Goal: Task Accomplishment & Management: Manage account settings

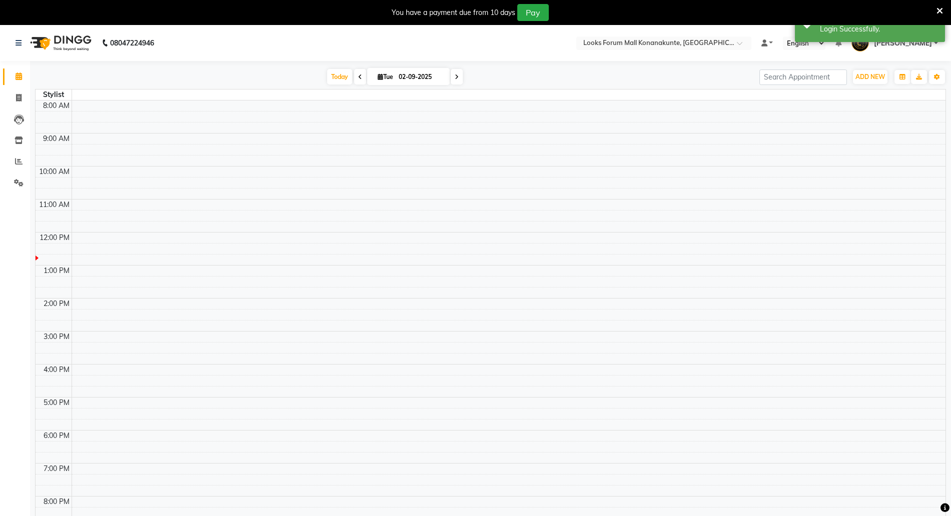
click at [938, 9] on icon at bounding box center [939, 11] width 7 height 9
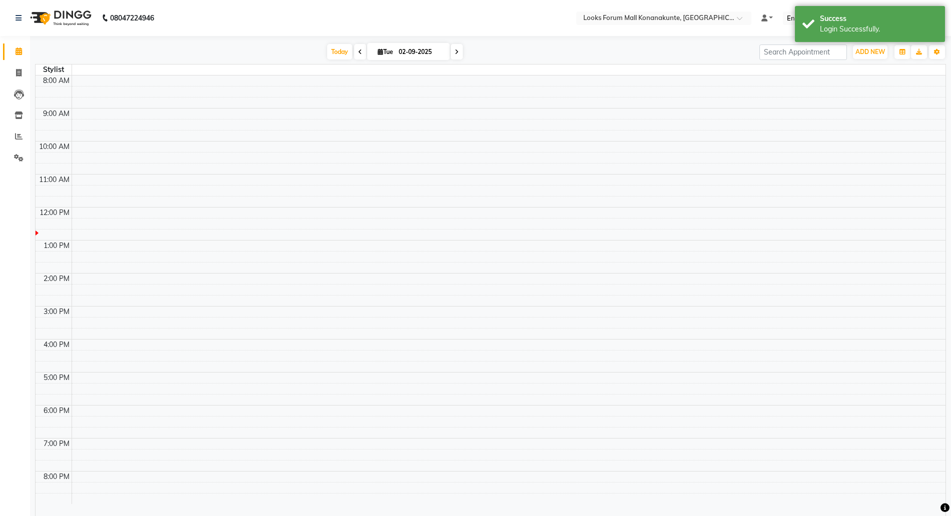
click at [28, 113] on li "Inventory" at bounding box center [15, 116] width 30 height 22
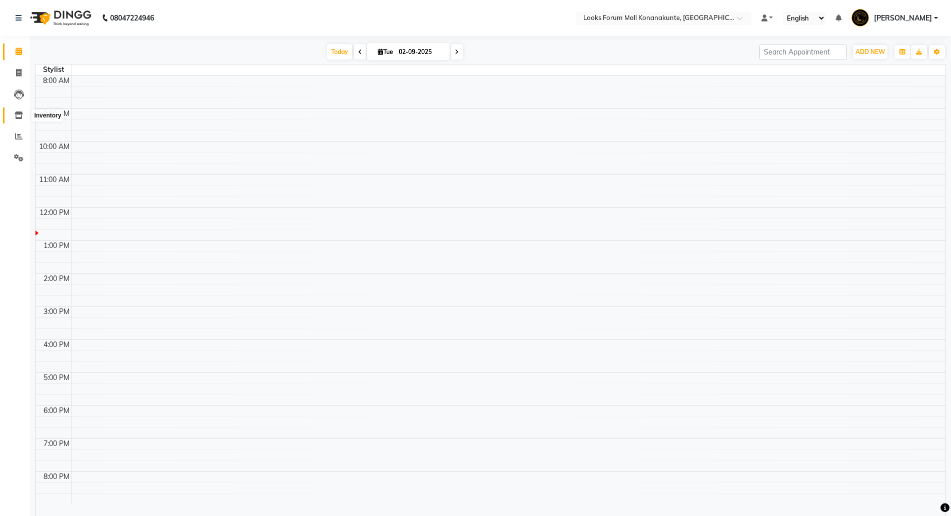
click at [20, 117] on icon at bounding box center [19, 116] width 9 height 8
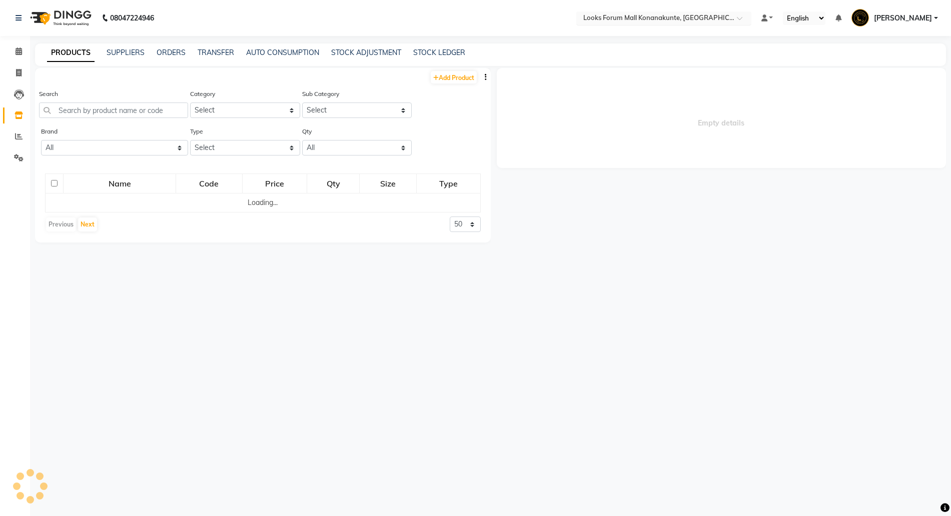
click at [620, 20] on input "text" at bounding box center [653, 19] width 145 height 10
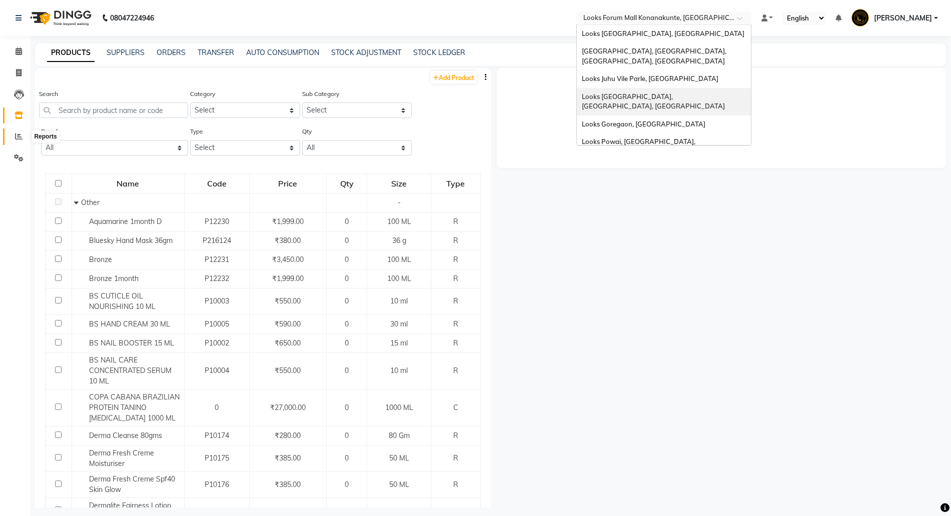
click at [18, 137] on icon at bounding box center [19, 137] width 8 height 8
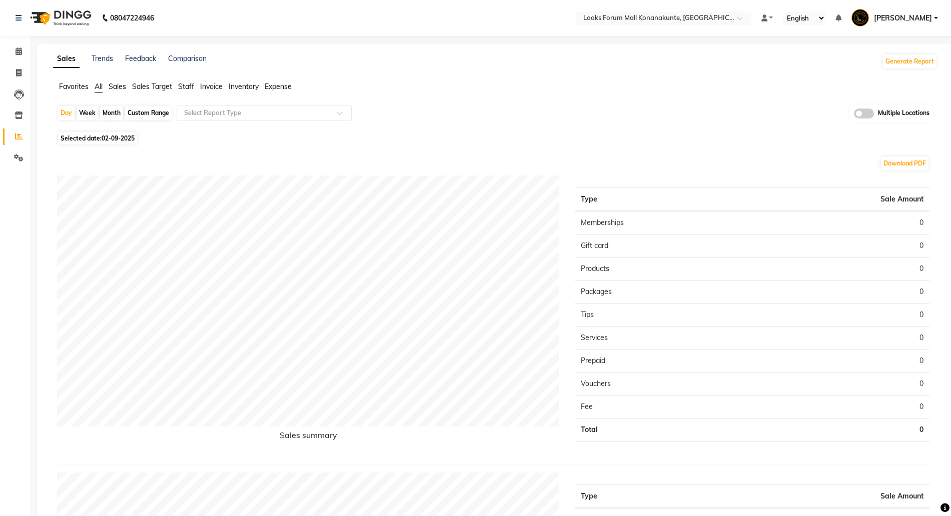
click at [131, 112] on div "Custom Range" at bounding box center [148, 113] width 47 height 14
select select "9"
select select "2025"
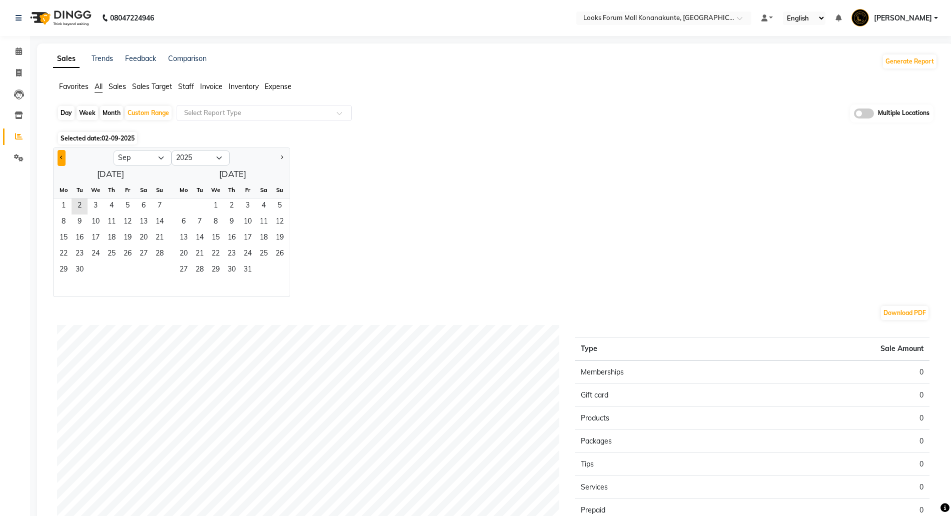
click at [61, 162] on button "Previous month" at bounding box center [62, 158] width 8 height 16
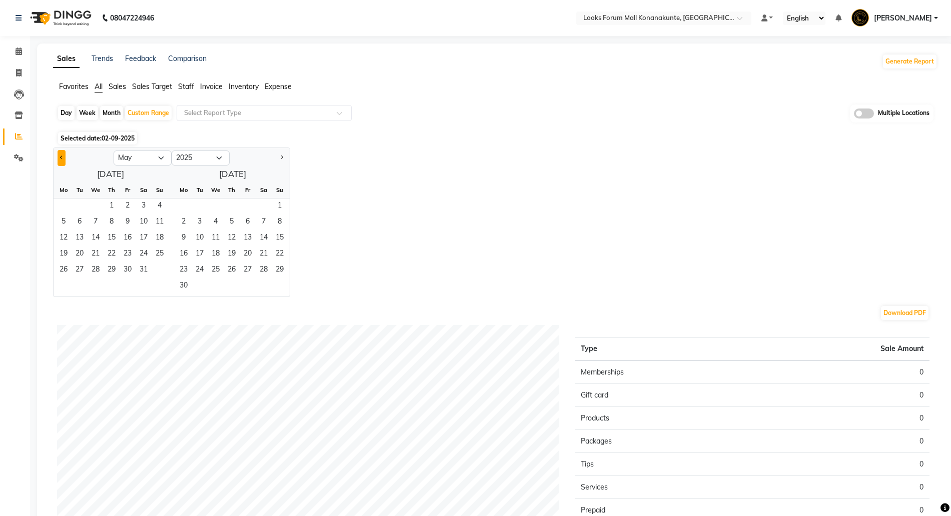
select select "4"
click at [78, 199] on span "1" at bounding box center [80, 207] width 16 height 16
click at [265, 266] on span "31" at bounding box center [264, 271] width 16 height 16
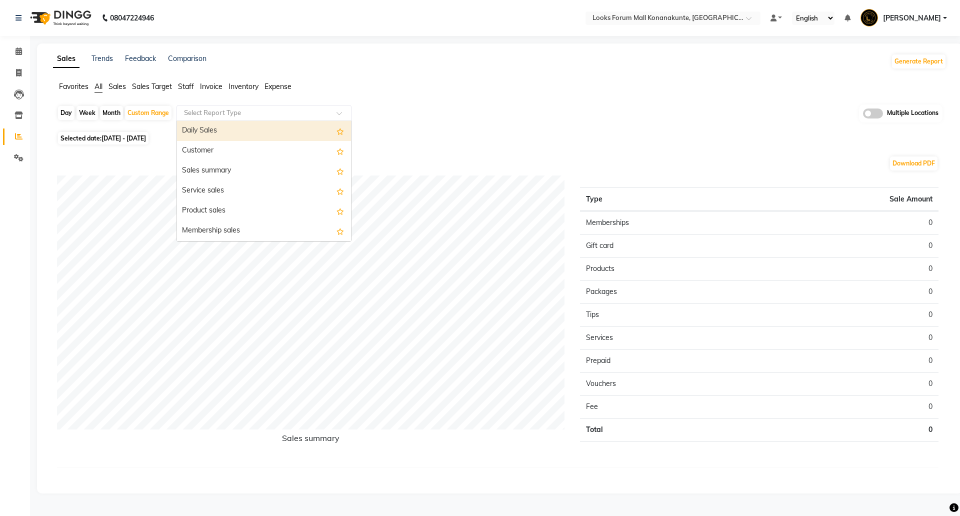
click at [206, 115] on input "text" at bounding box center [254, 113] width 144 height 10
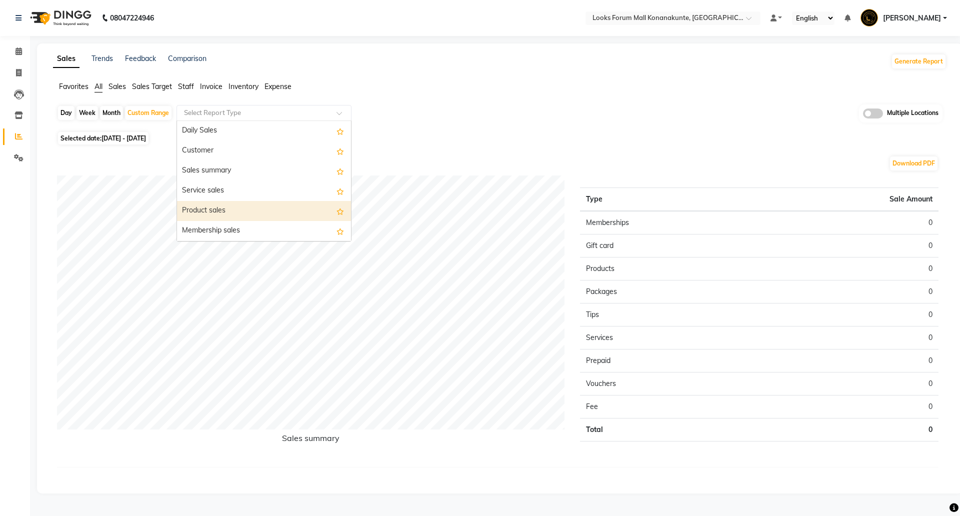
click at [216, 207] on div "Product sales" at bounding box center [264, 211] width 174 height 20
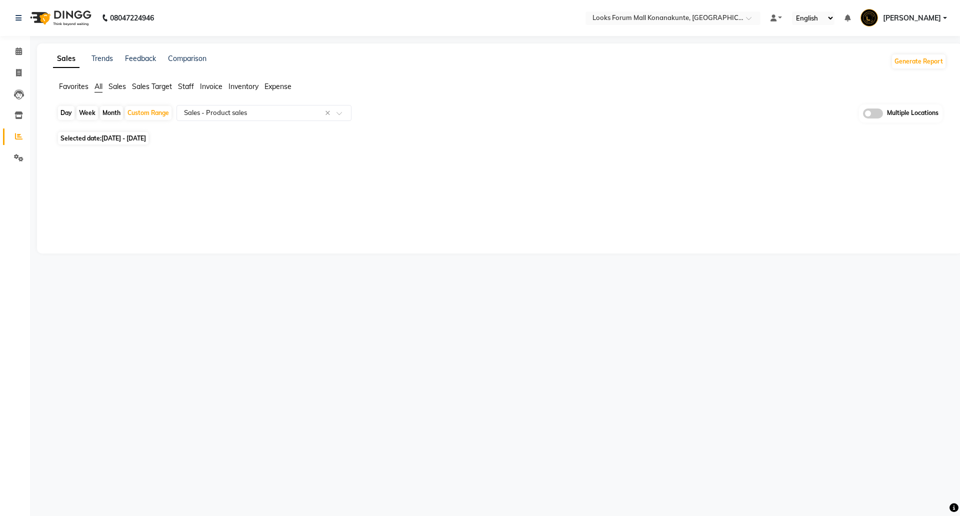
click at [867, 113] on span at bounding box center [873, 114] width 20 height 10
click at [863, 115] on input "checkbox" at bounding box center [863, 115] width 0 height 0
click at [510, 115] on span "Looks Forum Mall Konanakunte, Bengaluru x" at bounding box center [467, 114] width 207 height 17
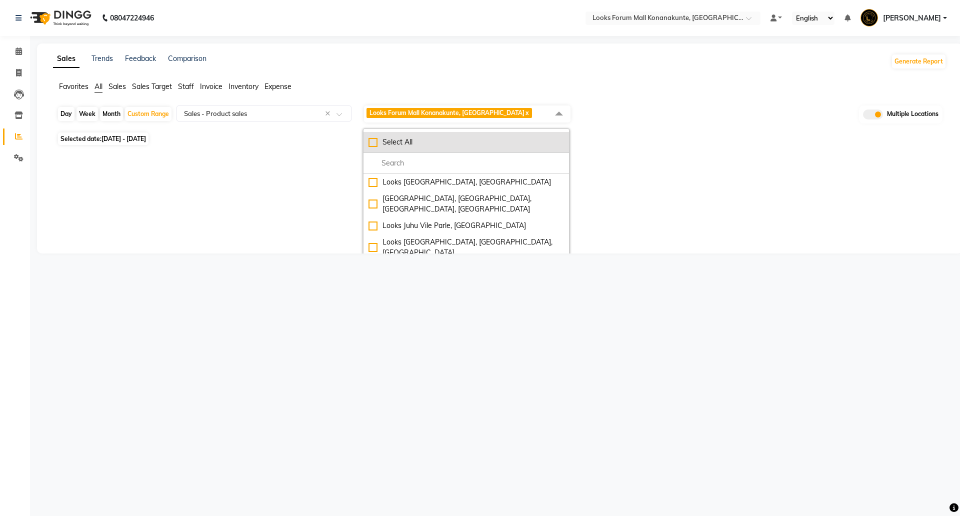
click at [436, 142] on div "Select All" at bounding box center [467, 142] width 196 height 11
checkbox input "true"
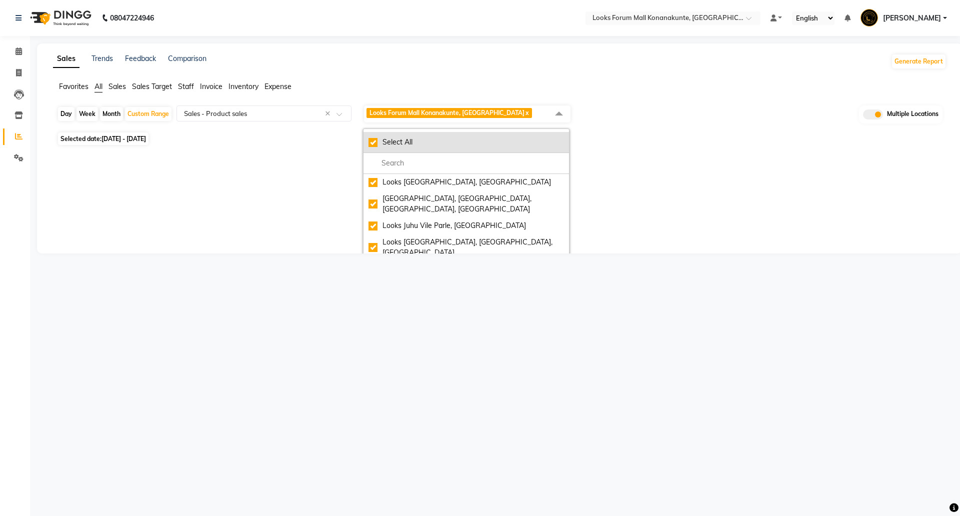
checkbox input "true"
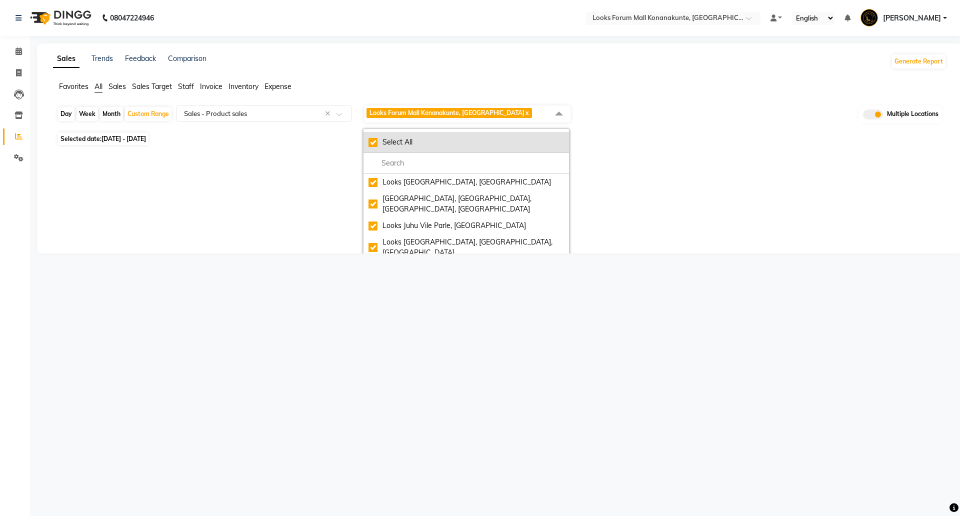
checkbox input "true"
select select "filtered_report"
select select "pdf"
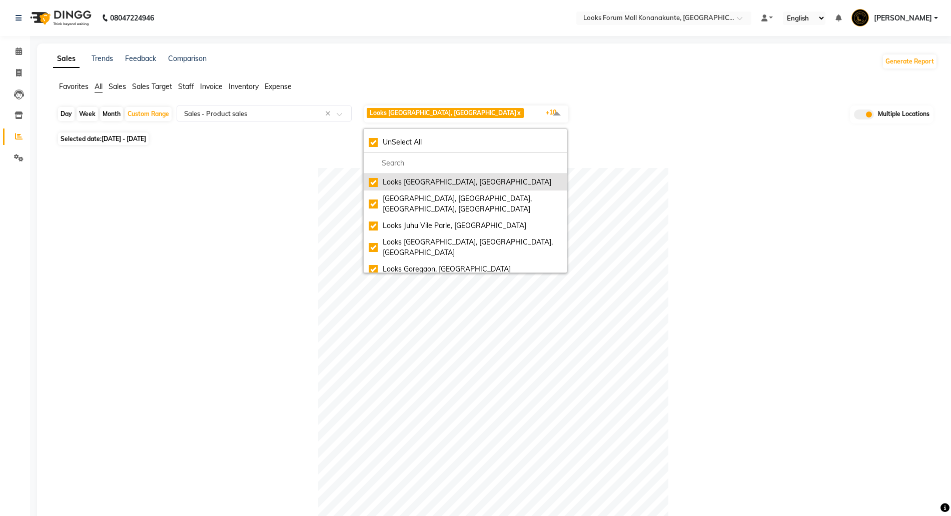
click at [438, 179] on div "Looks [GEOGRAPHIC_DATA], [GEOGRAPHIC_DATA]" at bounding box center [465, 182] width 193 height 11
checkbox input "false"
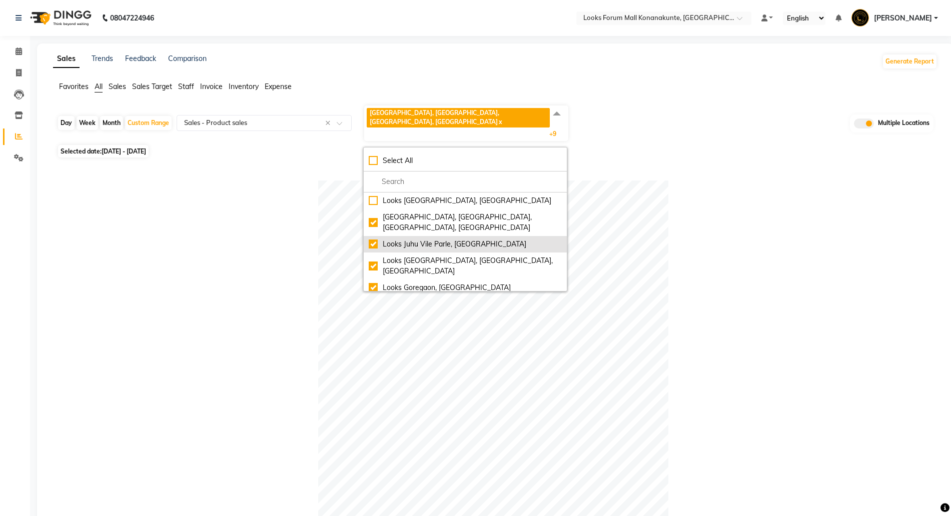
scroll to position [63, 0]
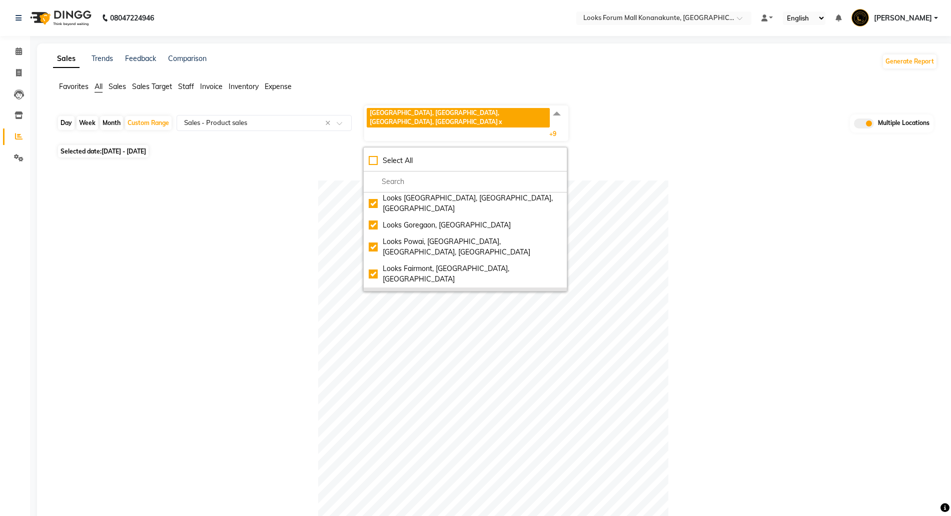
click at [431, 291] on div "Looks Indiranagar, [GEOGRAPHIC_DATA]" at bounding box center [465, 296] width 193 height 11
checkbox input "false"
click at [431, 304] on li "Looks Orion [GEOGRAPHIC_DATA], [GEOGRAPHIC_DATA]" at bounding box center [465, 317] width 203 height 27
checkbox input "false"
click at [436, 264] on div "Looks Fairmont, [GEOGRAPHIC_DATA], [GEOGRAPHIC_DATA]" at bounding box center [465, 274] width 193 height 21
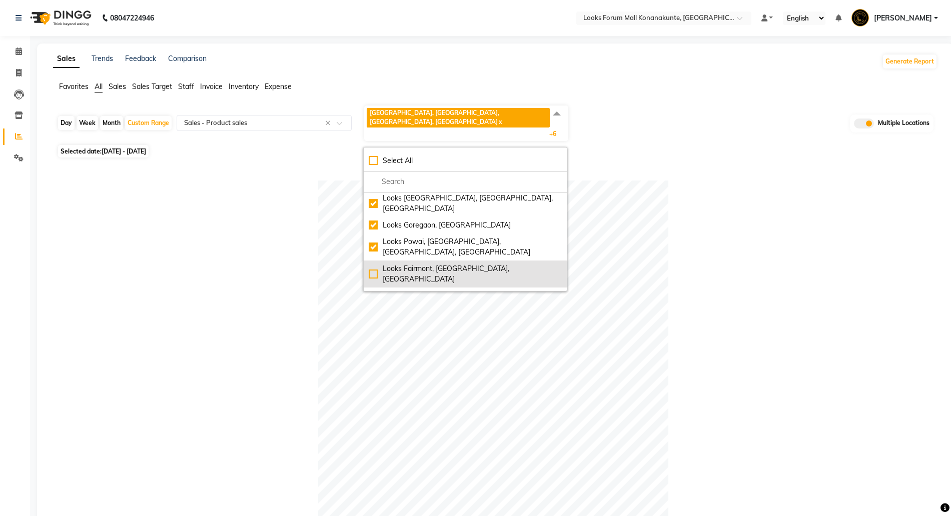
click at [437, 264] on div "Looks Fairmont, [GEOGRAPHIC_DATA], [GEOGRAPHIC_DATA]" at bounding box center [465, 274] width 193 height 21
checkbox input "true"
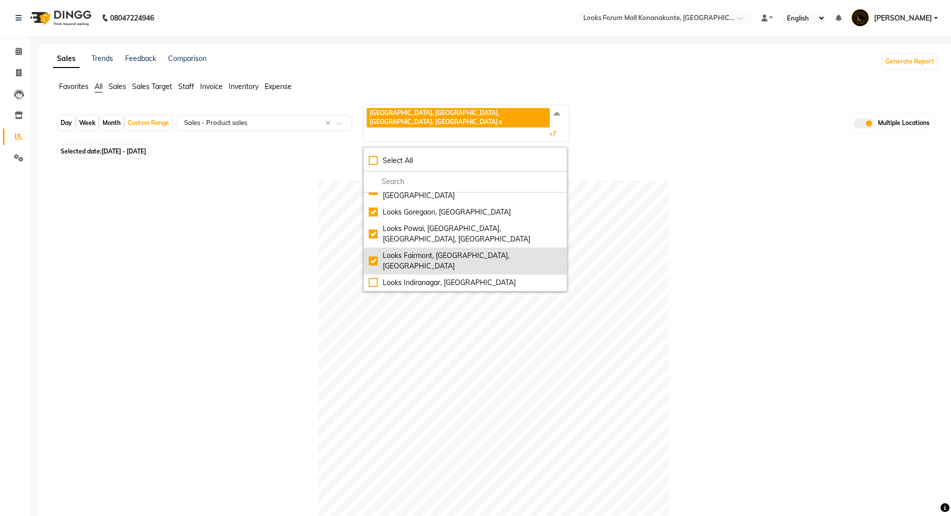
scroll to position [83, 0]
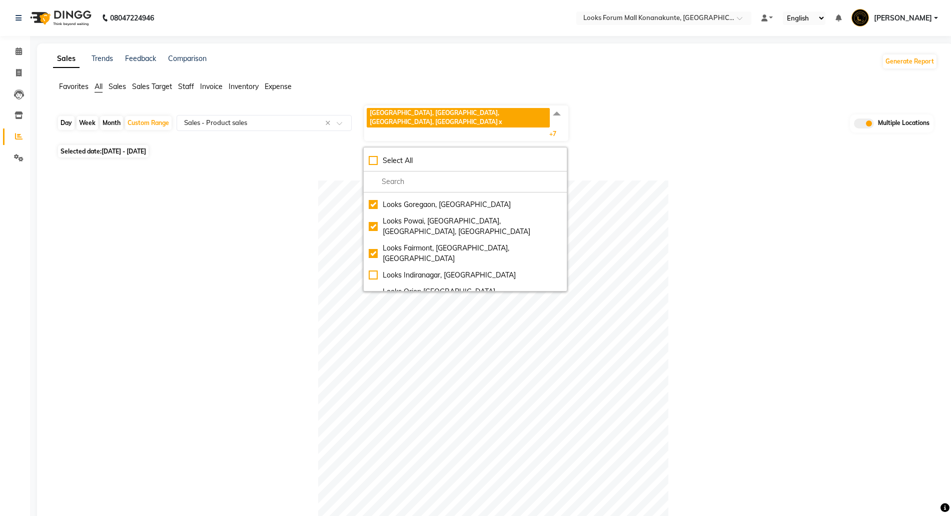
click at [421, 314] on div "Looks Brigade Gateway, [GEOGRAPHIC_DATA]" at bounding box center [465, 319] width 193 height 11
checkbox input "false"
click at [419, 330] on div "Looks Forum Mall Konanakunte, [GEOGRAPHIC_DATA]" at bounding box center [465, 335] width 193 height 11
checkbox input "false"
click at [439, 156] on div "Select All" at bounding box center [465, 161] width 193 height 11
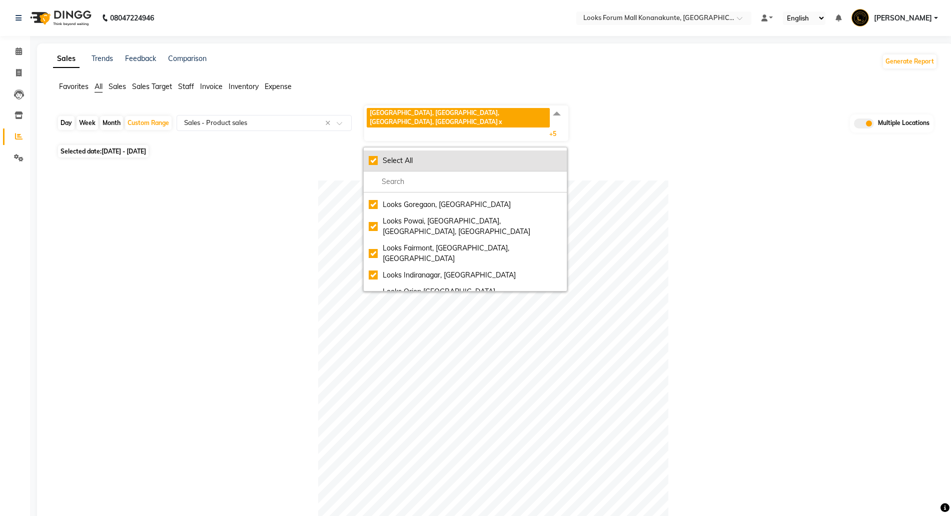
checkbox input "true"
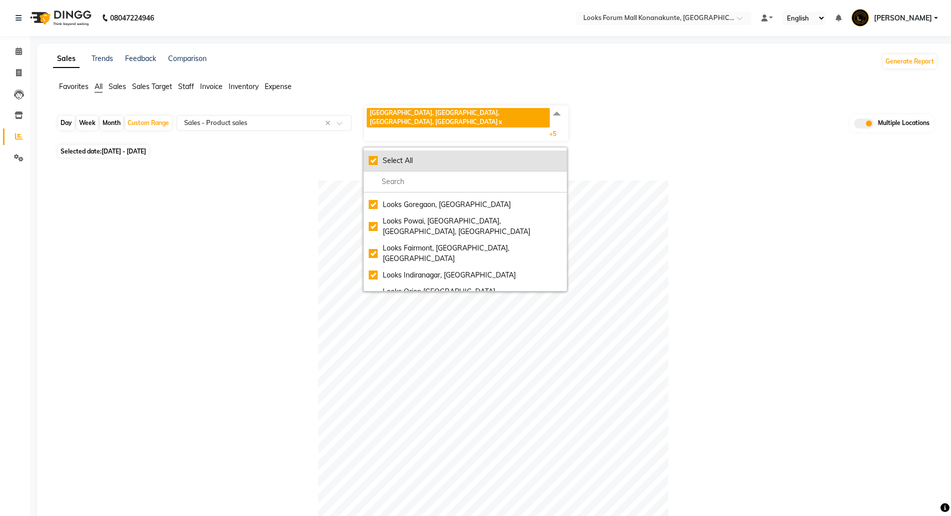
checkbox input "true"
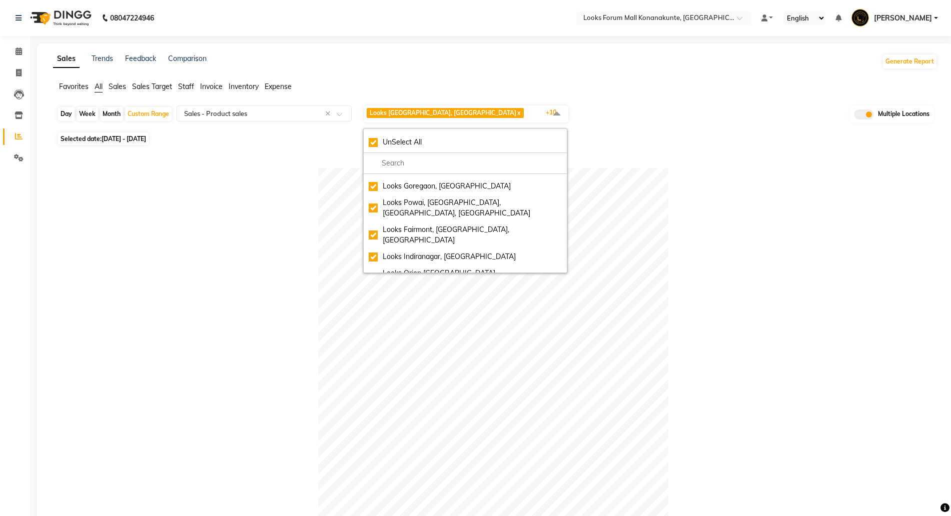
click at [721, 202] on div at bounding box center [493, 343] width 872 height 350
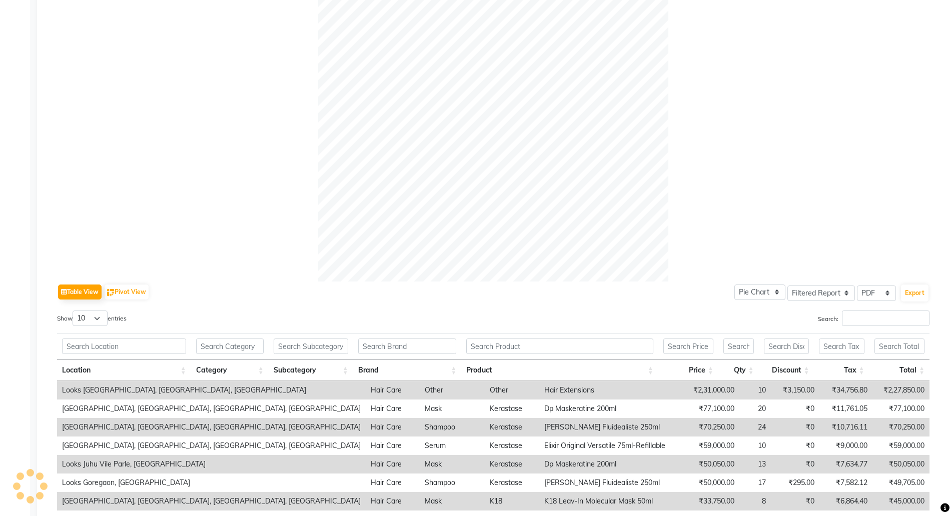
scroll to position [372, 0]
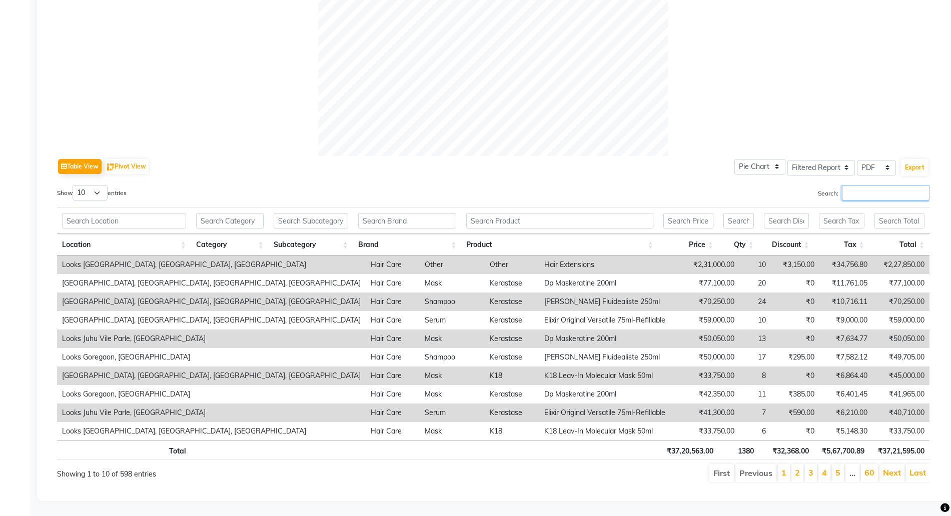
click at [847, 185] on input "Search:" at bounding box center [886, 193] width 88 height 16
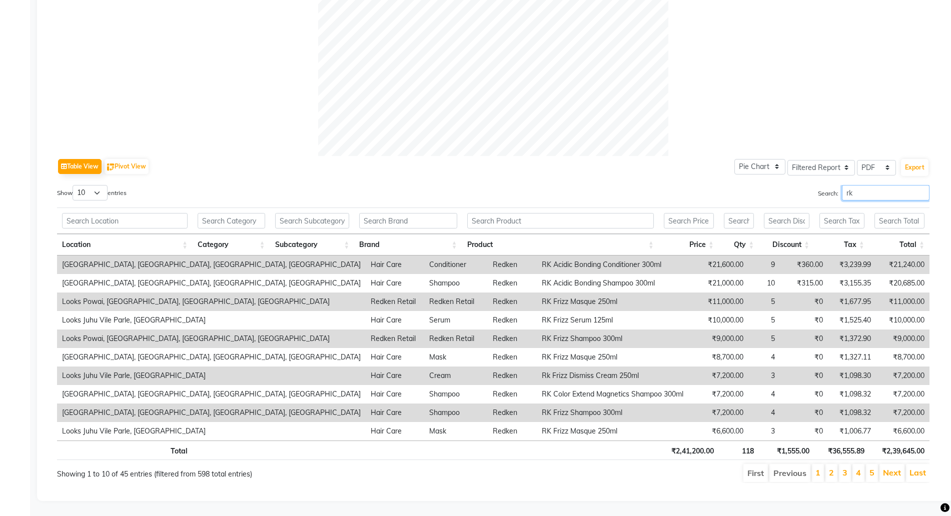
type input "rk"
click at [96, 185] on select "10 25 50 100" at bounding box center [90, 193] width 35 height 16
select select "100"
click at [74, 185] on select "10 25 50 100" at bounding box center [90, 193] width 35 height 16
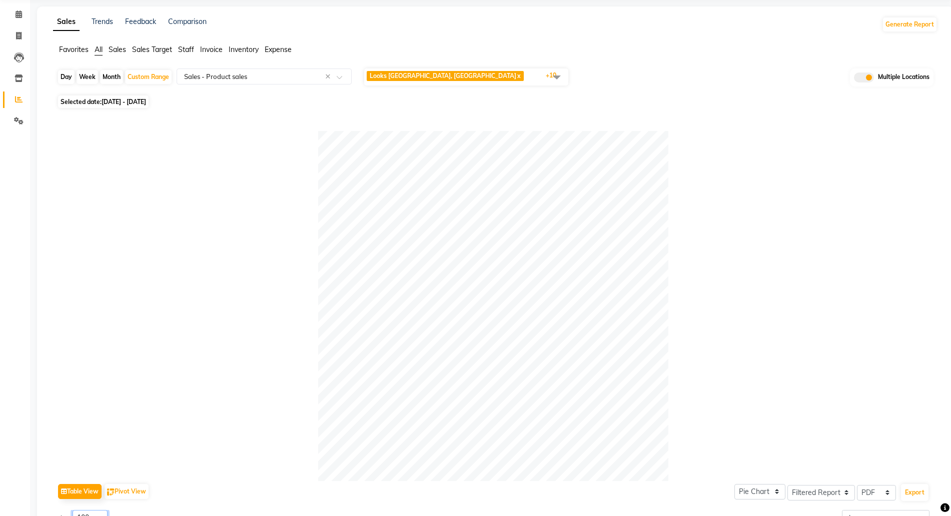
scroll to position [0, 0]
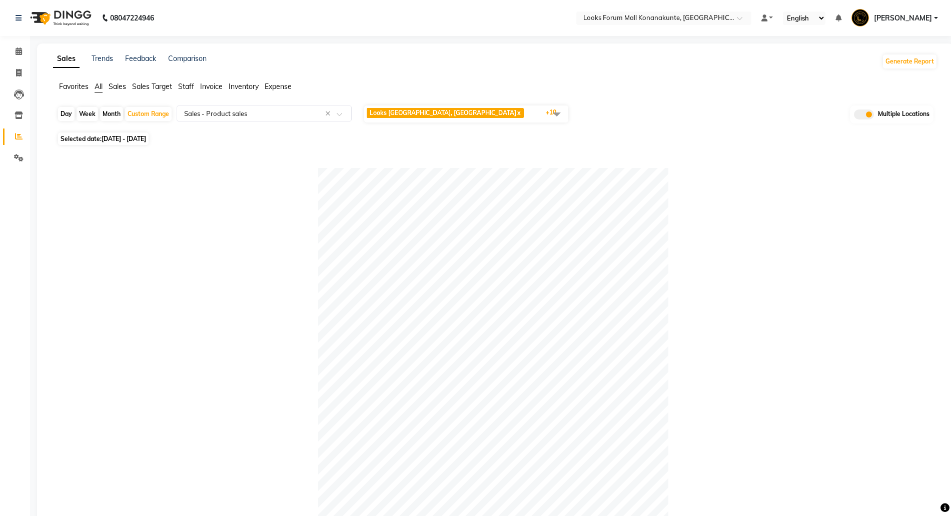
click at [146, 139] on span "01-04-2025 - 31-05-2025" at bounding box center [124, 139] width 45 height 8
select select "4"
select select "2025"
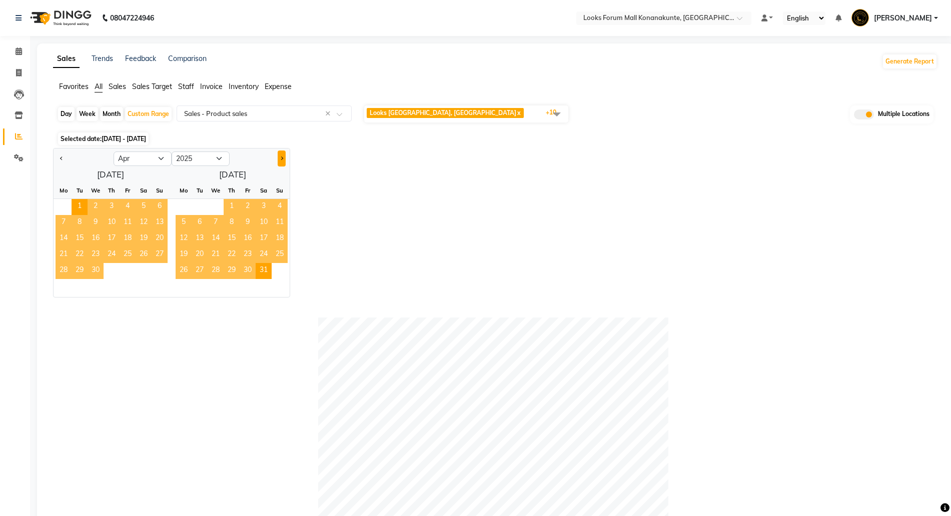
click at [281, 162] on button "Next month" at bounding box center [282, 159] width 8 height 16
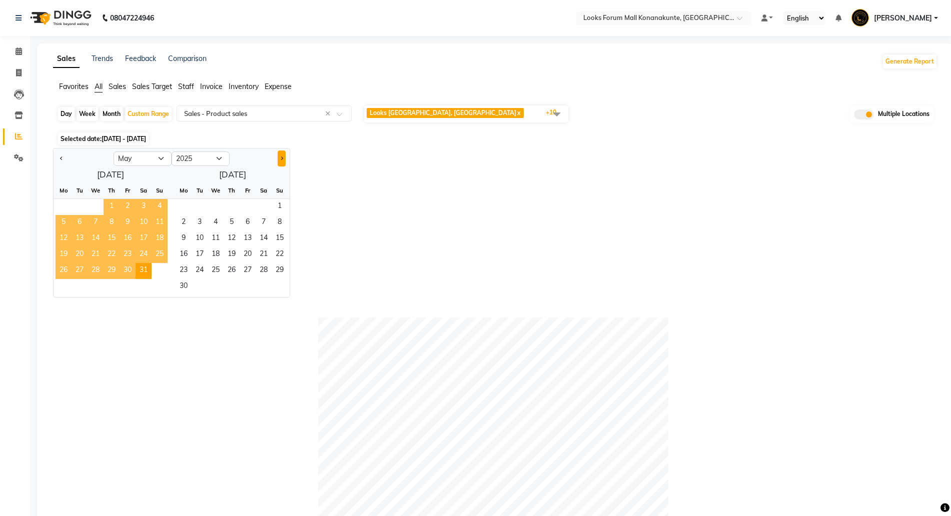
click at [282, 162] on button "Next month" at bounding box center [282, 159] width 8 height 16
select select "6"
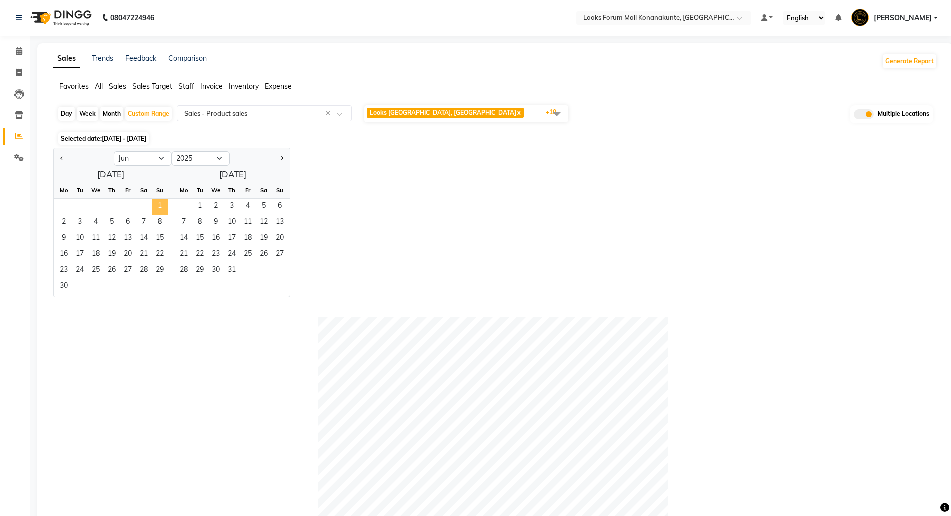
click at [156, 203] on span "1" at bounding box center [160, 207] width 16 height 16
click at [233, 273] on span "31" at bounding box center [232, 271] width 16 height 16
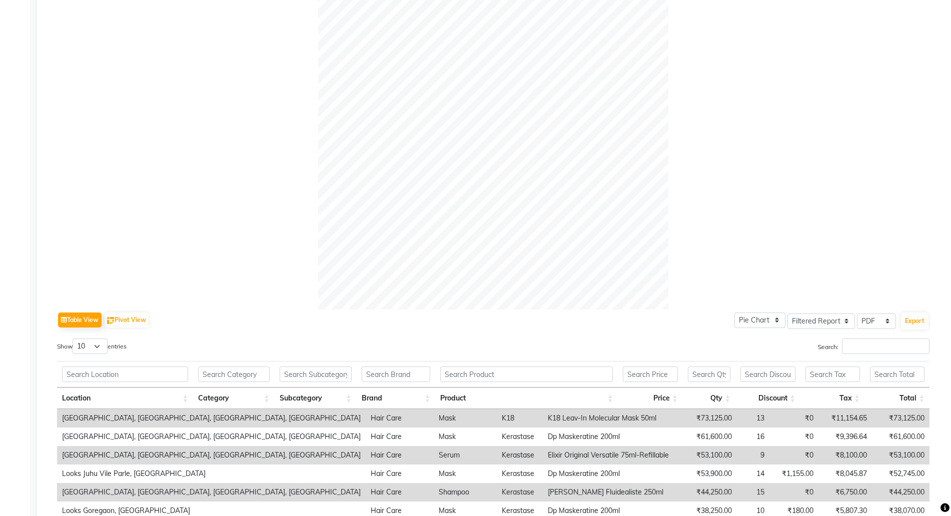
scroll to position [313, 0]
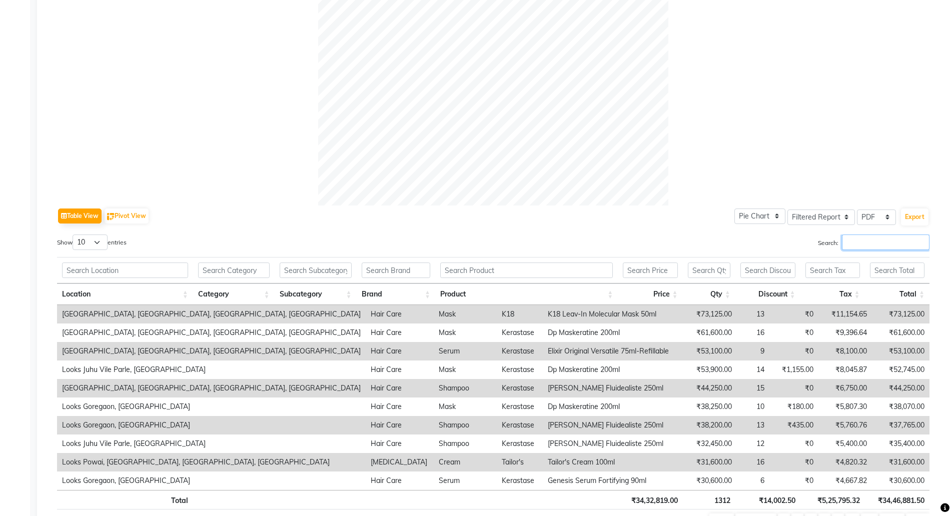
click at [856, 238] on input "Search:" at bounding box center [886, 243] width 88 height 16
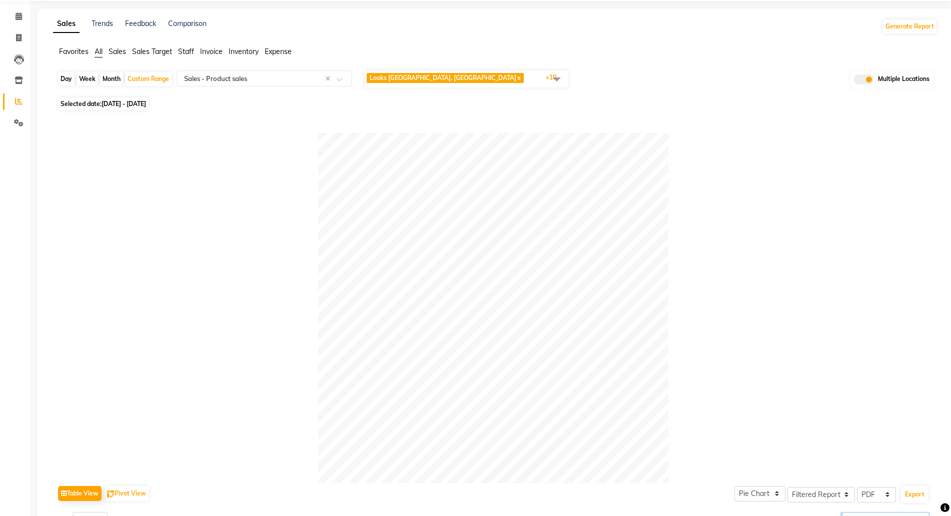
scroll to position [0, 0]
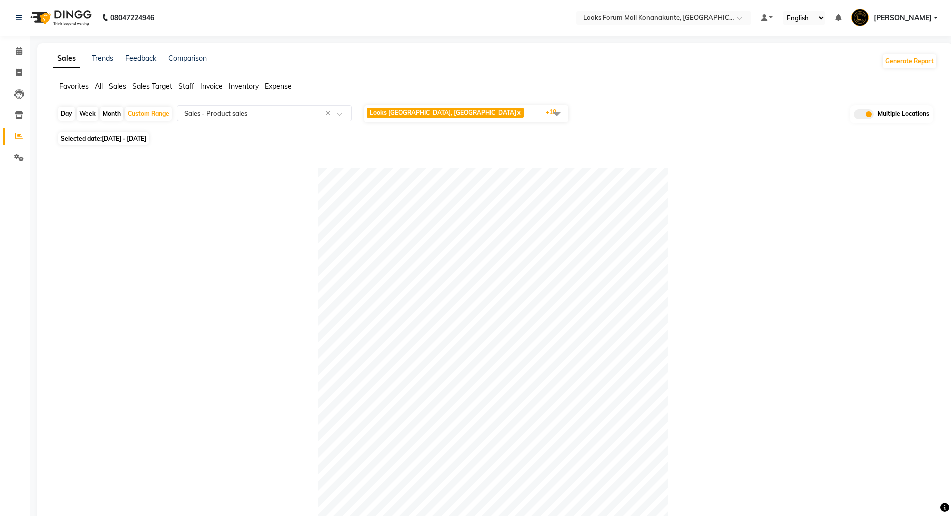
type input "rk"
click at [143, 137] on span "01-06-2025 - 31-07-2025" at bounding box center [124, 139] width 45 height 8
select select "6"
select select "2025"
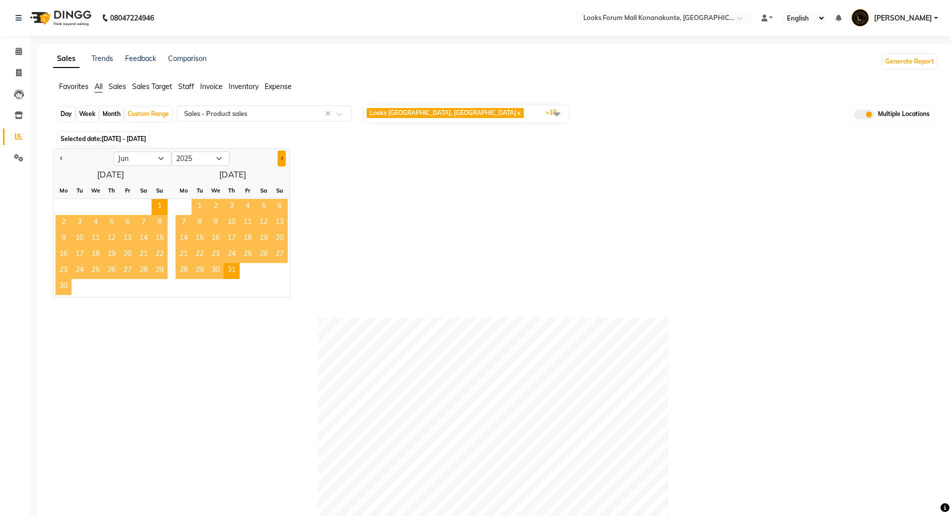
click at [283, 157] on button "Next month" at bounding box center [282, 159] width 8 height 16
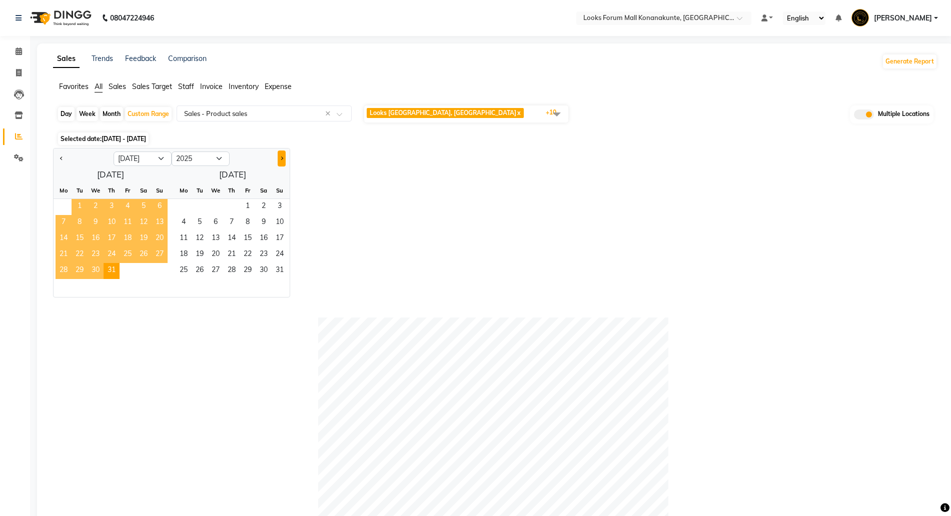
click at [283, 157] on button "Next month" at bounding box center [282, 159] width 8 height 16
select select "8"
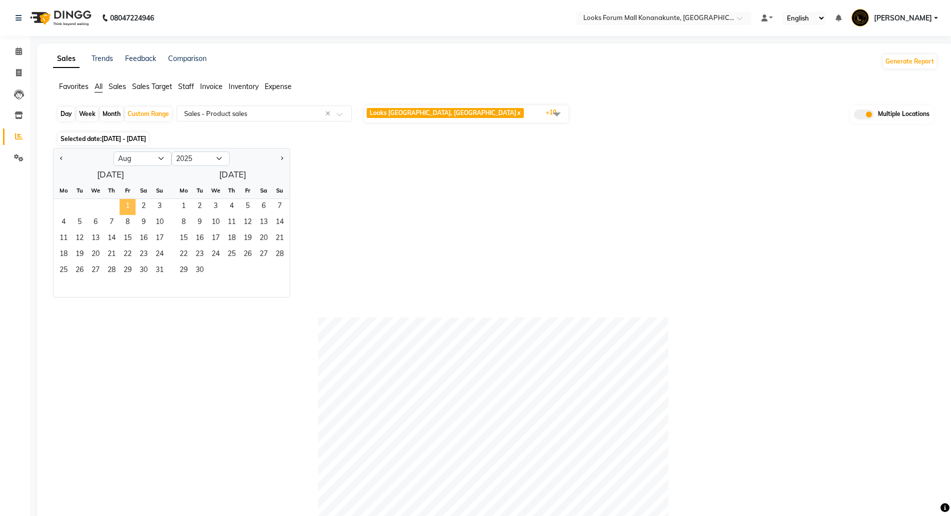
click at [128, 205] on span "1" at bounding box center [128, 207] width 16 height 16
click at [197, 209] on span "2" at bounding box center [200, 207] width 16 height 16
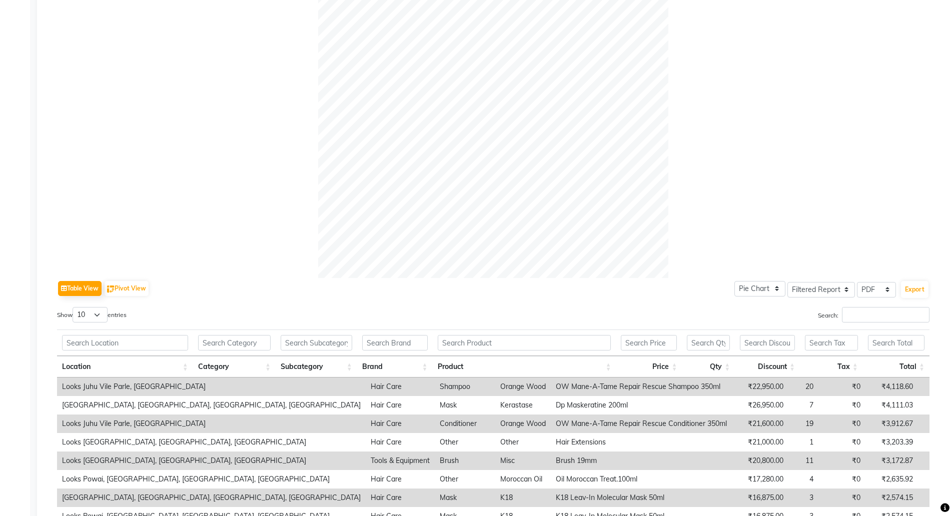
scroll to position [250, 0]
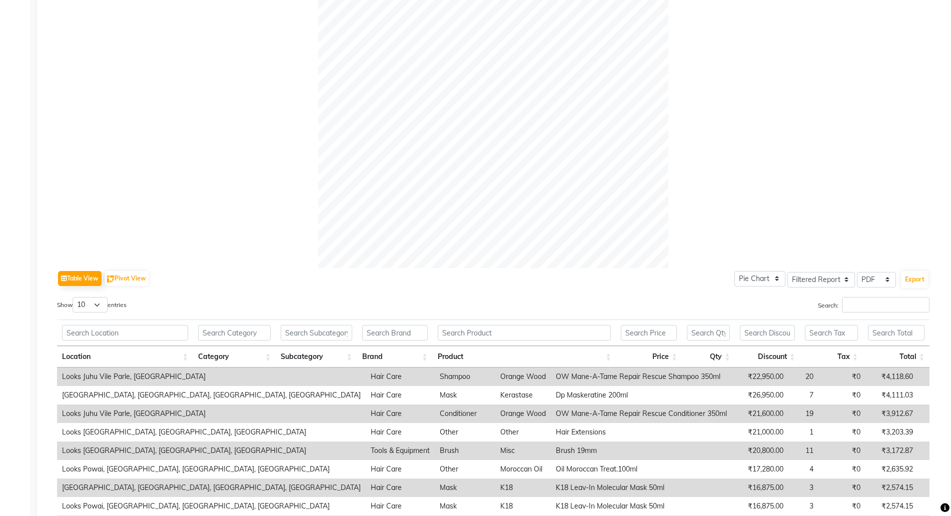
click at [836, 294] on div "Table View Pivot View Pie Chart Bar Chart Select Full Report Filtered Report Se…" at bounding box center [493, 431] width 872 height 327
click at [849, 304] on input "Search:" at bounding box center [886, 305] width 88 height 16
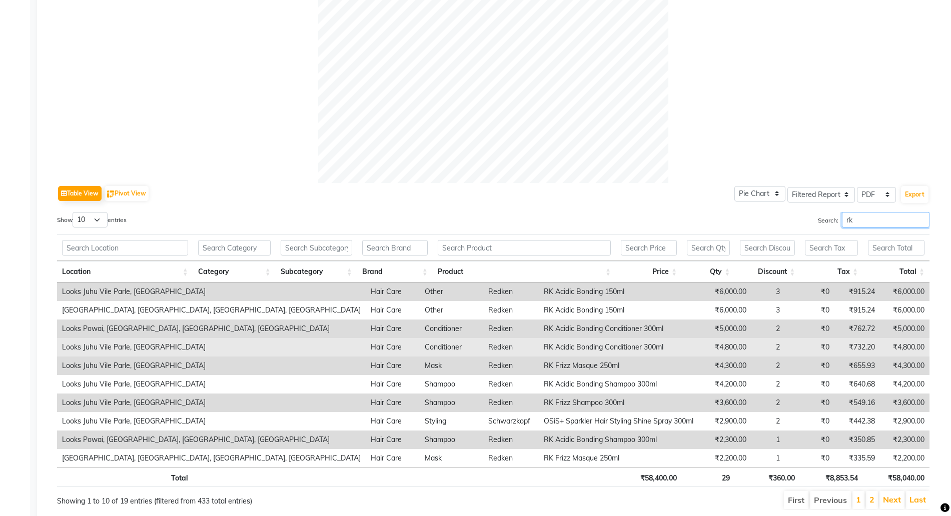
scroll to position [372, 0]
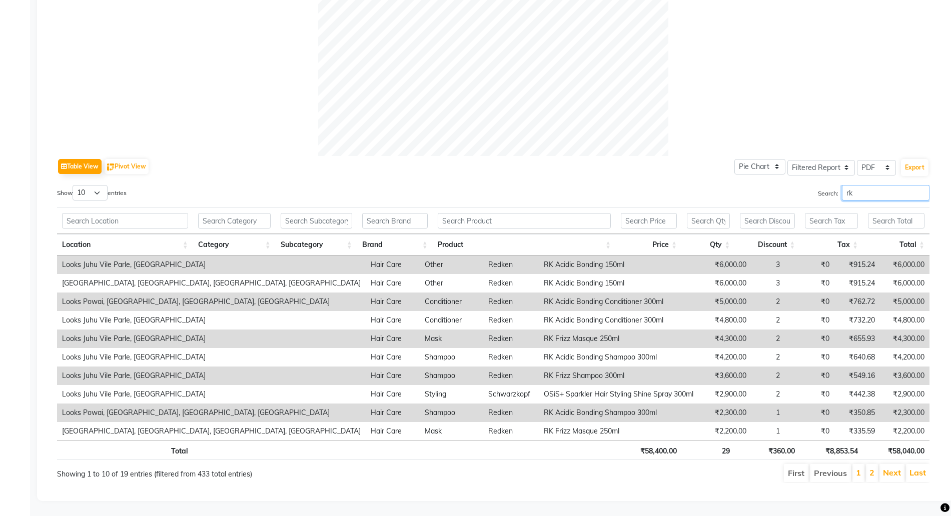
type input "rk"
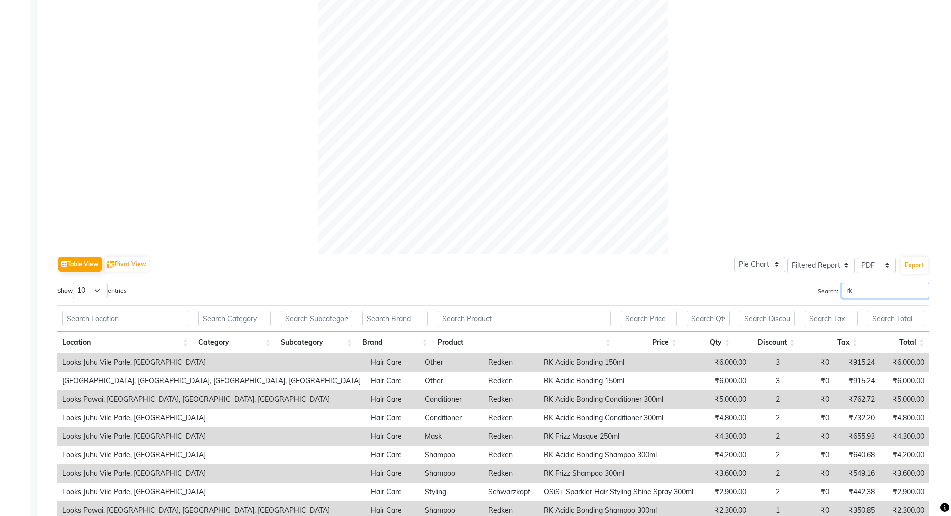
scroll to position [0, 0]
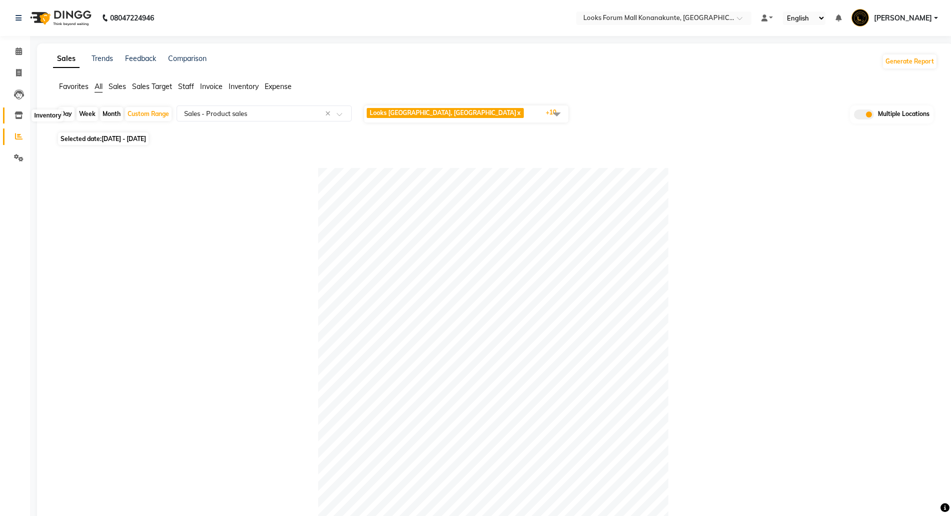
drag, startPoint x: 27, startPoint y: 117, endPoint x: 18, endPoint y: 117, distance: 9.0
click at [27, 117] on span at bounding box center [19, 116] width 18 height 12
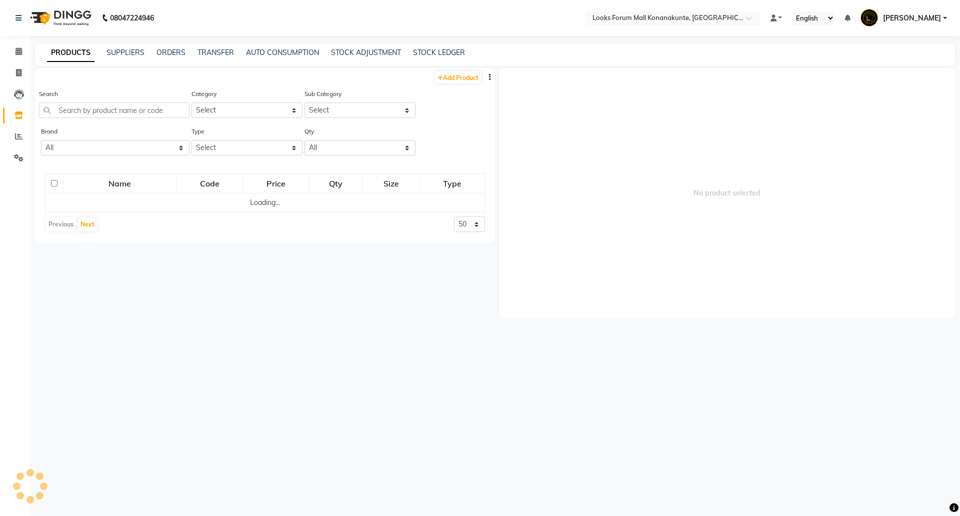
click at [18, 117] on icon at bounding box center [19, 116] width 9 height 8
click at [656, 21] on input "text" at bounding box center [653, 19] width 145 height 10
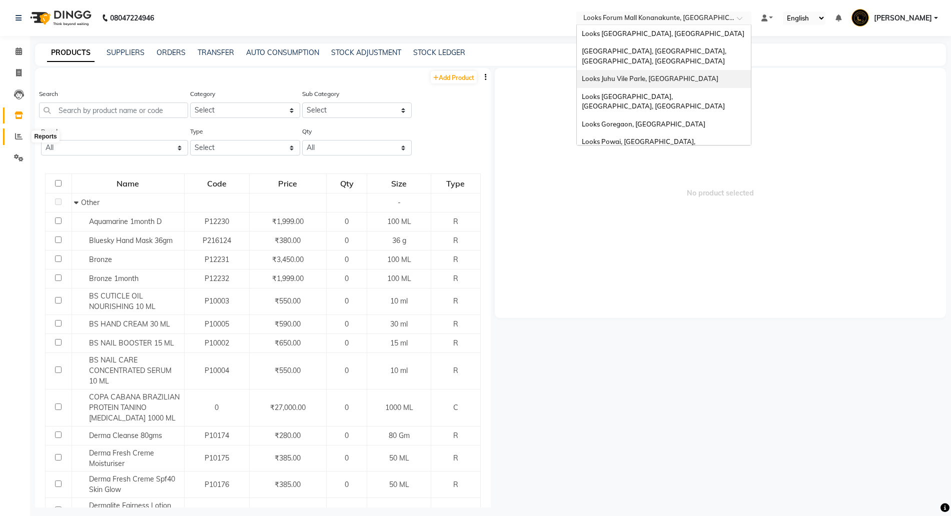
click at [16, 134] on icon at bounding box center [19, 137] width 8 height 8
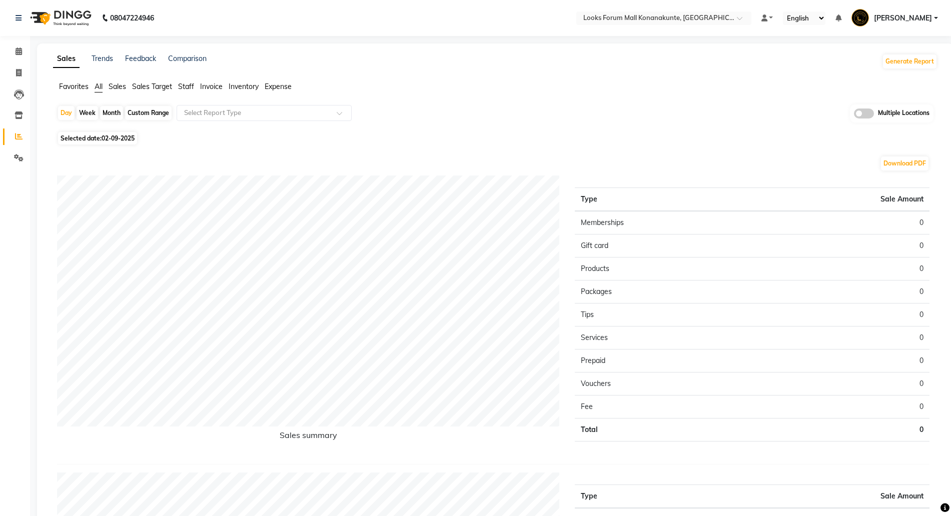
click at [865, 112] on span at bounding box center [864, 114] width 20 height 10
click at [854, 115] on input "checkbox" at bounding box center [854, 115] width 0 height 0
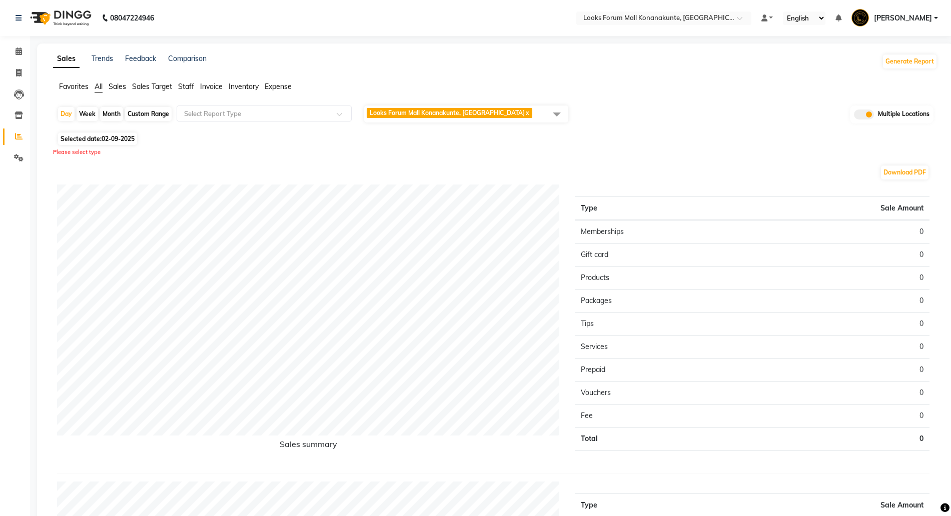
click at [503, 107] on span "Looks Forum Mall Konanakunte, Bengaluru x" at bounding box center [466, 114] width 204 height 17
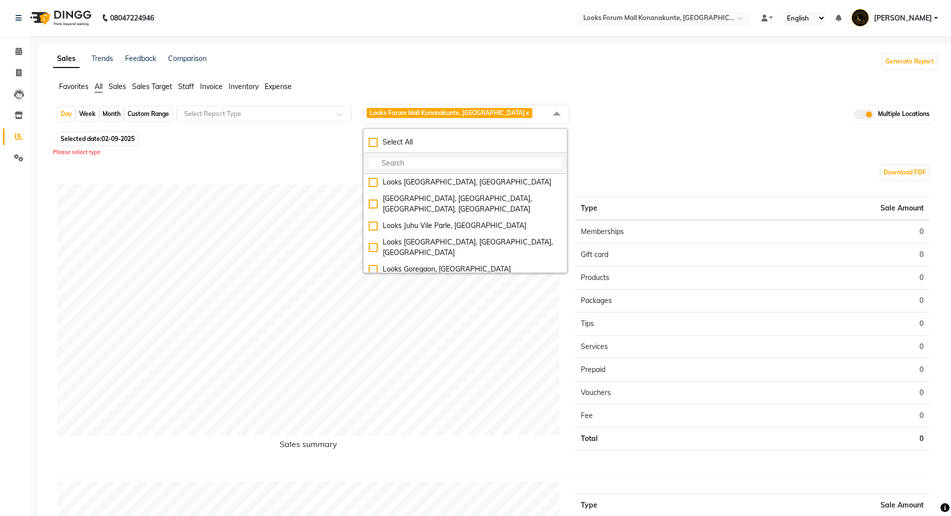
click at [429, 166] on input "multiselect-search" at bounding box center [465, 163] width 193 height 11
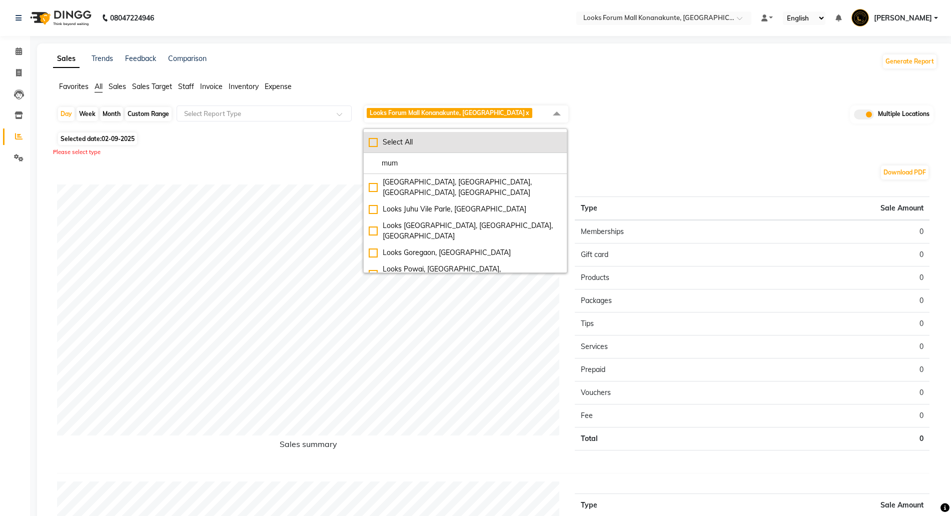
type input "mum"
click at [376, 141] on div "Select All" at bounding box center [465, 142] width 193 height 11
checkbox input "true"
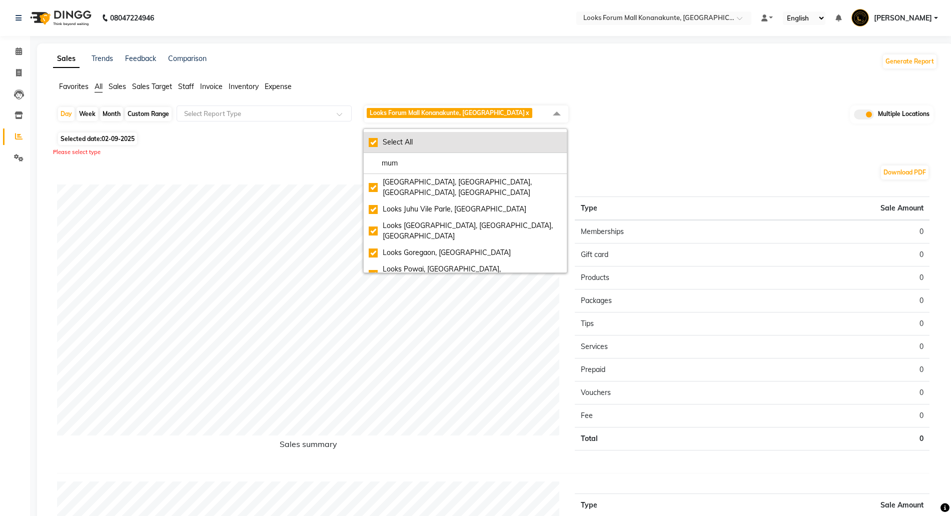
checkbox input "true"
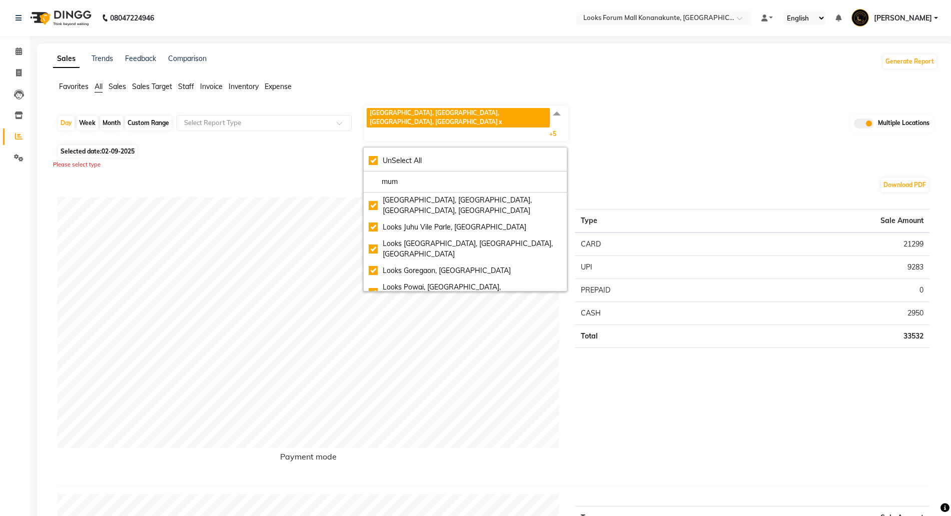
click at [158, 116] on div "Custom Range" at bounding box center [148, 123] width 47 height 14
select select "9"
select select "2025"
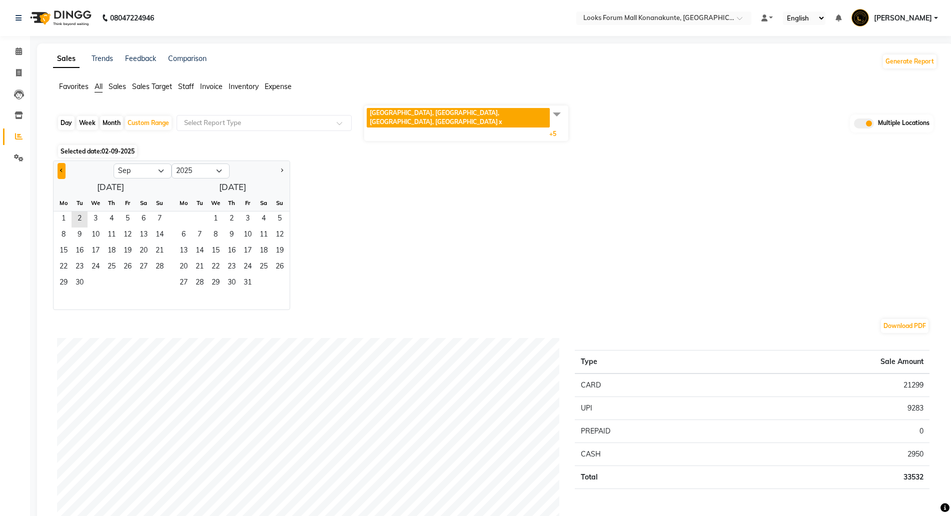
click at [61, 163] on button "Previous month" at bounding box center [62, 171] width 8 height 16
select select "8"
click at [124, 212] on span "1" at bounding box center [128, 220] width 16 height 16
click at [162, 276] on span "31" at bounding box center [160, 284] width 16 height 16
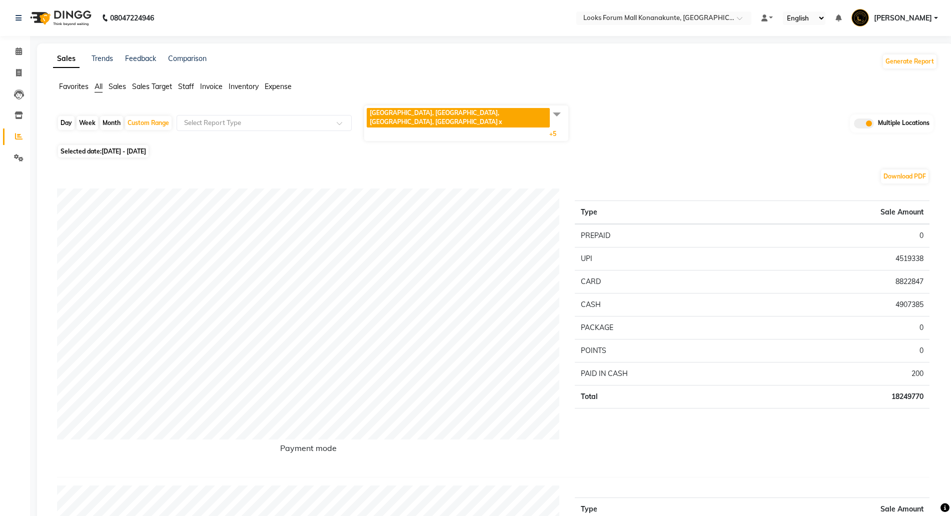
click at [900, 385] on td "18249770" at bounding box center [843, 396] width 171 height 23
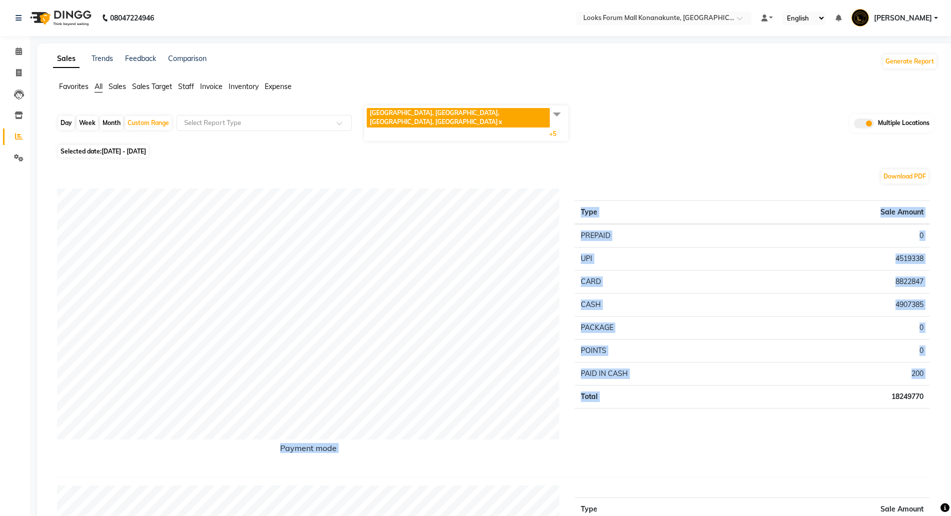
click at [900, 385] on td "18249770" at bounding box center [843, 396] width 171 height 23
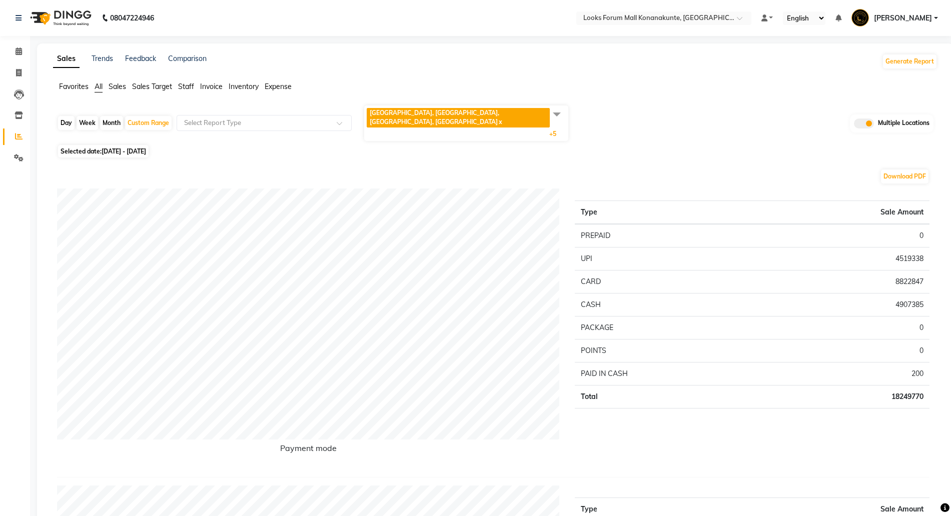
click at [905, 251] on td "4519338" at bounding box center [843, 258] width 171 height 23
click at [902, 247] on td "4519338" at bounding box center [843, 258] width 171 height 23
click at [898, 270] on td "8822847" at bounding box center [843, 281] width 171 height 23
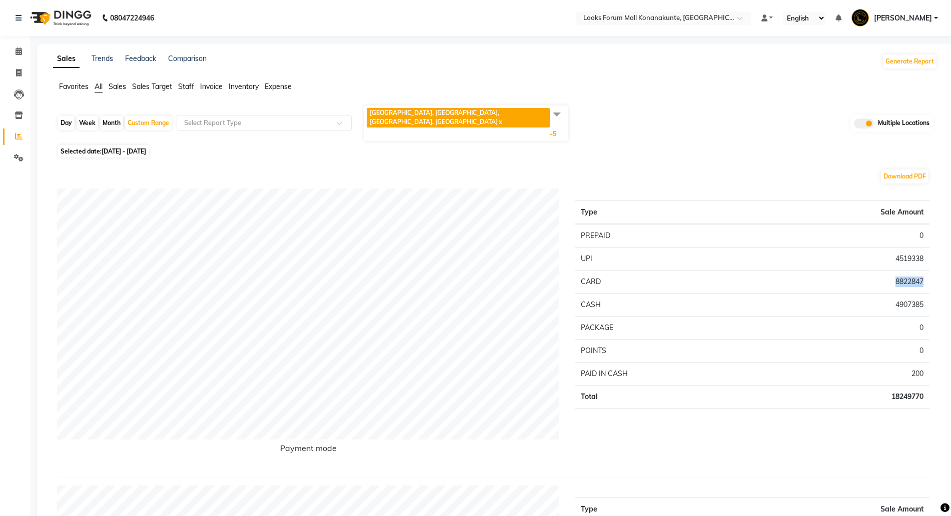
click at [898, 270] on td "8822847" at bounding box center [843, 281] width 171 height 23
click at [900, 295] on td "4907385" at bounding box center [843, 304] width 171 height 23
click at [901, 385] on td "18249770" at bounding box center [843, 396] width 171 height 23
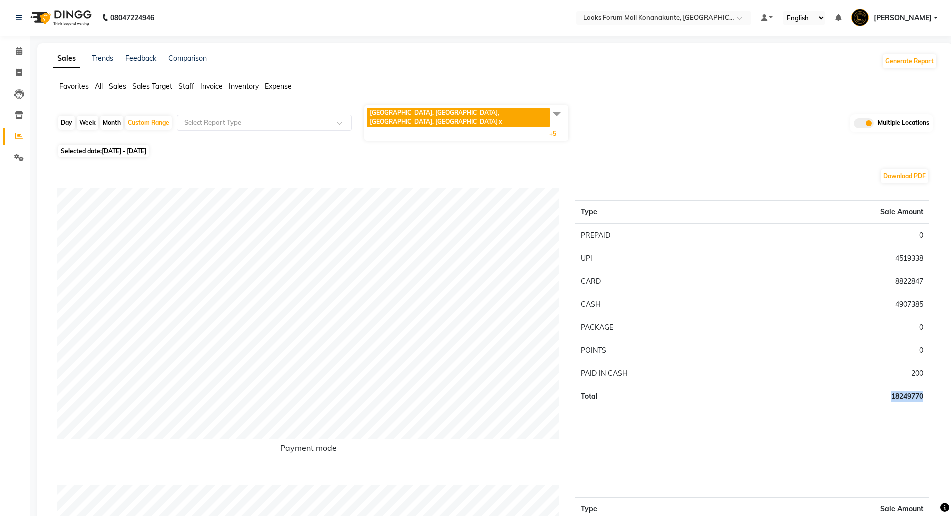
click at [901, 385] on td "18249770" at bounding box center [843, 396] width 171 height 23
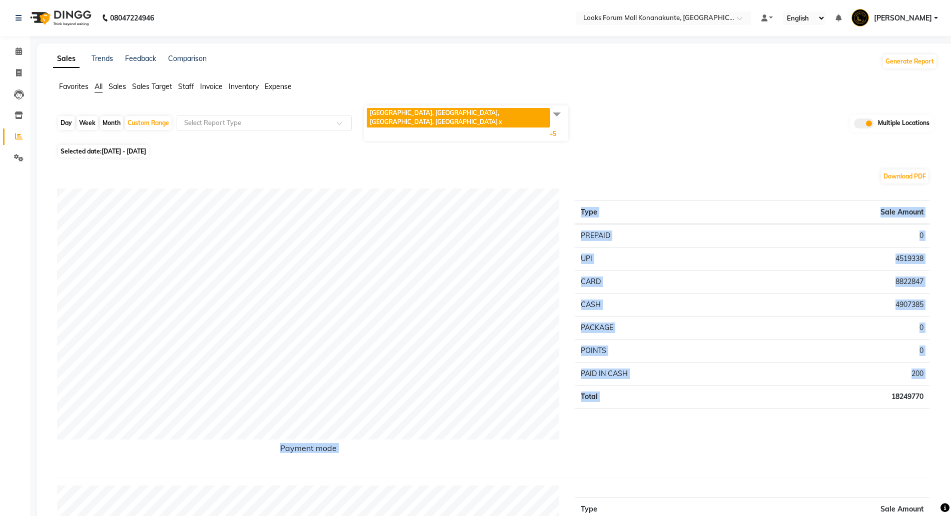
click at [901, 385] on td "18249770" at bounding box center [843, 396] width 171 height 23
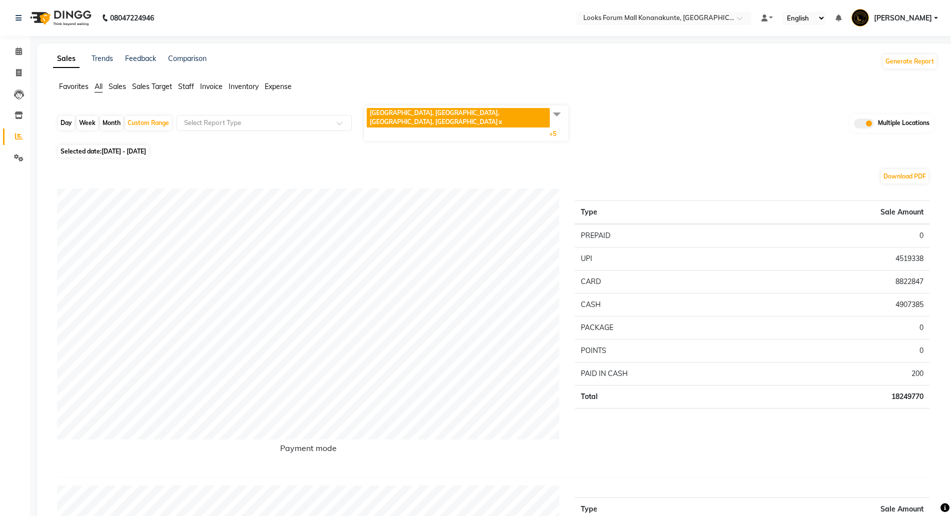
click at [730, 316] on td "PACKAGE" at bounding box center [667, 327] width 184 height 23
click at [19, 114] on icon at bounding box center [19, 116] width 9 height 8
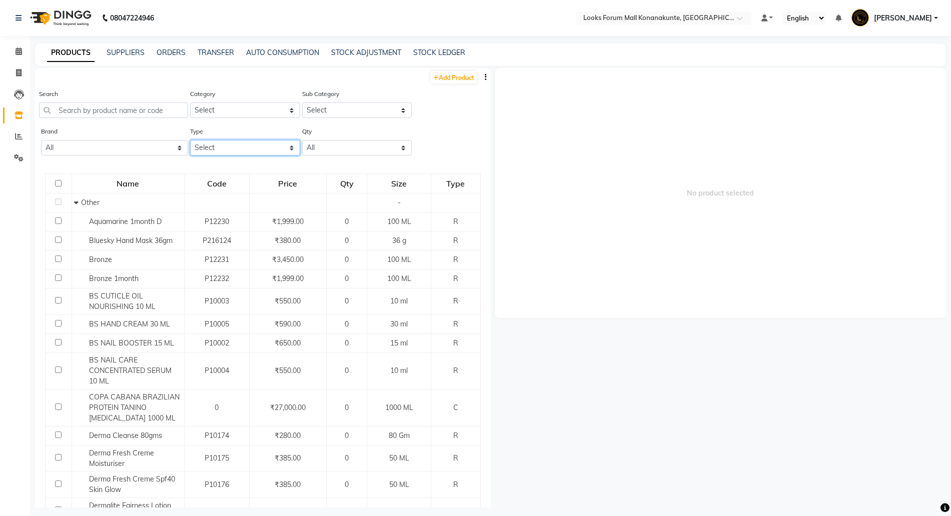
click at [224, 148] on select "Select Both Retail Consumable" at bounding box center [245, 148] width 110 height 16
select select "R"
click at [190, 140] on select "Select Both Retail Consumable" at bounding box center [245, 148] width 110 height 16
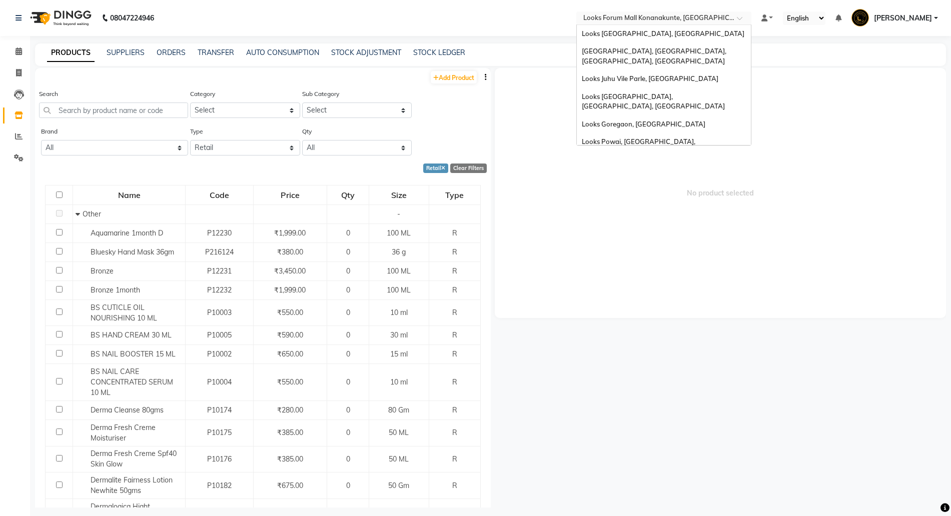
click at [645, 18] on input "text" at bounding box center [653, 19] width 145 height 10
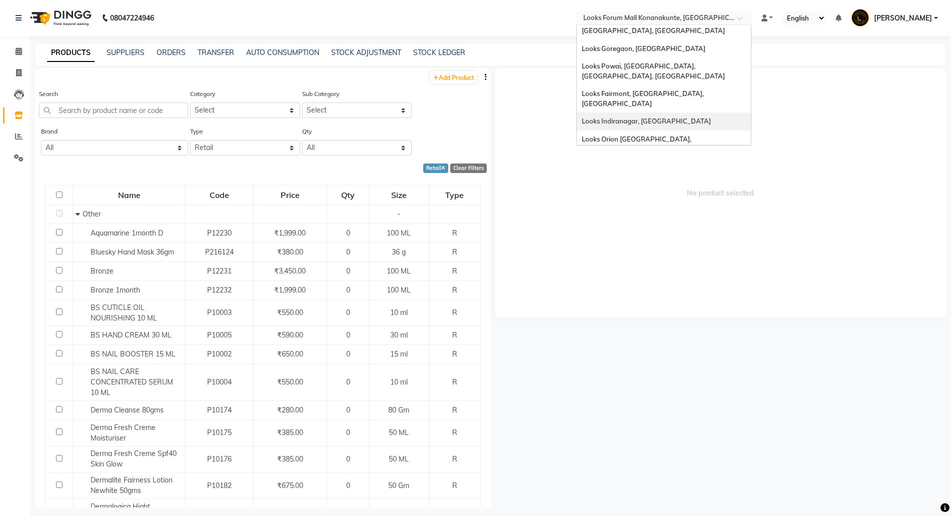
click at [634, 117] on span "Looks Indiranagar, Bengaluru" at bounding box center [646, 121] width 129 height 8
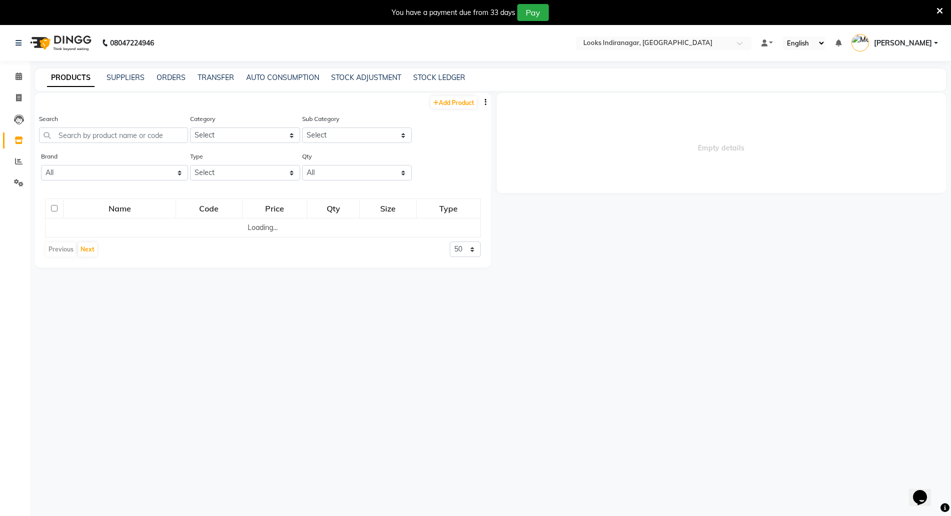
click at [941, 10] on icon at bounding box center [939, 11] width 7 height 9
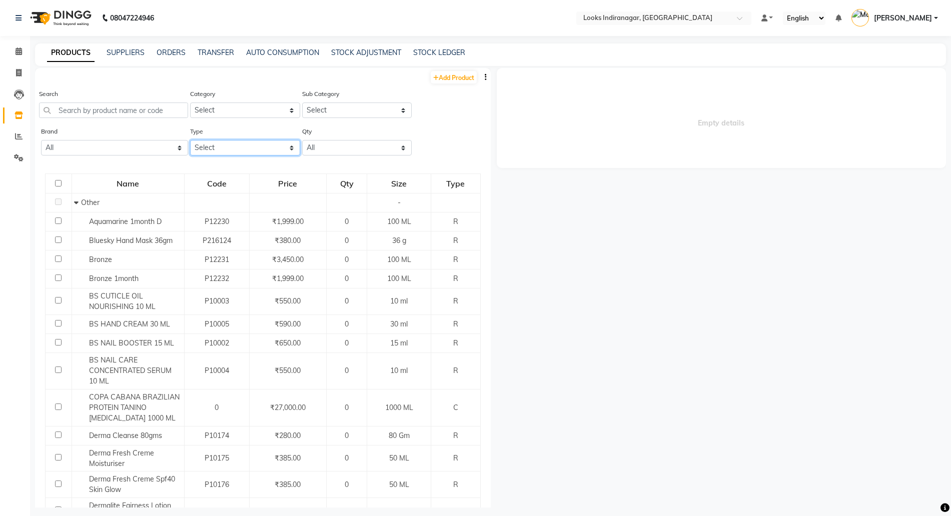
click at [223, 150] on select "Select Both Retail Consumable" at bounding box center [245, 148] width 110 height 16
select select "R"
click at [190, 140] on select "Select Both Retail Consumable" at bounding box center [245, 148] width 110 height 16
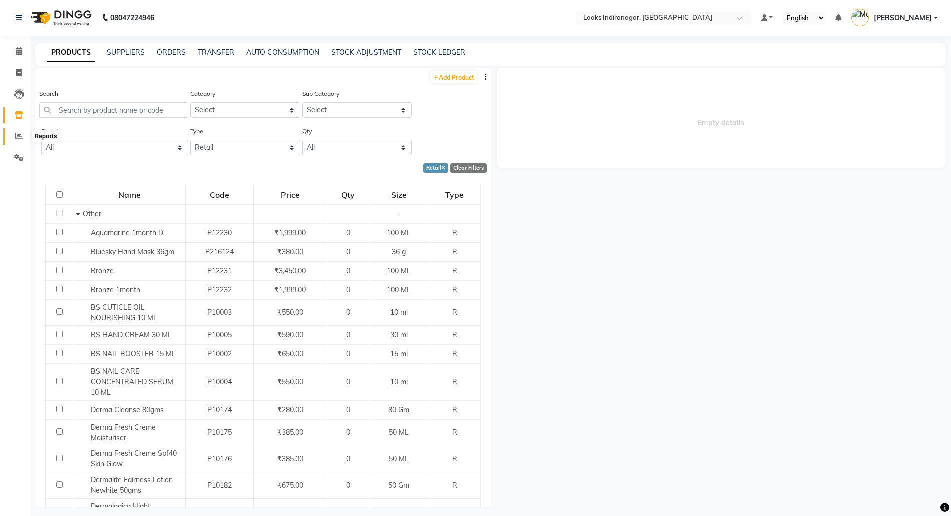
click at [19, 137] on icon at bounding box center [19, 137] width 8 height 8
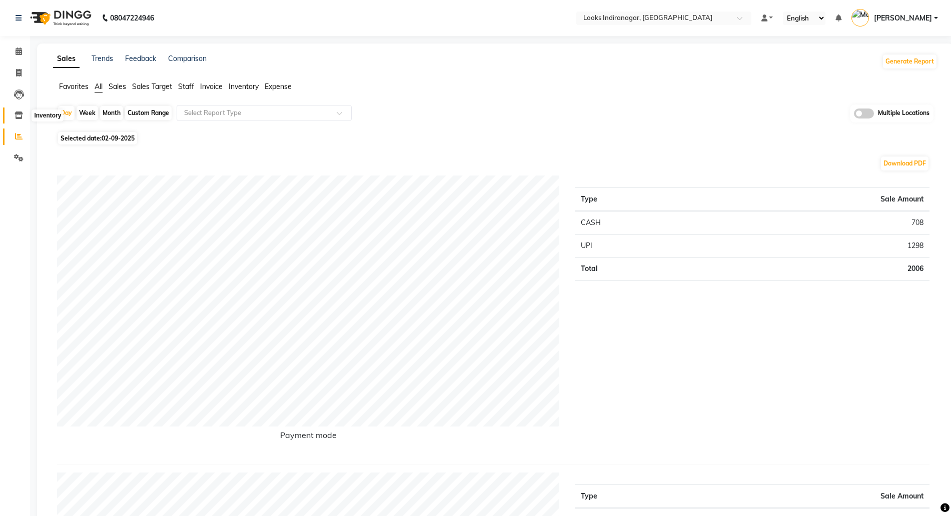
click at [22, 116] on icon at bounding box center [19, 116] width 9 height 8
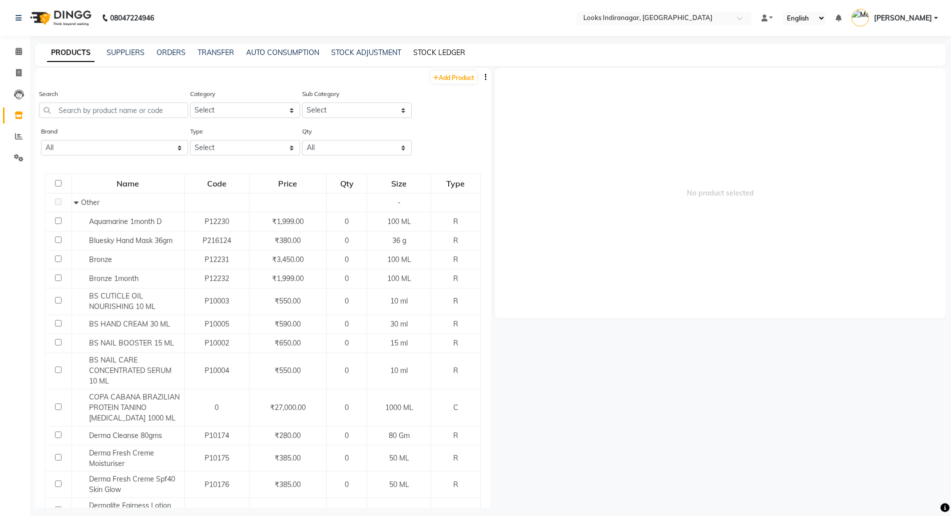
click at [433, 56] on link "STOCK LEDGER" at bounding box center [439, 52] width 52 height 9
select select "all"
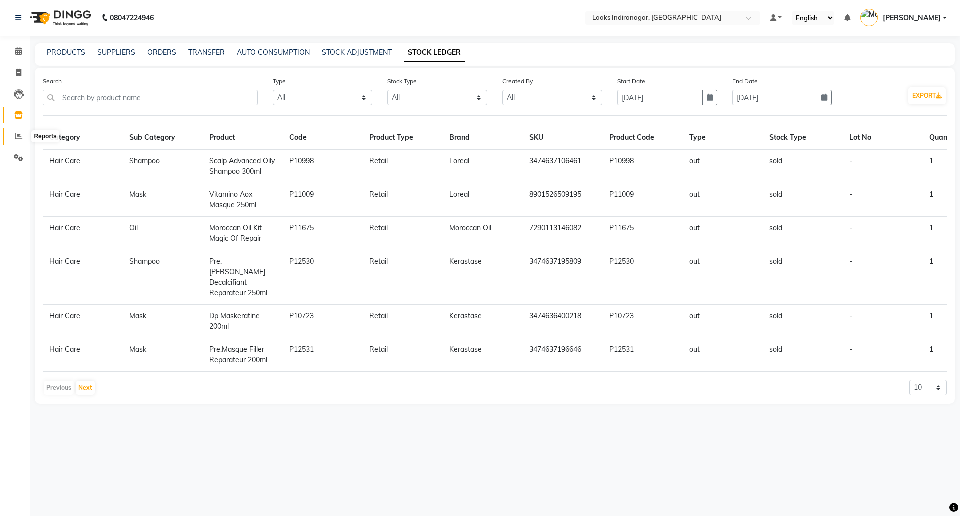
click at [19, 135] on icon at bounding box center [19, 137] width 8 height 8
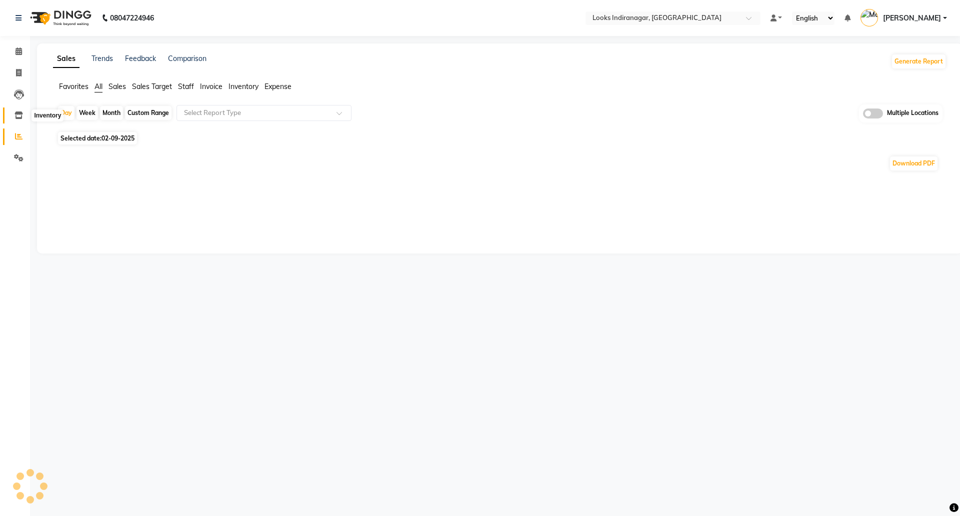
click at [13, 112] on span at bounding box center [19, 116] width 18 height 12
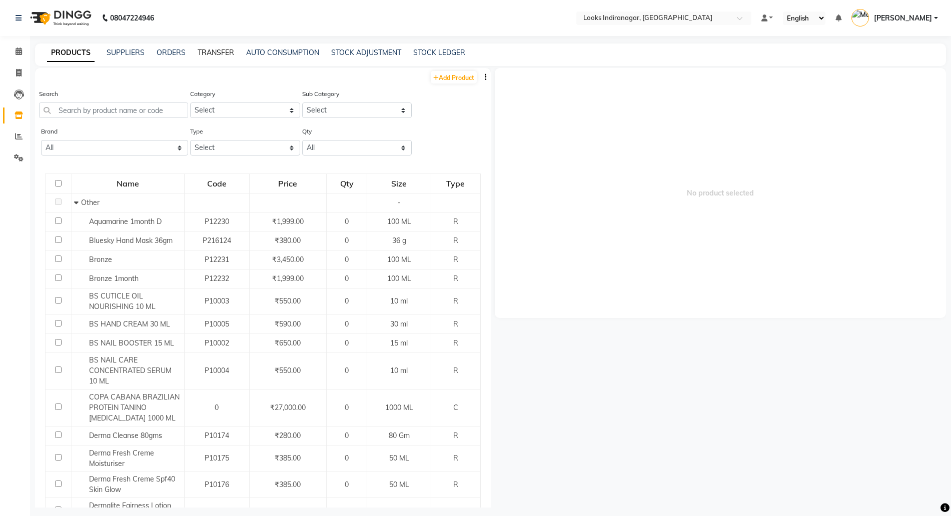
click at [198, 49] on link "TRANSFER" at bounding box center [216, 52] width 37 height 9
select select "sender"
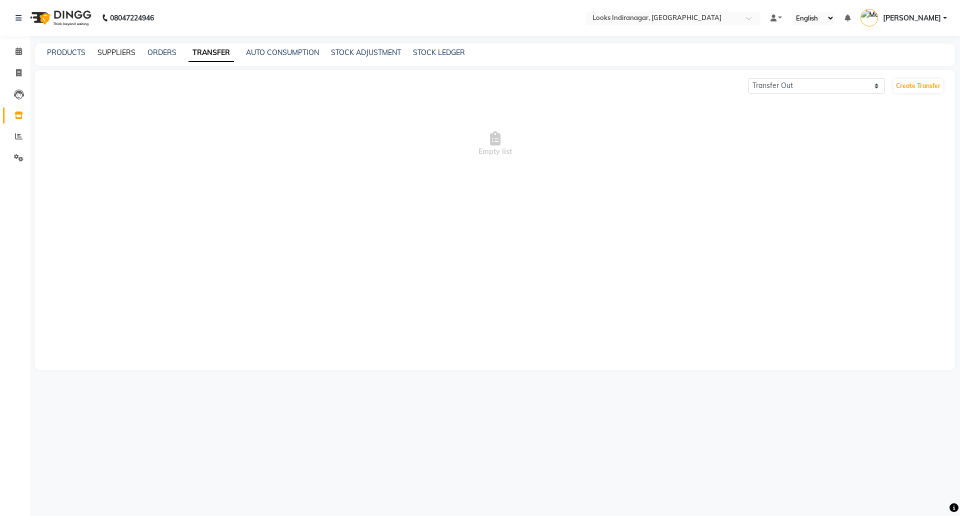
click at [122, 51] on link "SUPPLIERS" at bounding box center [117, 52] width 38 height 9
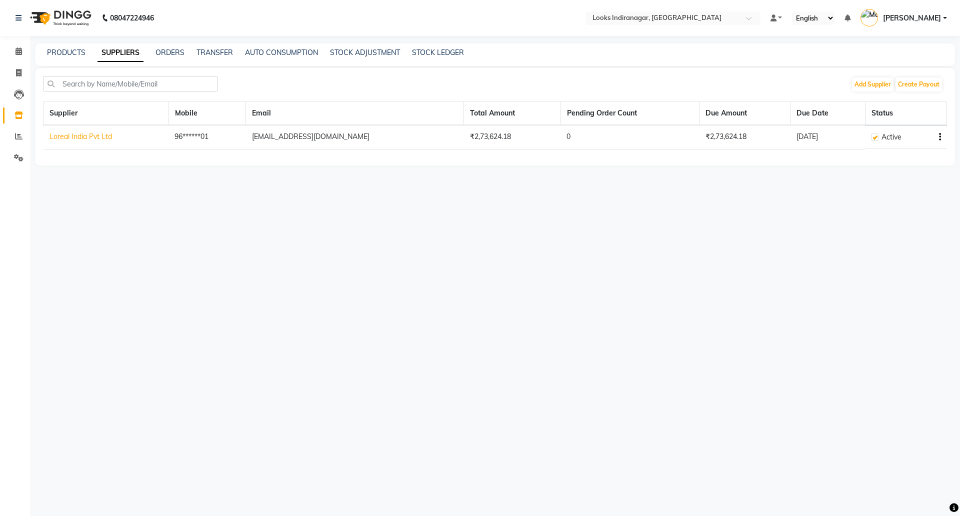
click at [77, 138] on link "Loreal India Pvt Ltd" at bounding box center [81, 136] width 63 height 9
select select "5712"
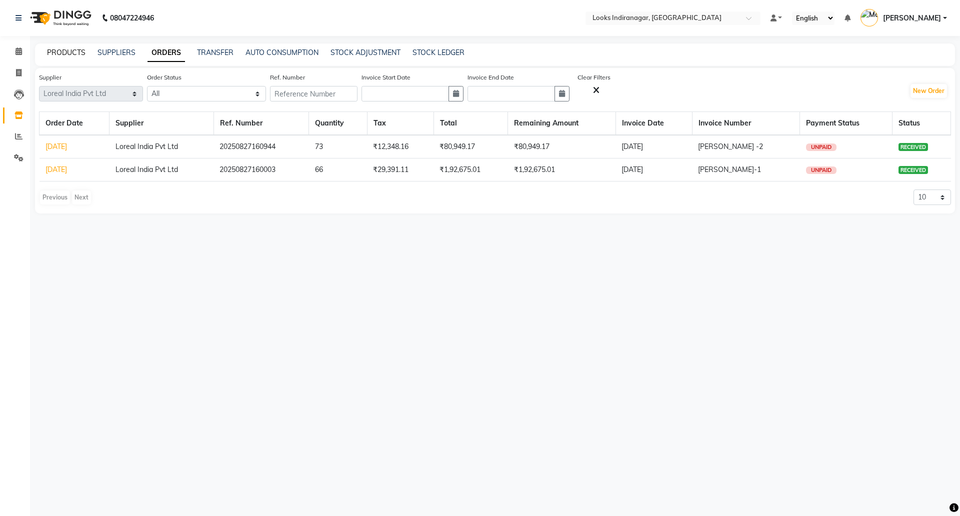
click at [63, 49] on link "PRODUCTS" at bounding box center [66, 52] width 39 height 9
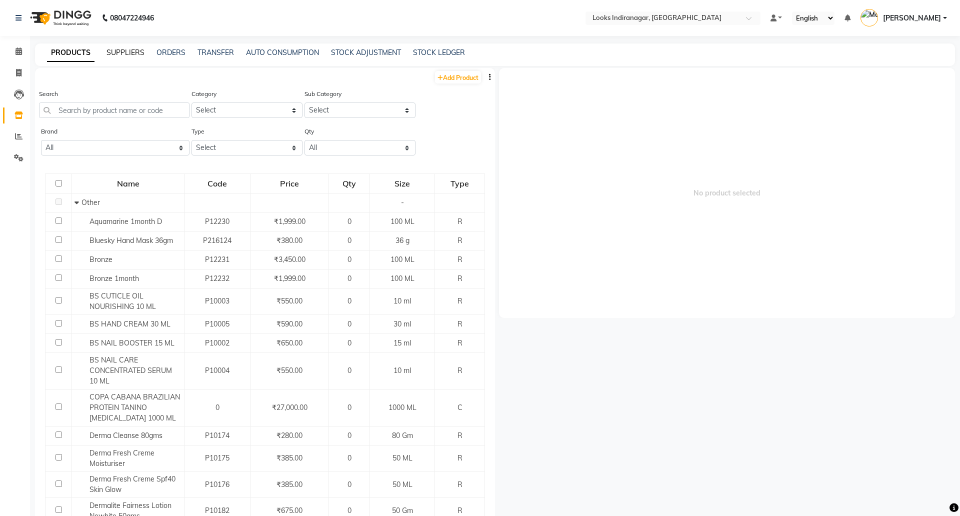
click at [119, 53] on link "SUPPLIERS" at bounding box center [126, 52] width 38 height 9
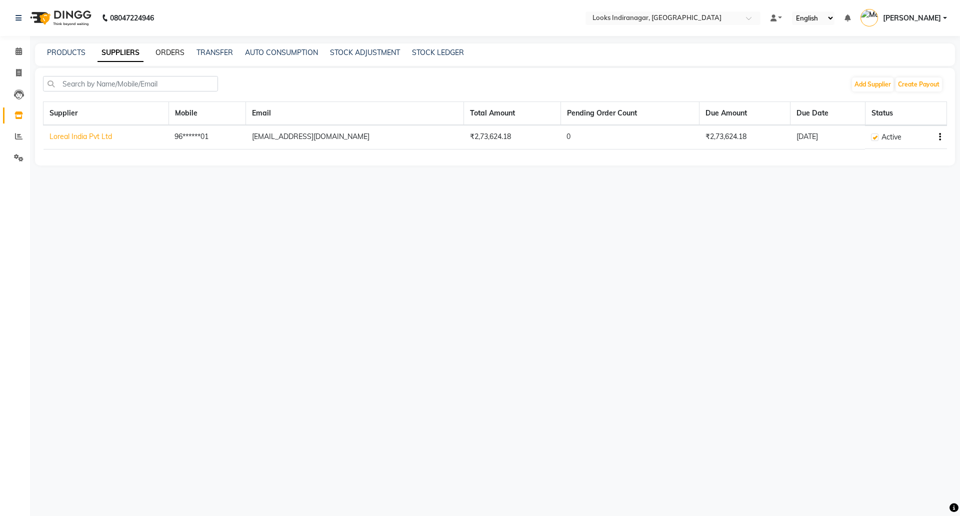
click at [159, 53] on link "ORDERS" at bounding box center [170, 52] width 29 height 9
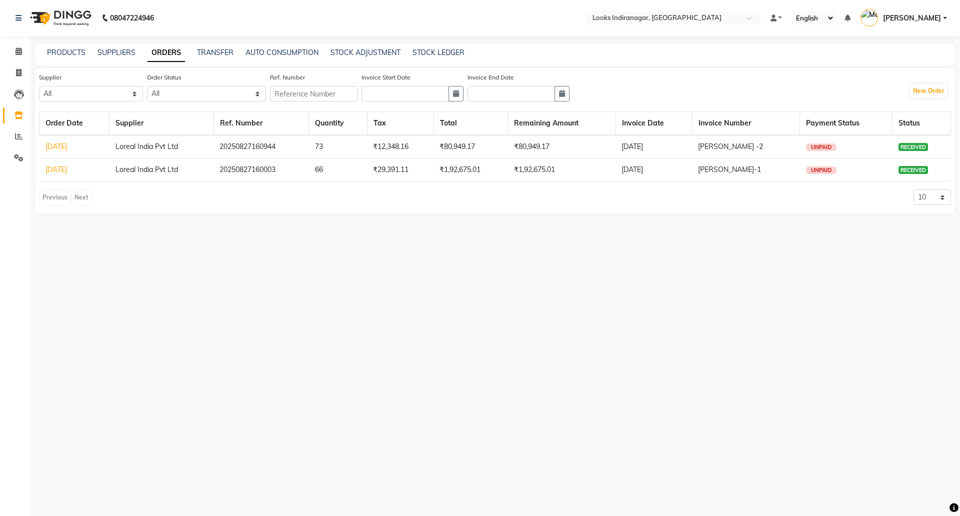
click at [148, 44] on link "ORDERS" at bounding box center [167, 53] width 38 height 18
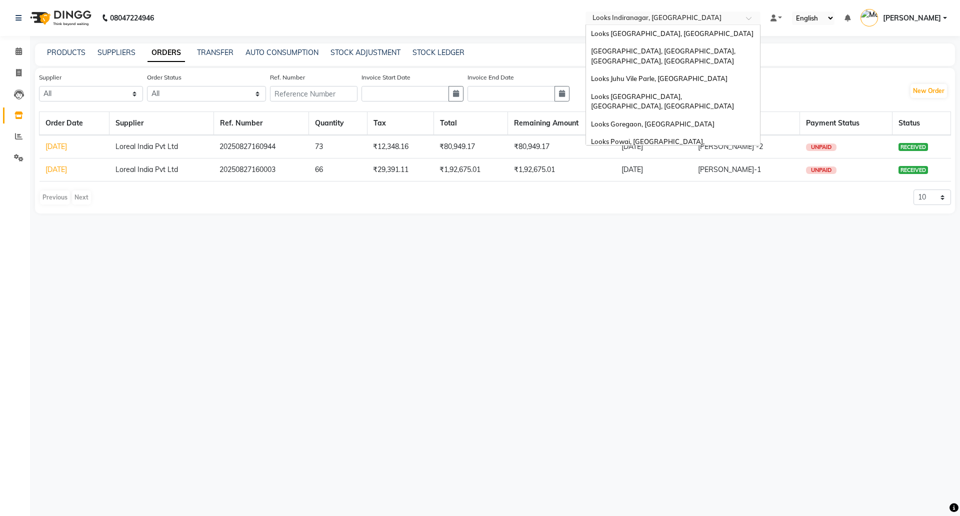
click at [695, 19] on input "text" at bounding box center [663, 19] width 145 height 10
click at [635, 53] on span "[GEOGRAPHIC_DATA], [GEOGRAPHIC_DATA], [GEOGRAPHIC_DATA], [GEOGRAPHIC_DATA]" at bounding box center [664, 56] width 146 height 18
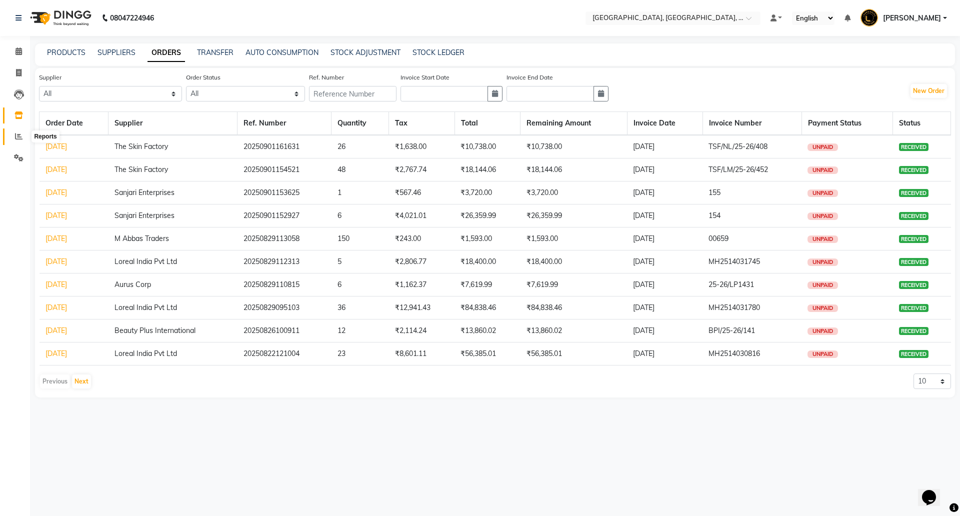
click at [16, 133] on icon at bounding box center [19, 137] width 8 height 8
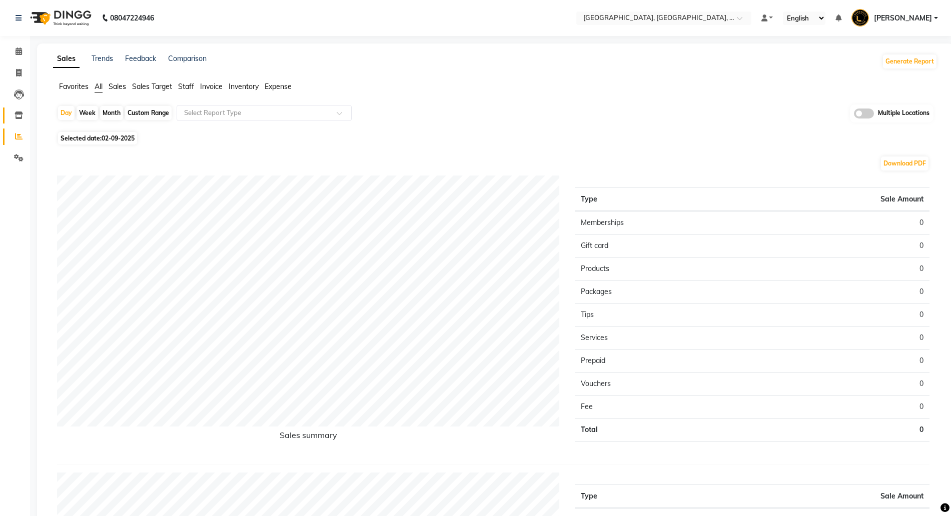
click at [17, 108] on link "Inventory" at bounding box center [15, 116] width 24 height 17
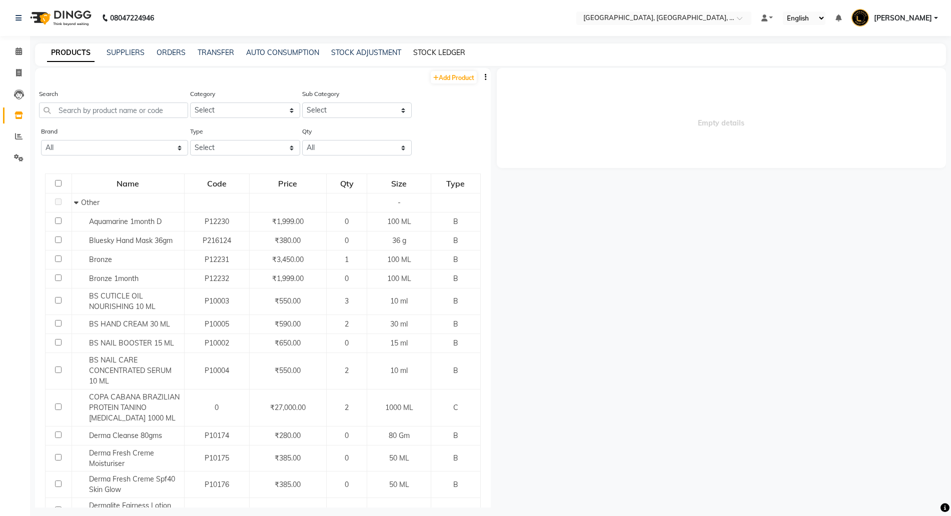
click at [427, 51] on link "STOCK LEDGER" at bounding box center [439, 52] width 52 height 9
select select "all"
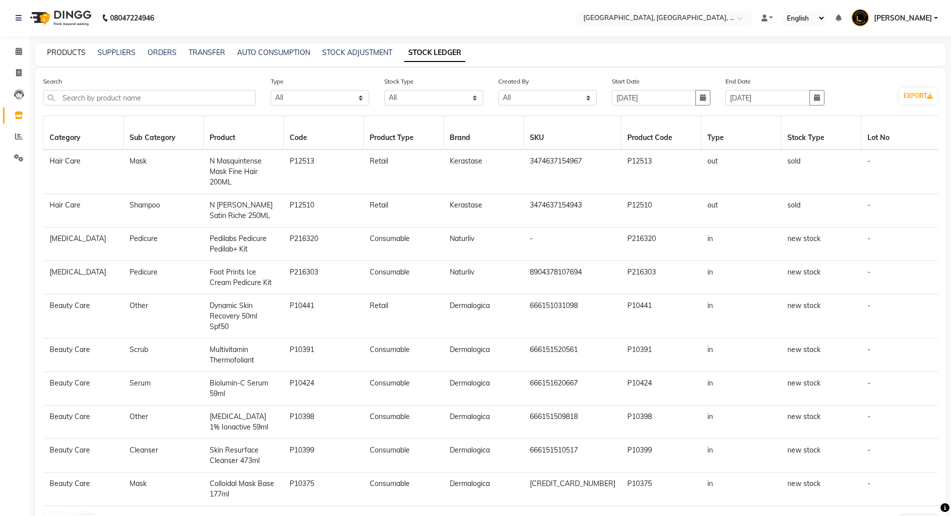
click at [60, 51] on link "PRODUCTS" at bounding box center [66, 52] width 39 height 9
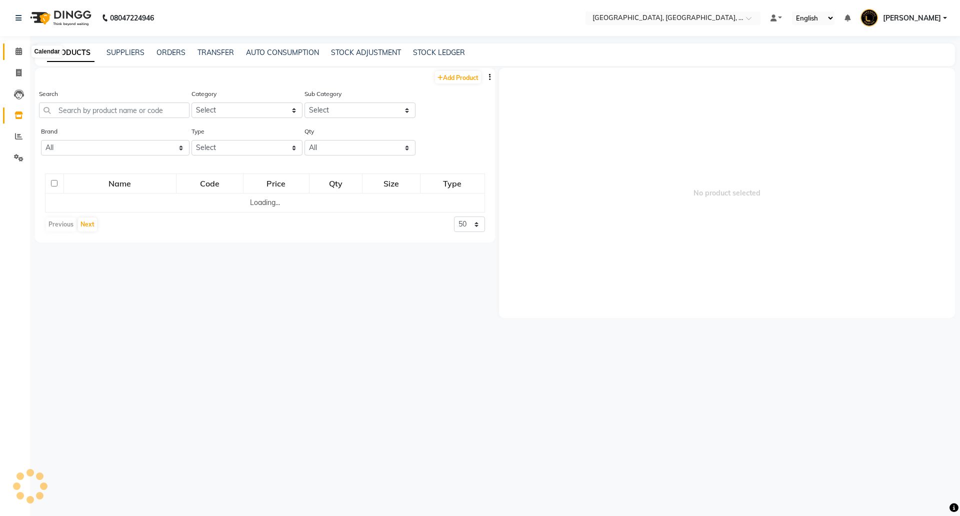
click at [16, 55] on span at bounding box center [19, 52] width 18 height 12
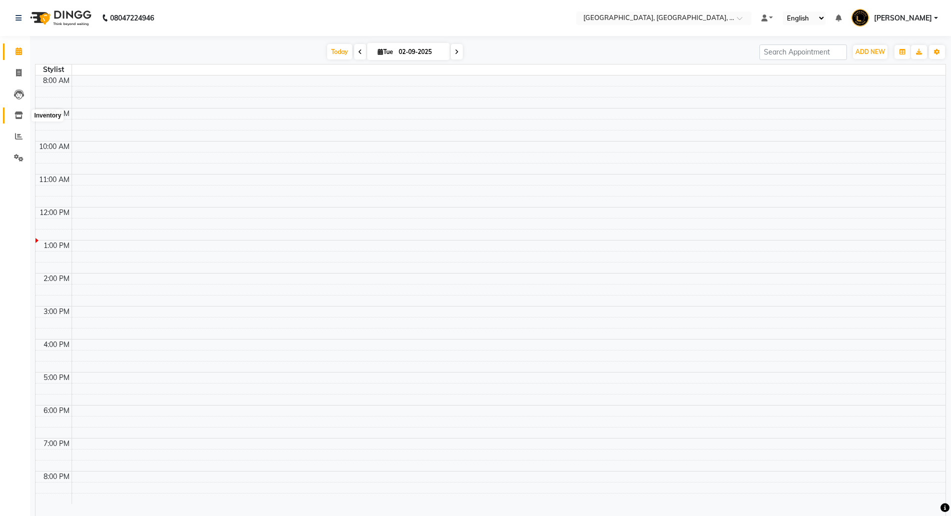
click at [18, 114] on icon at bounding box center [19, 116] width 9 height 8
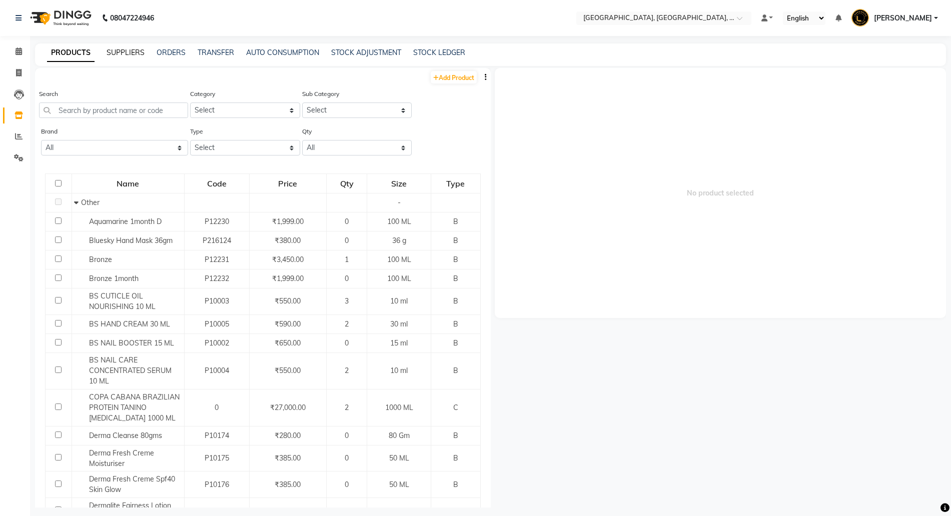
click at [128, 54] on link "SUPPLIERS" at bounding box center [126, 52] width 38 height 9
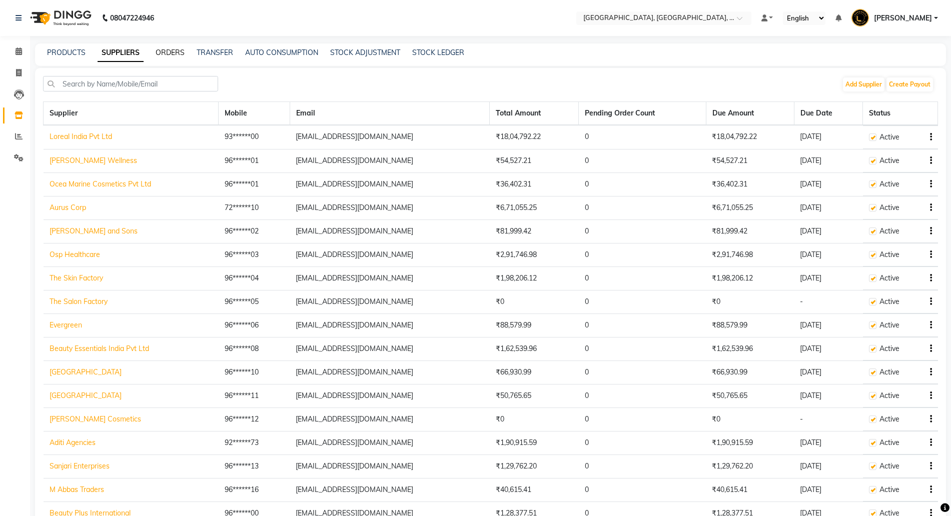
click at [173, 52] on link "ORDERS" at bounding box center [170, 52] width 29 height 9
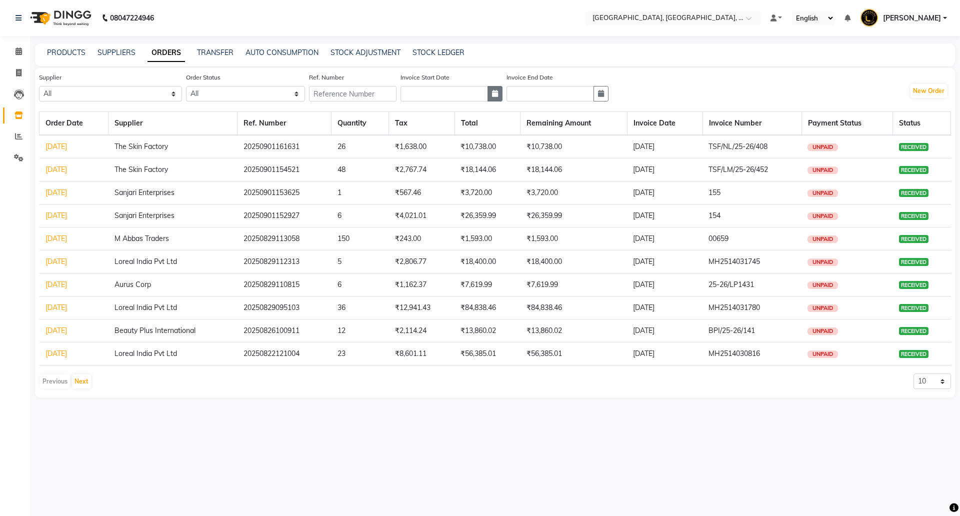
click at [498, 94] on icon "button" at bounding box center [495, 93] width 6 height 7
select select "9"
select select "2025"
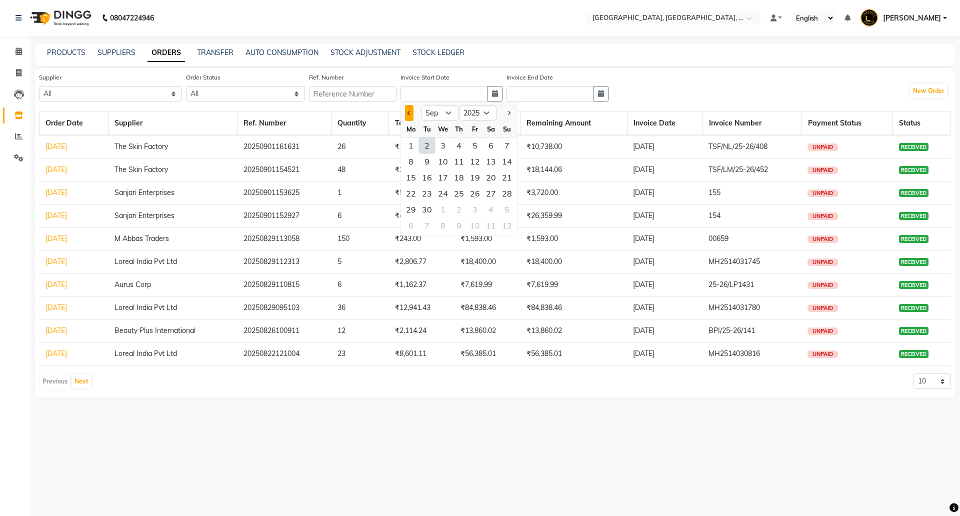
click at [411, 115] on button "Previous month" at bounding box center [409, 113] width 9 height 16
select select "8"
click at [477, 144] on div "1" at bounding box center [475, 146] width 16 height 16
type input "01-08-2025"
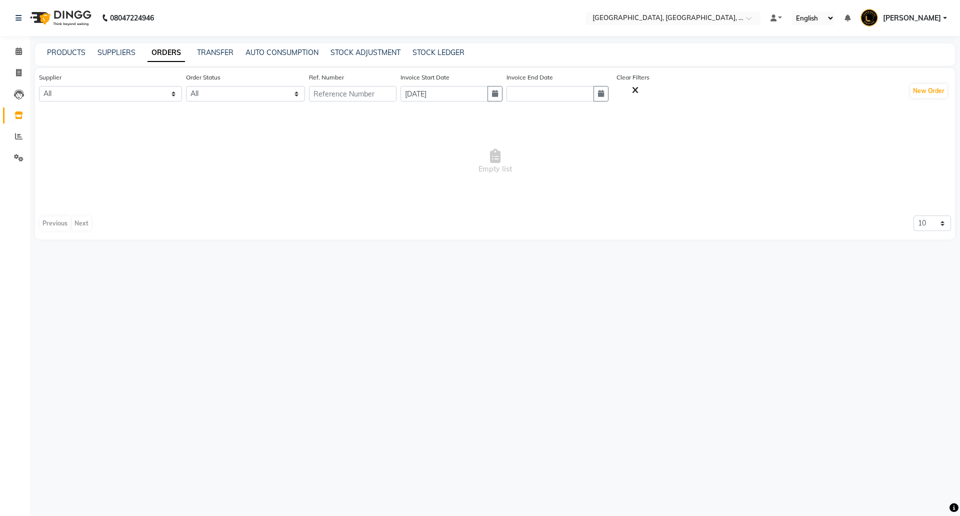
click at [622, 91] on div "Supplier All Loreal India Pvt Ltd Zink Wellness Ocea Marine Cosmetics Pvt Ltd A…" at bounding box center [344, 91] width 611 height 38
click at [606, 94] on button "button" at bounding box center [601, 94] width 15 height 16
select select "9"
select select "2025"
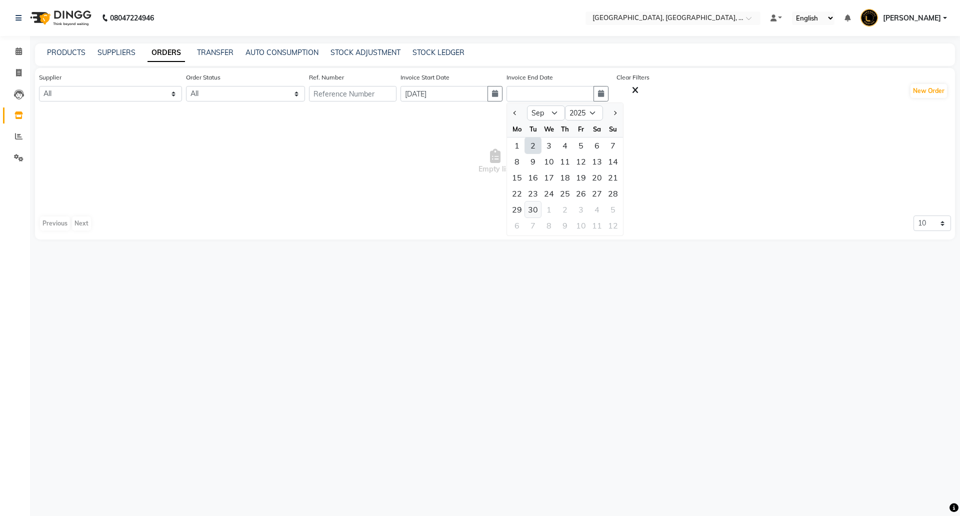
click at [541, 213] on div "30" at bounding box center [533, 210] width 16 height 16
type input "30-09-2025"
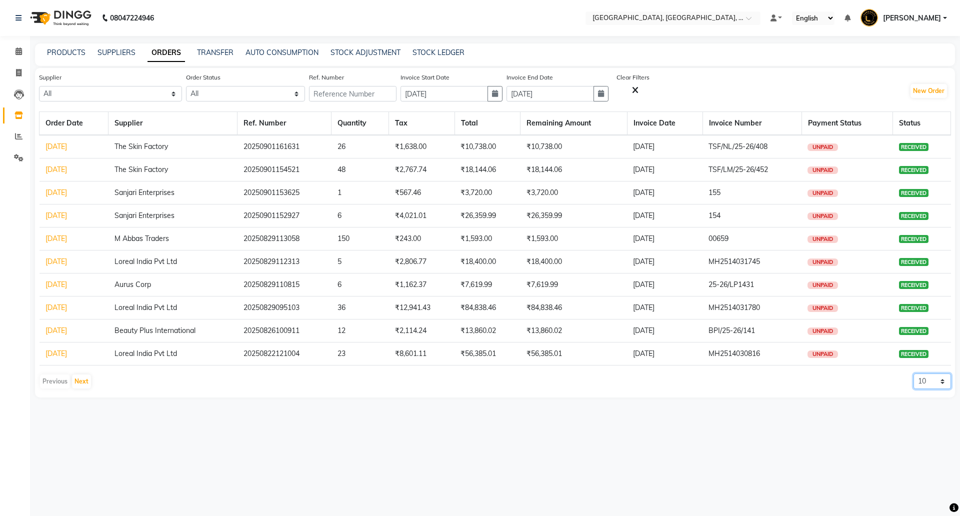
click at [944, 383] on select "10 20 50 100" at bounding box center [933, 382] width 38 height 16
select select "100"
click at [914, 374] on select "10 20 50 100" at bounding box center [933, 382] width 38 height 16
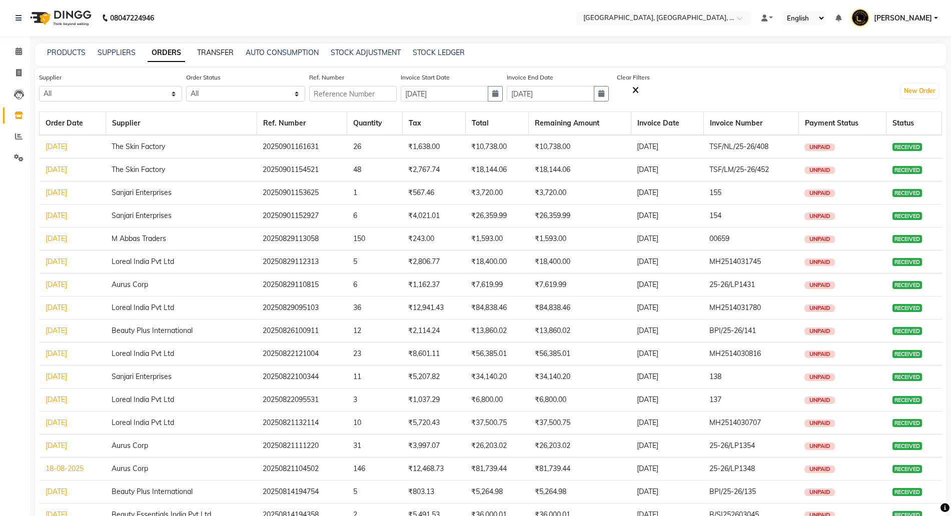
click at [220, 57] on link "TRANSFER" at bounding box center [215, 52] width 37 height 9
select select "sender"
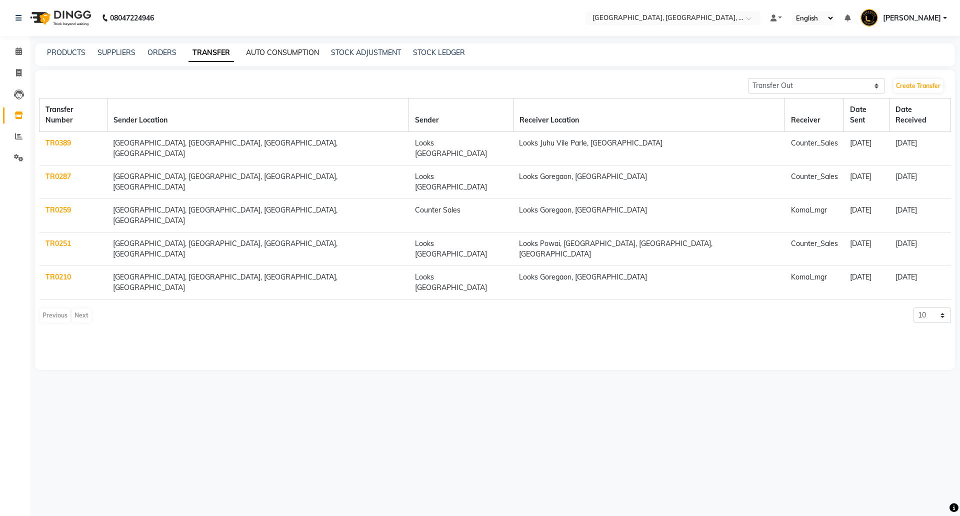
click at [302, 54] on link "AUTO CONSUMPTION" at bounding box center [282, 52] width 73 height 9
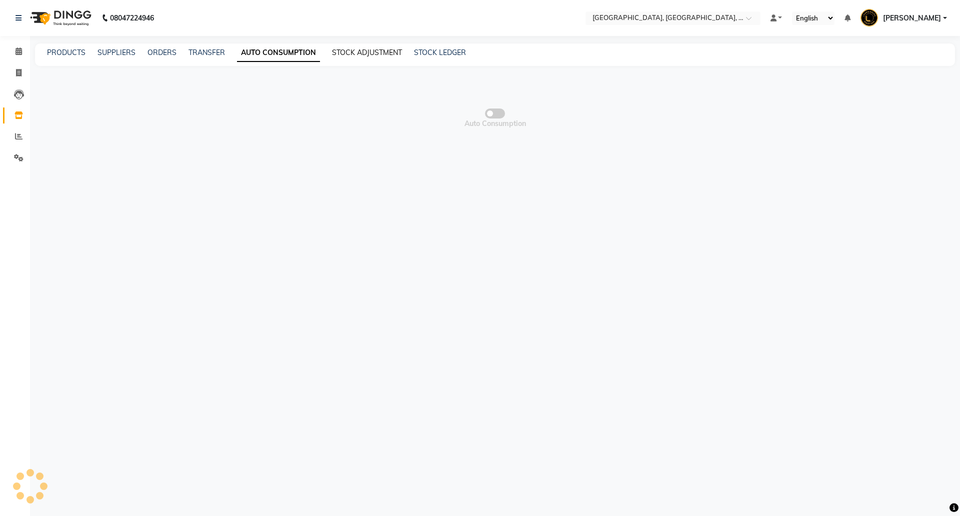
click at [352, 51] on link "STOCK ADJUSTMENT" at bounding box center [367, 52] width 70 height 9
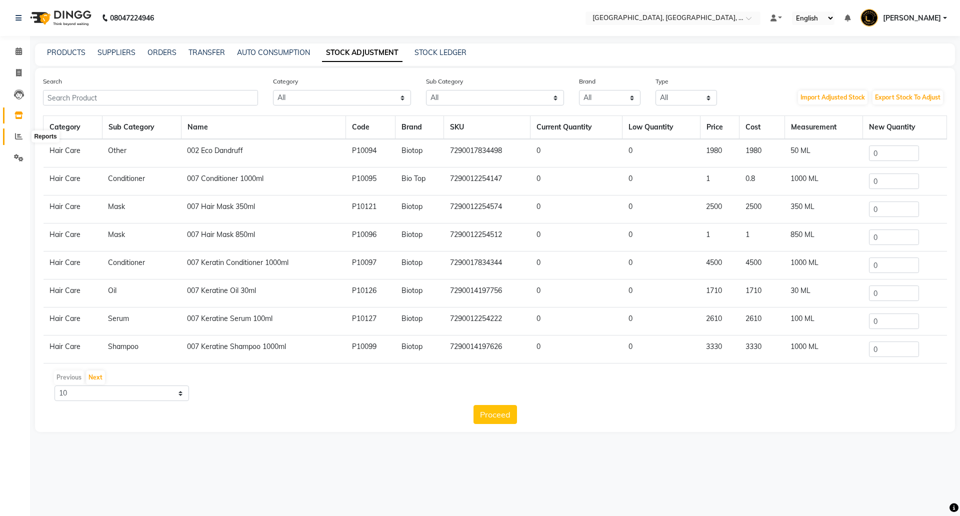
click at [22, 135] on icon at bounding box center [19, 137] width 8 height 8
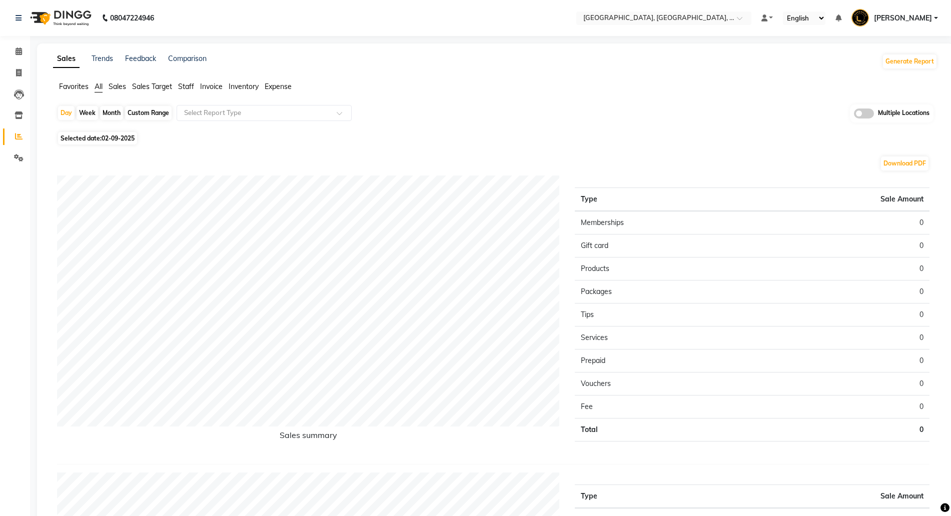
click at [141, 110] on div "Custom Range" at bounding box center [148, 113] width 47 height 14
select select "9"
select select "2025"
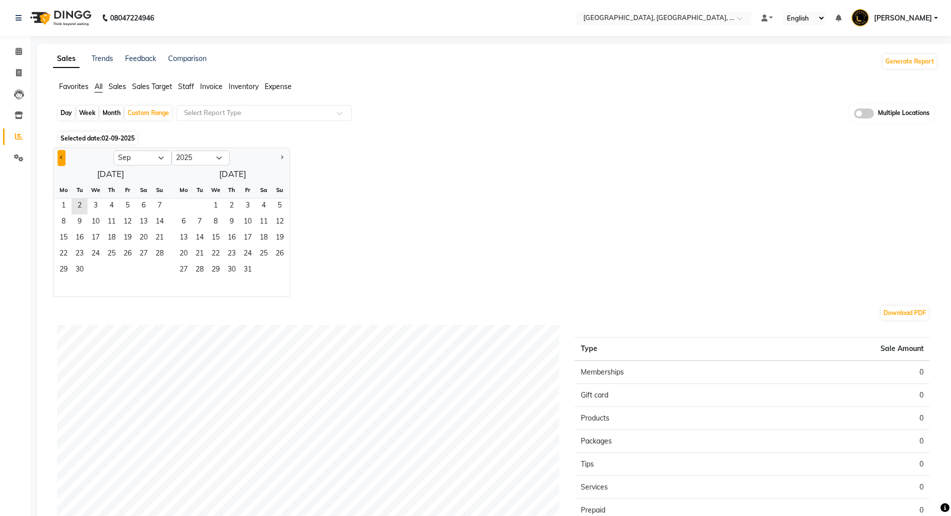
click at [64, 160] on button "Previous month" at bounding box center [62, 158] width 8 height 16
select select "8"
click at [125, 204] on span "1" at bounding box center [128, 207] width 16 height 16
click at [165, 270] on span "31" at bounding box center [160, 271] width 16 height 16
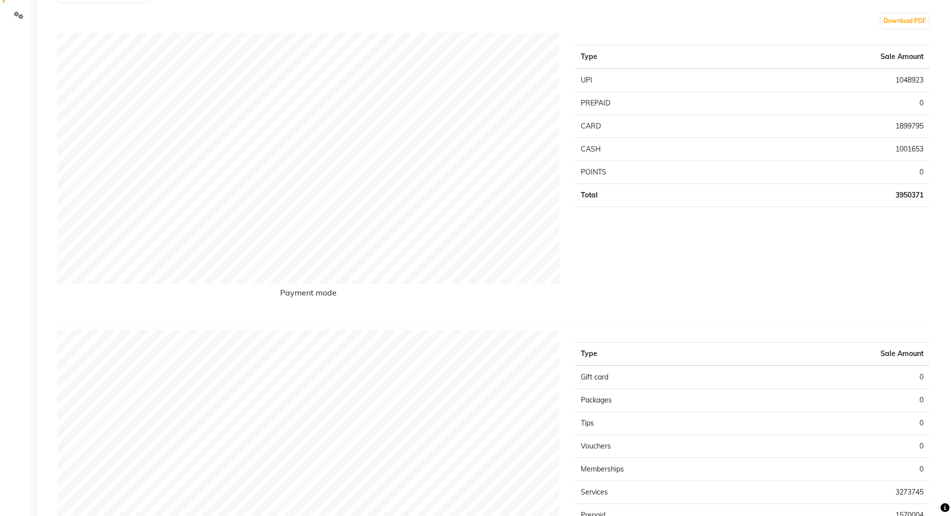
scroll to position [313, 0]
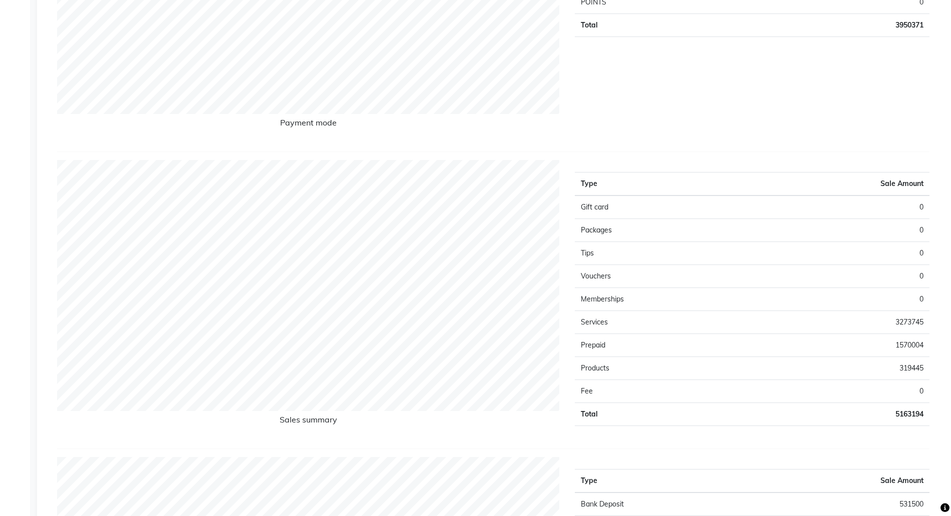
click at [913, 366] on td "319445" at bounding box center [841, 368] width 178 height 23
click at [914, 346] on td "1570004" at bounding box center [841, 345] width 178 height 23
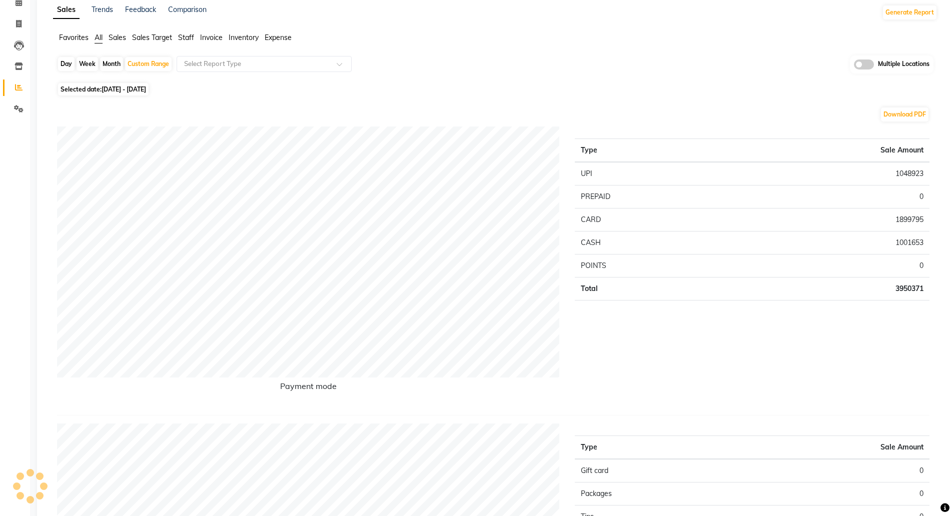
scroll to position [0, 0]
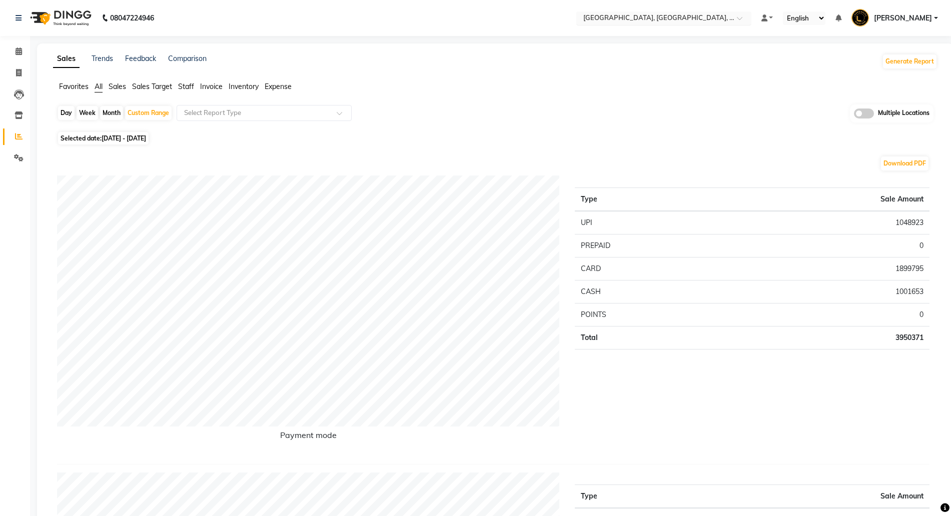
click at [663, 17] on input "text" at bounding box center [653, 19] width 145 height 10
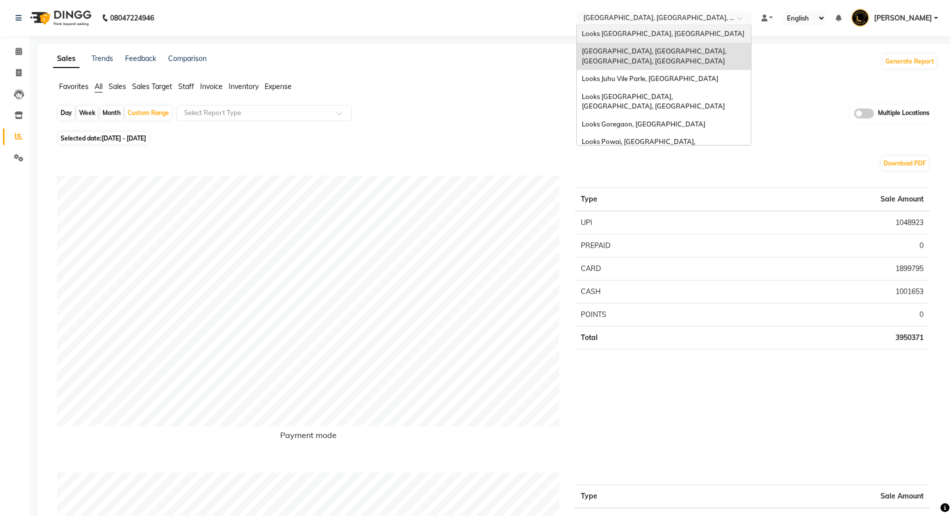
click at [744, 15] on div at bounding box center [663, 19] width 175 height 10
click at [734, 19] on div at bounding box center [663, 19] width 175 height 10
click at [736, 16] on div at bounding box center [663, 19] width 175 height 10
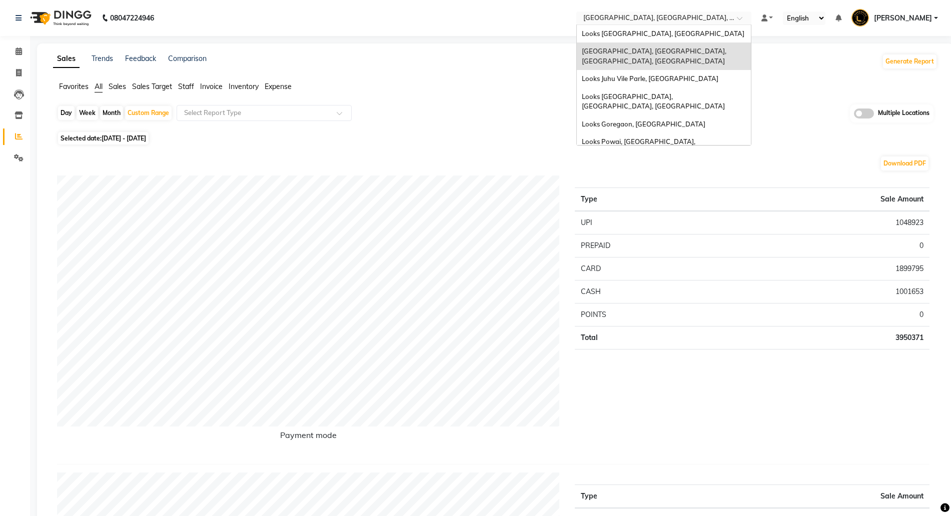
click at [634, 16] on input "text" at bounding box center [653, 19] width 145 height 10
click at [869, 116] on span at bounding box center [864, 114] width 20 height 10
click at [854, 115] on input "checkbox" at bounding box center [854, 115] width 0 height 0
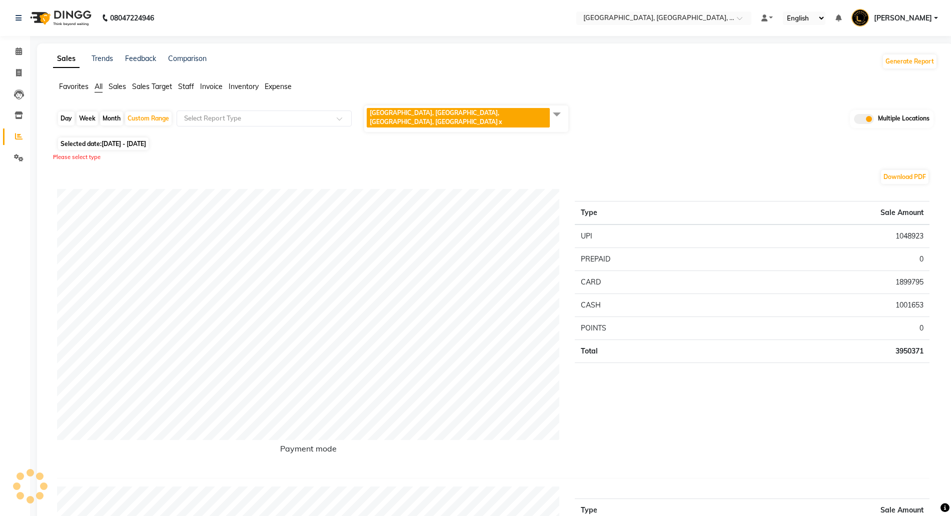
click at [863, 115] on span at bounding box center [864, 119] width 20 height 10
click at [854, 121] on input "checkbox" at bounding box center [854, 121] width 0 height 0
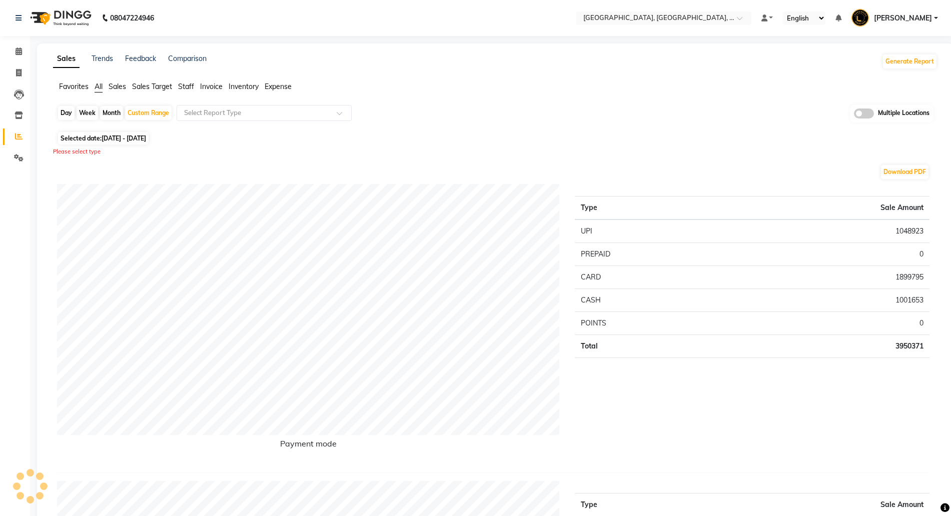
click at [859, 115] on span at bounding box center [864, 114] width 20 height 10
click at [854, 115] on input "checkbox" at bounding box center [854, 115] width 0 height 0
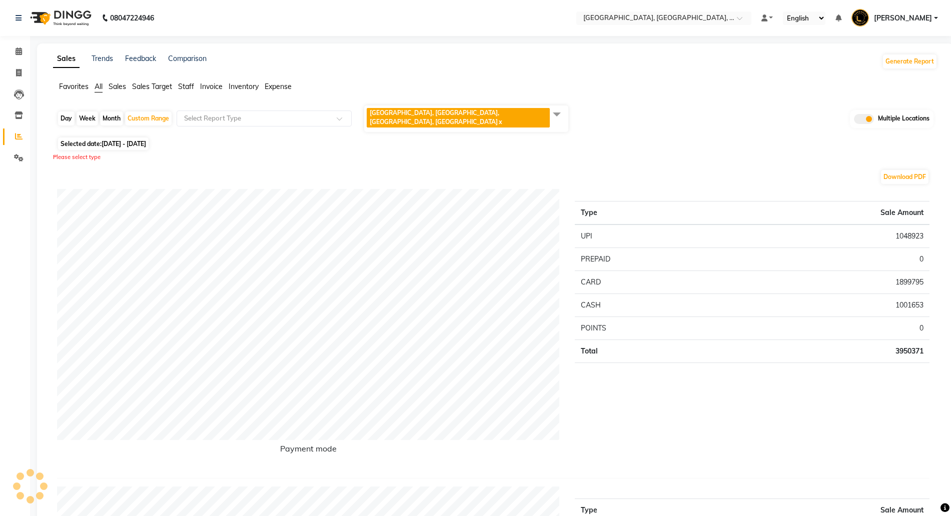
click at [511, 117] on span "Looks Fort, Mumbai, Fort, Mumbai x" at bounding box center [466, 119] width 204 height 27
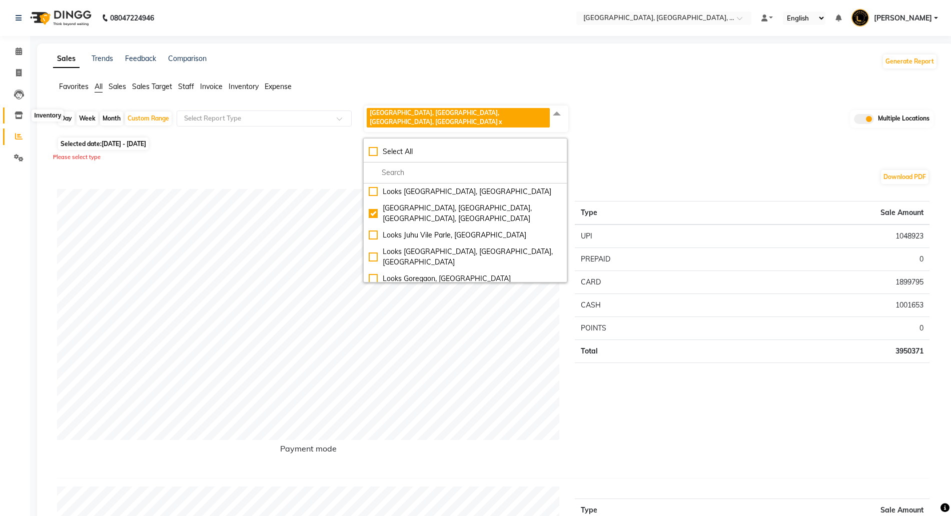
click at [15, 112] on icon at bounding box center [19, 116] width 9 height 8
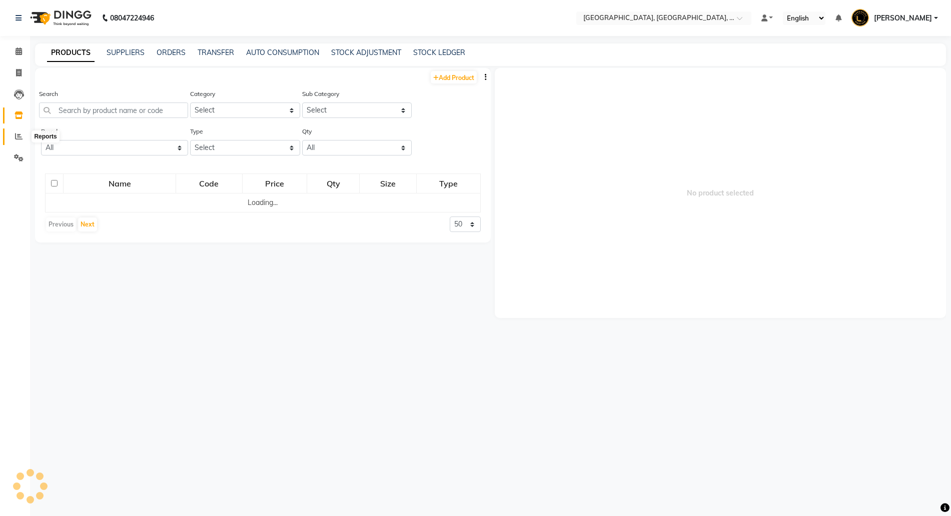
click at [23, 138] on span at bounding box center [19, 137] width 18 height 12
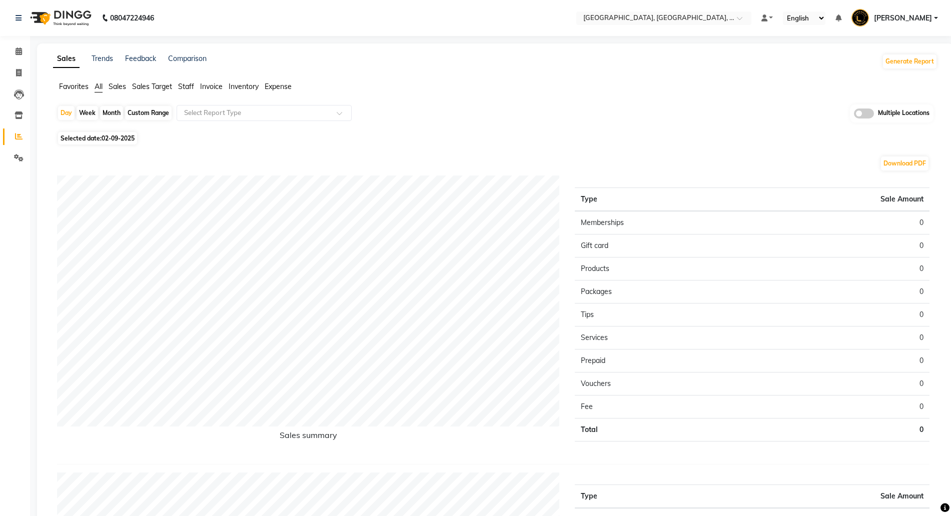
click at [141, 113] on div "Custom Range" at bounding box center [148, 113] width 47 height 14
select select "9"
select select "2025"
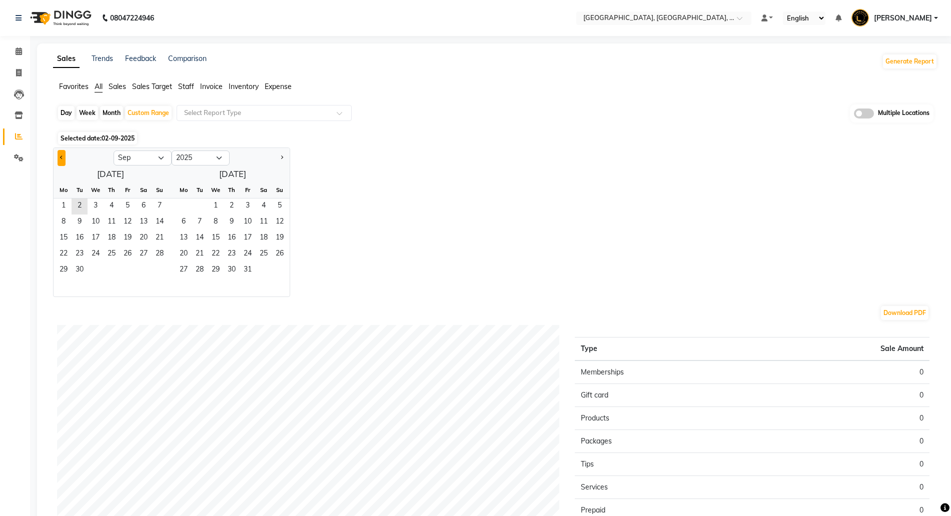
click at [66, 159] on button "Previous month" at bounding box center [62, 158] width 8 height 16
select select "7"
click at [82, 204] on span "1" at bounding box center [80, 207] width 16 height 16
click at [284, 271] on span "31" at bounding box center [280, 271] width 16 height 16
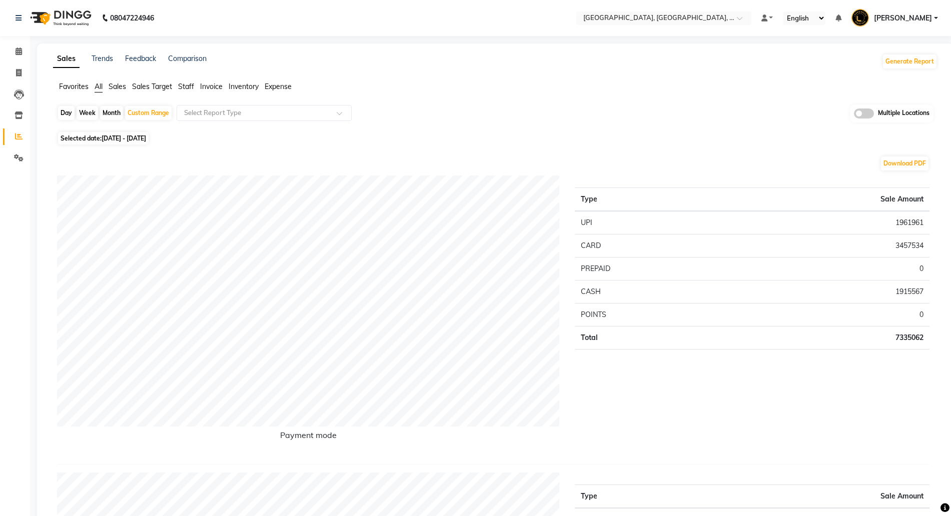
click at [247, 124] on div "Day Week Month Custom Range Select Report Type Multiple Locations" at bounding box center [495, 117] width 876 height 25
click at [239, 114] on input "text" at bounding box center [254, 113] width 144 height 10
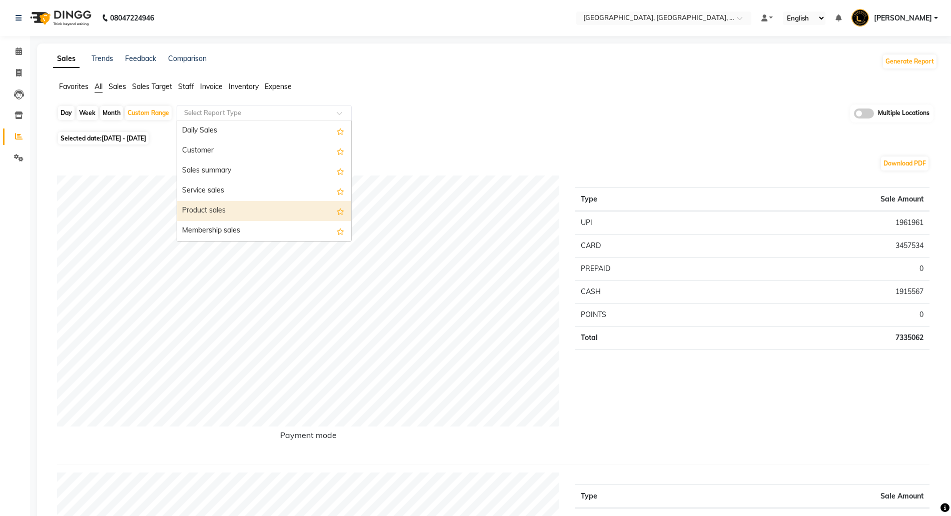
click at [221, 211] on div "Product sales" at bounding box center [264, 211] width 174 height 20
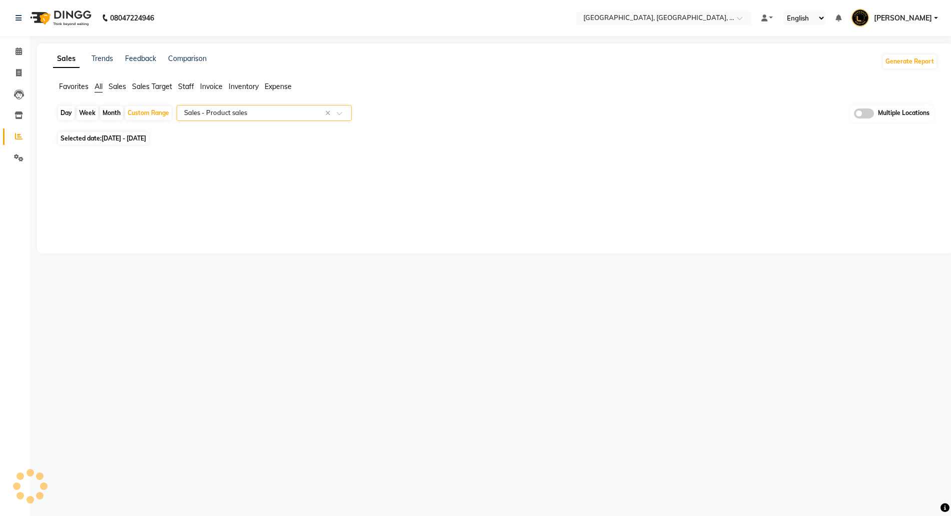
select select "full_report"
select select "pdf"
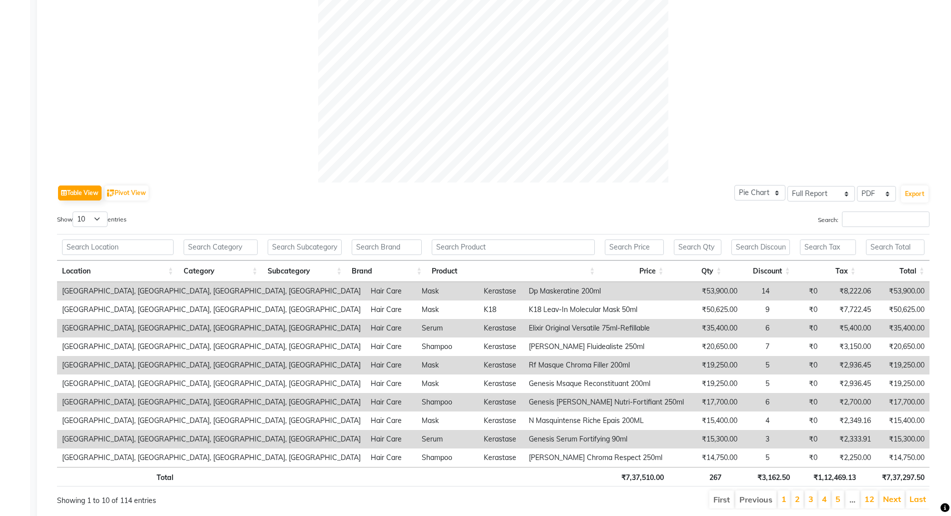
scroll to position [371, 0]
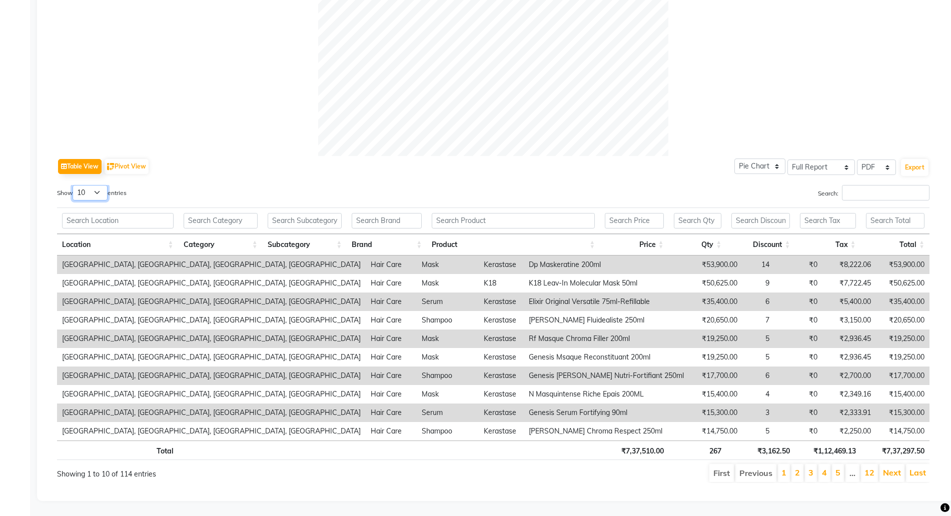
click at [103, 185] on select "10 25 50 100" at bounding box center [90, 193] width 35 height 16
select select "100"
click at [74, 185] on select "10 25 50 100" at bounding box center [90, 193] width 35 height 16
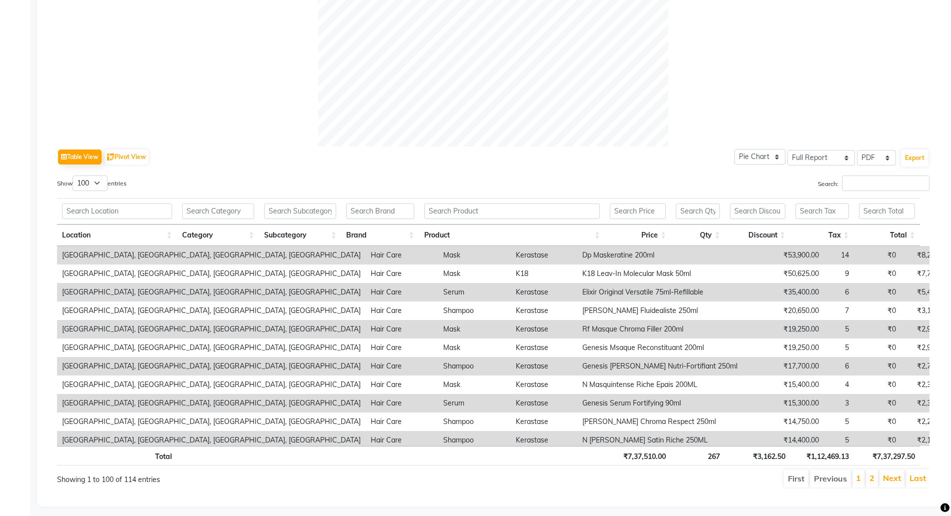
click at [408, 233] on th "Brand" at bounding box center [380, 236] width 78 height 22
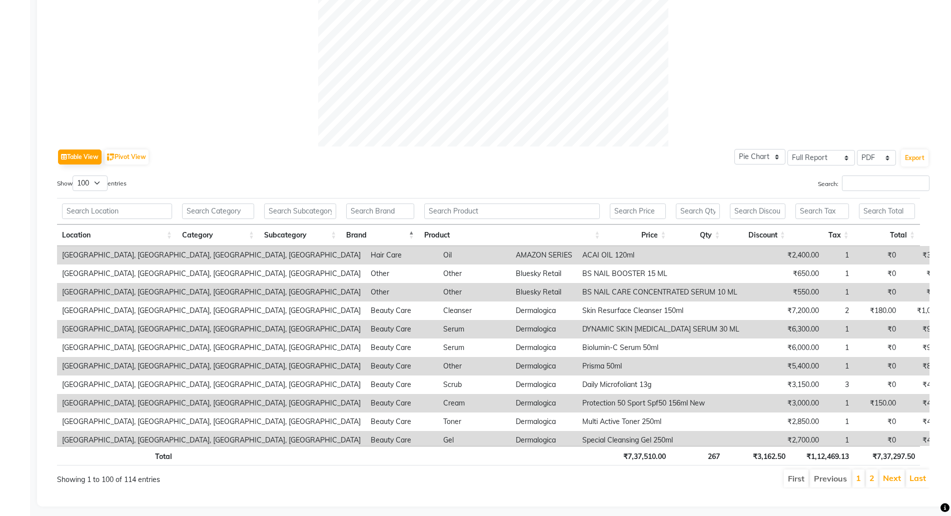
click at [253, 232] on th "Category" at bounding box center [218, 236] width 82 height 22
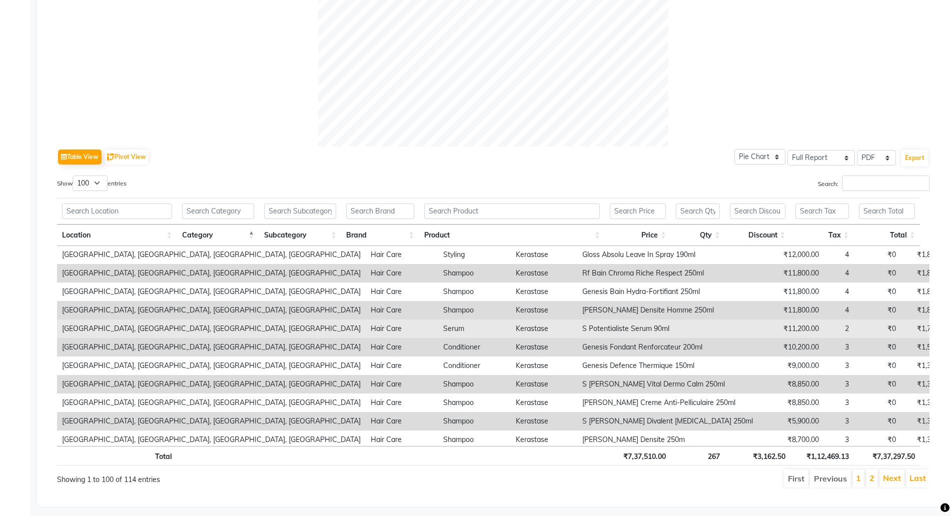
scroll to position [688, 0]
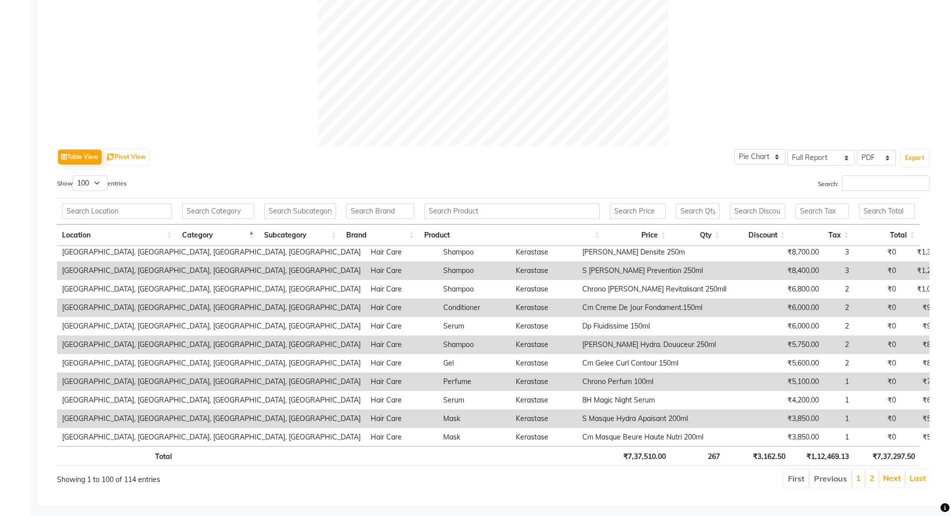
click at [717, 235] on th "Qty" at bounding box center [698, 236] width 54 height 22
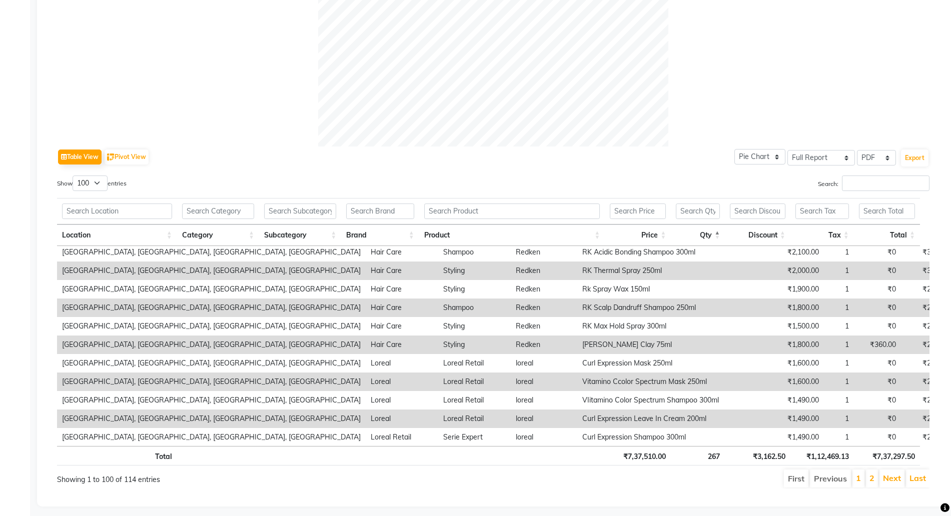
scroll to position [0, 0]
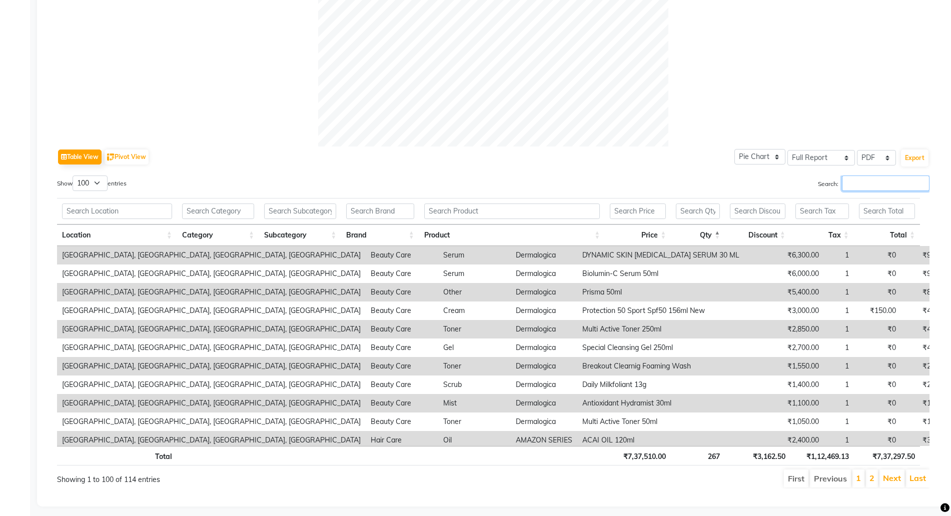
click at [851, 185] on input "Search:" at bounding box center [886, 184] width 88 height 16
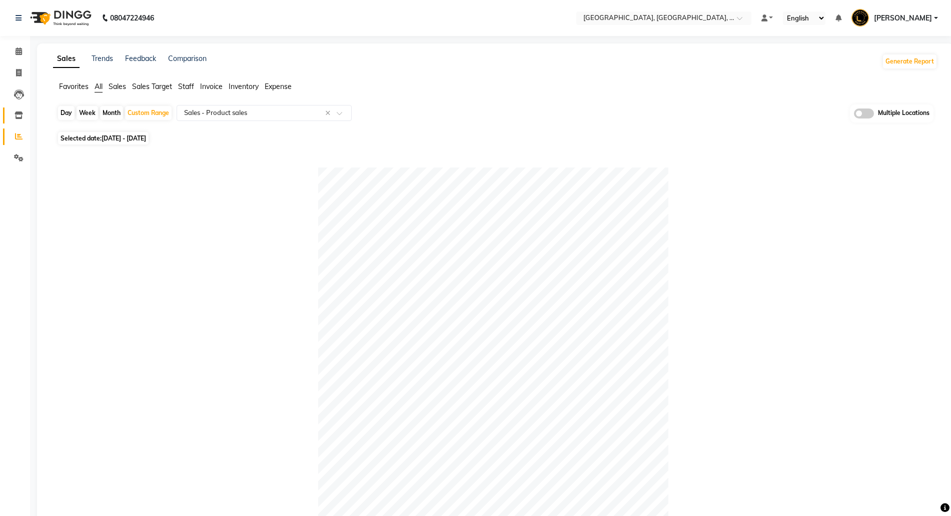
type input "ker"
click at [21, 113] on icon at bounding box center [19, 116] width 9 height 8
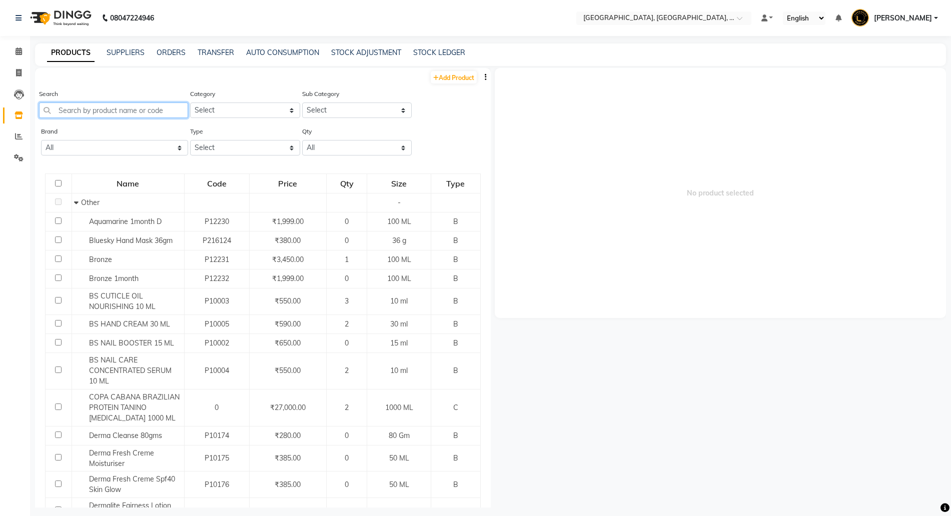
click at [92, 111] on input "text" at bounding box center [113, 111] width 149 height 16
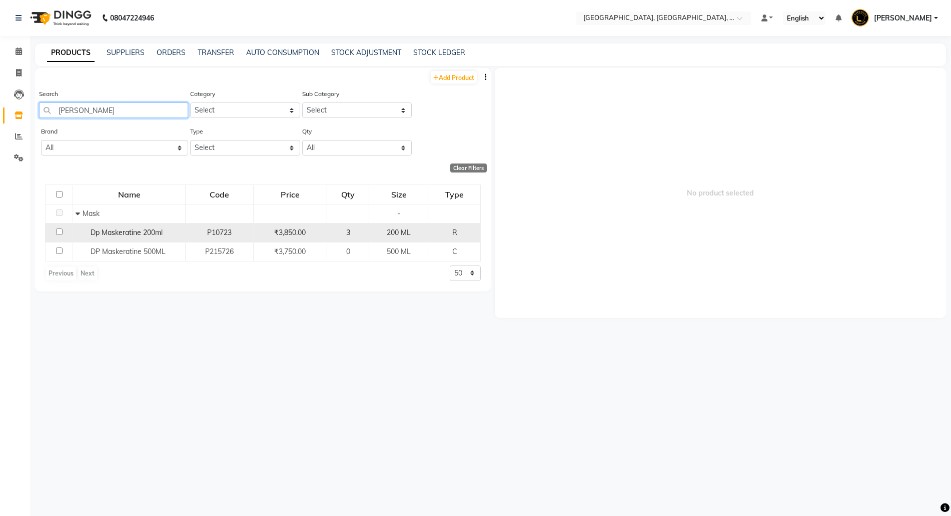
type input "maske"
click at [159, 228] on div "Dp Maskeratine 200ml" at bounding box center [129, 233] width 107 height 11
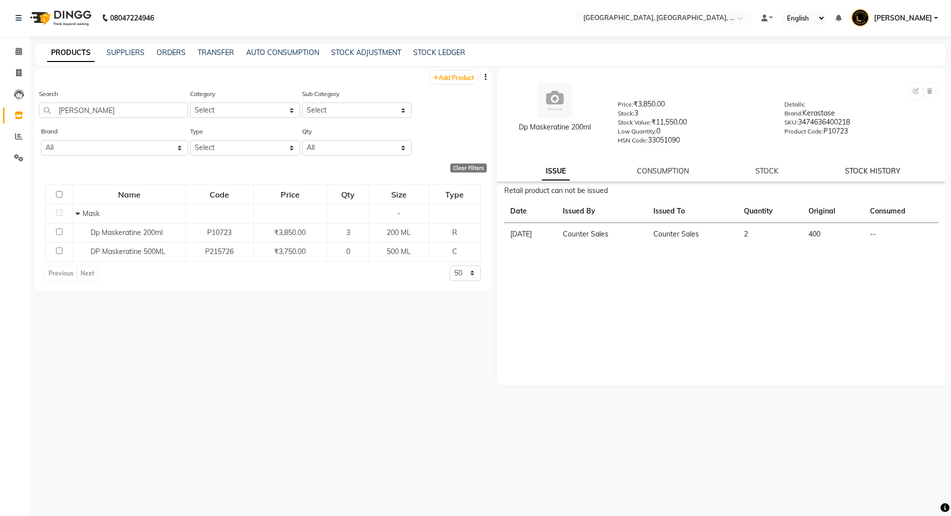
click at [876, 172] on link "STOCK HISTORY" at bounding box center [873, 171] width 56 height 9
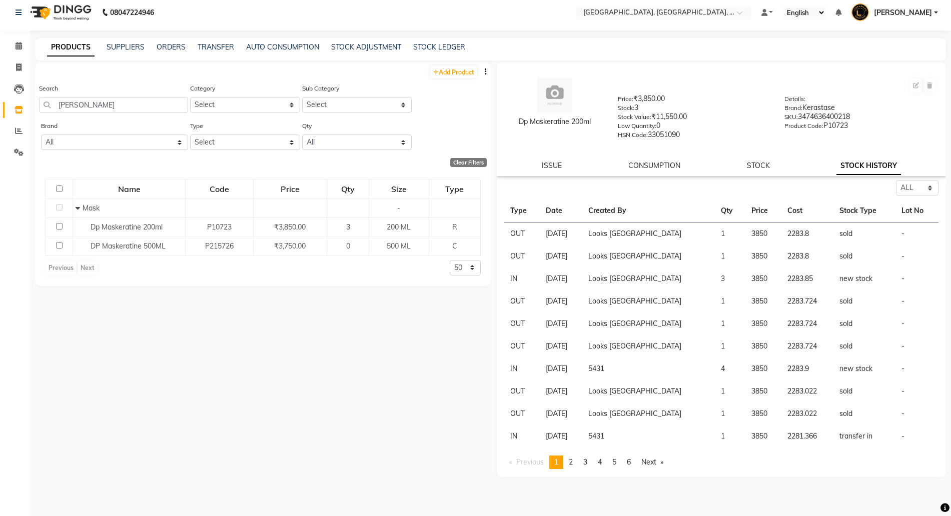
scroll to position [7, 0]
drag, startPoint x: 866, startPoint y: 432, endPoint x: 800, endPoint y: 431, distance: 66.5
click at [795, 441] on tr "IN 01-08-2025 5431 1 3850 2281.366 transfer in -" at bounding box center [721, 435] width 435 height 23
drag, startPoint x: 840, startPoint y: 417, endPoint x: 810, endPoint y: 413, distance: 30.3
click at [798, 421] on tr "OUT 06-08-2025 Looks Fort Mumbai 1 3850 2283.022 sold -" at bounding box center [721, 413] width 435 height 23
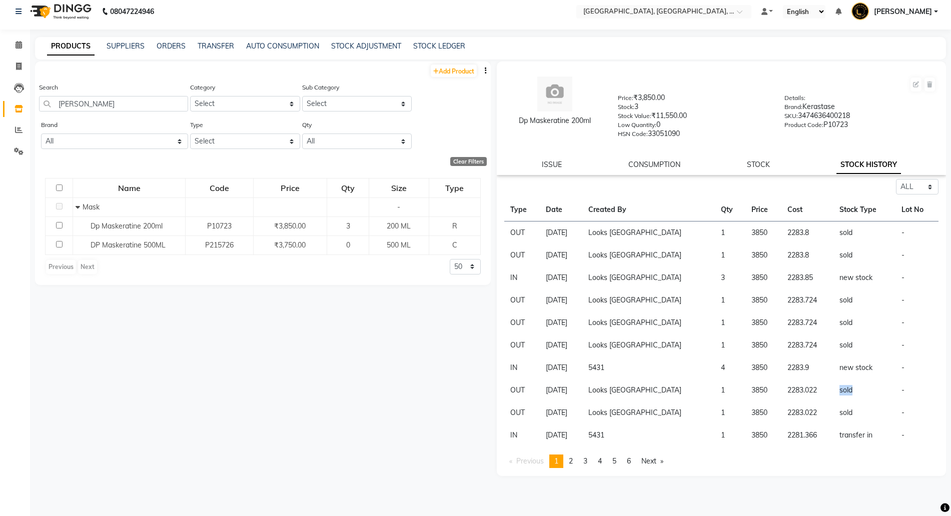
drag, startPoint x: 800, startPoint y: 402, endPoint x: 780, endPoint y: 403, distance: 20.1
click at [780, 403] on tbody "OUT 30-08-2025 Looks Fort Mumbai 1 3850 2283.8 sold - OUT 30-08-2025 Looks Fort…" at bounding box center [721, 335] width 435 height 226
drag, startPoint x: 851, startPoint y: 369, endPoint x: 681, endPoint y: 384, distance: 170.2
click at [701, 383] on tbody "OUT 30-08-2025 Looks Fort Mumbai 1 3850 2283.8 sold - OUT 30-08-2025 Looks Fort…" at bounding box center [721, 335] width 435 height 226
click at [697, 369] on td "5431" at bounding box center [648, 368] width 133 height 23
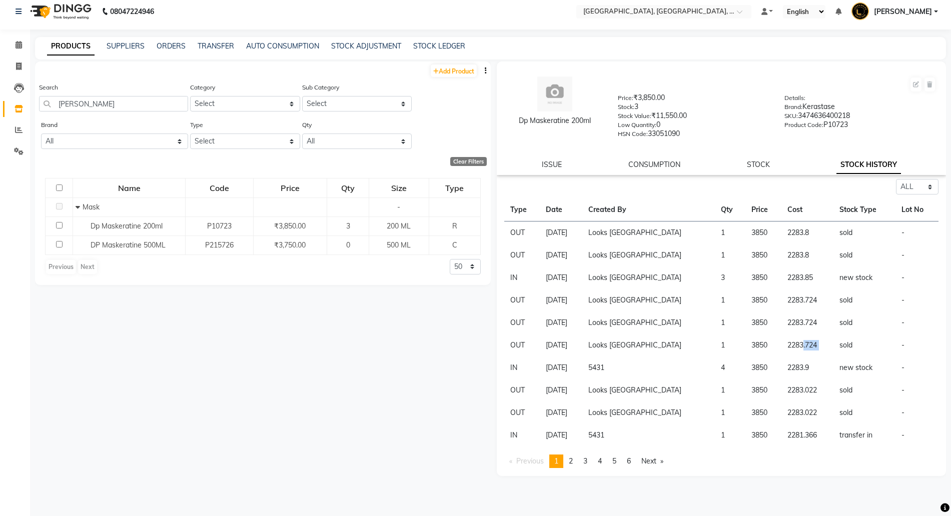
click at [794, 348] on tr "OUT 22-08-2025 Looks Fort Mumbai 1 3850 2283.724 sold -" at bounding box center [721, 345] width 435 height 23
drag, startPoint x: 843, startPoint y: 317, endPoint x: 830, endPoint y: 316, distance: 12.6
click at [836, 317] on tbody "OUT 30-08-2025 Looks Fort Mumbai 1 3850 2283.8 sold - OUT 30-08-2025 Looks Fort…" at bounding box center [721, 335] width 435 height 226
drag, startPoint x: 865, startPoint y: 275, endPoint x: 806, endPoint y: 275, distance: 58.5
click at [806, 275] on tr "IN 29-08-2025 Looks Fort Mumbai 3 3850 2283.85 new stock -" at bounding box center [721, 278] width 435 height 23
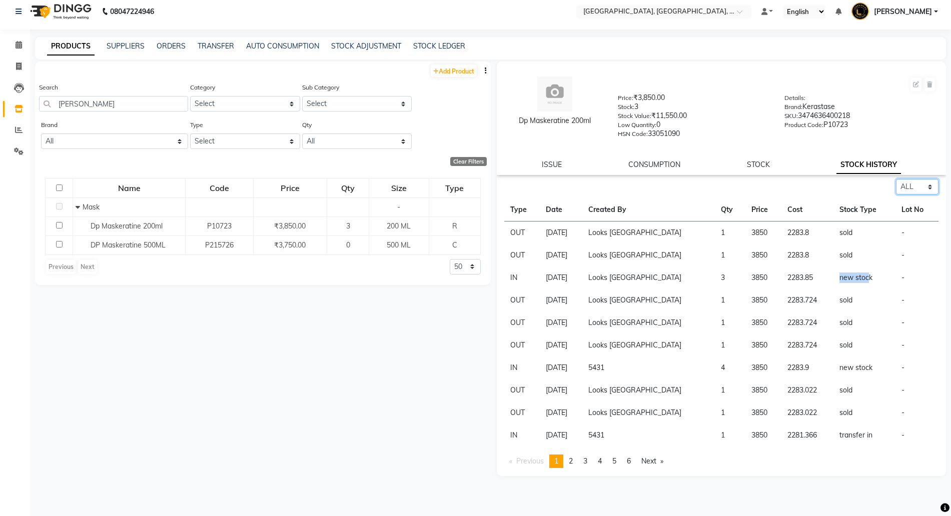
click at [926, 182] on select "Select ALL IN OUT" at bounding box center [917, 187] width 43 height 16
click at [896, 179] on select "Select ALL IN OUT" at bounding box center [917, 187] width 43 height 16
click at [567, 461] on link "page 2" at bounding box center [571, 462] width 14 height 14
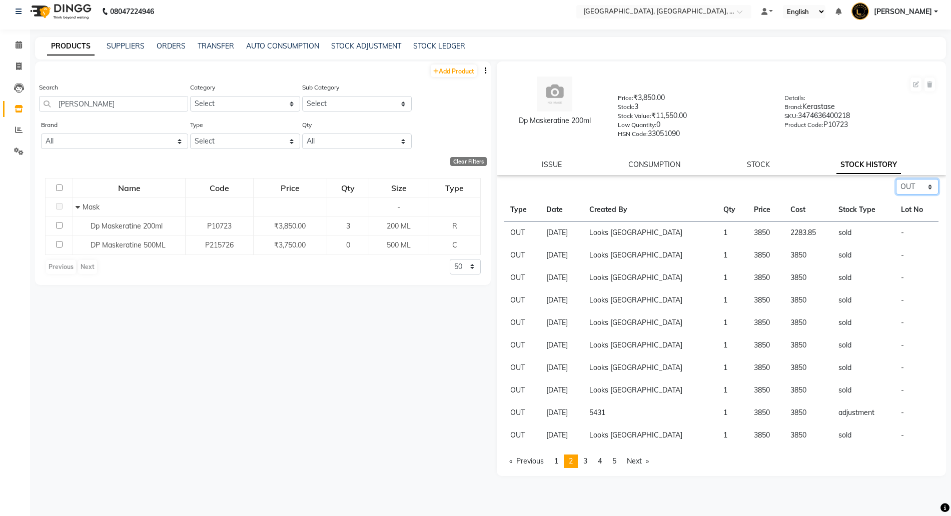
click at [925, 189] on select "Select ALL IN OUT" at bounding box center [917, 187] width 43 height 16
click at [896, 179] on select "Select ALL IN OUT" at bounding box center [917, 187] width 43 height 16
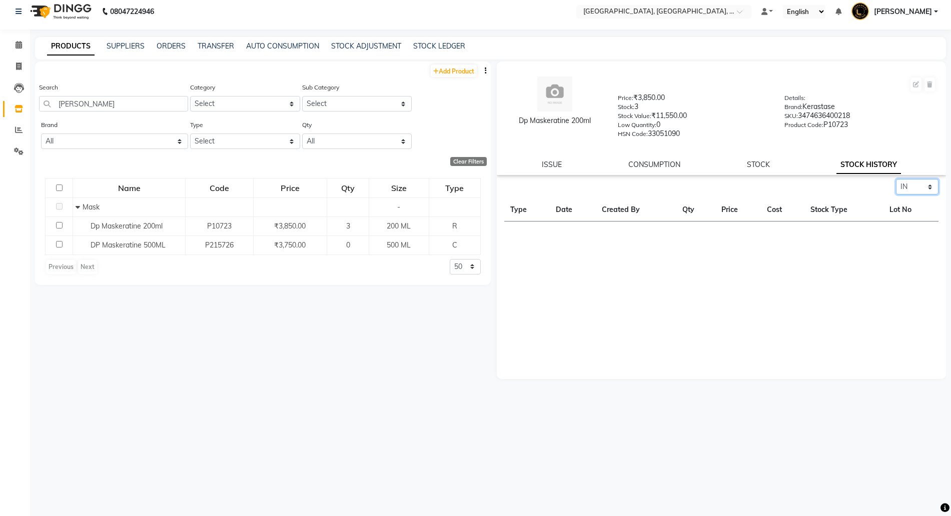
click at [923, 190] on select "Select ALL IN OUT" at bounding box center [917, 187] width 43 height 16
select select "all"
click at [896, 179] on select "Select ALL IN OUT" at bounding box center [917, 187] width 43 height 16
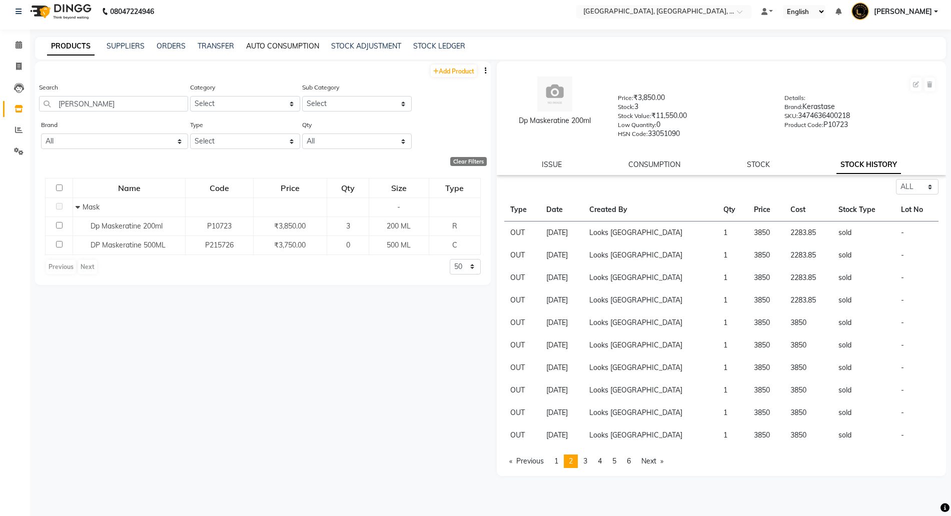
click at [284, 46] on link "AUTO CONSUMPTION" at bounding box center [282, 46] width 73 height 9
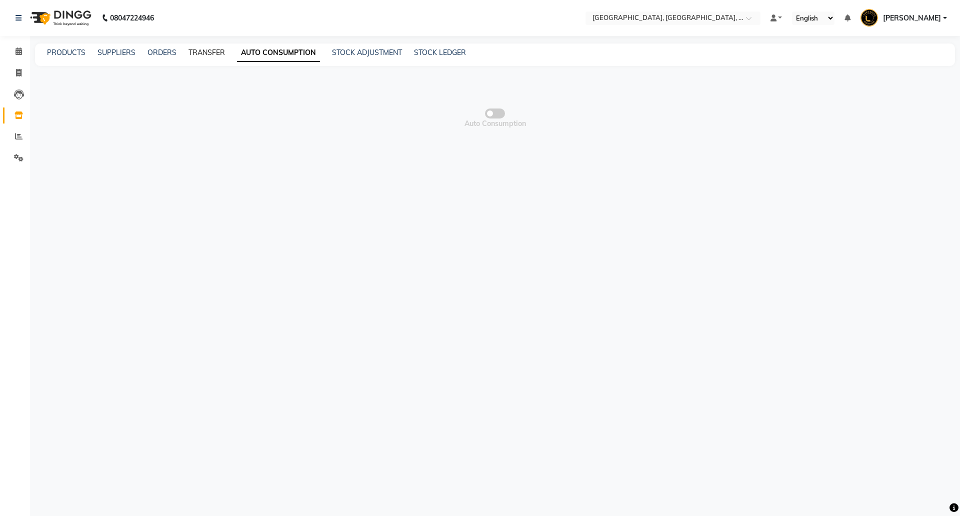
click at [205, 54] on link "TRANSFER" at bounding box center [207, 52] width 37 height 9
select select "sender"
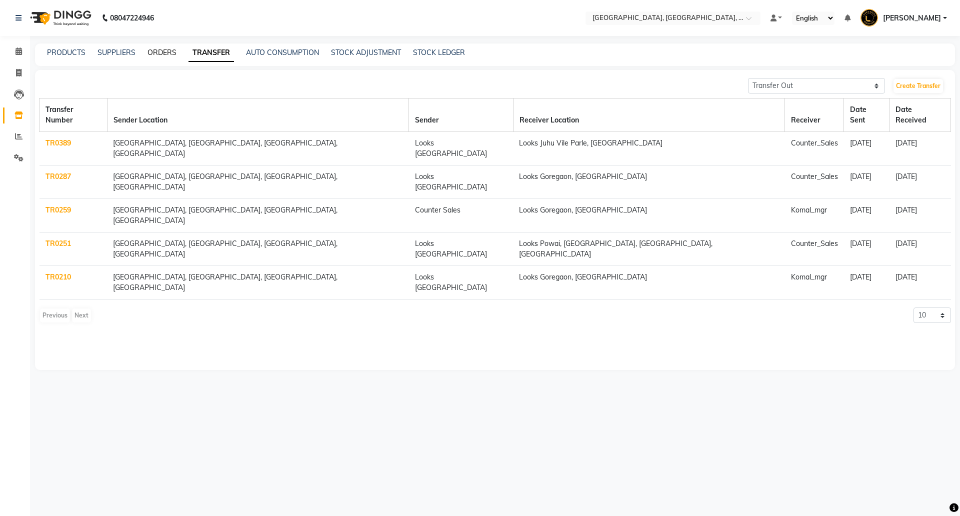
click at [153, 54] on link "ORDERS" at bounding box center [162, 52] width 29 height 9
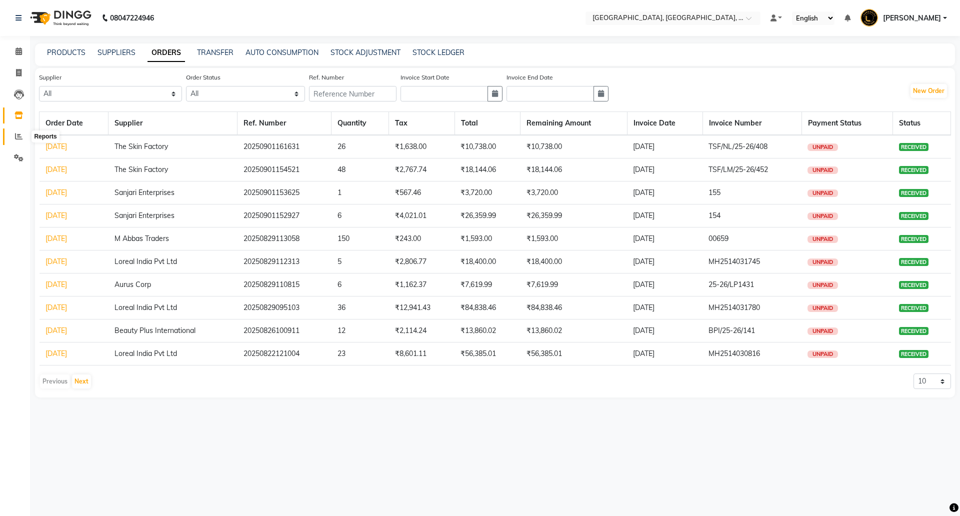
click at [18, 135] on icon at bounding box center [19, 137] width 8 height 8
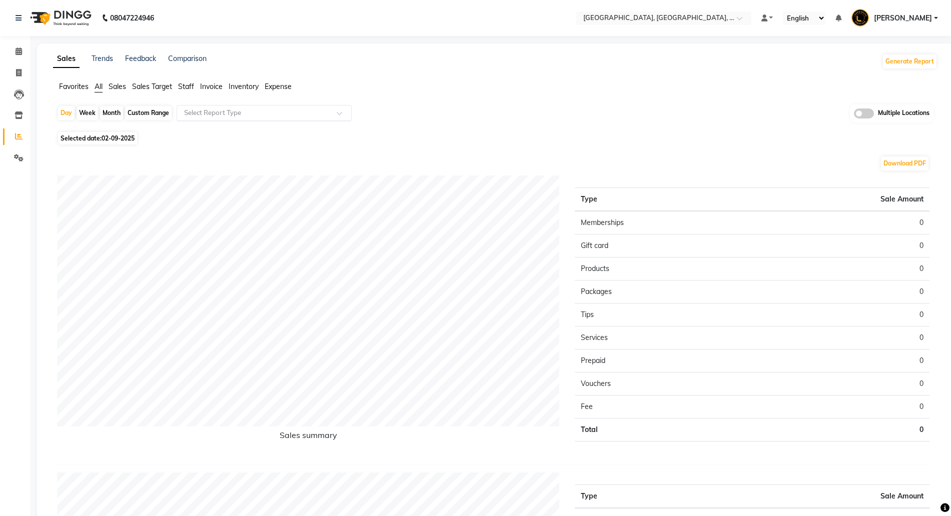
click at [204, 112] on input "text" at bounding box center [254, 113] width 144 height 10
click at [18, 116] on icon at bounding box center [19, 116] width 9 height 8
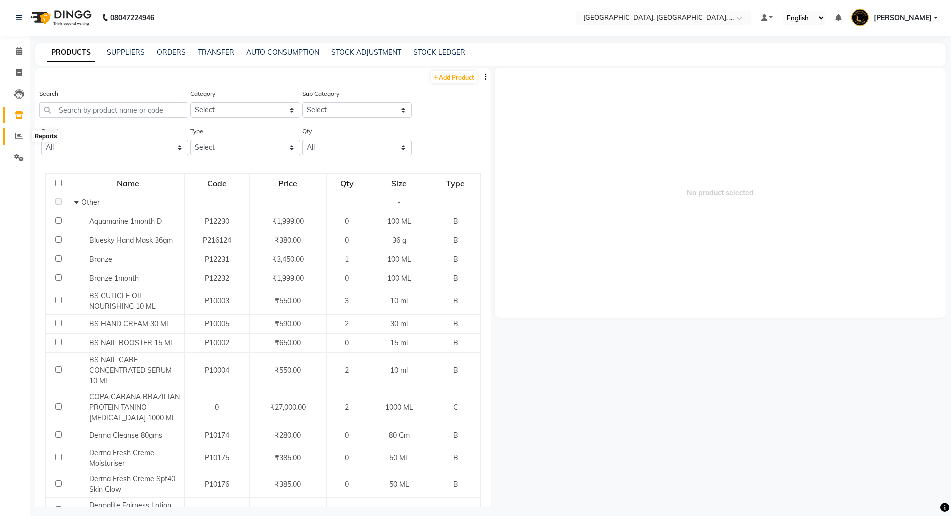
click at [16, 137] on icon at bounding box center [19, 137] width 8 height 8
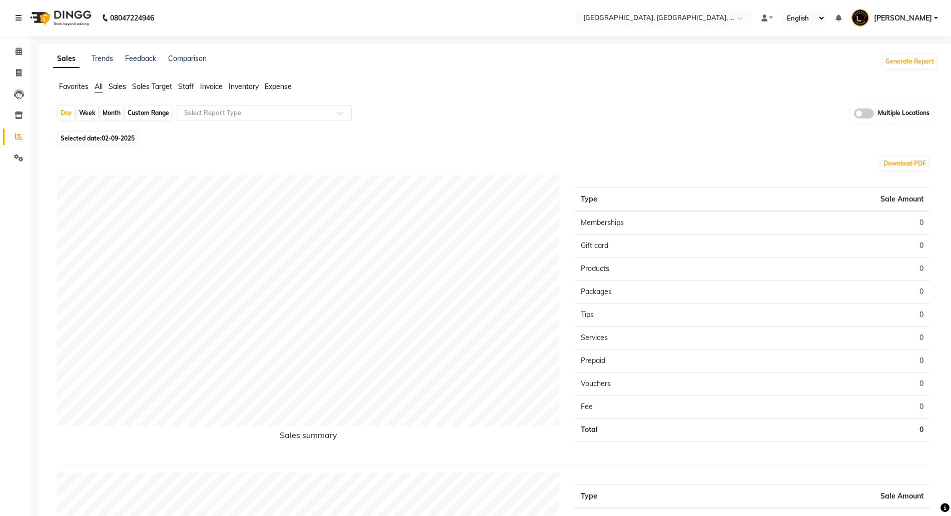
click at [859, 109] on div "Multiple Locations" at bounding box center [892, 114] width 84 height 18
click at [859, 111] on span at bounding box center [864, 114] width 20 height 10
click at [854, 115] on input "checkbox" at bounding box center [854, 115] width 0 height 0
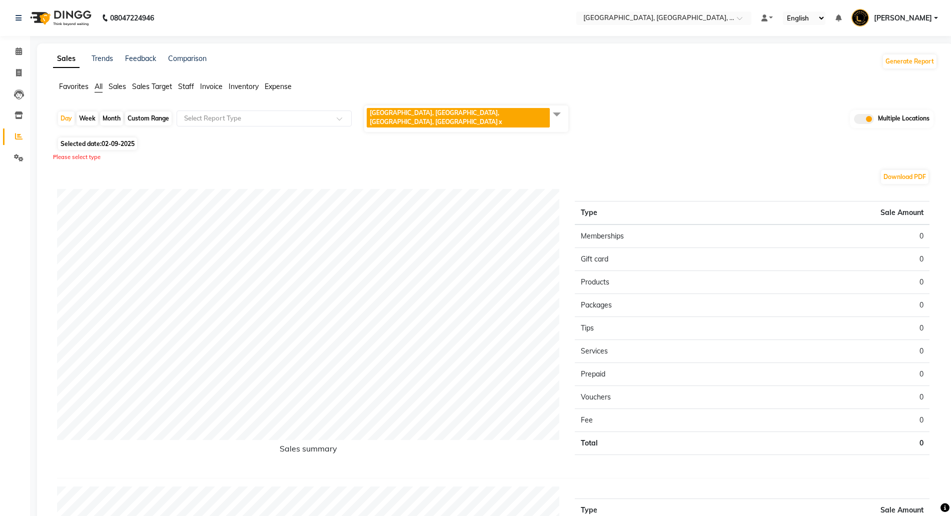
click at [534, 116] on span "Looks Fort, Mumbai, Fort, Mumbai x" at bounding box center [466, 119] width 204 height 27
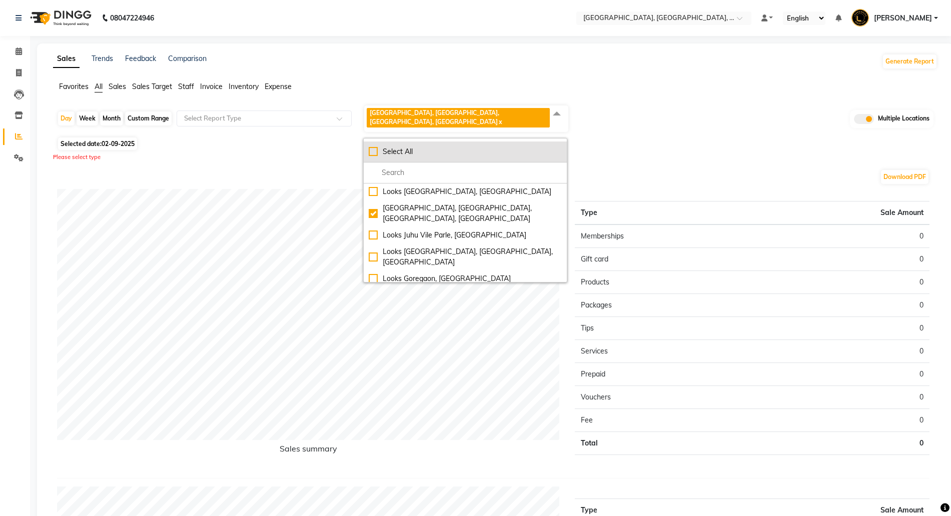
click at [461, 147] on div "Select All" at bounding box center [465, 152] width 193 height 11
checkbox input "true"
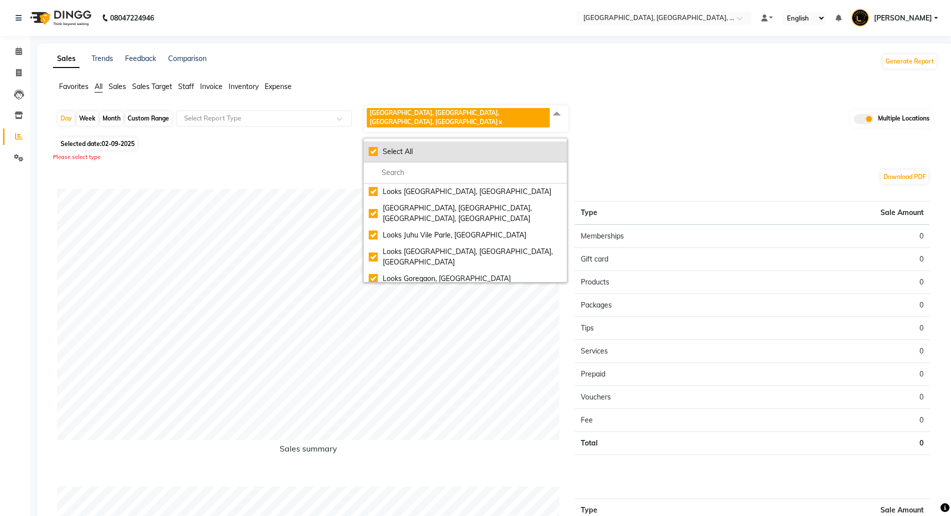
checkbox input "true"
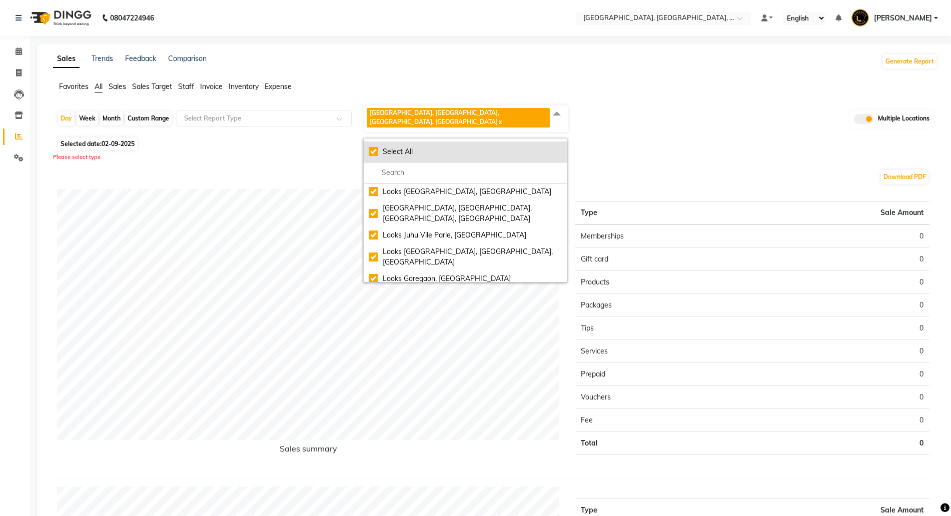
checkbox input "true"
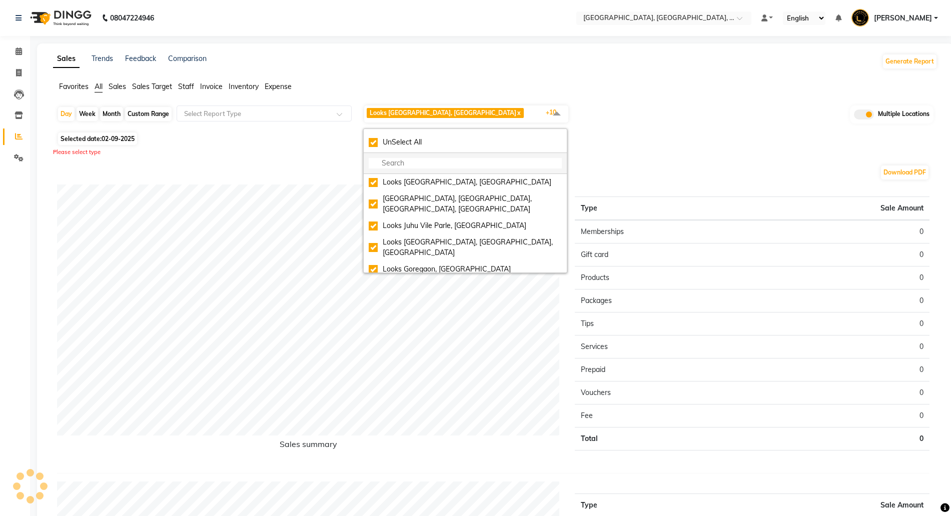
click at [447, 160] on input "multiselect-search" at bounding box center [465, 163] width 193 height 11
checkbox input "false"
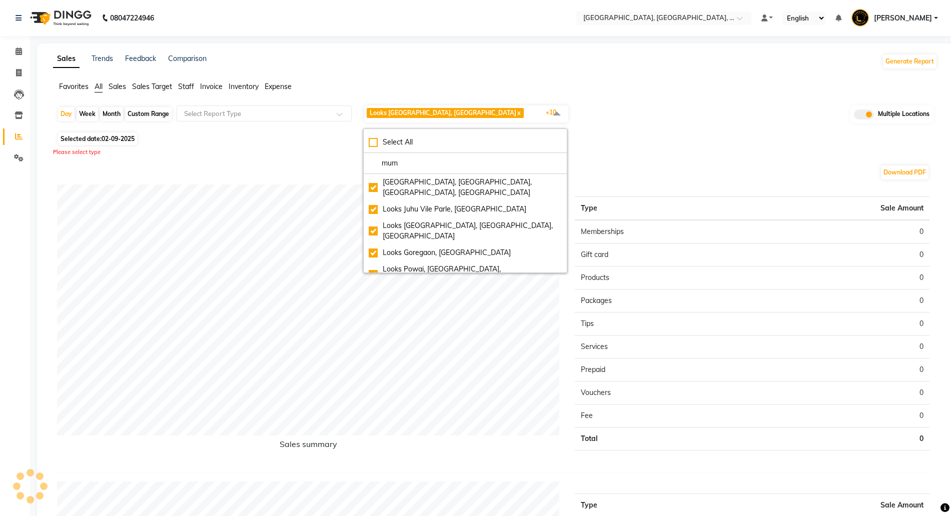
type input "mum"
click at [413, 132] on div "Select All mum Looks Fort, Mumbai, Fort, Mumbai Looks Juhu Vile Parle, Mumbai L…" at bounding box center [465, 201] width 204 height 145
click at [408, 139] on div "Select All" at bounding box center [465, 142] width 193 height 11
checkbox input "true"
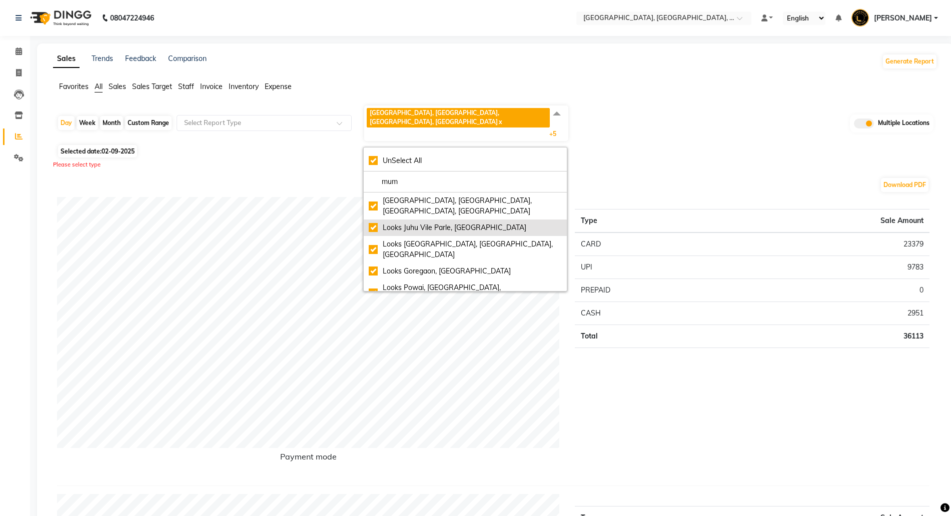
scroll to position [1, 0]
click at [121, 148] on span "02-09-2025" at bounding box center [118, 152] width 33 height 8
select select "9"
select select "2025"
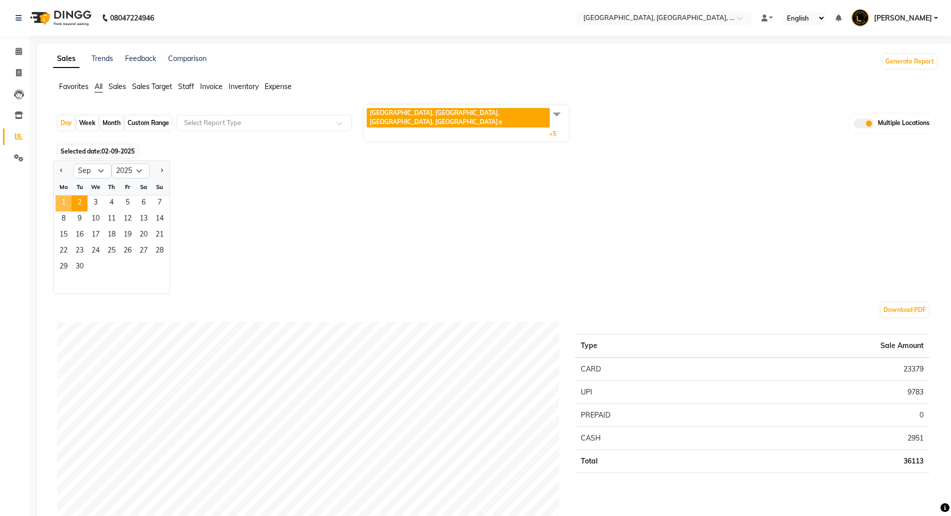
click at [66, 196] on span "1" at bounding box center [64, 204] width 16 height 16
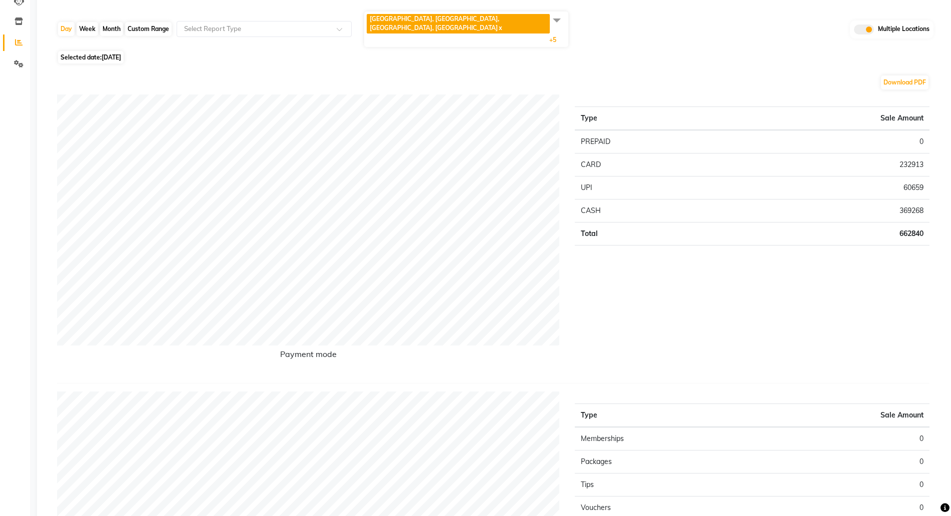
scroll to position [125, 0]
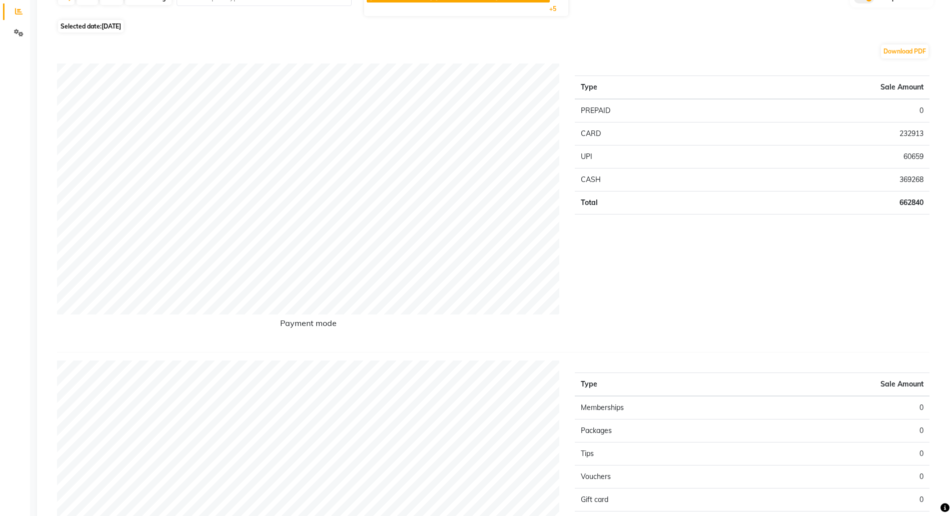
drag, startPoint x: 580, startPoint y: 267, endPoint x: 844, endPoint y: 245, distance: 264.4
click at [844, 245] on div "Type Sale Amount PREPAID 0 CARD 232913 UPI 60659 CASH 369268 Total 662840" at bounding box center [752, 204] width 370 height 281
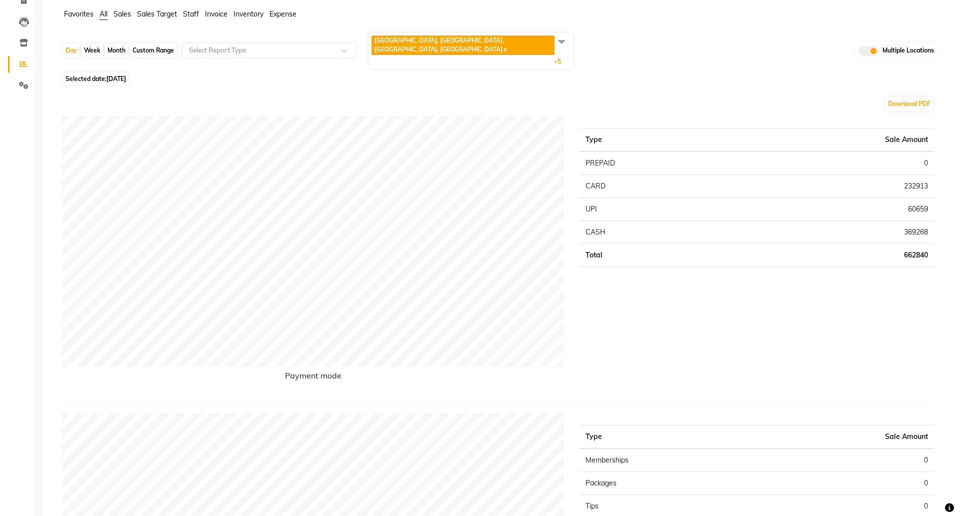
scroll to position [0, 0]
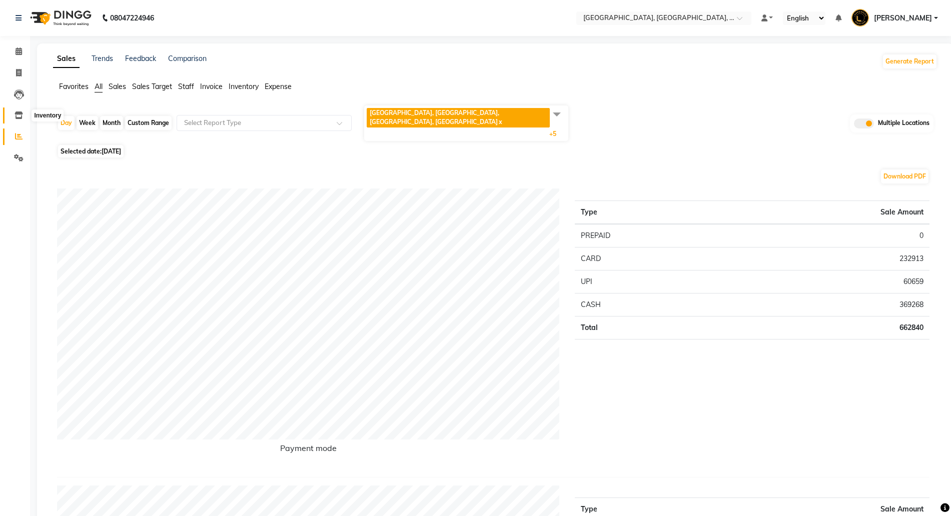
click at [14, 114] on span at bounding box center [19, 116] width 18 height 12
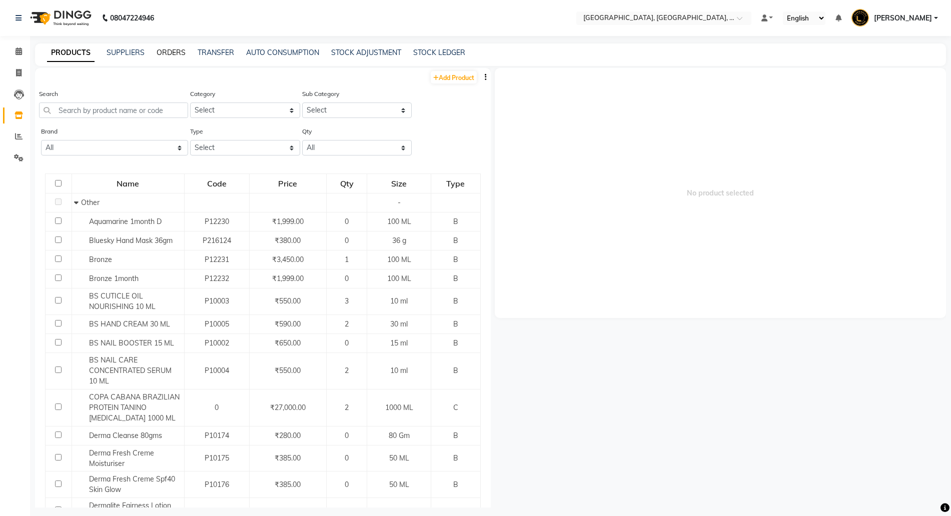
click at [175, 49] on link "ORDERS" at bounding box center [171, 52] width 29 height 9
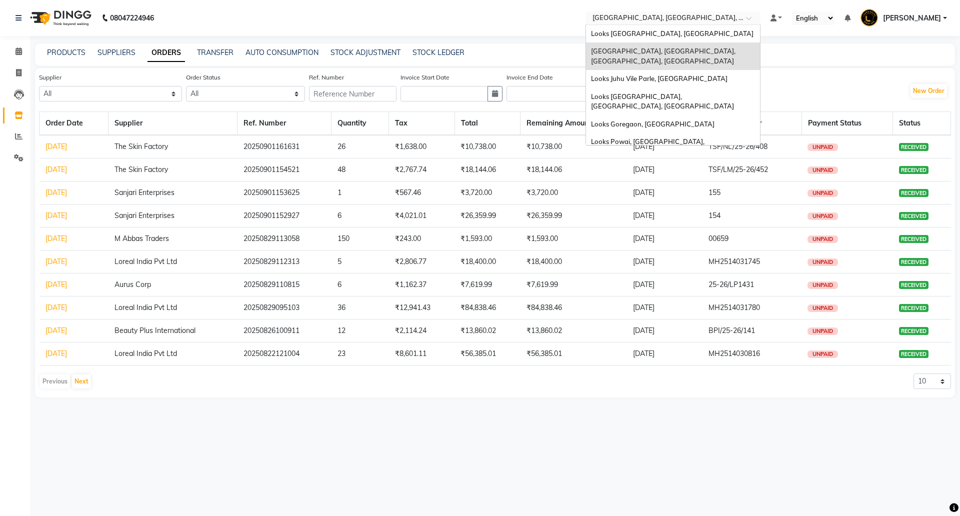
click at [620, 14] on input "text" at bounding box center [663, 19] width 145 height 10
click at [477, 45] on div "PRODUCTS SUPPLIERS ORDERS TRANSFER AUTO CONSUMPTION STOCK ADJUSTMENT STOCK LEDG…" at bounding box center [495, 55] width 920 height 23
click at [666, 15] on input "text" at bounding box center [663, 19] width 145 height 10
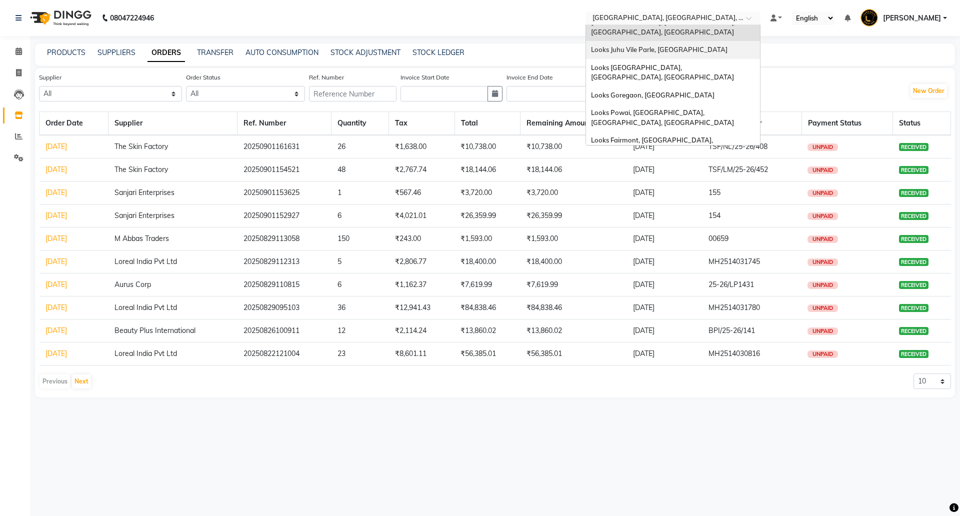
scroll to position [75, 0]
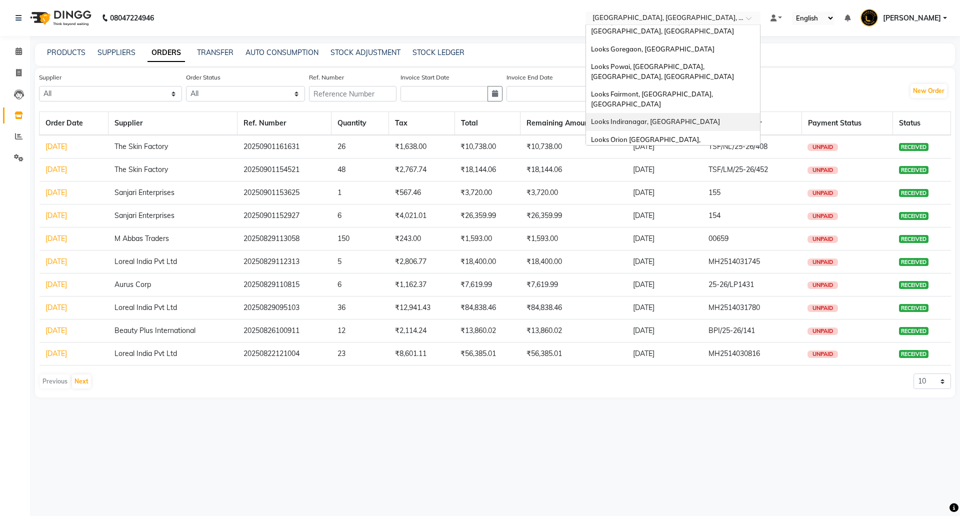
click at [653, 118] on span "Looks Indiranagar, [GEOGRAPHIC_DATA]" at bounding box center [655, 122] width 129 height 8
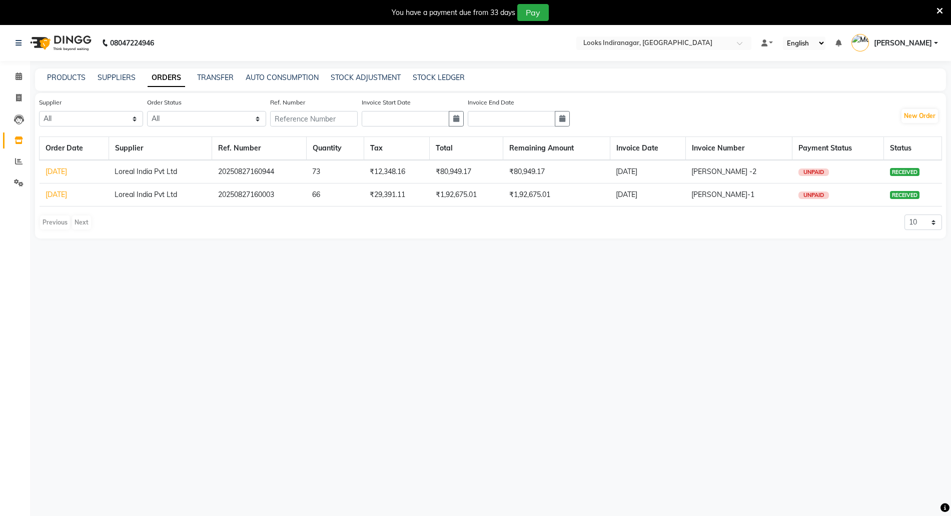
click at [940, 8] on icon at bounding box center [939, 11] width 7 height 9
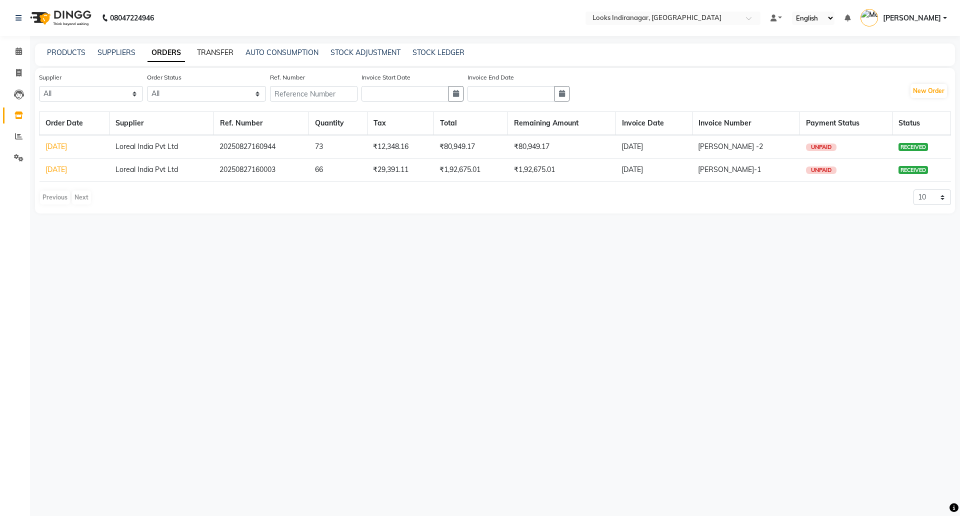
click at [220, 54] on link "TRANSFER" at bounding box center [215, 52] width 37 height 9
select select "sender"
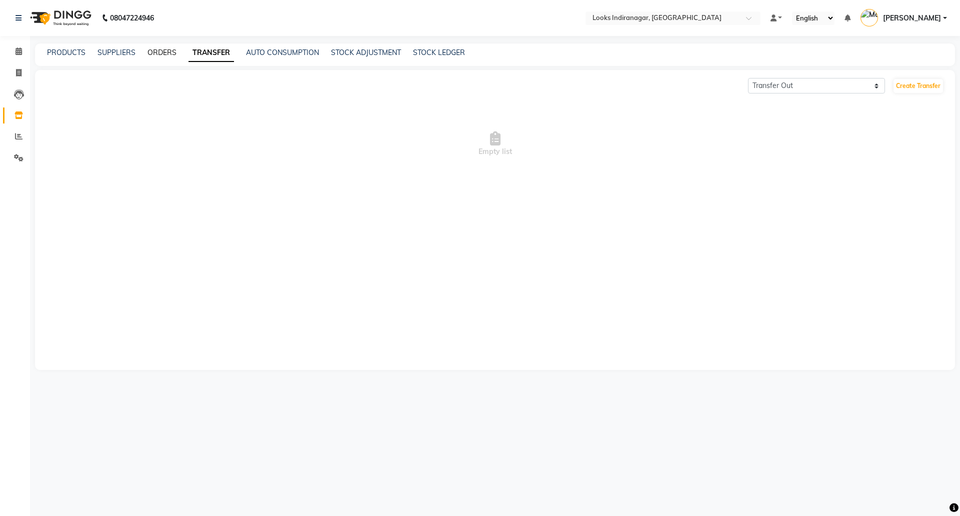
click at [167, 55] on link "ORDERS" at bounding box center [162, 52] width 29 height 9
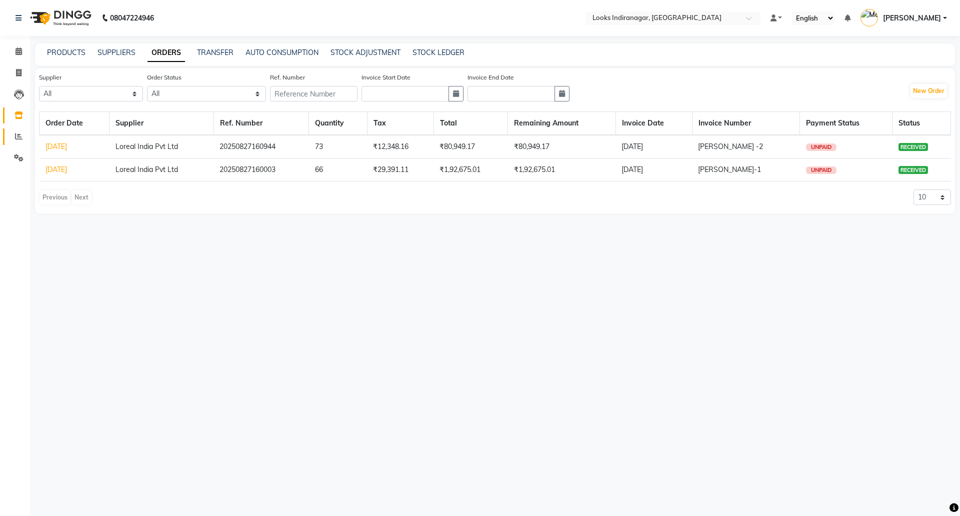
click at [17, 138] on icon at bounding box center [19, 137] width 8 height 8
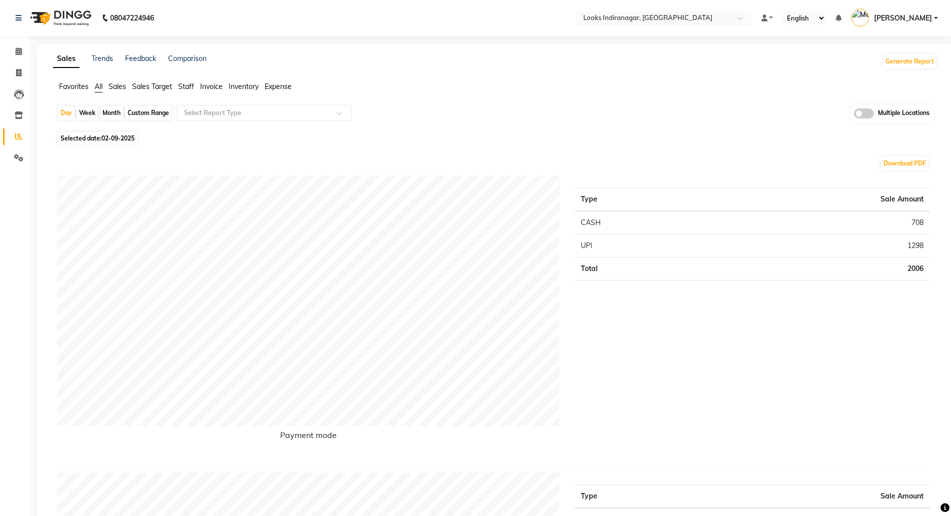
click at [611, 16] on input "text" at bounding box center [653, 19] width 145 height 10
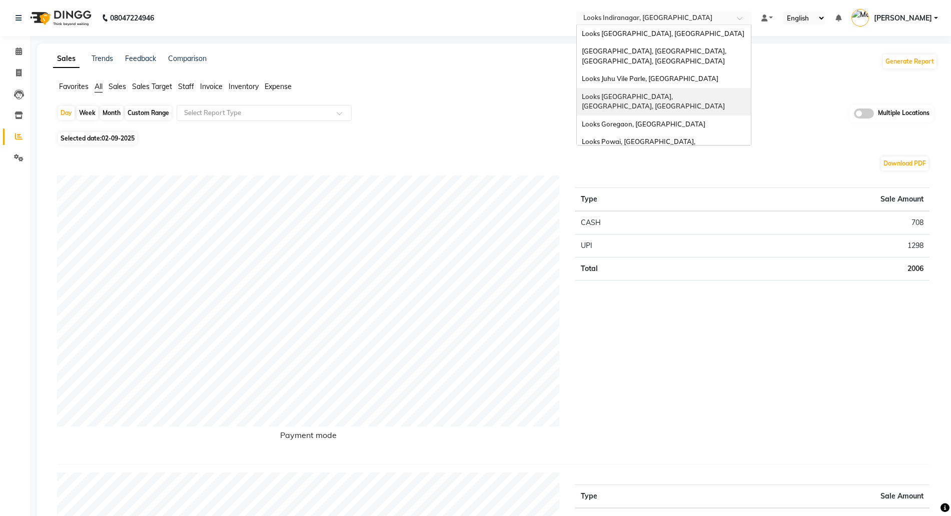
click at [619, 93] on span "Looks [GEOGRAPHIC_DATA], [GEOGRAPHIC_DATA], [GEOGRAPHIC_DATA]" at bounding box center [653, 102] width 143 height 18
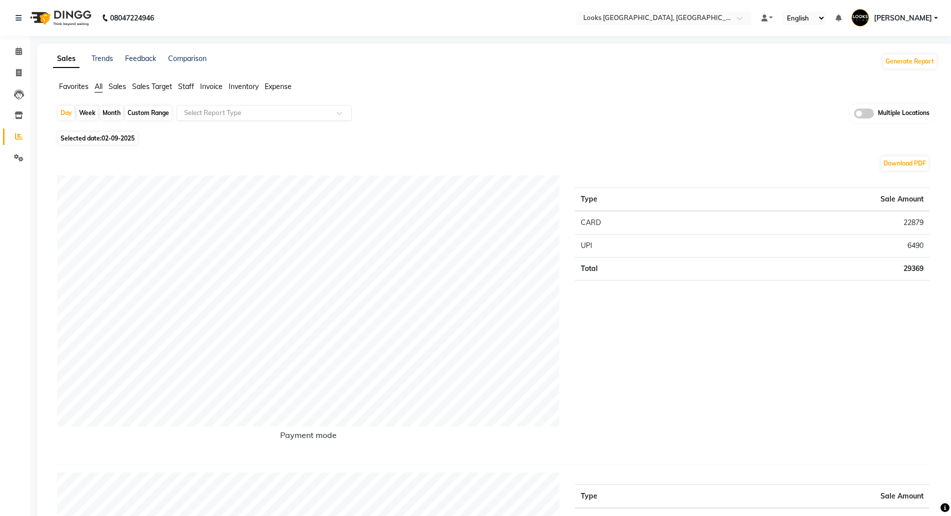
click at [256, 117] on input "text" at bounding box center [254, 113] width 144 height 10
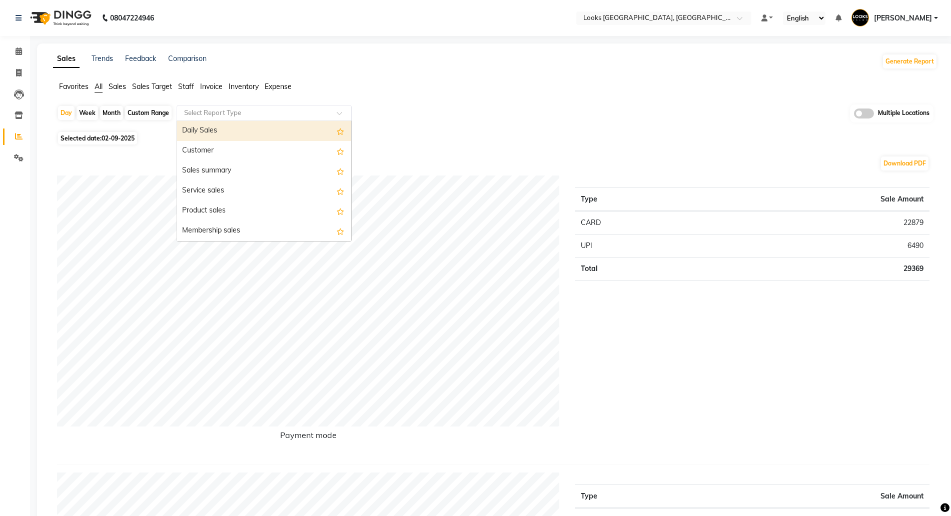
click at [222, 128] on div "Daily Sales" at bounding box center [264, 131] width 174 height 20
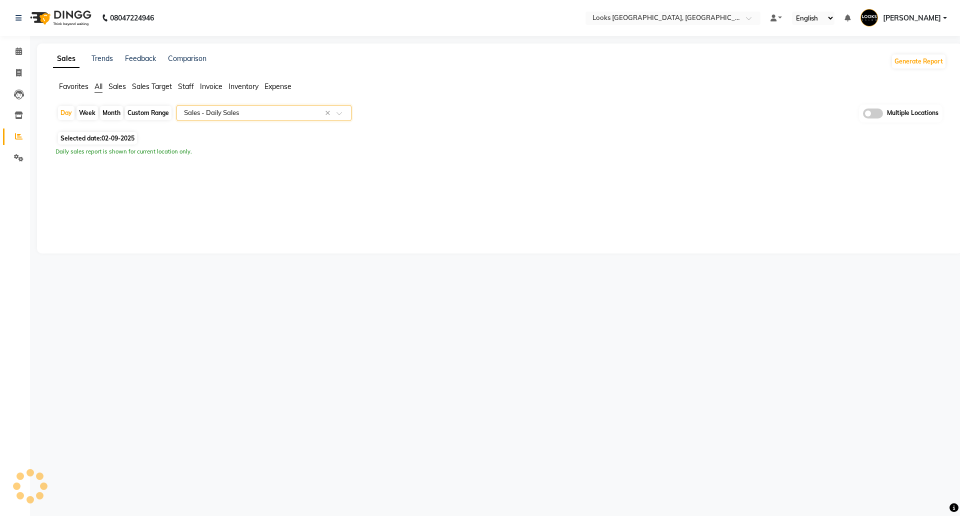
select select "filtered_report"
select select "pdf"
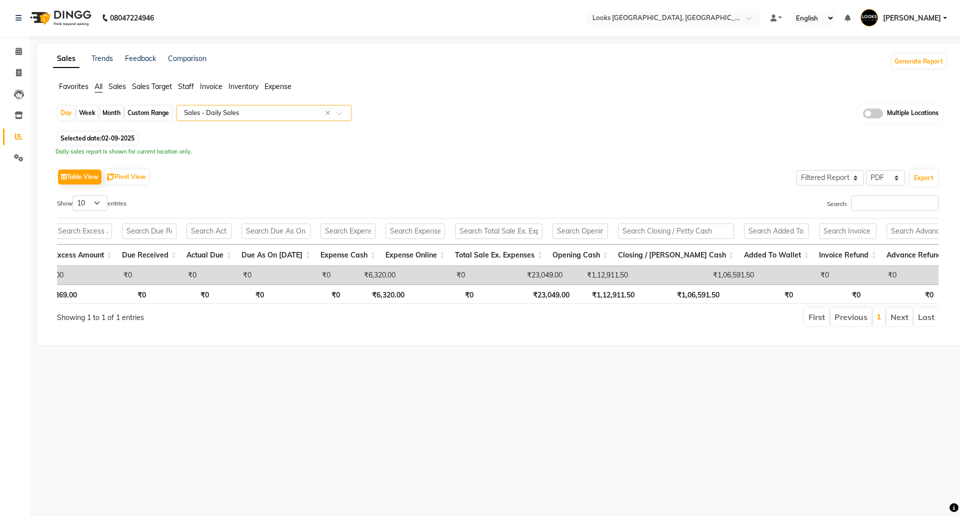
click at [686, 274] on td "₹1,06,591.50" at bounding box center [696, 275] width 126 height 19
click at [385, 276] on td "₹6,320.00" at bounding box center [368, 275] width 65 height 19
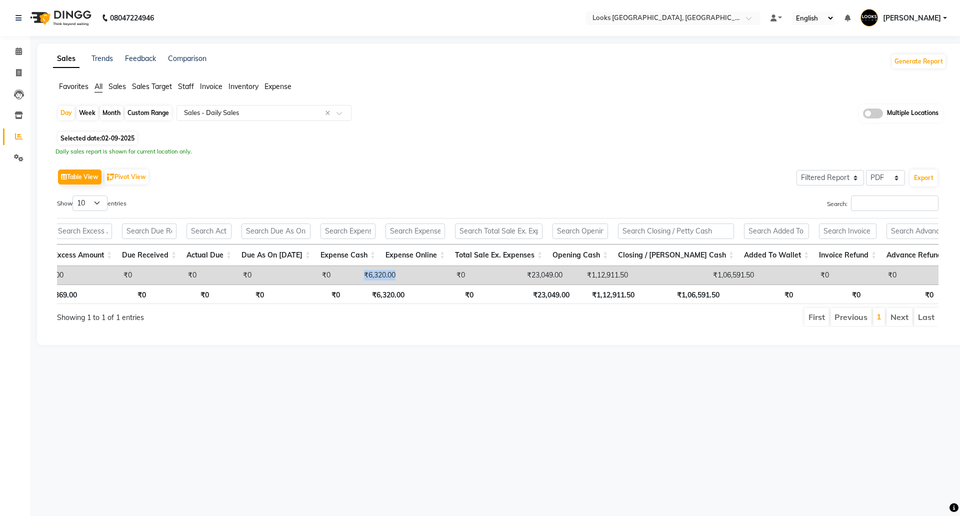
click at [385, 276] on td "₹6,320.00" at bounding box center [368, 275] width 65 height 19
click at [688, 274] on td "₹1,06,591.50" at bounding box center [696, 275] width 126 height 19
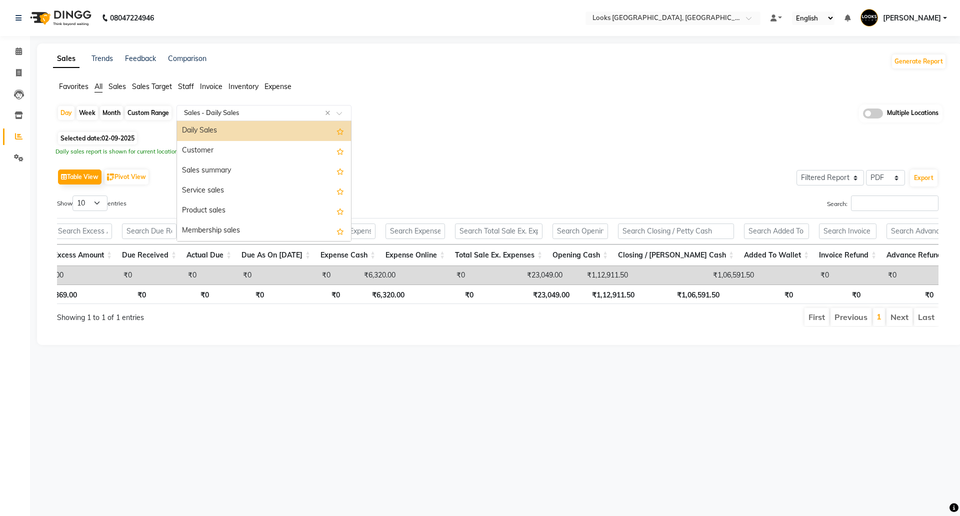
click at [255, 110] on input "text" at bounding box center [254, 113] width 144 height 10
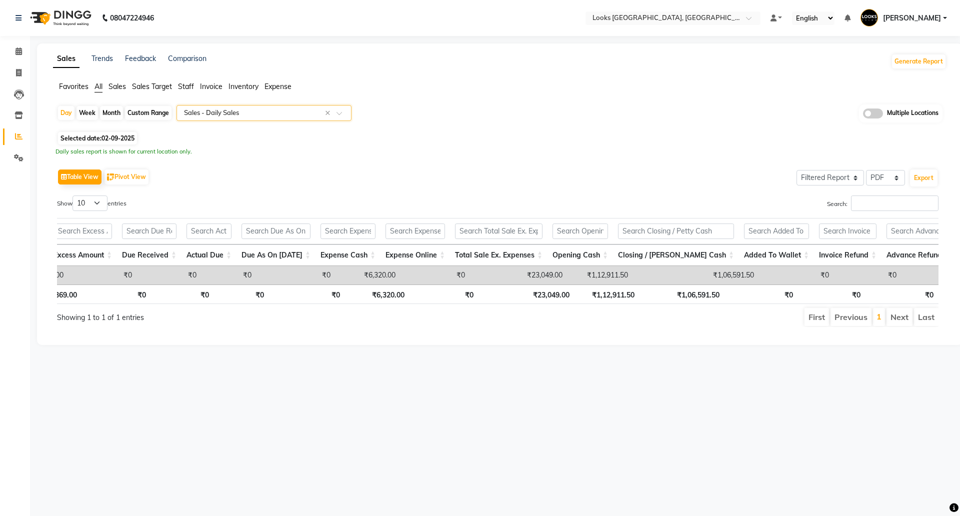
click at [562, 210] on div "Search:" at bounding box center [723, 206] width 434 height 20
click at [696, 271] on td "₹1,06,591.50" at bounding box center [696, 275] width 126 height 19
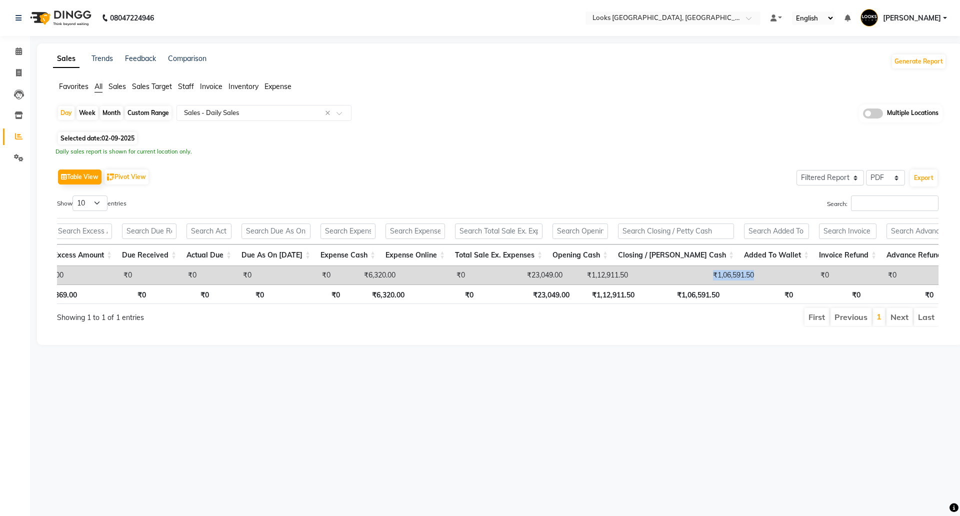
click at [696, 271] on td "₹1,06,591.50" at bounding box center [696, 275] width 126 height 19
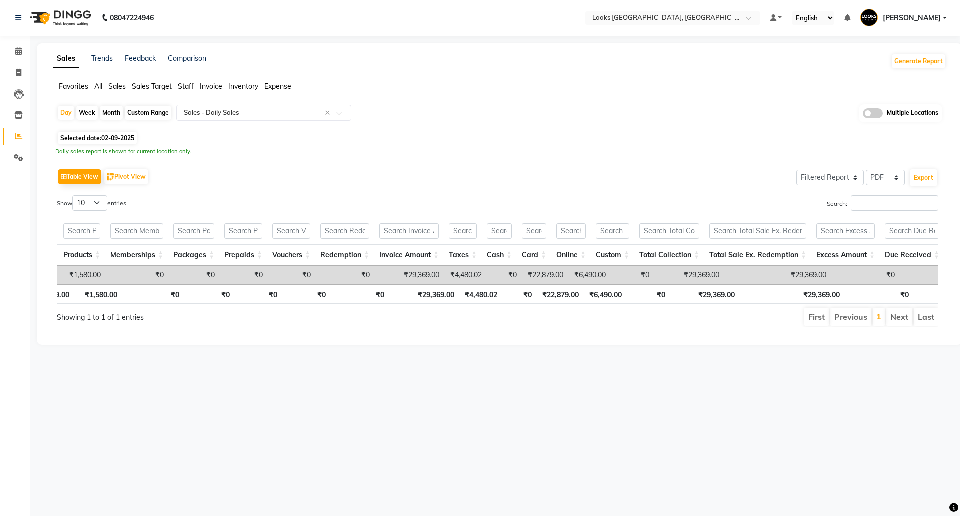
scroll to position [0, 21]
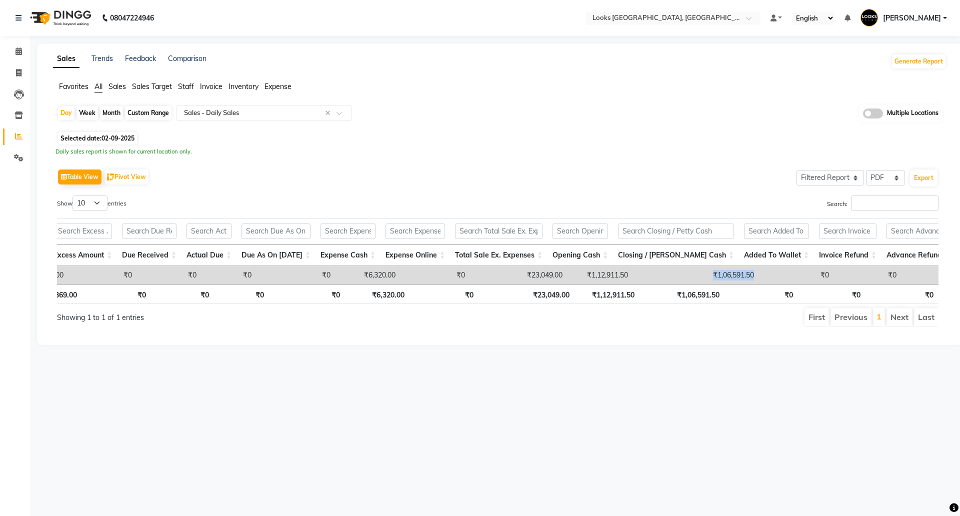
click at [720, 279] on td "₹1,06,591.50" at bounding box center [696, 275] width 126 height 19
click at [698, 277] on td "₹1,06,591.50" at bounding box center [696, 275] width 126 height 19
click at [19, 115] on icon at bounding box center [19, 116] width 9 height 8
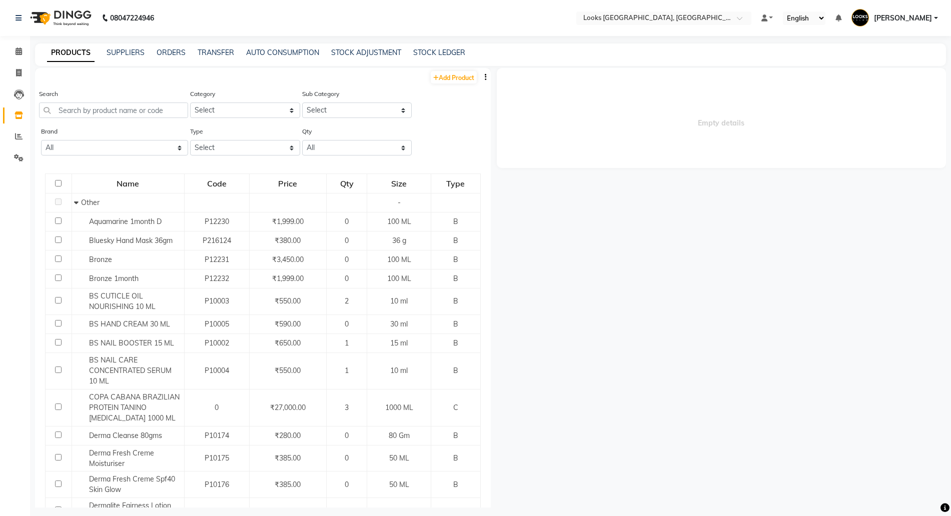
click at [655, 11] on nav "08047224946 Select Location × Looks Juhu Marriott, Mumbai, Mumbai Default Panel…" at bounding box center [475, 18] width 951 height 36
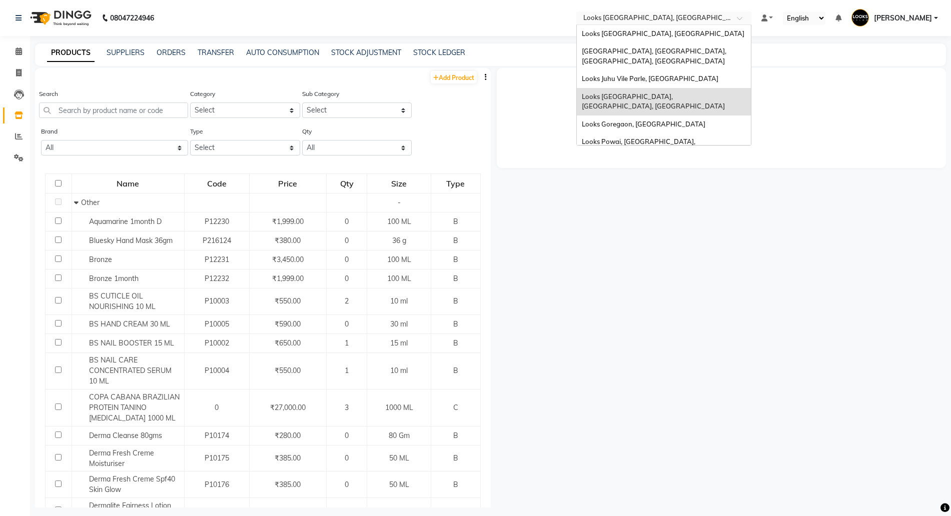
click at [622, 20] on input "text" at bounding box center [653, 19] width 145 height 10
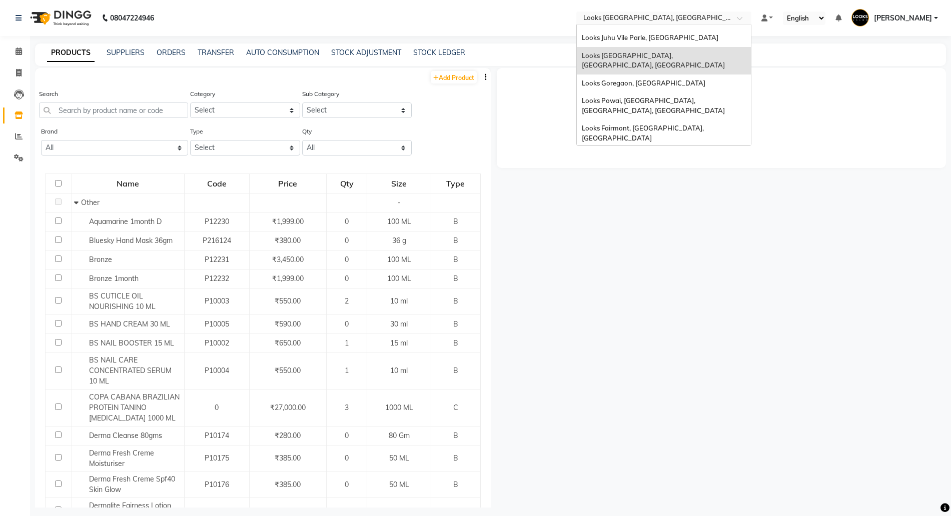
scroll to position [63, 0]
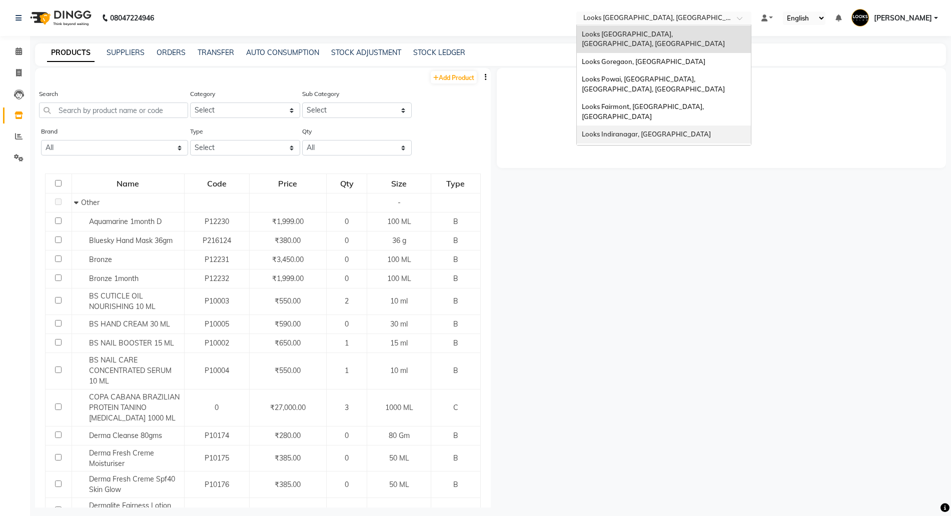
click at [646, 130] on span "Looks Indiranagar, [GEOGRAPHIC_DATA]" at bounding box center [646, 134] width 129 height 8
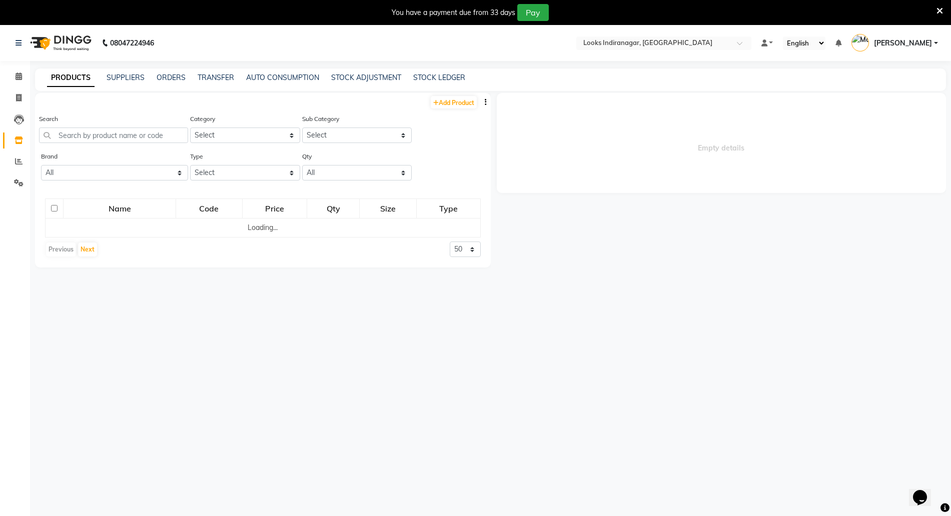
click at [935, 11] on div "You have a payment due from 33 days Pay" at bounding box center [470, 12] width 932 height 17
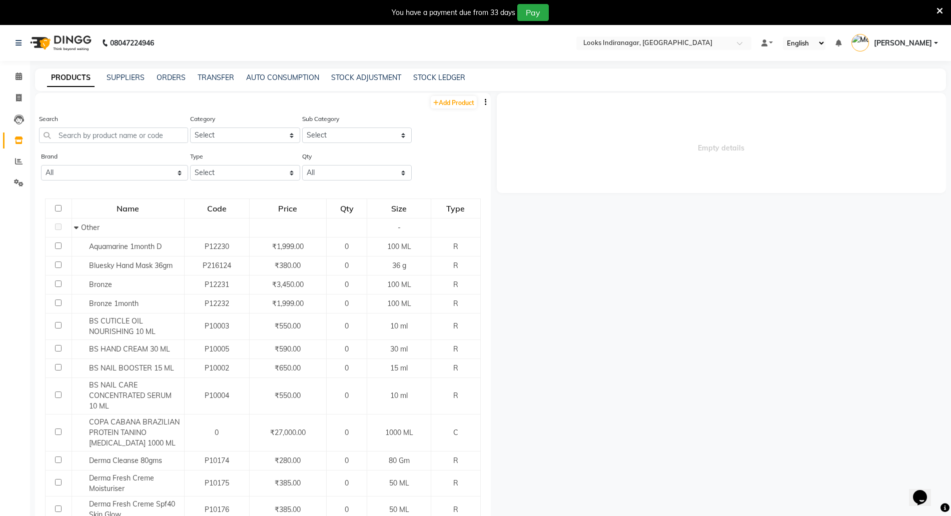
click at [939, 11] on icon at bounding box center [939, 11] width 7 height 9
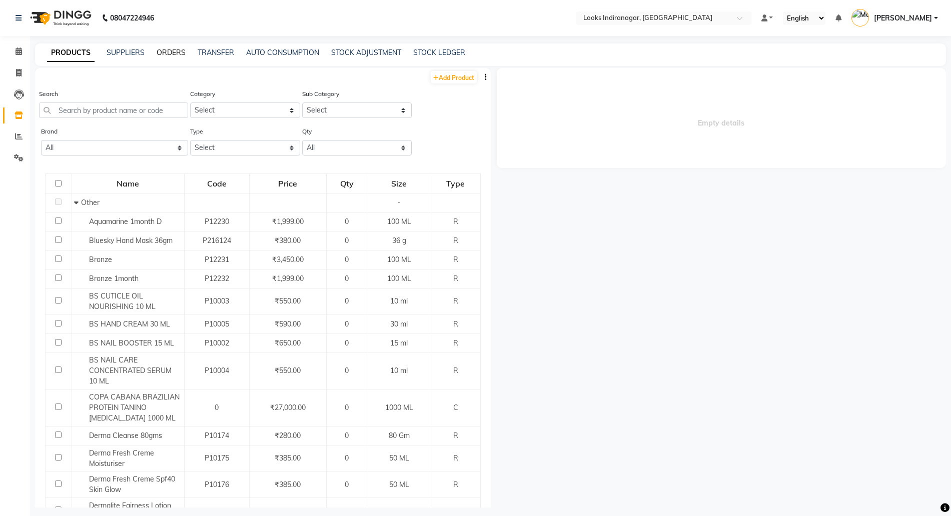
click at [164, 50] on link "ORDERS" at bounding box center [171, 52] width 29 height 9
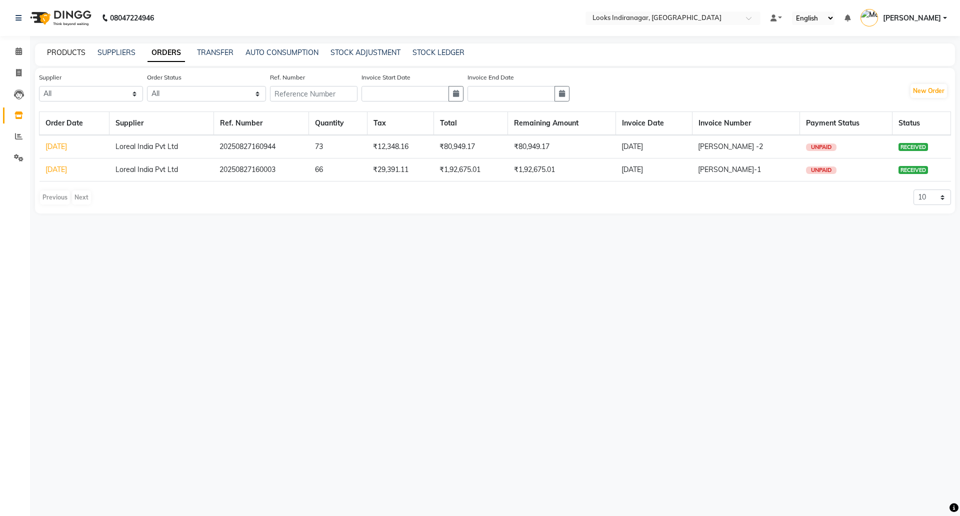
click at [65, 54] on link "PRODUCTS" at bounding box center [66, 52] width 39 height 9
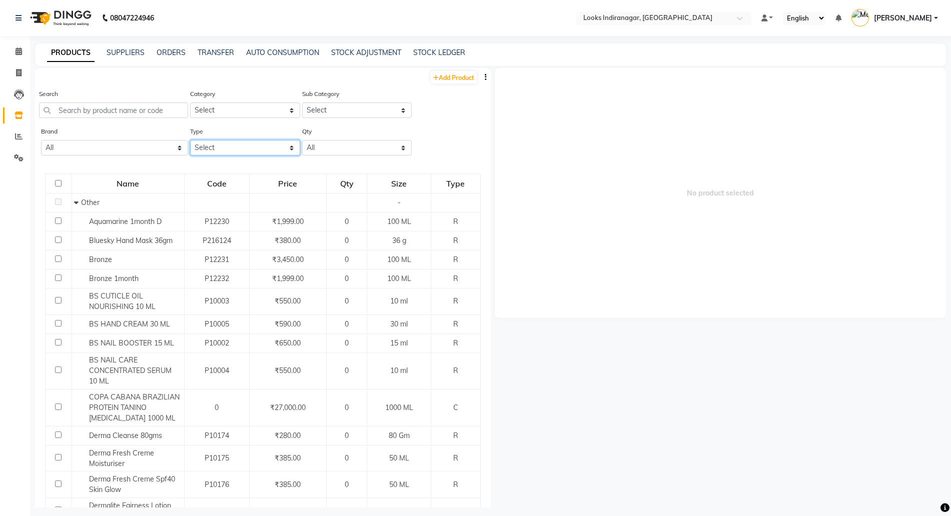
click at [229, 140] on select "Select Both Retail Consumable" at bounding box center [245, 148] width 110 height 16
select select "B"
click at [190, 140] on select "Select Both Retail Consumable" at bounding box center [245, 148] width 110 height 16
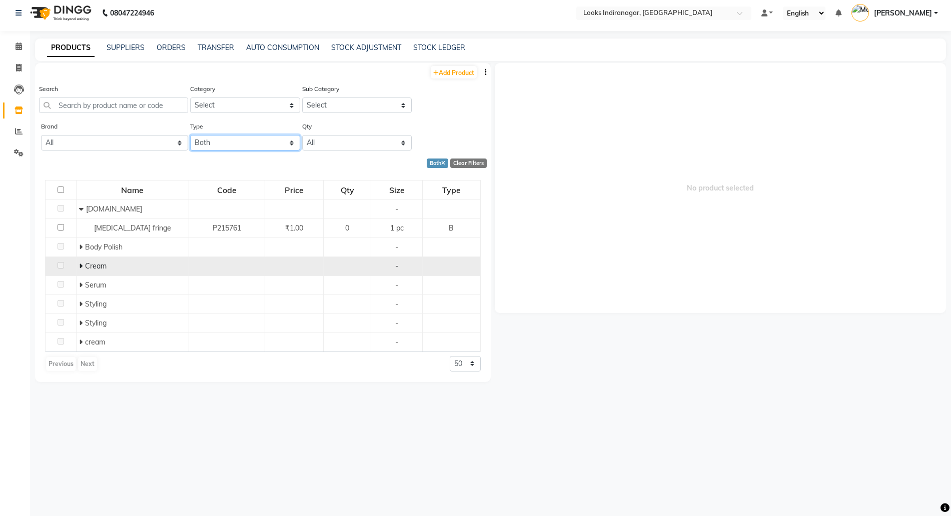
scroll to position [7, 0]
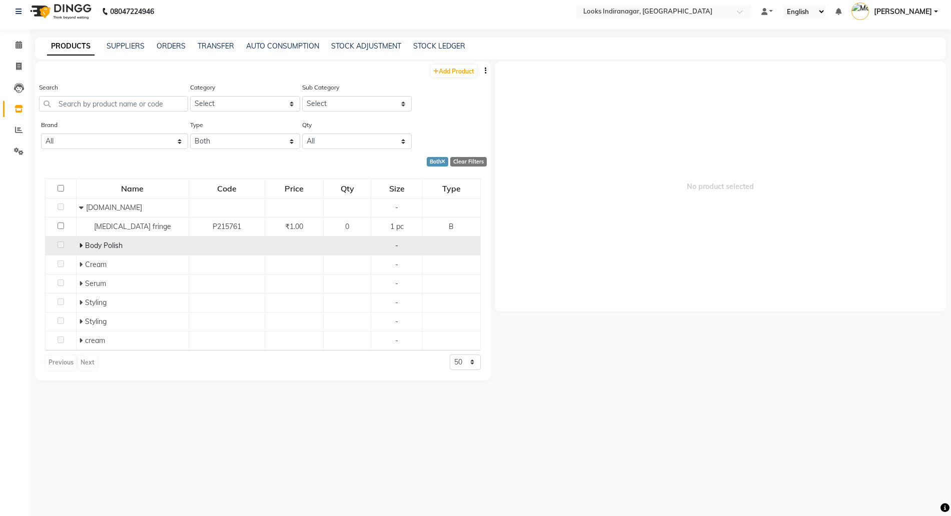
click at [81, 246] on icon at bounding box center [81, 245] width 4 height 7
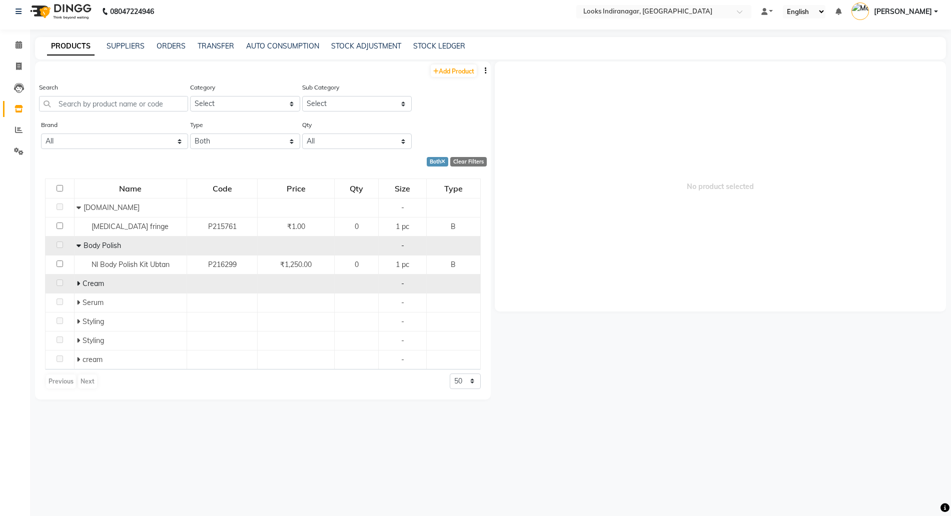
click at [77, 283] on icon at bounding box center [79, 283] width 4 height 7
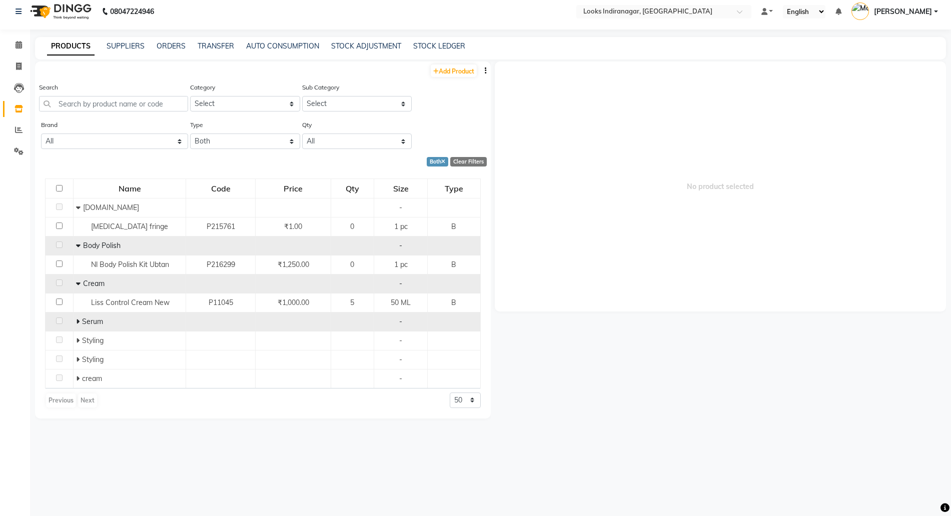
click at [79, 319] on icon at bounding box center [78, 321] width 4 height 7
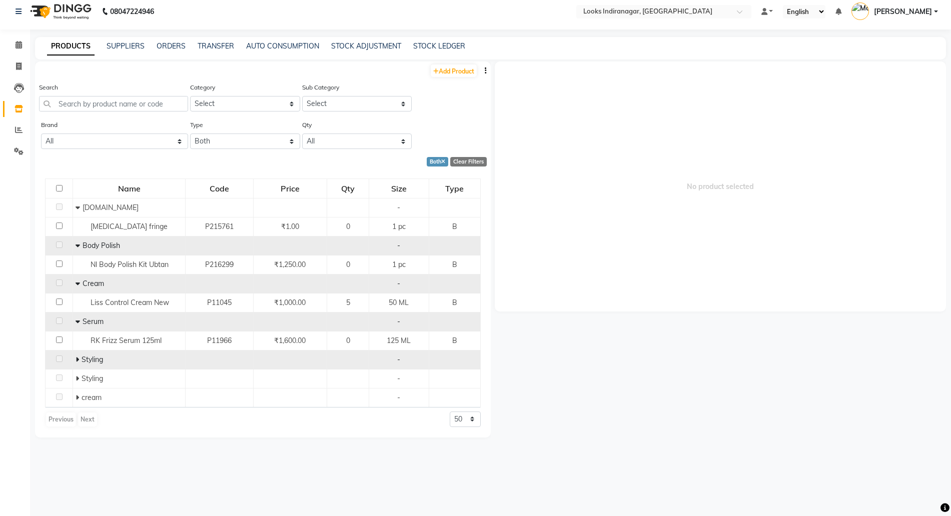
click at [77, 360] on icon at bounding box center [78, 359] width 4 height 7
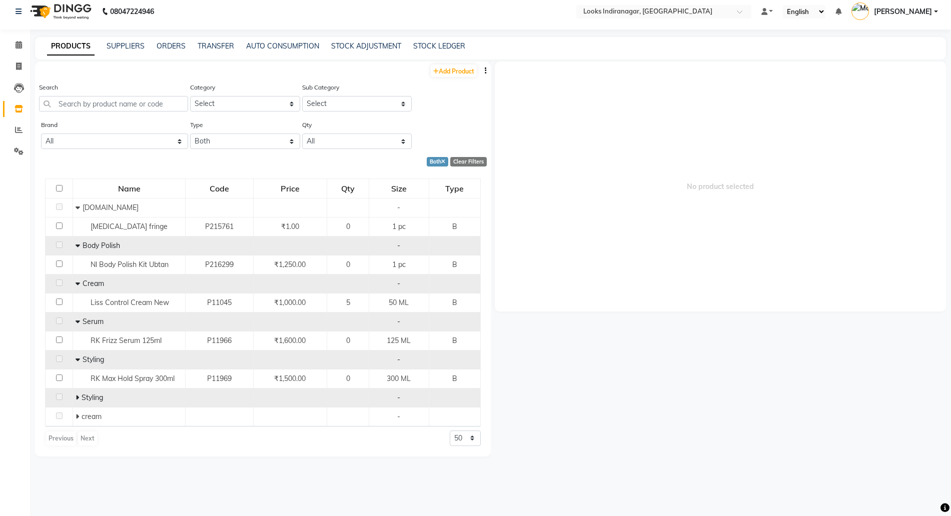
click at [76, 400] on icon at bounding box center [78, 397] width 4 height 7
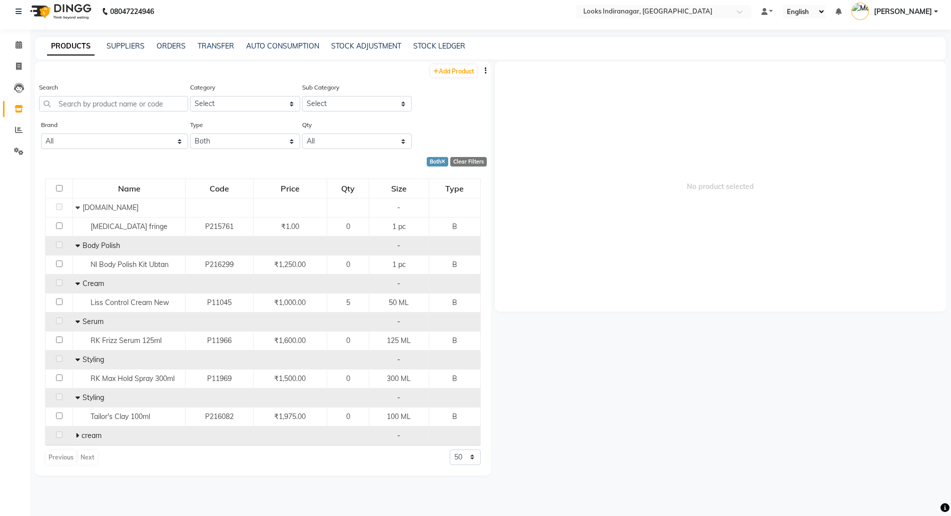
click at [79, 440] on span at bounding box center [79, 435] width 6 height 9
click at [448, 474] on div "Previous Next 50 100 500" at bounding box center [263, 477] width 436 height 16
click at [465, 472] on select "50 100 500" at bounding box center [465, 477] width 31 height 16
select select "500"
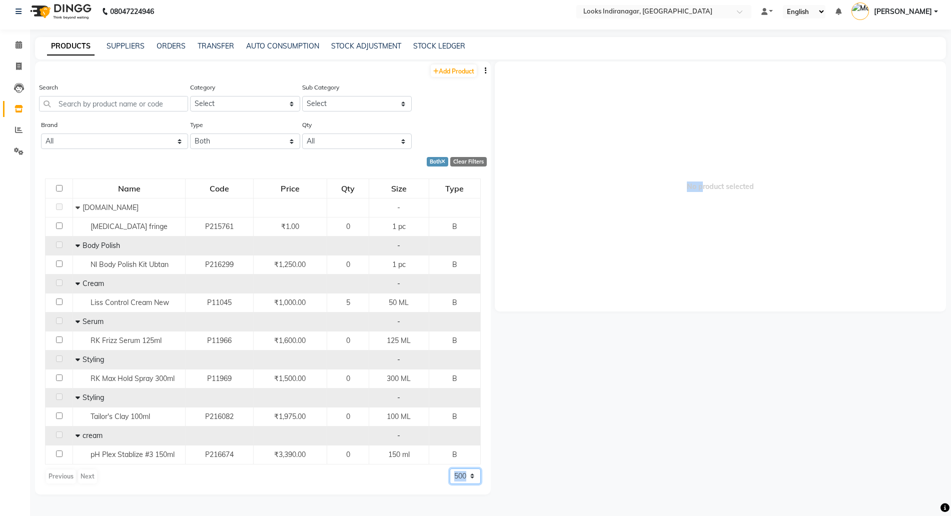
click at [450, 469] on select "50 100 500" at bounding box center [465, 477] width 31 height 16
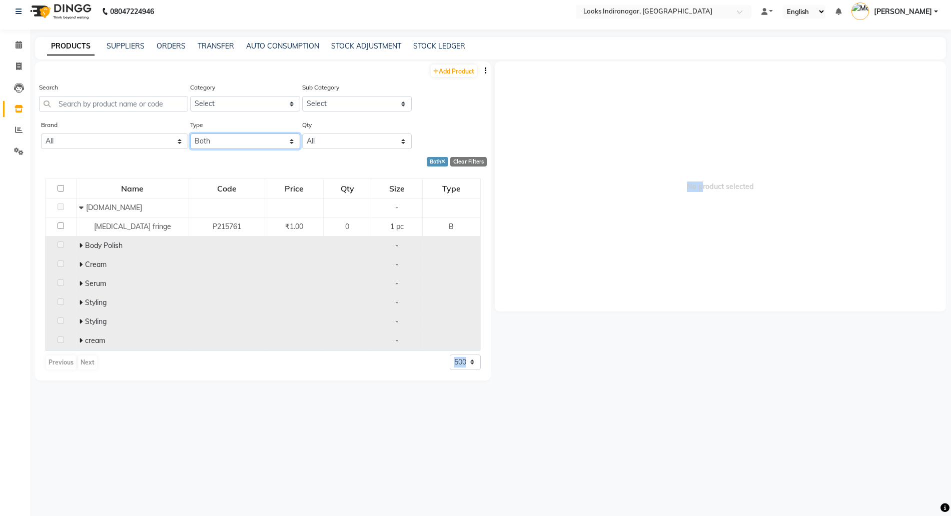
click at [232, 140] on select "Select Both Retail Consumable" at bounding box center [245, 142] width 110 height 16
select select "R"
click at [190, 134] on select "Select Both Retail Consumable" at bounding box center [245, 142] width 110 height 16
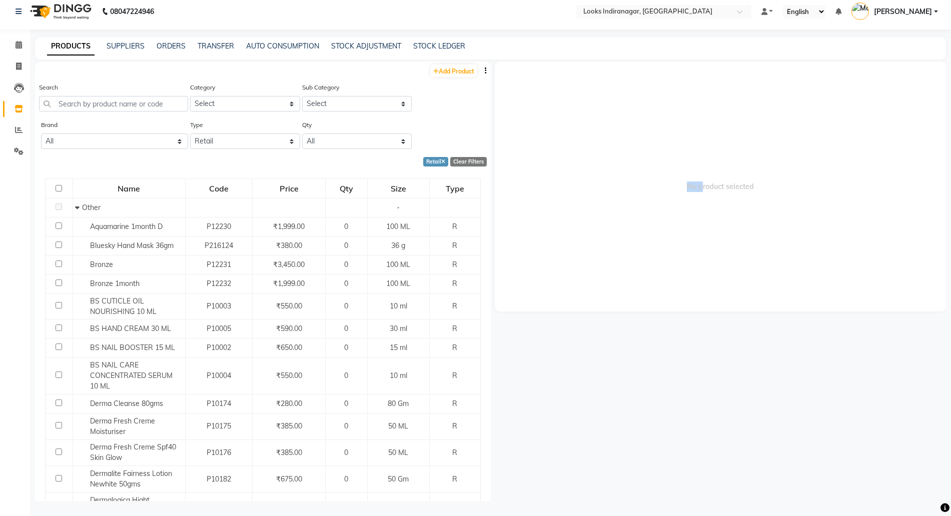
click at [481, 67] on button "button" at bounding box center [486, 71] width 10 height 11
click at [440, 76] on div "EXPORT" at bounding box center [444, 77] width 33 height 13
click at [79, 102] on input "text" at bounding box center [113, 104] width 149 height 16
paste input "8906098782120"
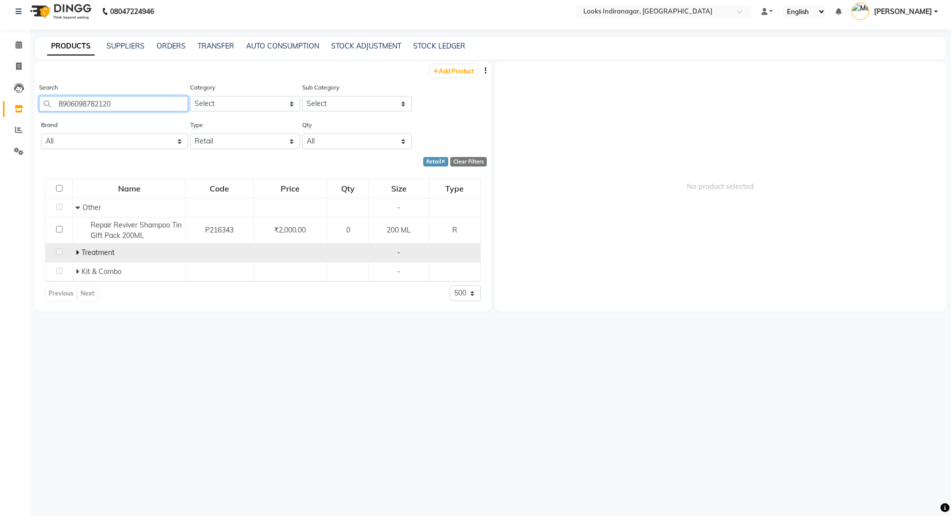
type input "8906098782120"
click at [78, 251] on icon at bounding box center [78, 252] width 4 height 7
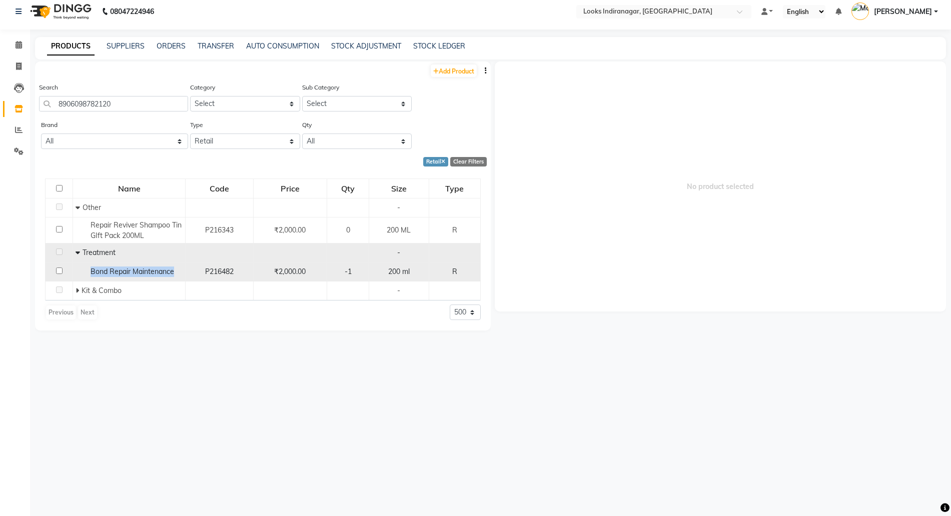
drag, startPoint x: 87, startPoint y: 273, endPoint x: 181, endPoint y: 273, distance: 94.5
click at [181, 273] on div "Bond Repair Maintenance" at bounding box center [129, 272] width 107 height 11
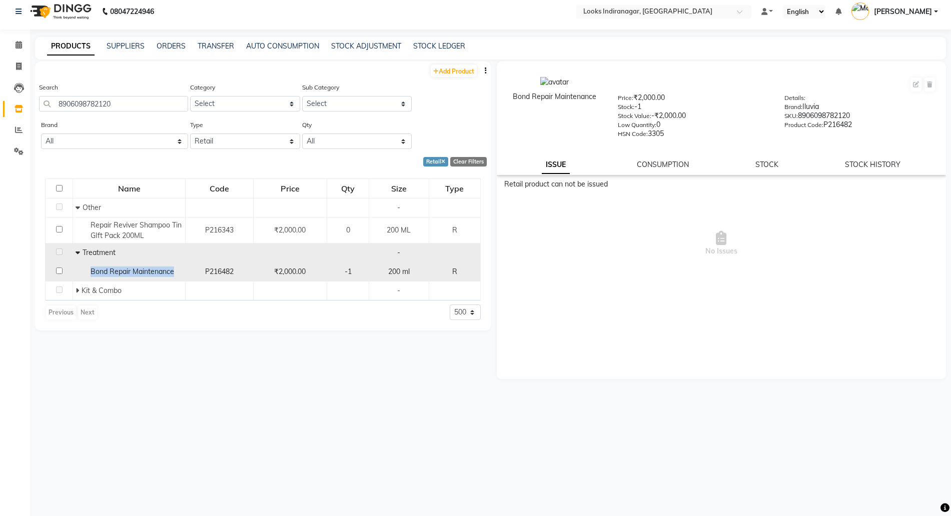
copy span "Bond Repair Maintenance"
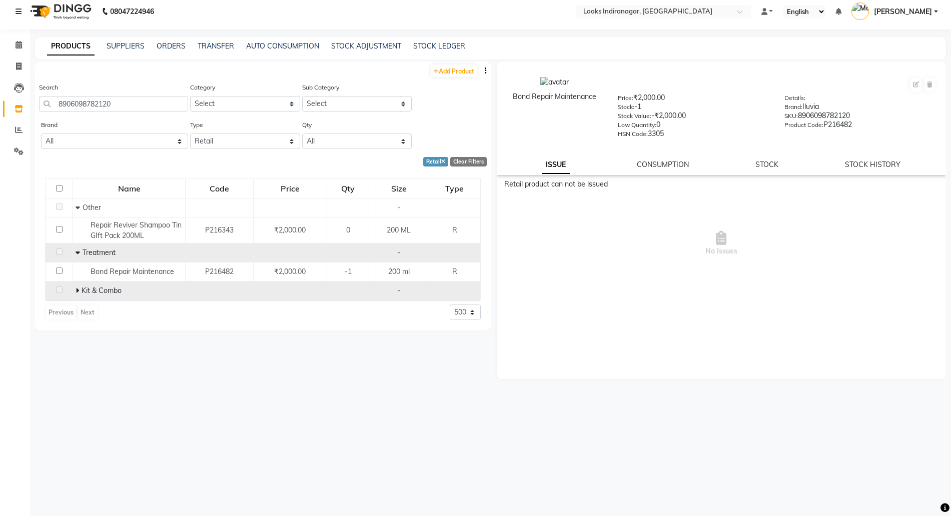
click at [76, 290] on icon at bounding box center [78, 290] width 4 height 7
click at [236, 138] on select "Select Both Retail Consumable" at bounding box center [245, 142] width 110 height 16
select select "B"
click at [190, 134] on select "Select Both Retail Consumable" at bounding box center [245, 142] width 110 height 16
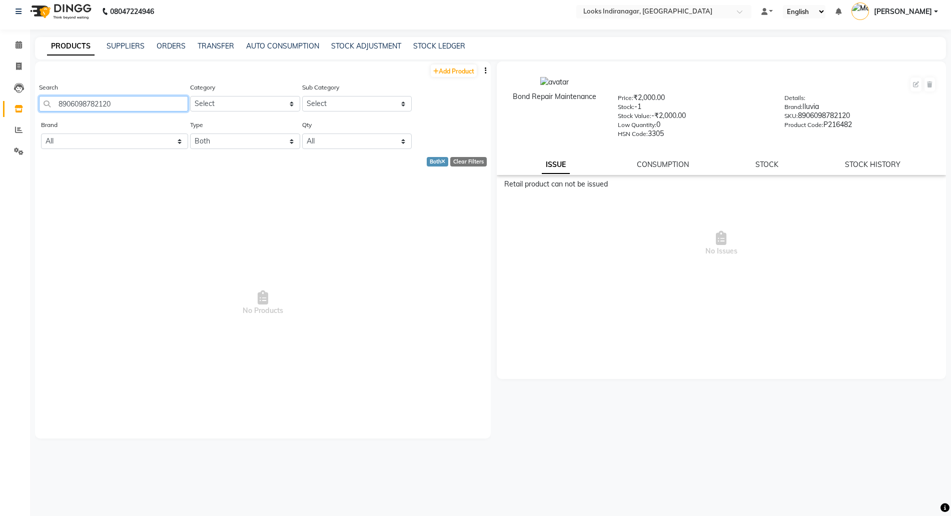
drag, startPoint x: 127, startPoint y: 105, endPoint x: 0, endPoint y: 97, distance: 126.7
click at [0, 97] on app-home "08047224946 Select Location × Looks Indiranagar, Bengaluru Default Panel My Pan…" at bounding box center [475, 254] width 951 height 523
select select "500"
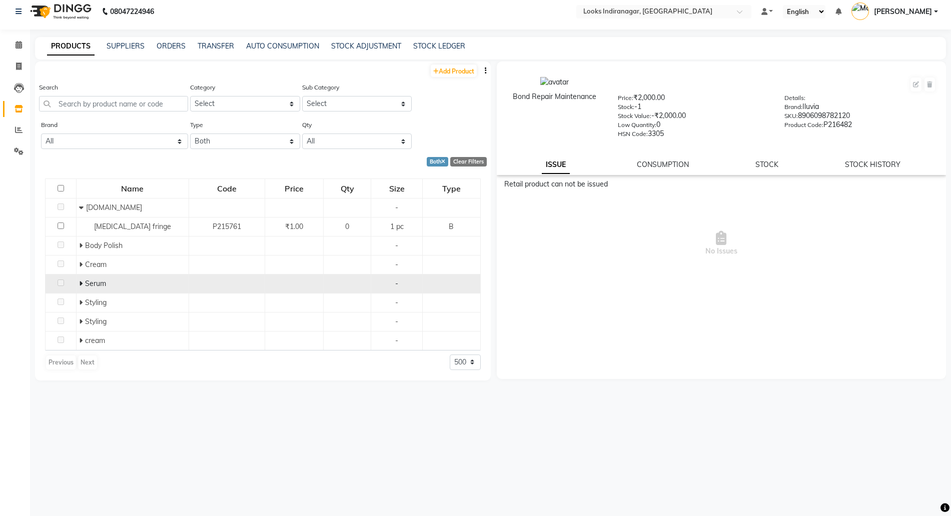
click at [83, 284] on span at bounding box center [82, 283] width 6 height 9
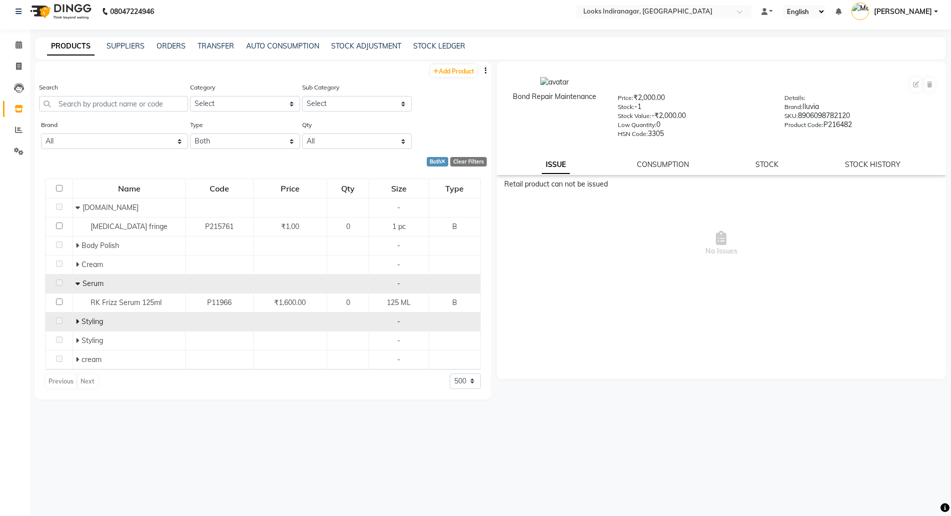
click at [78, 318] on icon at bounding box center [78, 321] width 4 height 7
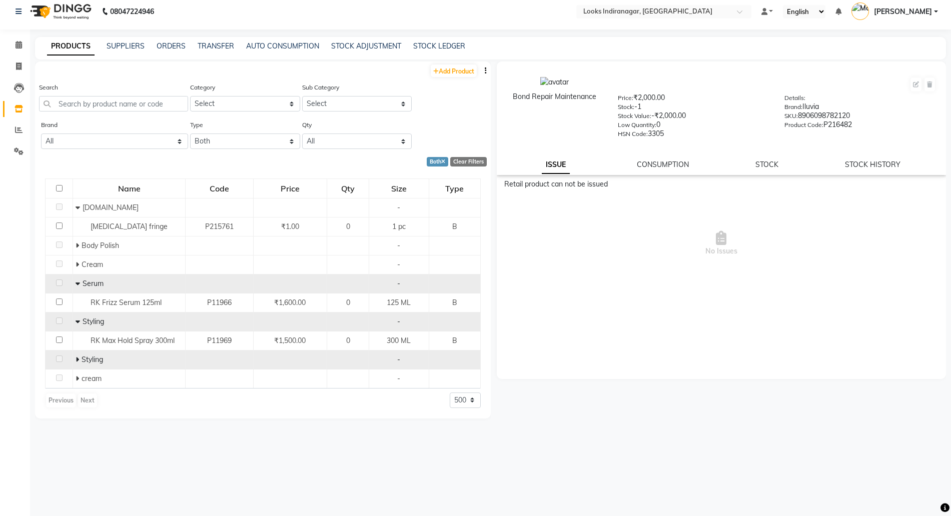
click at [80, 360] on span at bounding box center [79, 359] width 6 height 9
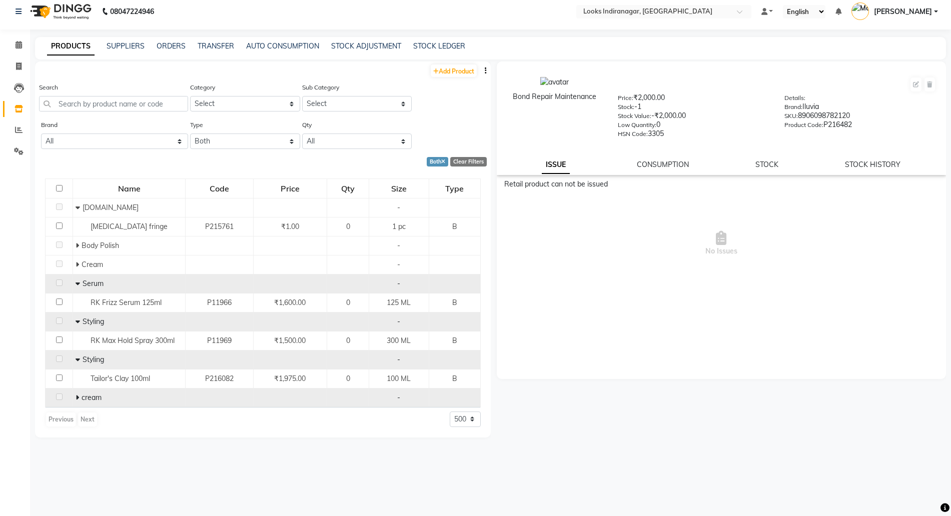
click at [79, 395] on icon at bounding box center [78, 397] width 4 height 7
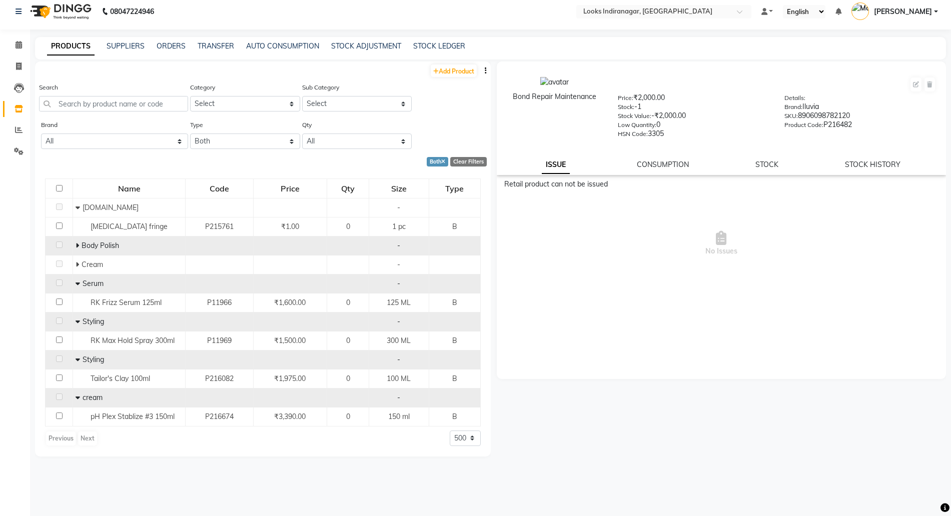
click at [78, 249] on icon at bounding box center [78, 245] width 4 height 7
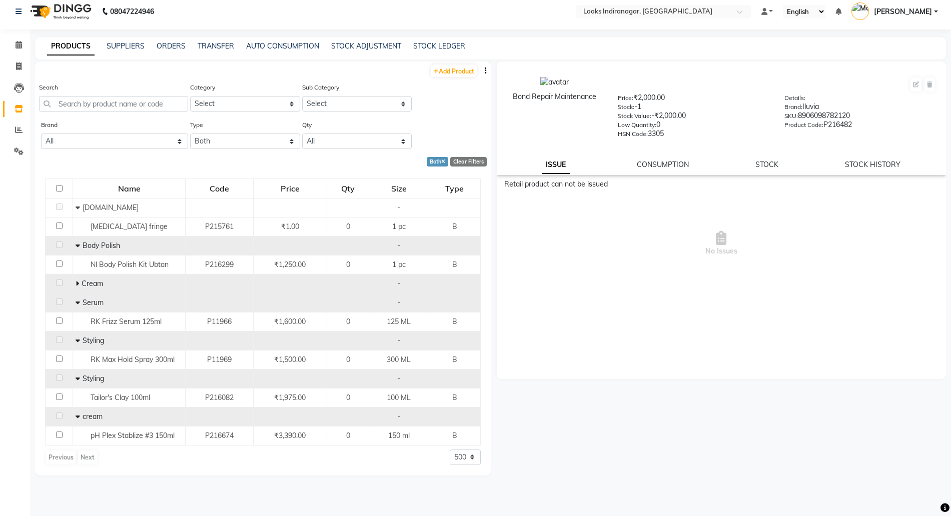
click at [78, 282] on icon at bounding box center [78, 283] width 4 height 7
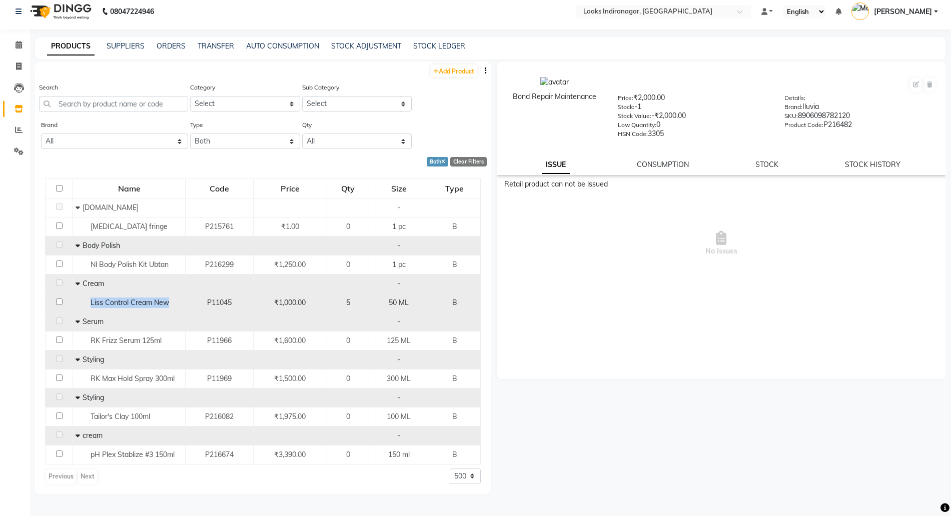
drag, startPoint x: 86, startPoint y: 304, endPoint x: 173, endPoint y: 305, distance: 87.0
click at [173, 305] on div "Liss Control Cream New" at bounding box center [129, 303] width 107 height 11
select select
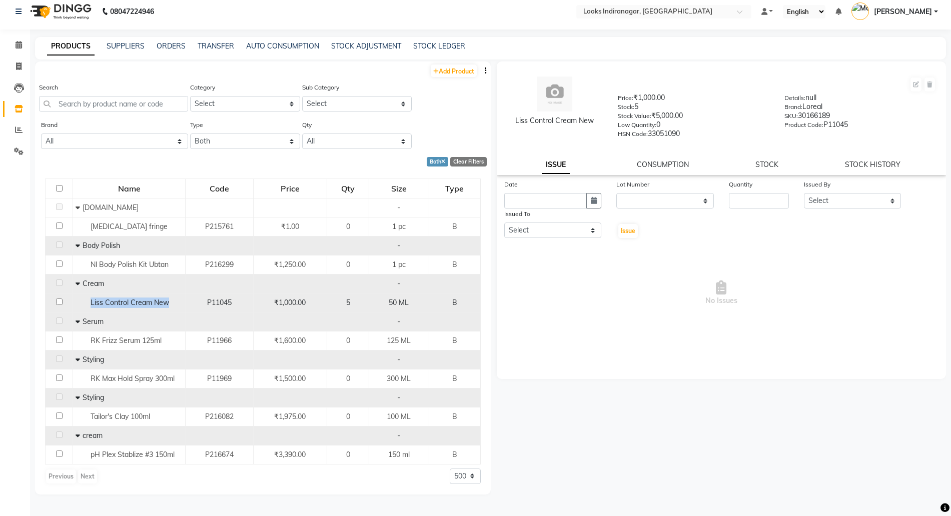
copy span "Liss Control Cream New"
drag, startPoint x: 345, startPoint y: 303, endPoint x: 353, endPoint y: 301, distance: 8.2
click at [353, 301] on div "5" at bounding box center [348, 303] width 34 height 11
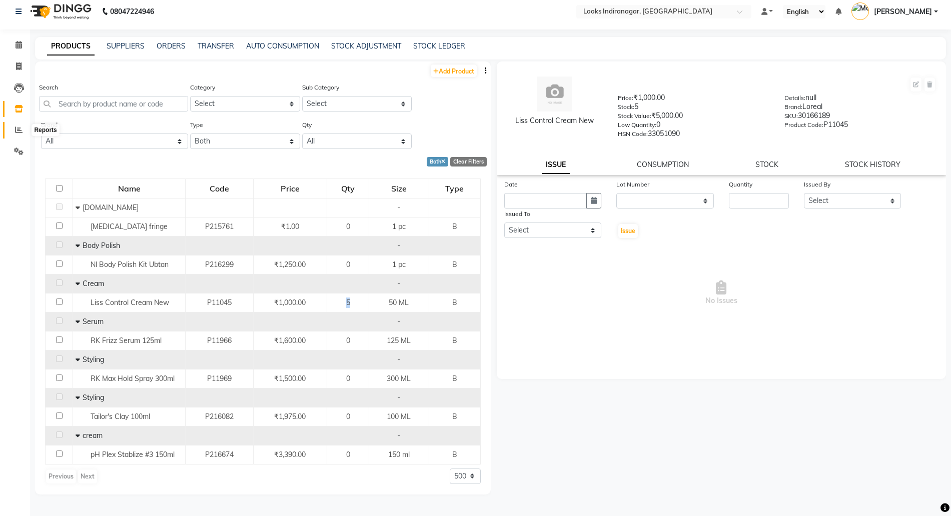
click at [22, 127] on icon at bounding box center [19, 130] width 8 height 8
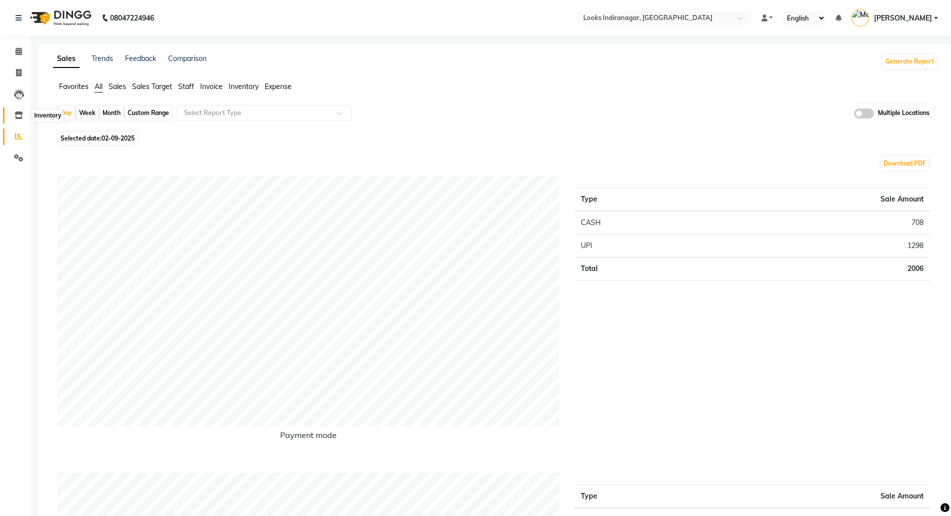
click at [14, 115] on span at bounding box center [19, 116] width 18 height 12
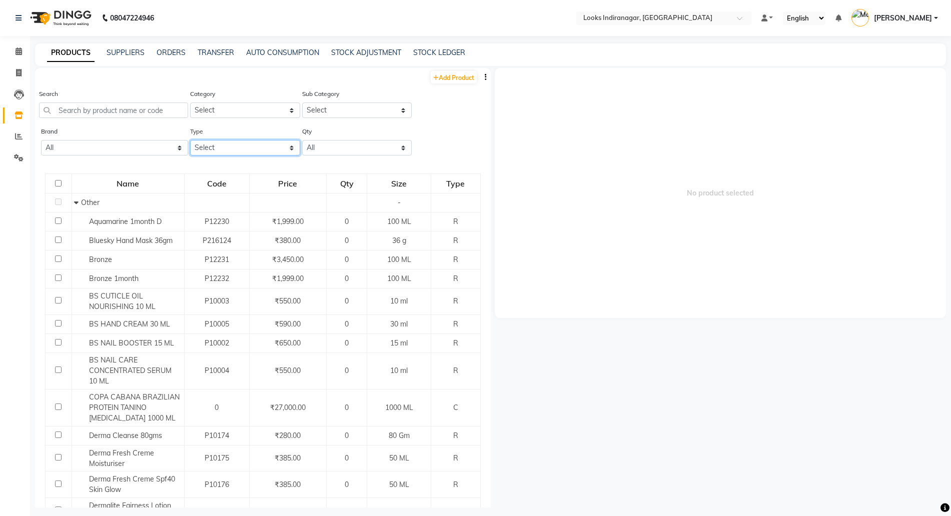
click at [230, 147] on select "Select Both Retail Consumable" at bounding box center [245, 148] width 110 height 16
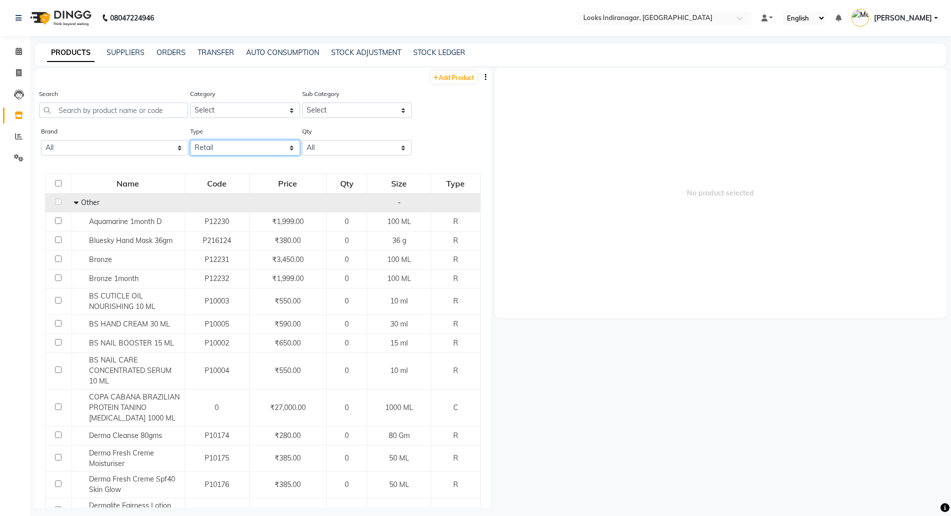
click at [190, 140] on select "Select Both Retail Consumable" at bounding box center [245, 148] width 110 height 16
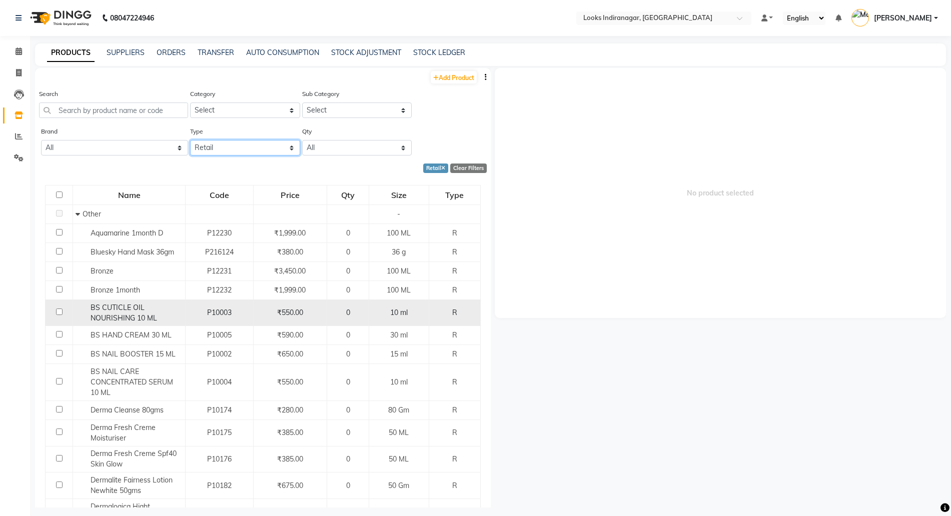
scroll to position [7, 0]
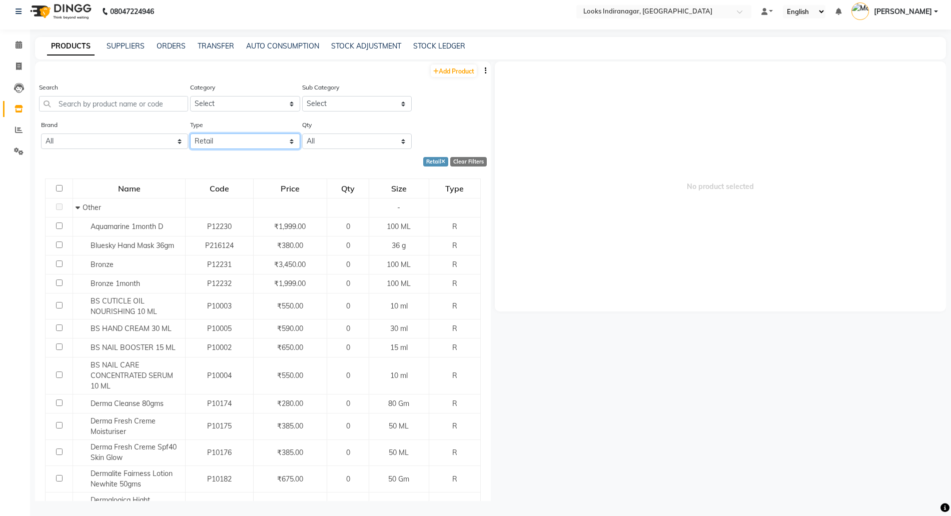
click at [239, 143] on select "Select Both Retail Consumable" at bounding box center [245, 142] width 110 height 16
click at [190, 134] on select "Select Both Retail Consumable" at bounding box center [245, 142] width 110 height 16
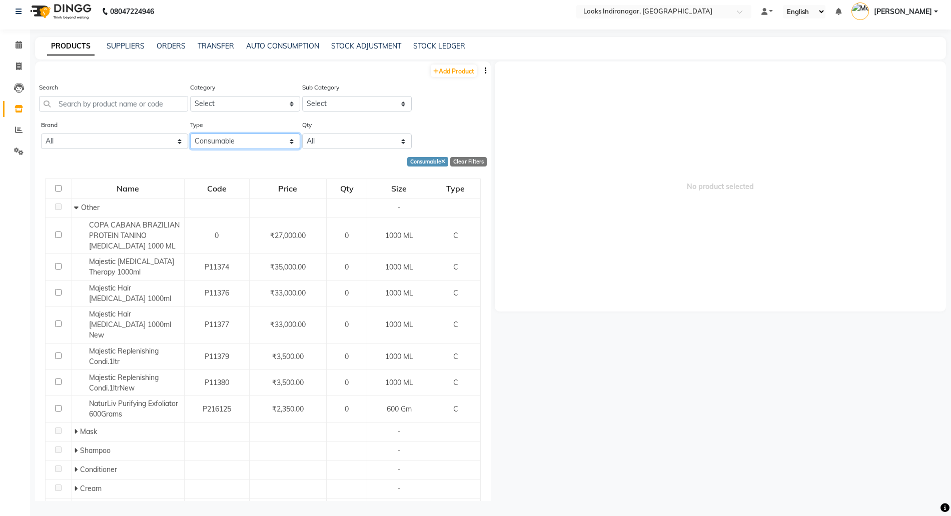
click at [210, 140] on select "Select Both Retail Consumable" at bounding box center [245, 142] width 110 height 16
click at [190, 134] on select "Select Both Retail Consumable" at bounding box center [245, 142] width 110 height 16
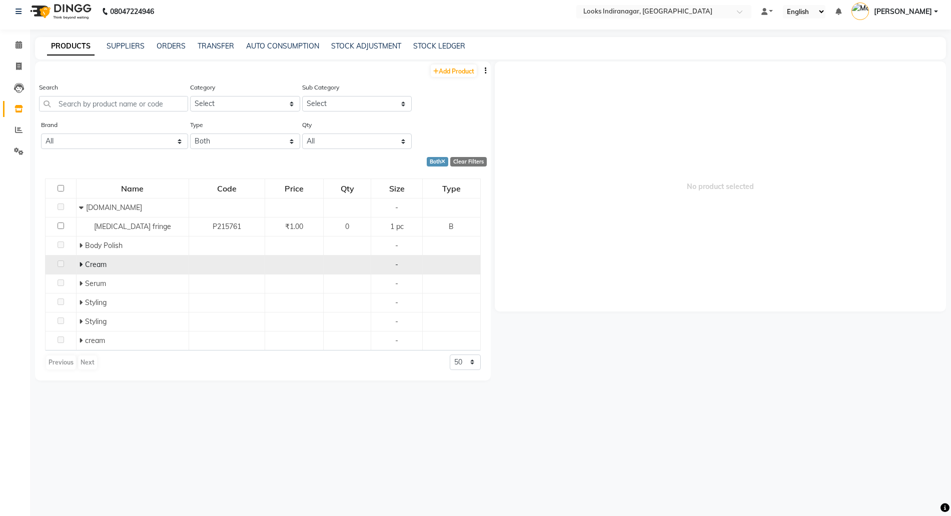
click at [85, 264] on span "Cream" at bounding box center [96, 264] width 22 height 9
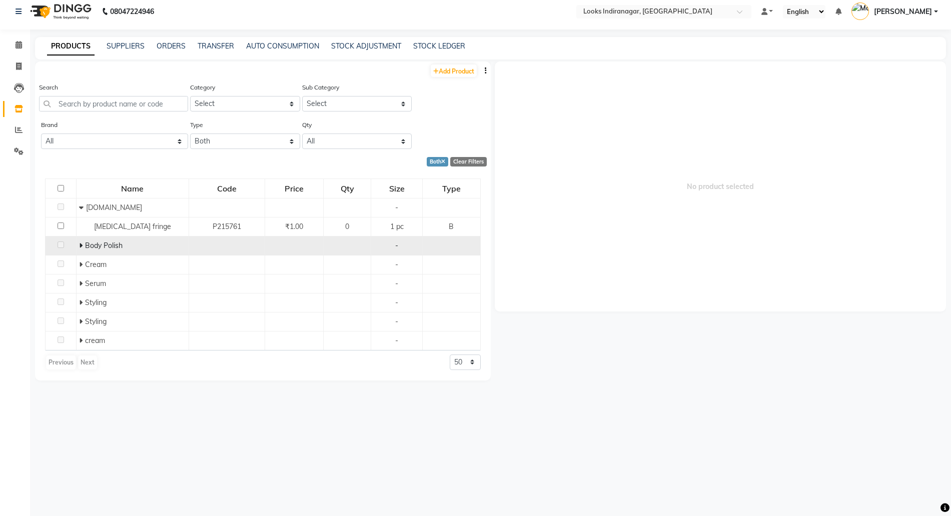
click at [82, 244] on icon at bounding box center [81, 245] width 4 height 7
click at [485, 68] on icon "button" at bounding box center [486, 70] width 2 height 7
click at [230, 141] on select "Select Both Retail Consumable" at bounding box center [245, 142] width 110 height 16
select select "R"
click at [190, 134] on select "Select Both Retail Consumable" at bounding box center [245, 142] width 110 height 16
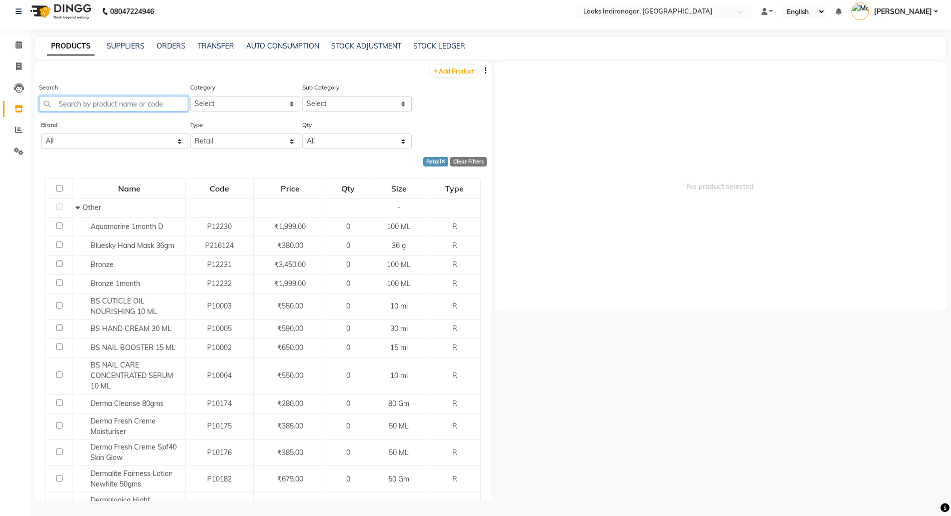
click at [133, 108] on input "text" at bounding box center [113, 104] width 149 height 16
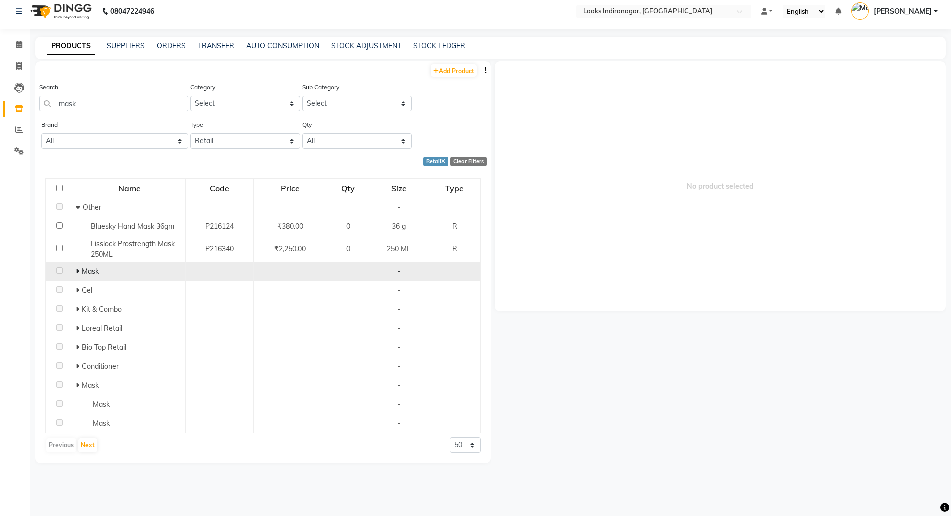
click at [75, 272] on td "Mask" at bounding box center [129, 272] width 113 height 19
click at [77, 271] on icon at bounding box center [78, 271] width 4 height 7
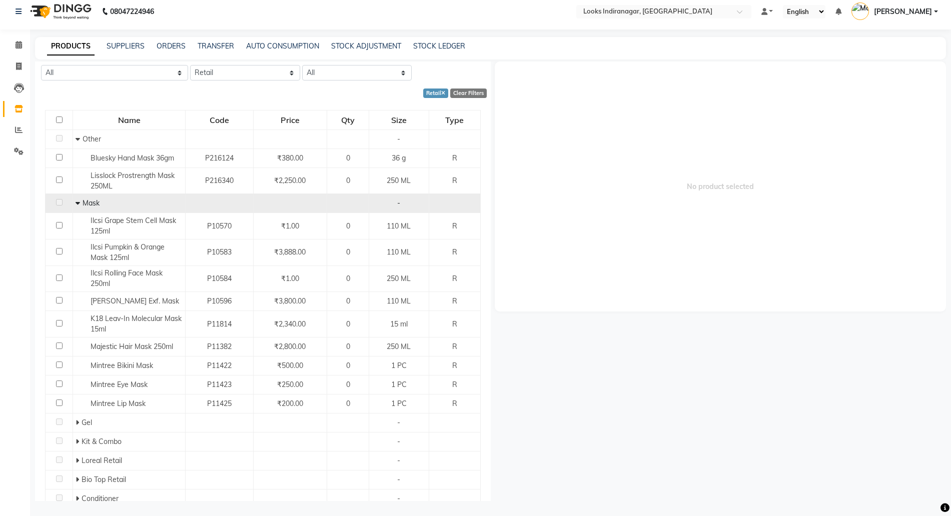
scroll to position [0, 0]
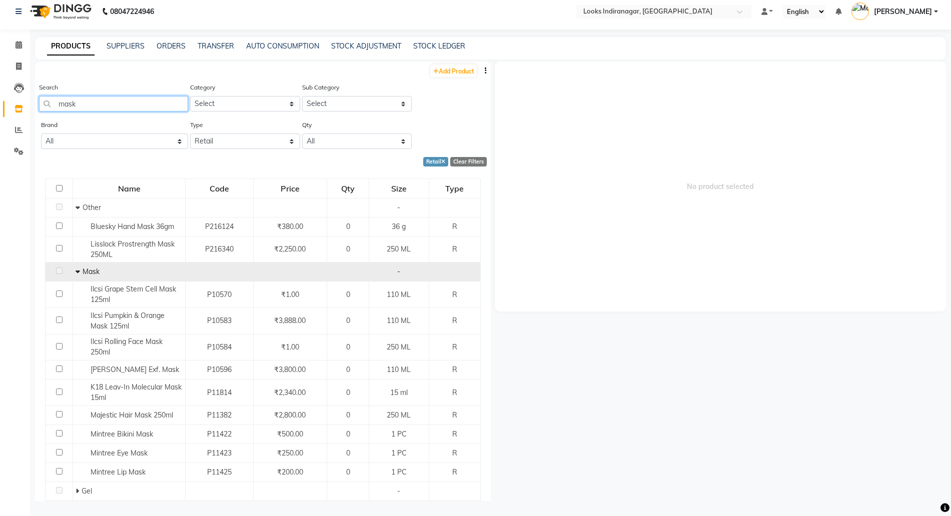
click at [111, 105] on input "mask" at bounding box center [113, 104] width 149 height 16
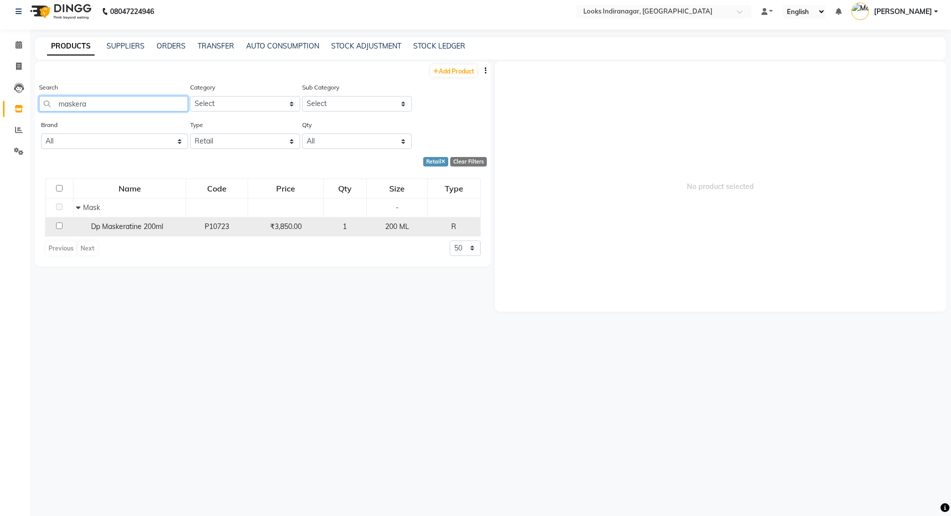
type input "maskera"
click at [163, 232] on div "Dp Maskeratine 200ml" at bounding box center [129, 227] width 107 height 11
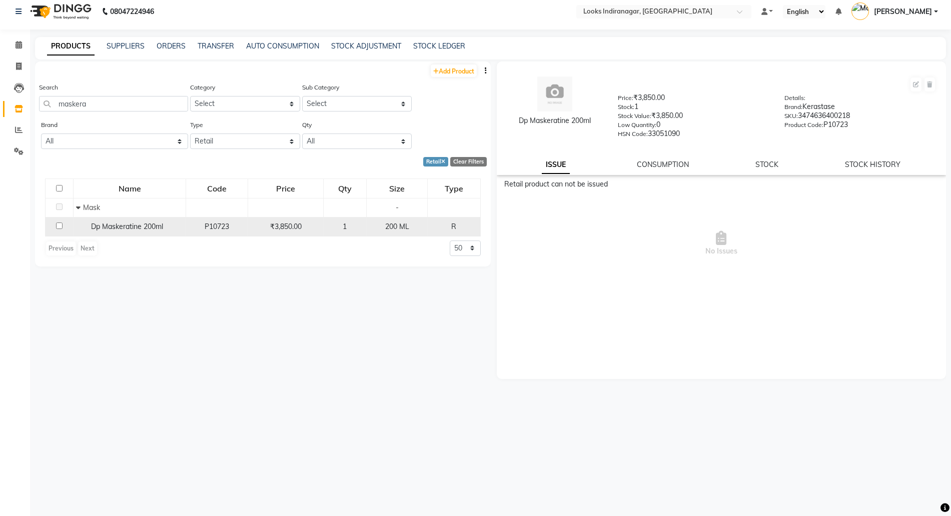
click at [157, 221] on td "Dp Maskeratine 200ml" at bounding box center [130, 226] width 113 height 19
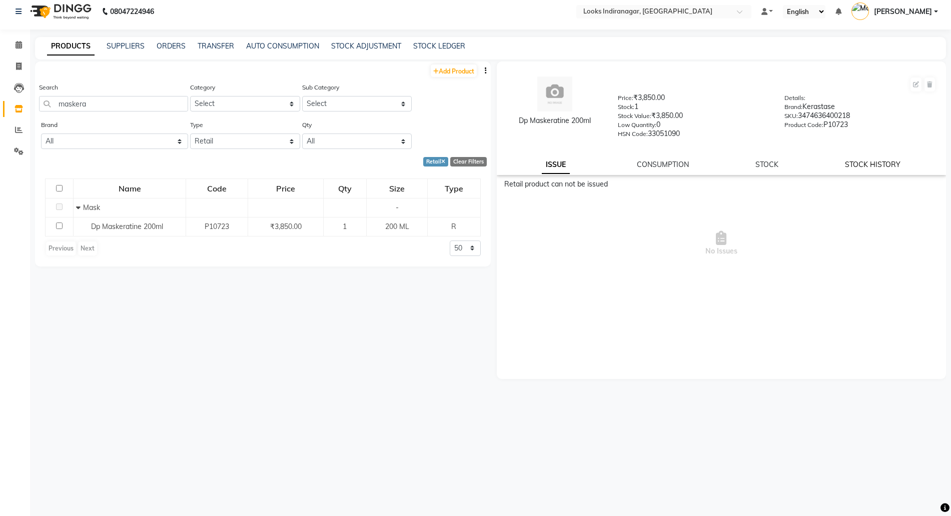
click at [891, 164] on link "STOCK HISTORY" at bounding box center [873, 164] width 56 height 9
select select "all"
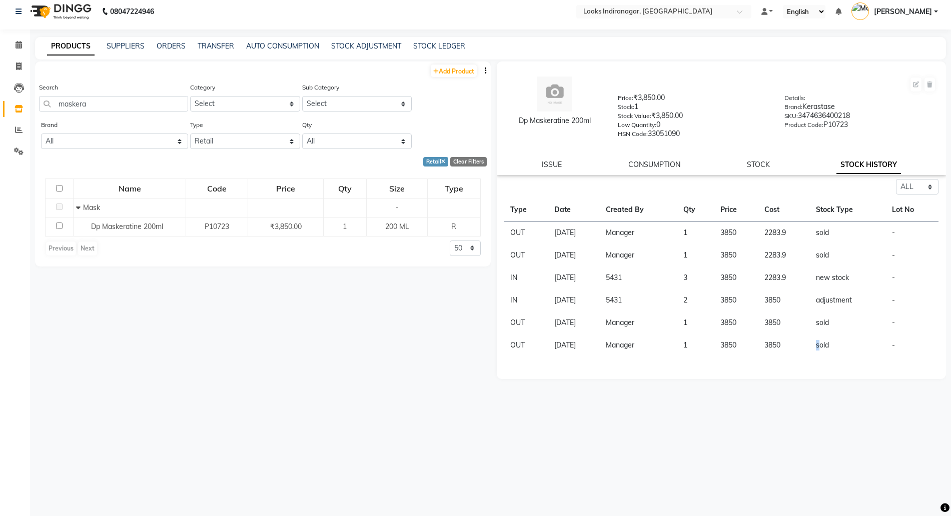
click at [817, 355] on tr "OUT 23-08-2025 Manager 1 3850 3850 sold -" at bounding box center [721, 345] width 435 height 23
drag, startPoint x: 828, startPoint y: 325, endPoint x: 822, endPoint y: 325, distance: 6.0
click at [822, 325] on td "sold" at bounding box center [848, 323] width 76 height 23
click at [229, 138] on select "Select Both Retail Consumable" at bounding box center [245, 142] width 110 height 16
select select "C"
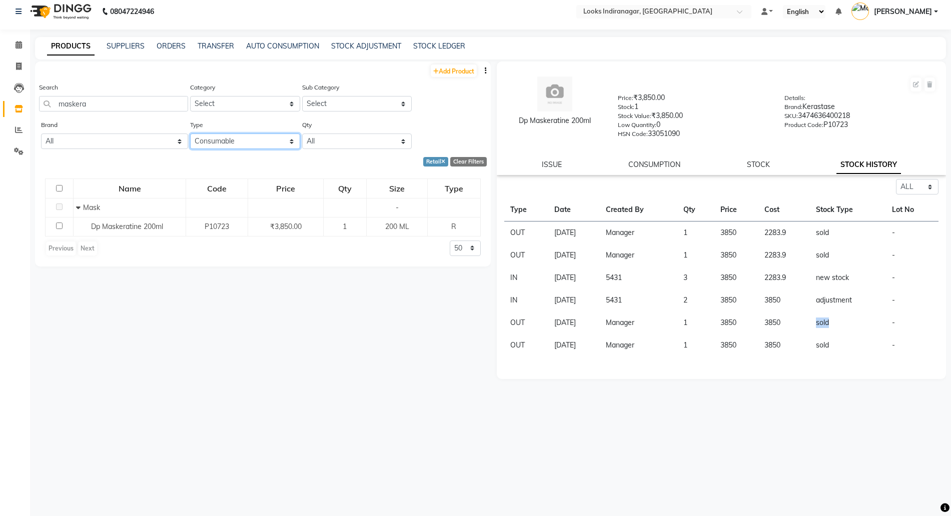
click at [190, 134] on select "Select Both Retail Consumable" at bounding box center [245, 142] width 110 height 16
drag, startPoint x: 148, startPoint y: 100, endPoint x: 0, endPoint y: 96, distance: 148.1
click at [0, 96] on app-home "08047224946 Select Location × Looks Indiranagar, Bengaluru Default Panel My Pan…" at bounding box center [475, 254] width 951 height 523
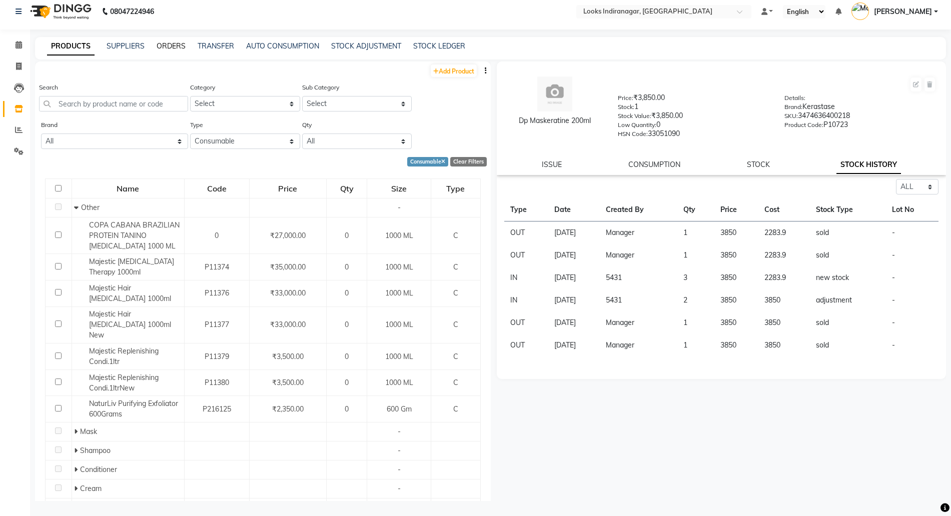
click at [170, 43] on link "ORDERS" at bounding box center [171, 46] width 29 height 9
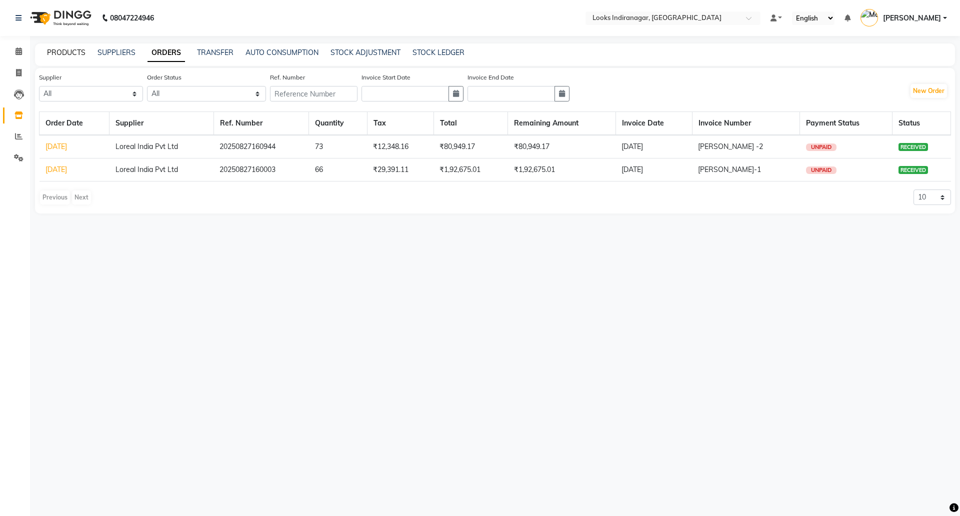
click at [77, 52] on link "PRODUCTS" at bounding box center [66, 52] width 39 height 9
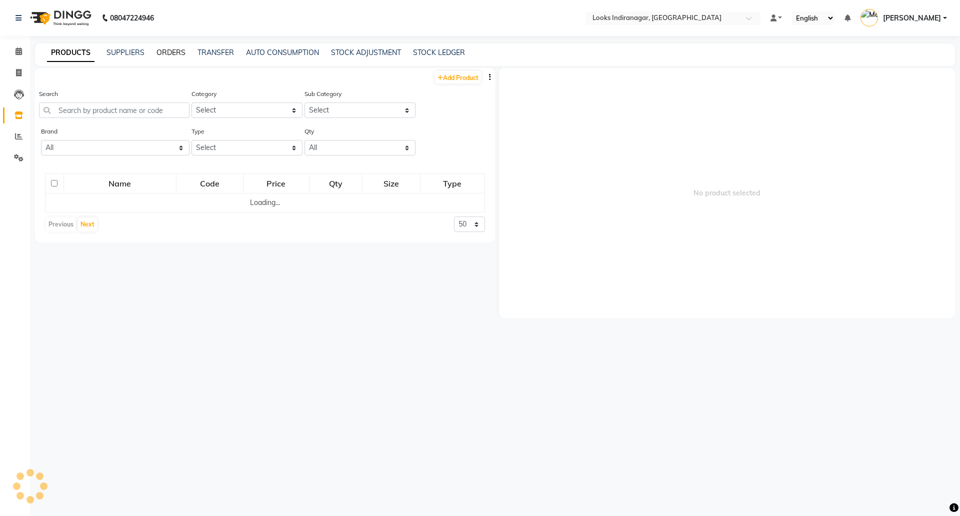
click at [168, 51] on link "ORDERS" at bounding box center [171, 52] width 29 height 9
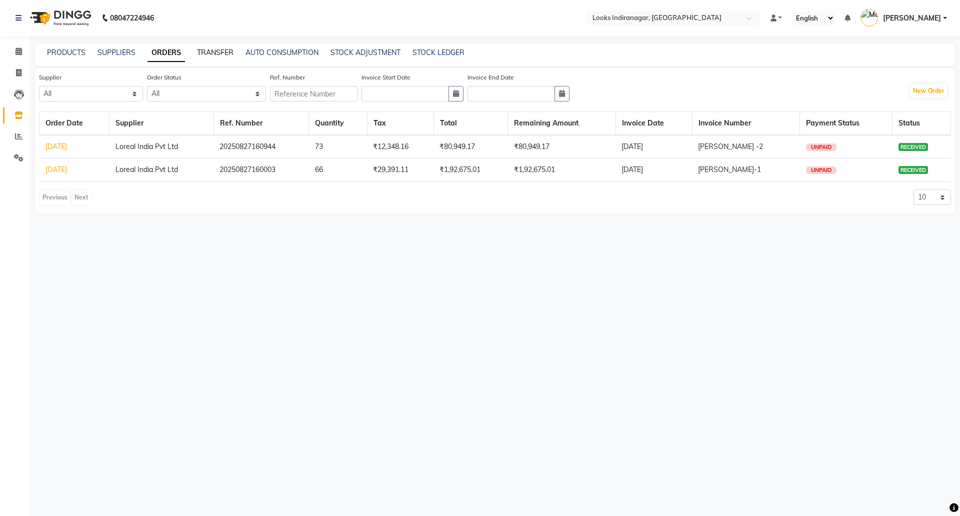
click at [203, 51] on link "TRANSFER" at bounding box center [215, 52] width 37 height 9
select select "sender"
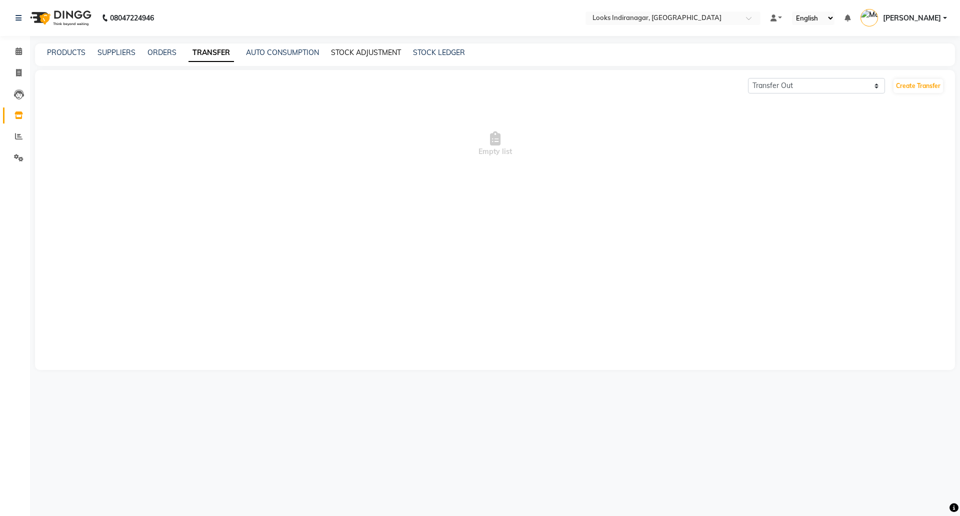
click at [376, 49] on link "STOCK ADJUSTMENT" at bounding box center [366, 52] width 70 height 9
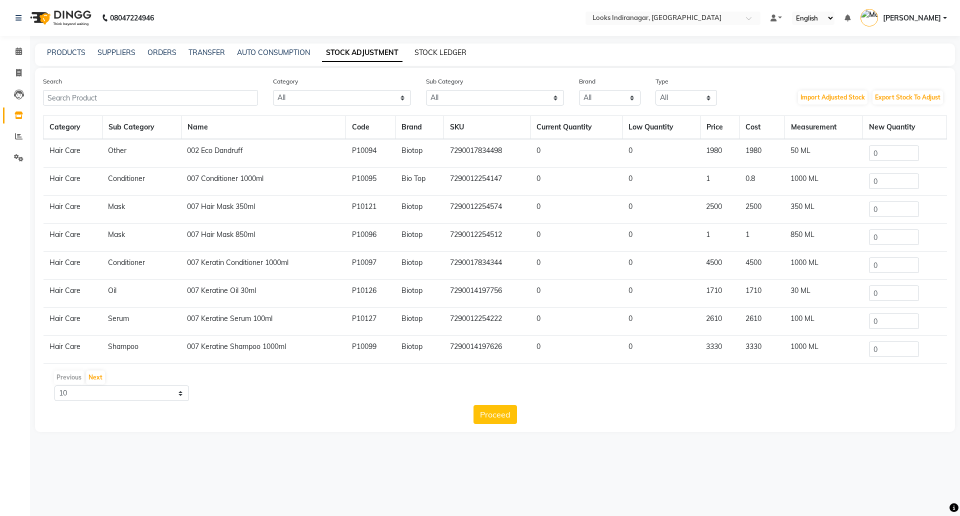
click at [433, 48] on link "STOCK LEDGER" at bounding box center [441, 52] width 52 height 9
select select "all"
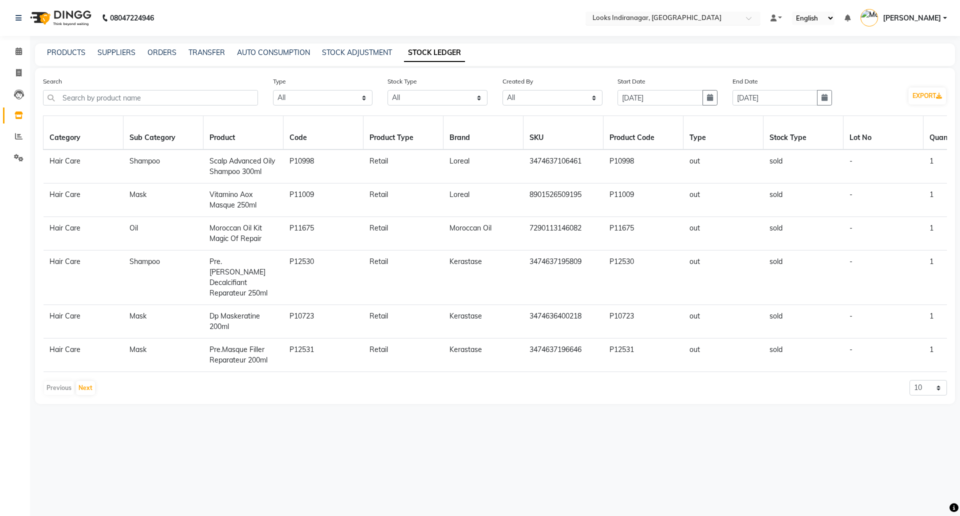
click at [699, 23] on input "text" at bounding box center [663, 19] width 145 height 10
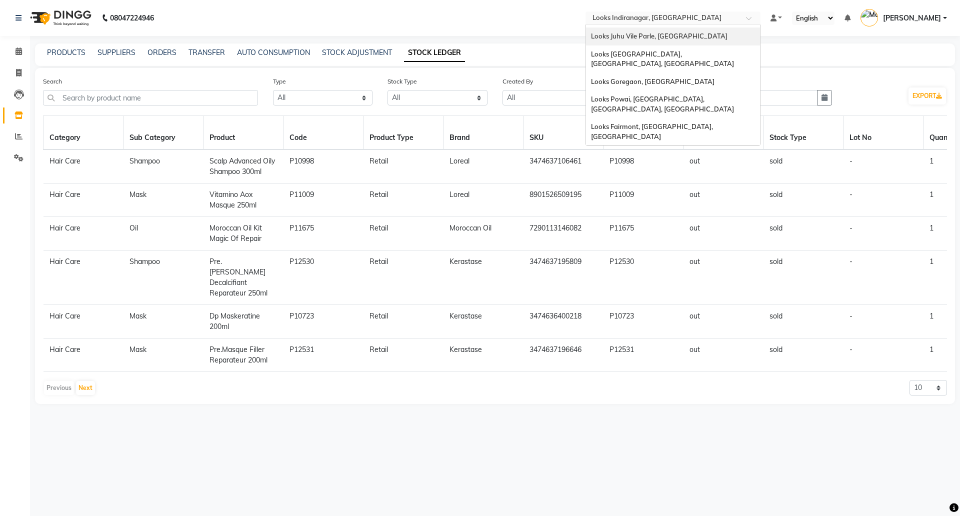
scroll to position [13, 0]
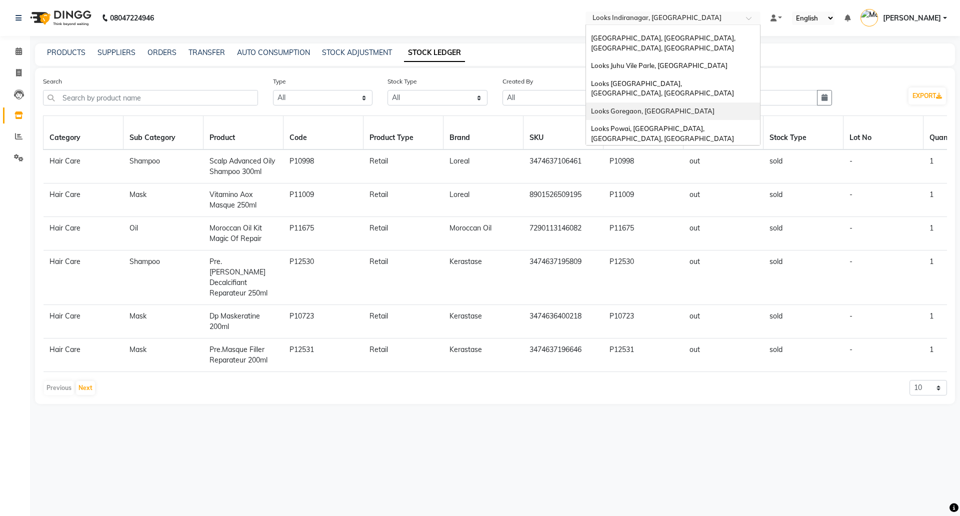
click at [635, 107] on span "Looks Goregaon, Mumbai" at bounding box center [653, 111] width 124 height 8
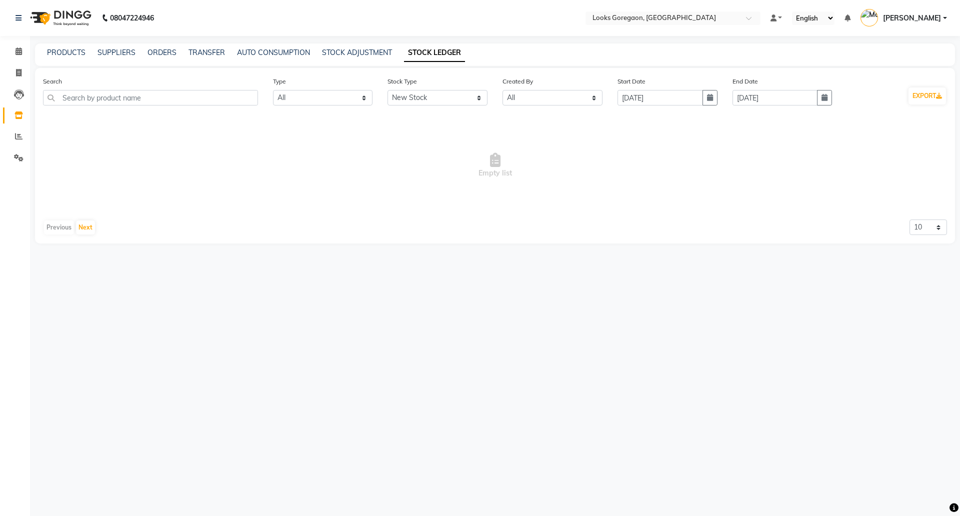
select select "all"
select select "new stock"
select select "all"
click at [716, 97] on button "button" at bounding box center [710, 98] width 15 height 16
select select "9"
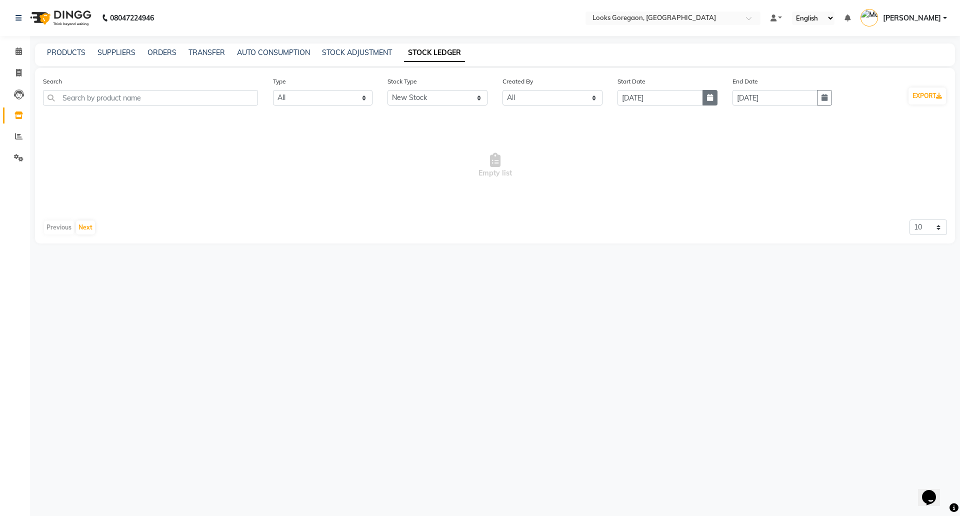
select select "2025"
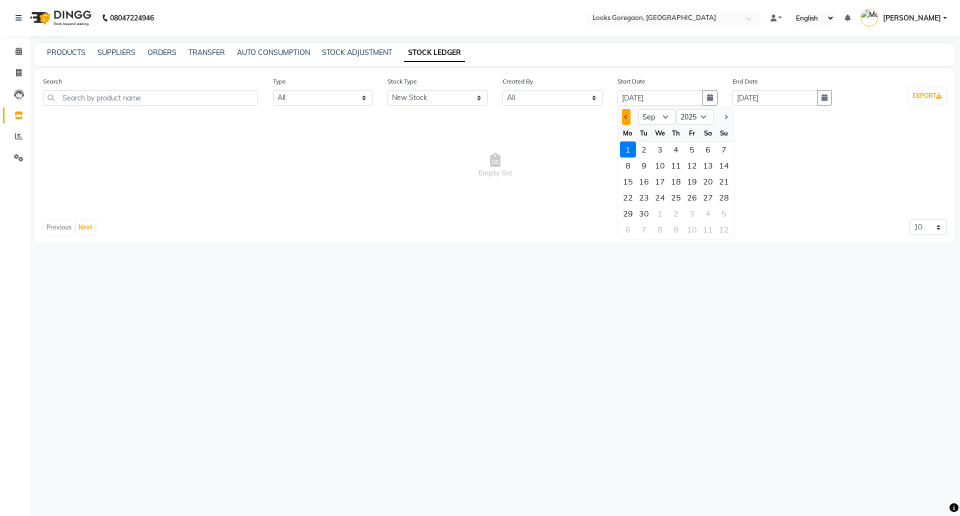
click at [626, 117] on span "Previous month" at bounding box center [627, 117] width 4 height 4
select select "8"
click at [690, 151] on div "1" at bounding box center [692, 150] width 16 height 16
type input "[DATE]"
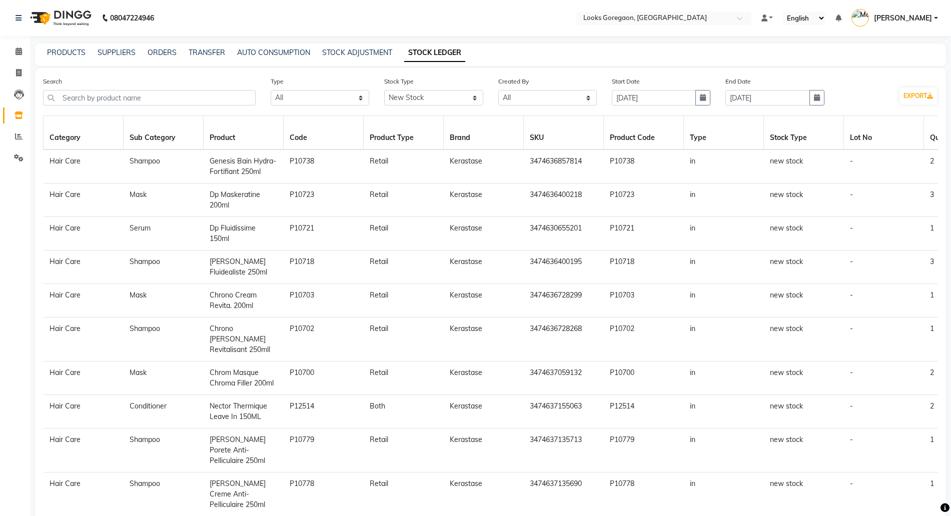
click at [825, 100] on div "End Date [DATE]" at bounding box center [775, 95] width 114 height 38
click at [817, 99] on icon "button" at bounding box center [817, 97] width 6 height 7
select select "9"
select select "2025"
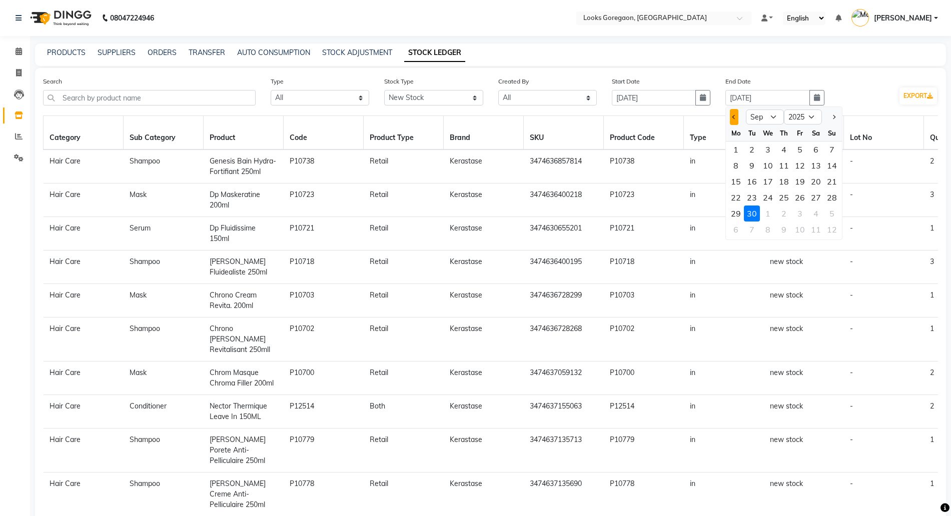
click at [730, 116] on button "Previous month" at bounding box center [734, 117] width 9 height 16
select select "8"
click at [828, 214] on div "31" at bounding box center [832, 214] width 16 height 16
type input "[DATE]"
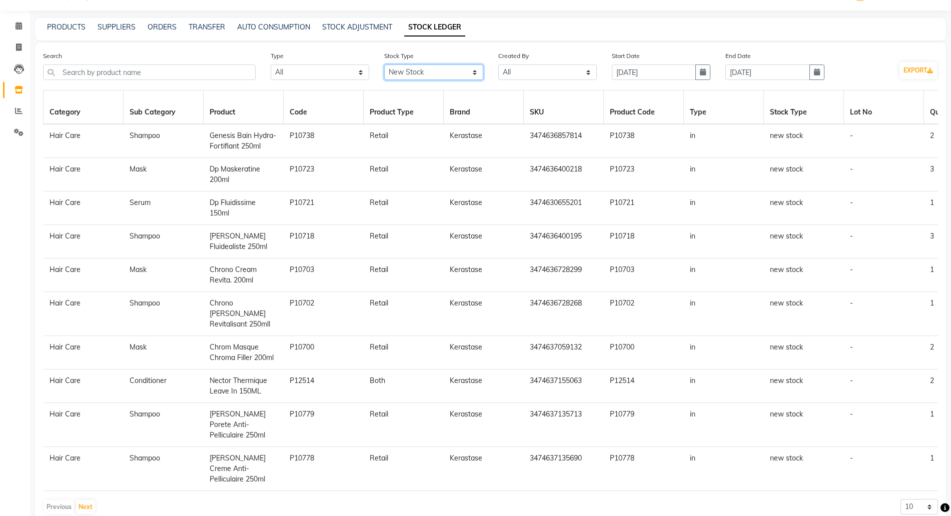
click at [445, 74] on select "Select All New Stock Adjustment Return Transfer In Other Internal Use Damaged E…" at bounding box center [433, 73] width 99 height 16
click at [384, 65] on select "Select All New Stock Adjustment Return Transfer In Other Internal Use Damaged E…" at bounding box center [433, 73] width 99 height 16
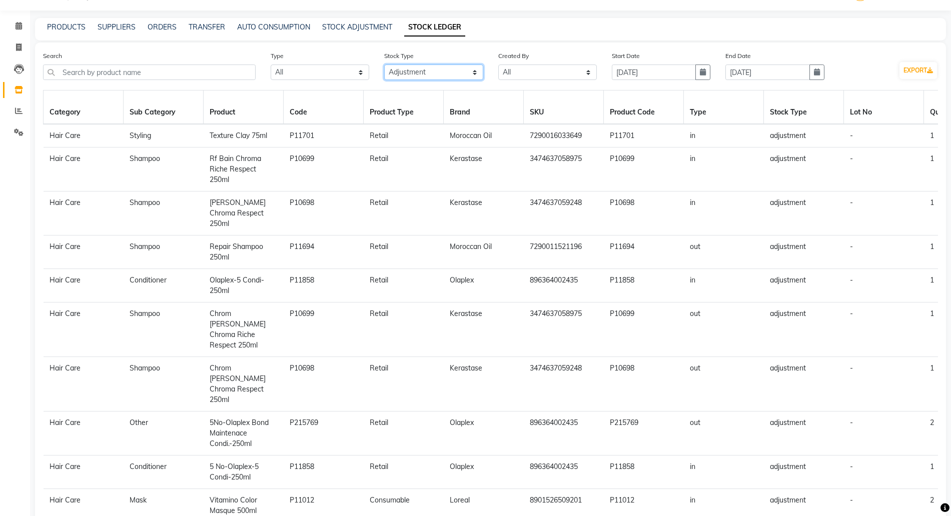
click at [418, 65] on select "Select All New Stock Adjustment Return Transfer In Other Internal Use Damaged E…" at bounding box center [433, 73] width 99 height 16
click at [384, 65] on select "Select All New Stock Adjustment Return Transfer In Other Internal Use Damaged E…" at bounding box center [433, 73] width 99 height 16
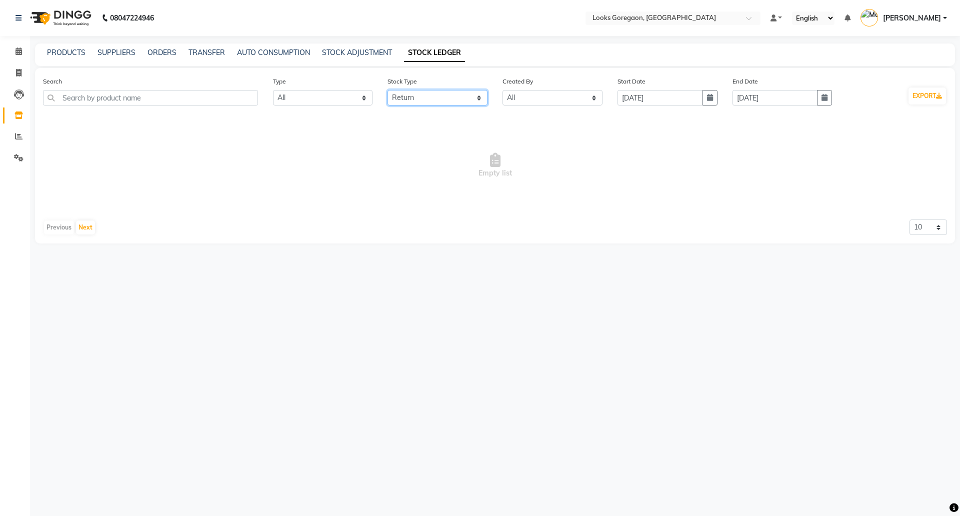
click at [416, 104] on select "Select All New Stock Adjustment Return Transfer In Other Internal Use Damaged E…" at bounding box center [438, 98] width 100 height 16
click at [388, 90] on select "Select All New Stock Adjustment Return Transfer In Other Internal Use Damaged E…" at bounding box center [438, 98] width 100 height 16
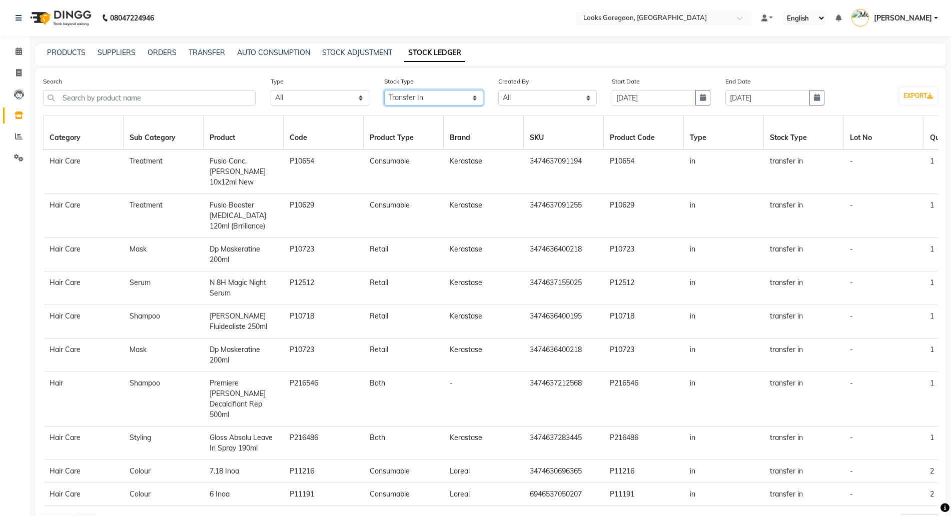
click at [470, 103] on select "Select All New Stock Adjustment Return Transfer In Other Internal Use Damaged E…" at bounding box center [433, 98] width 99 height 16
select select "internal use"
click at [384, 90] on select "Select All New Stock Adjustment Return Transfer In Other Internal Use Damaged E…" at bounding box center [433, 98] width 99 height 16
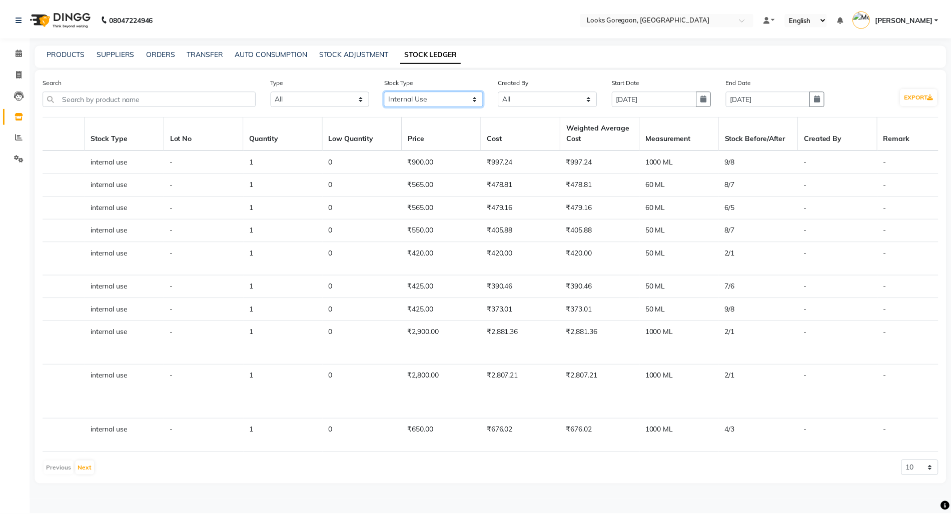
scroll to position [0, 777]
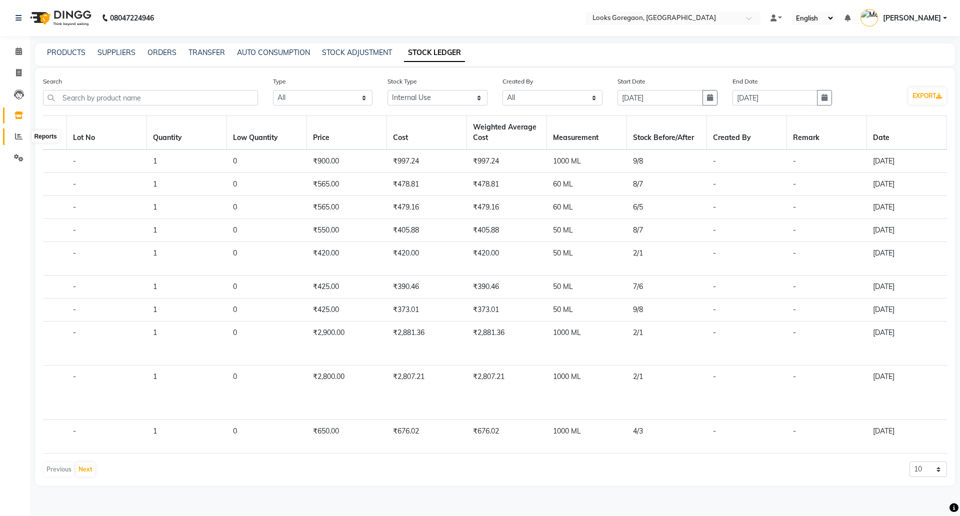
click at [22, 137] on icon at bounding box center [19, 137] width 8 height 8
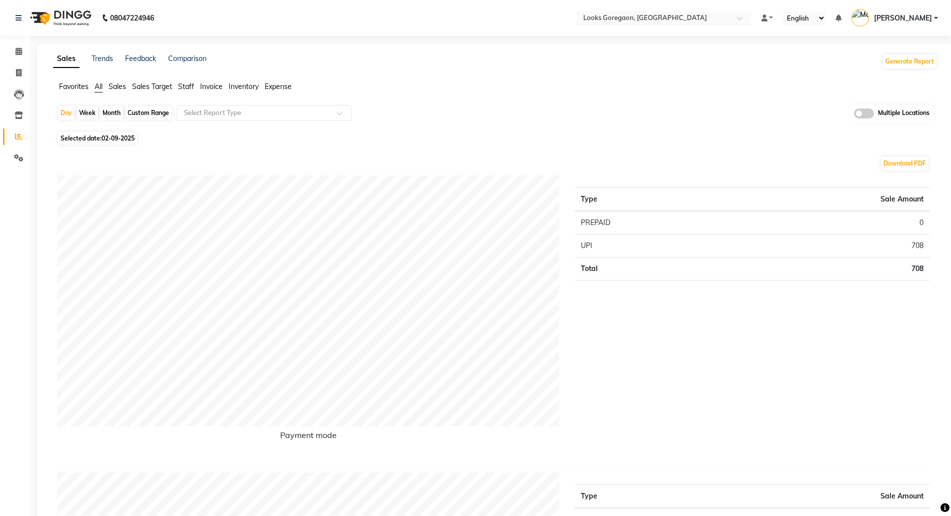
click at [615, 20] on input "text" at bounding box center [653, 19] width 145 height 10
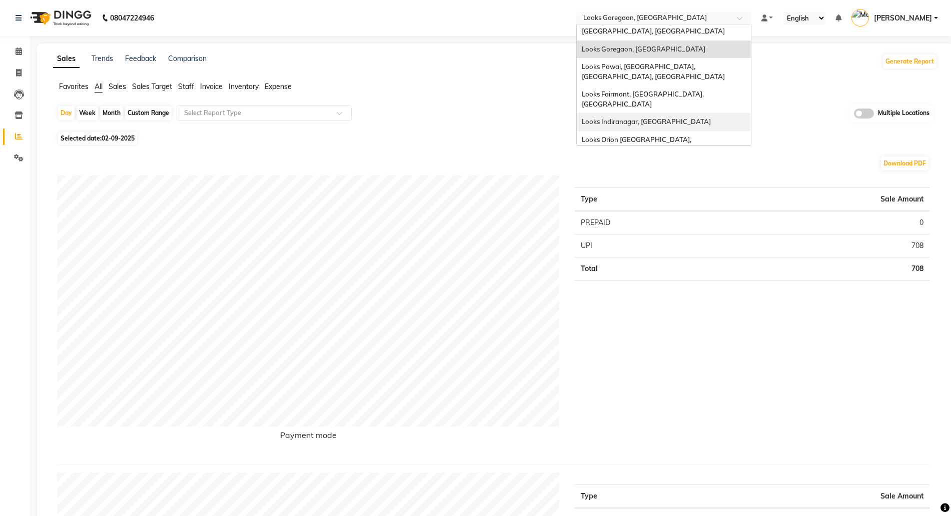
click at [626, 118] on span "Looks Indiranagar, [GEOGRAPHIC_DATA]" at bounding box center [646, 122] width 129 height 8
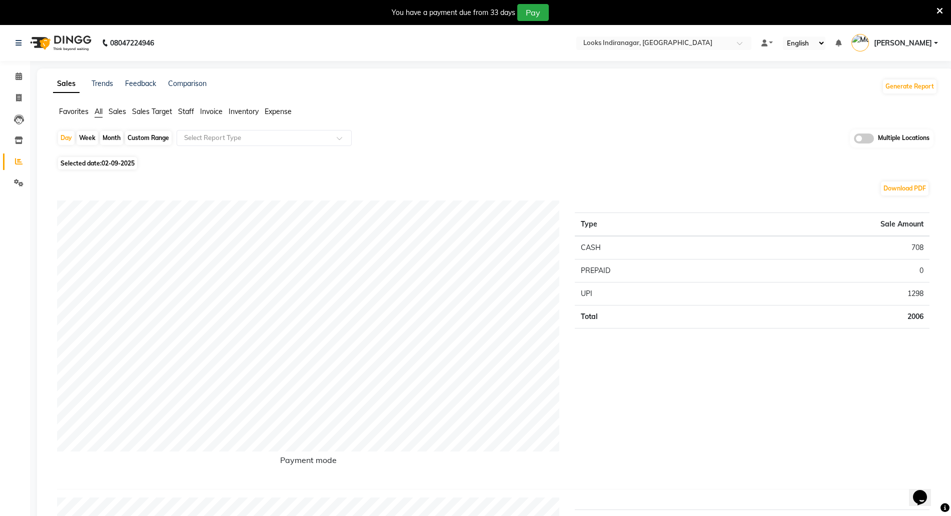
click at [941, 10] on icon at bounding box center [939, 11] width 7 height 9
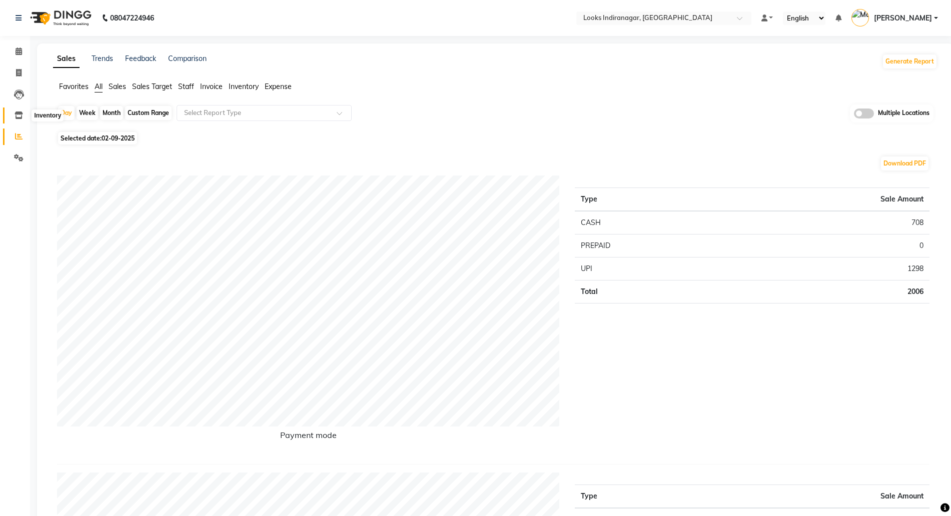
click at [18, 113] on icon at bounding box center [19, 116] width 9 height 8
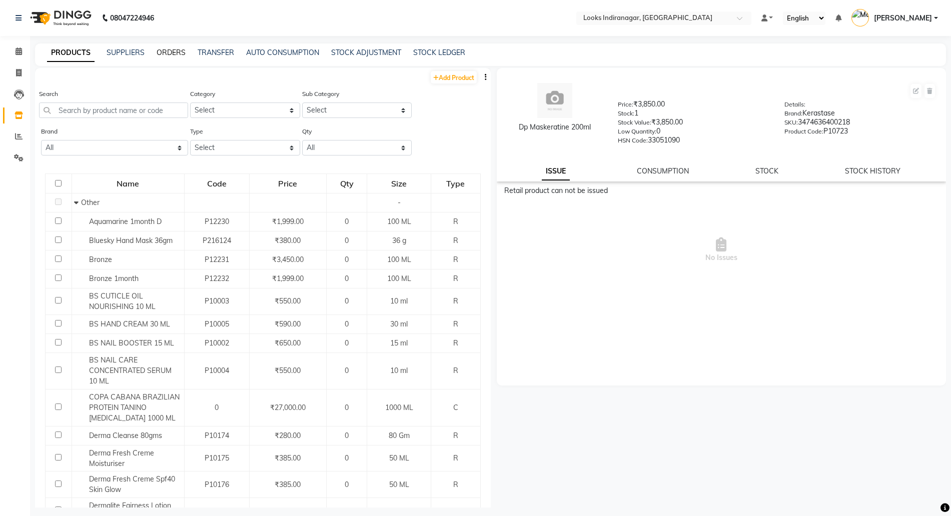
click at [173, 53] on link "ORDERS" at bounding box center [171, 52] width 29 height 9
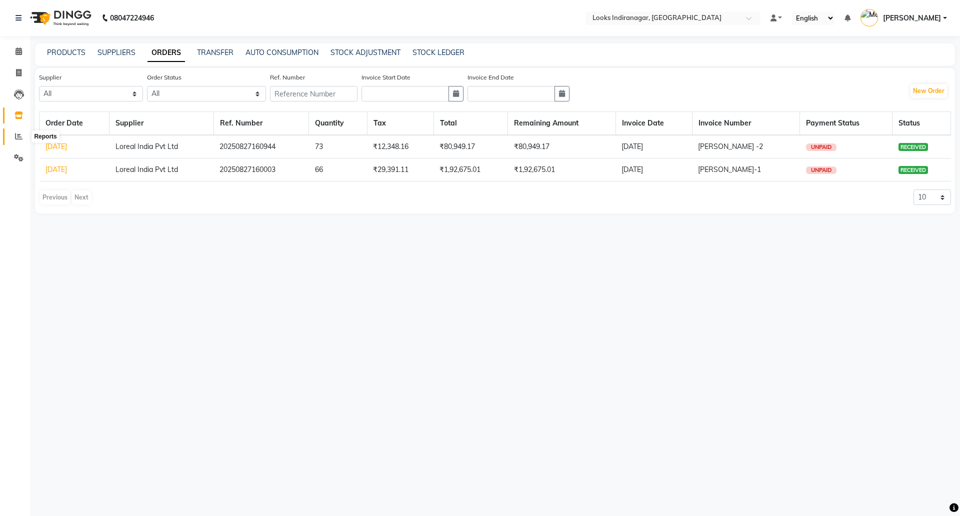
click at [19, 134] on icon at bounding box center [19, 137] width 8 height 8
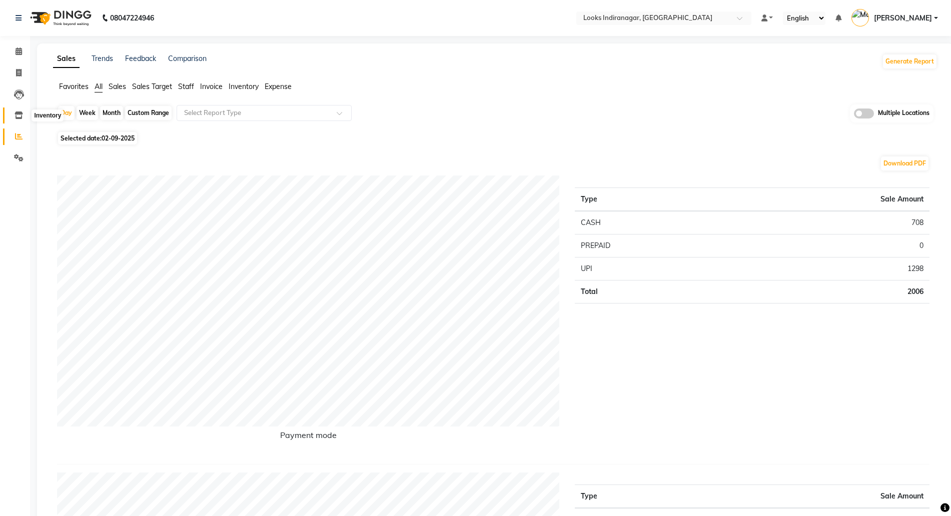
click at [16, 117] on icon at bounding box center [19, 116] width 9 height 8
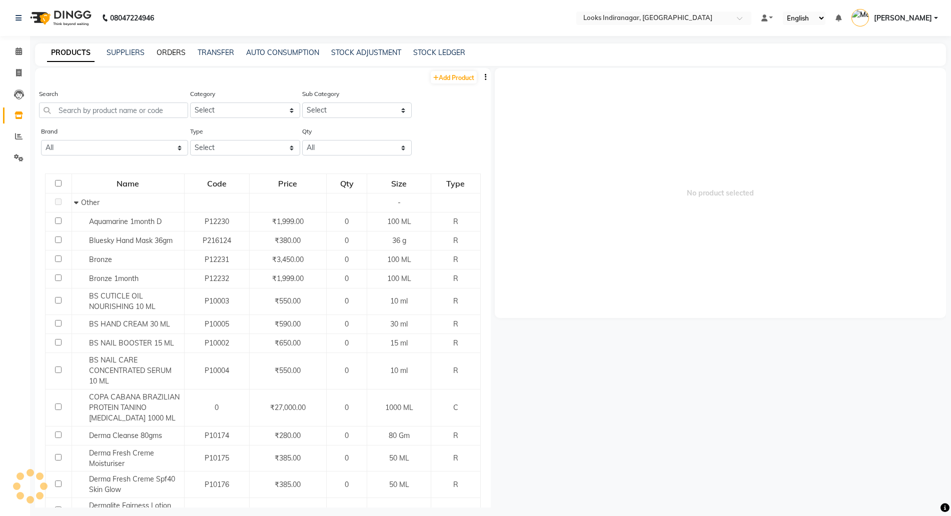
click at [173, 51] on link "ORDERS" at bounding box center [171, 52] width 29 height 9
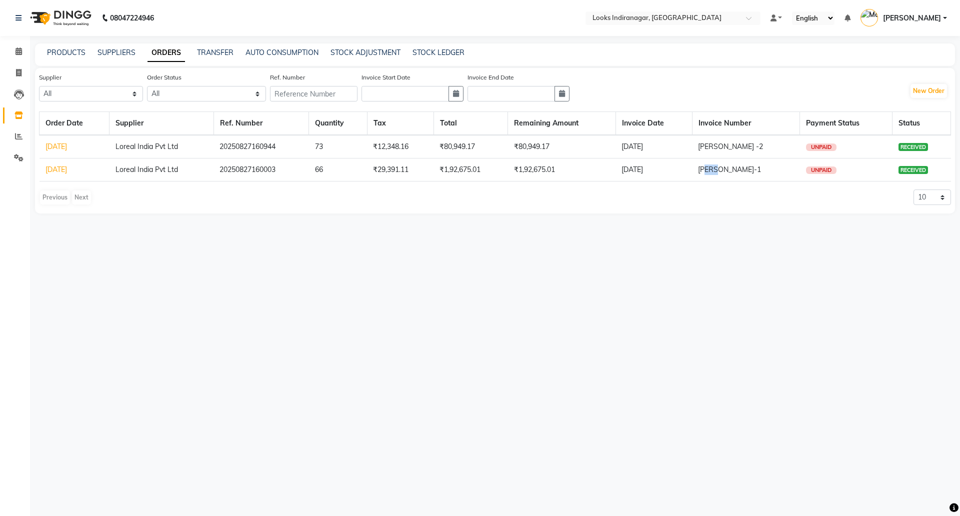
drag, startPoint x: 724, startPoint y: 171, endPoint x: 748, endPoint y: 155, distance: 28.8
click at [701, 171] on tr "[DATE] Loreal India Pvt Ltd 20250827160003 66 ₹29,391.11 ₹1,92,675.01 ₹1,92,675…" at bounding box center [496, 170] width 912 height 23
drag, startPoint x: 742, startPoint y: 148, endPoint x: 700, endPoint y: 149, distance: 42.0
click at [701, 149] on tr "[DATE] Loreal India Pvt Ltd 20250827160944 73 ₹12,348.16 ₹80,949.17 ₹80,949.17 …" at bounding box center [496, 147] width 912 height 24
click at [925, 89] on button "New Order" at bounding box center [929, 91] width 37 height 14
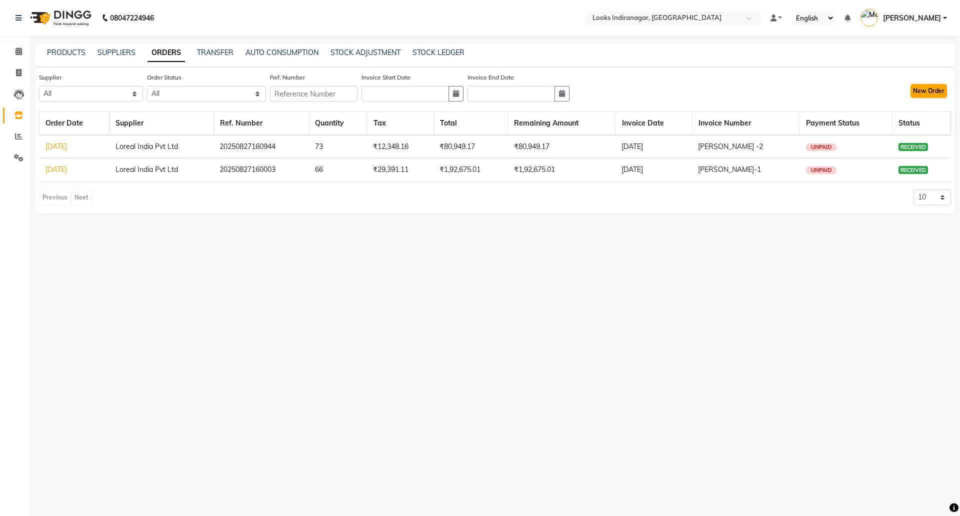
select select "true"
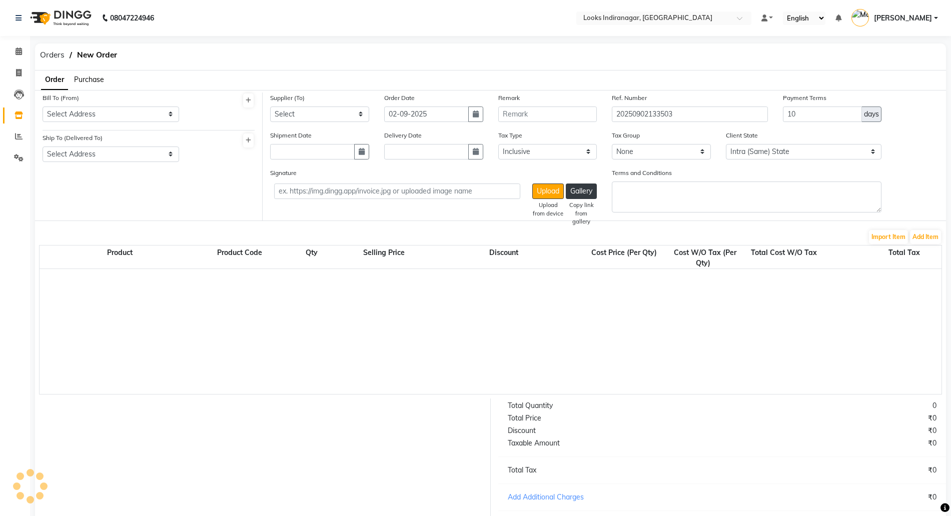
select select "4297"
click at [91, 78] on span "Purchase" at bounding box center [89, 79] width 30 height 9
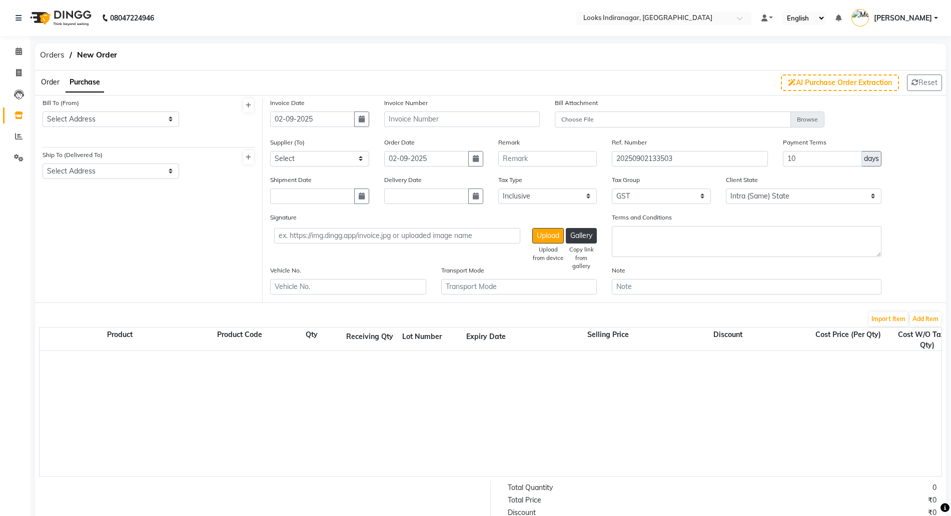
click at [54, 81] on span "Order" at bounding box center [50, 82] width 19 height 9
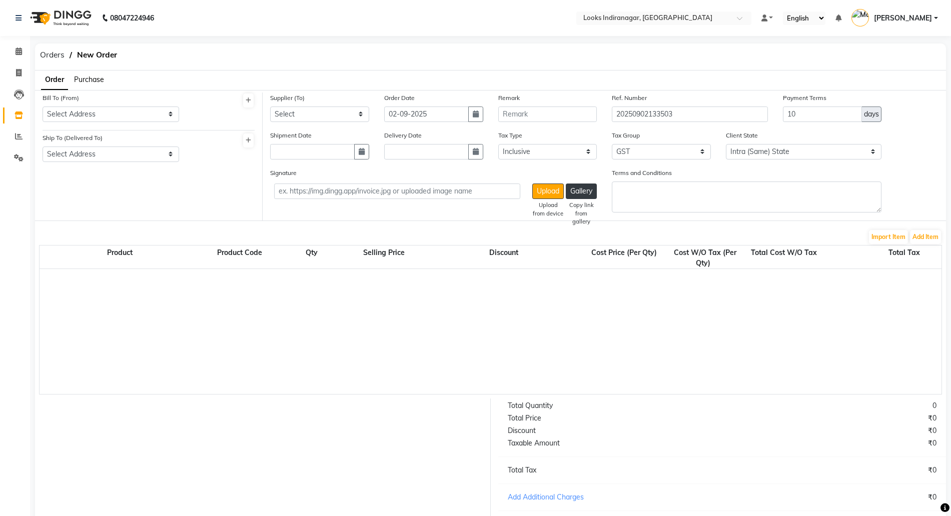
click at [91, 78] on span "Purchase" at bounding box center [89, 79] width 30 height 9
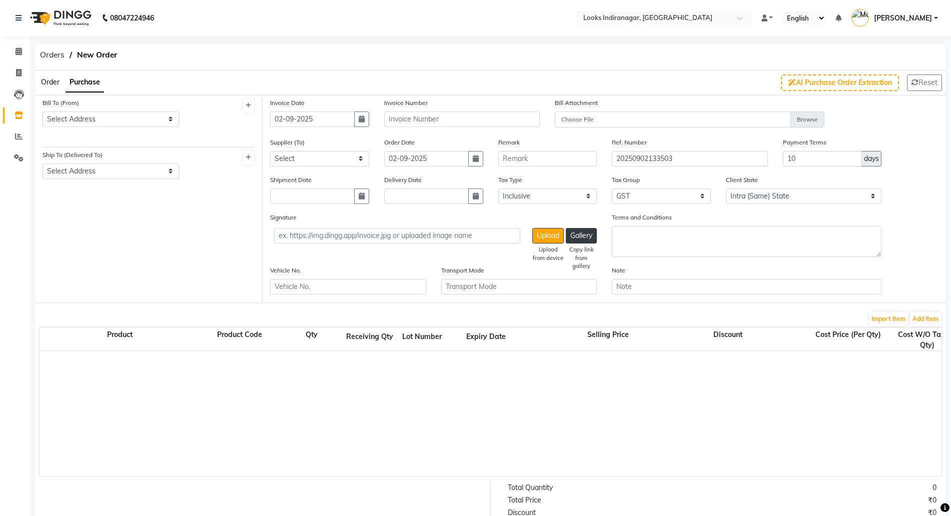
click at [43, 79] on span "Order" at bounding box center [50, 82] width 19 height 9
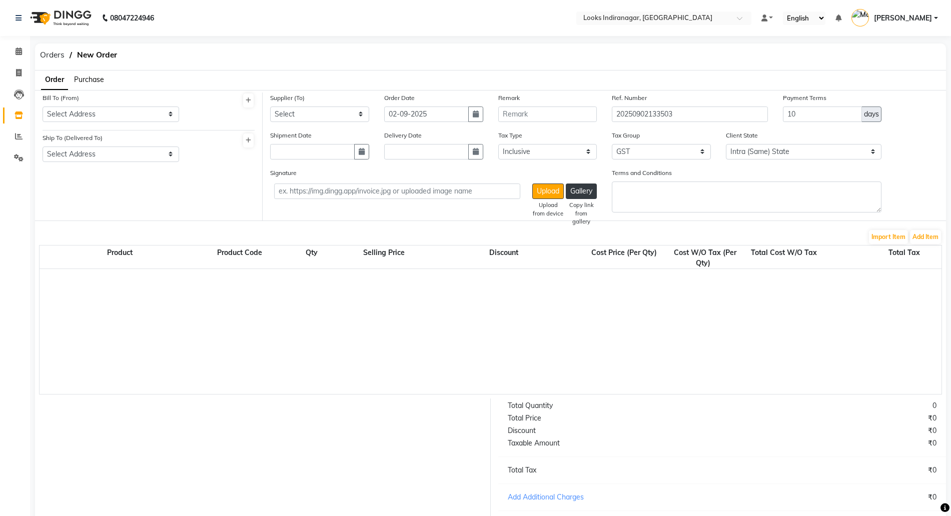
click at [104, 81] on span "Purchase" at bounding box center [89, 79] width 30 height 9
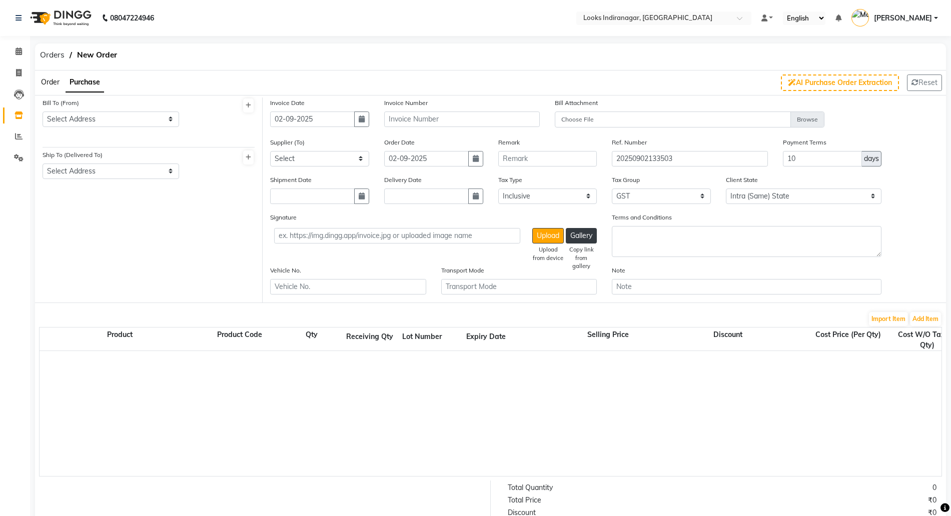
click at [48, 81] on span "Order" at bounding box center [50, 82] width 19 height 9
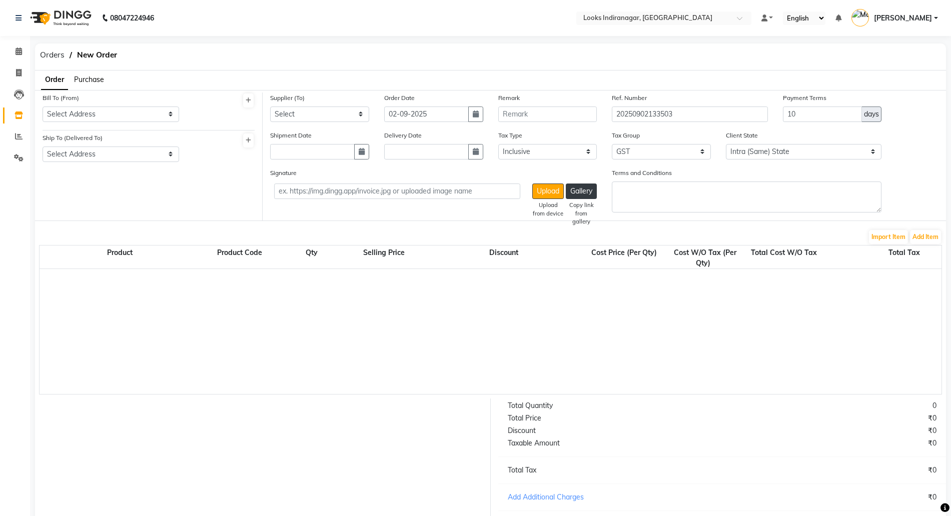
click at [98, 80] on span "Purchase" at bounding box center [89, 79] width 30 height 9
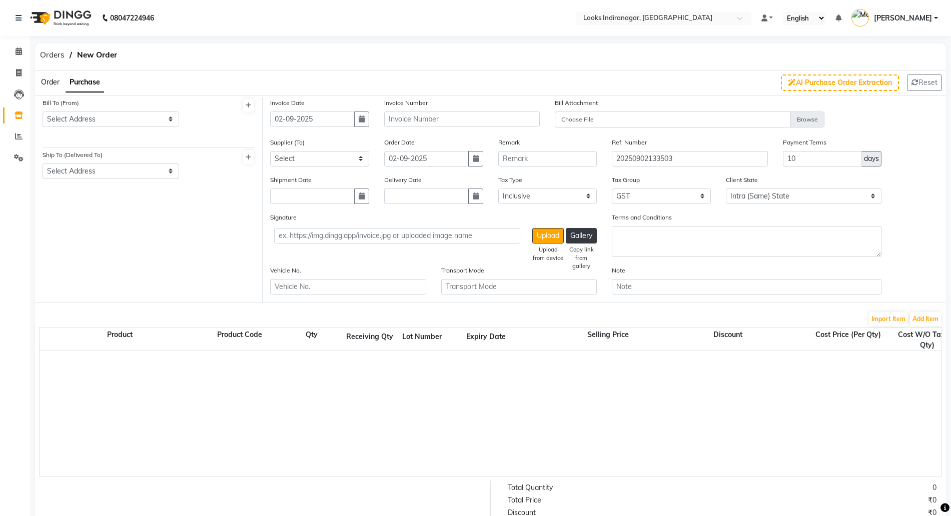
click at [51, 81] on span "Order" at bounding box center [50, 82] width 19 height 9
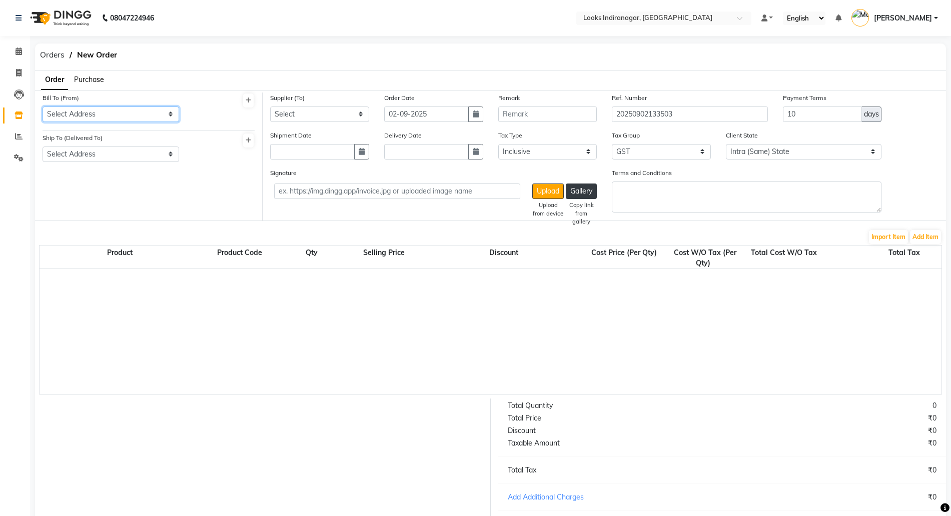
click at [88, 114] on select "Select Address Looks Salon [GEOGRAPHIC_DATA]" at bounding box center [111, 115] width 137 height 16
select select "1682"
click at [43, 107] on select "Select Address Looks Salon [GEOGRAPHIC_DATA]" at bounding box center [111, 115] width 137 height 16
drag, startPoint x: 92, startPoint y: 153, endPoint x: 89, endPoint y: 161, distance: 8.9
click at [92, 153] on select "Select Address Looks Salon [GEOGRAPHIC_DATA]" at bounding box center [111, 155] width 137 height 16
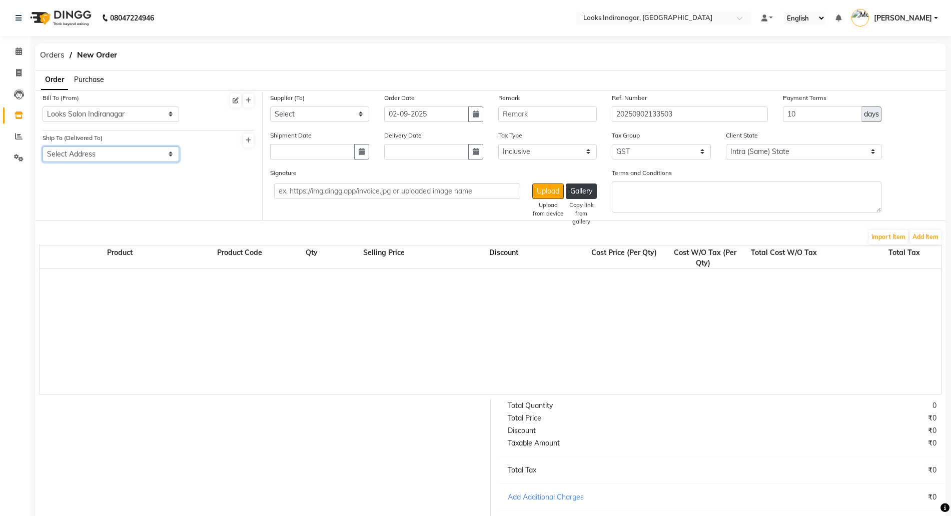
select select "1683"
click at [43, 147] on select "Select Address Looks Salon [GEOGRAPHIC_DATA]" at bounding box center [111, 155] width 137 height 16
click at [299, 110] on select "Select Loreal India Pvt Ltd" at bounding box center [319, 115] width 99 height 16
click at [86, 79] on span "Purchase" at bounding box center [89, 79] width 30 height 9
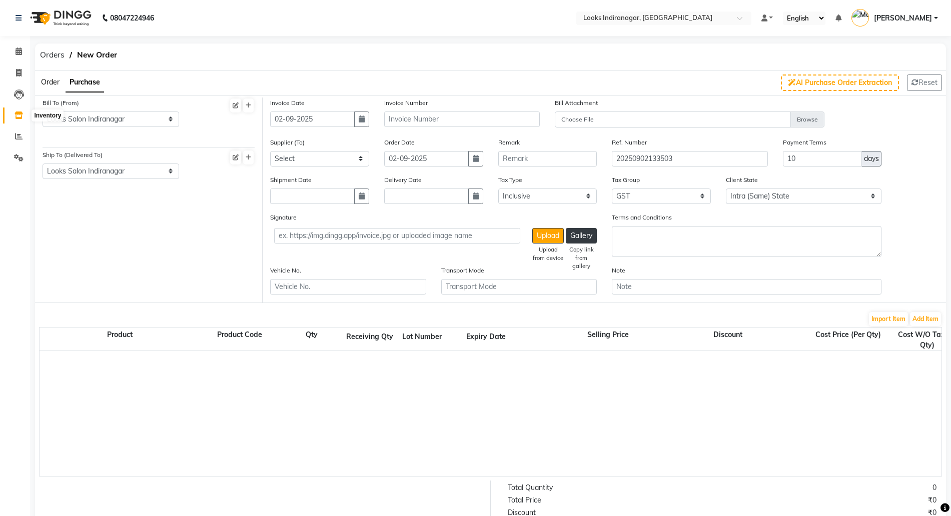
click at [21, 119] on span at bounding box center [19, 116] width 18 height 12
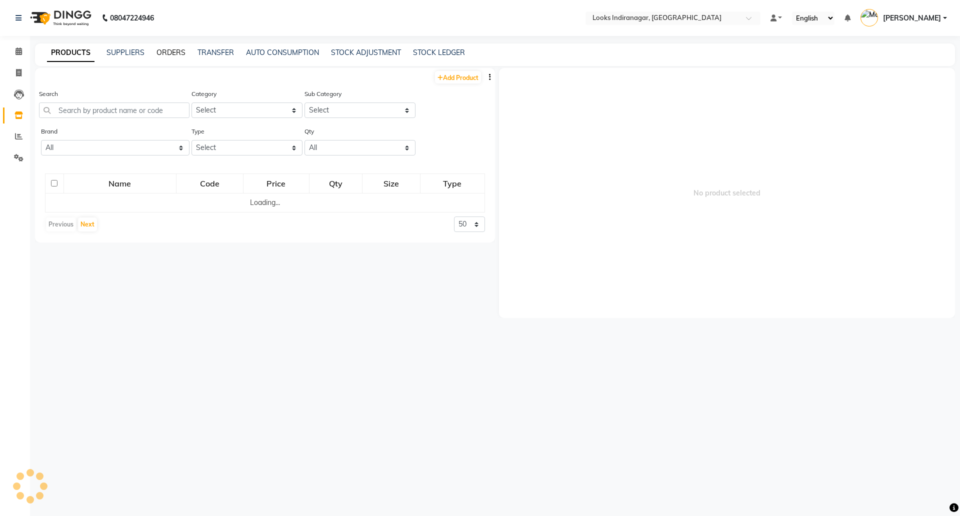
click at [167, 51] on link "ORDERS" at bounding box center [171, 52] width 29 height 9
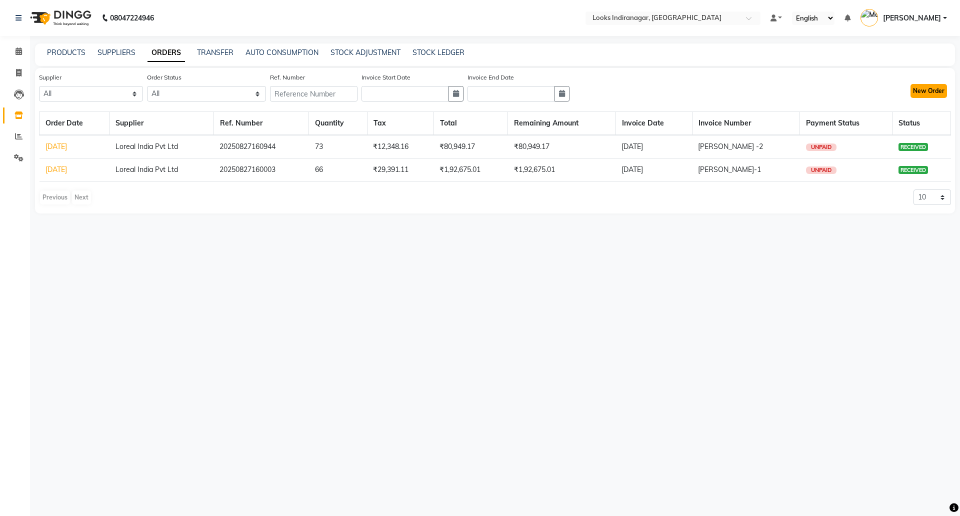
click at [929, 85] on button "New Order" at bounding box center [929, 91] width 37 height 14
select select "true"
select select "4297"
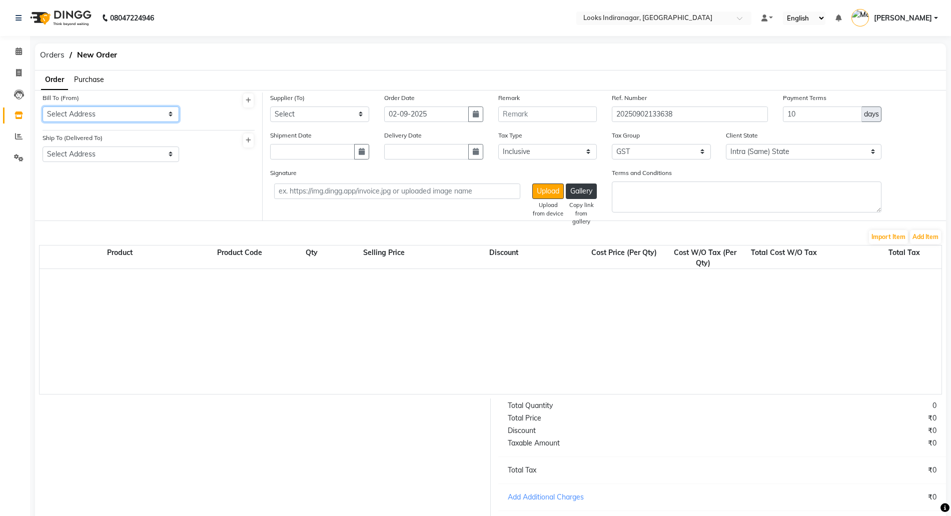
click at [81, 111] on select "Select Address Looks Salon [GEOGRAPHIC_DATA]" at bounding box center [111, 115] width 137 height 16
select select "1682"
click at [43, 107] on select "Select Address Looks Salon [GEOGRAPHIC_DATA]" at bounding box center [111, 115] width 137 height 16
click at [83, 155] on select "Select Address Looks Salon [GEOGRAPHIC_DATA]" at bounding box center [111, 155] width 137 height 16
select select "1683"
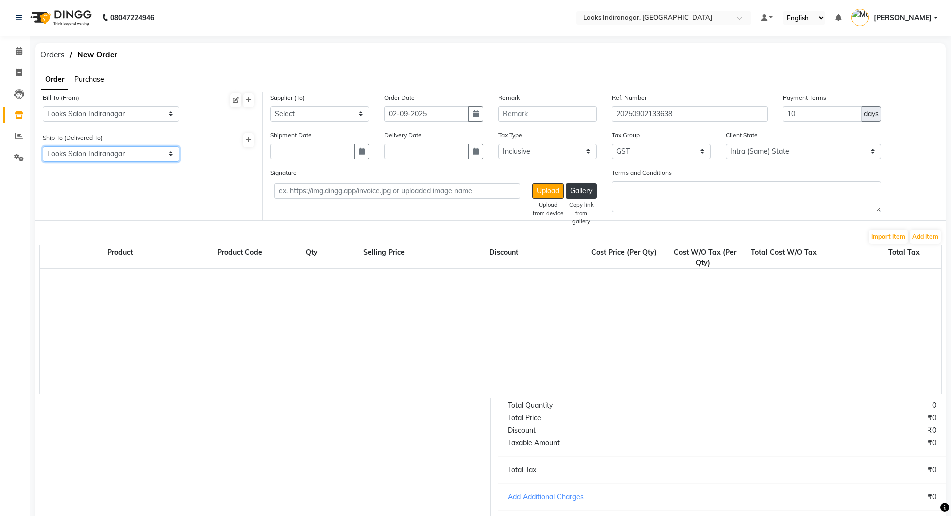
click at [43, 147] on select "Select Address Looks Salon [GEOGRAPHIC_DATA]" at bounding box center [111, 155] width 137 height 16
click at [343, 117] on select "Select Loreal India Pvt Ltd" at bounding box center [319, 115] width 99 height 16
select select "5712"
click at [270, 107] on select "Select Loreal India Pvt Ltd" at bounding box center [319, 115] width 99 height 16
click at [475, 112] on icon "button" at bounding box center [476, 114] width 6 height 7
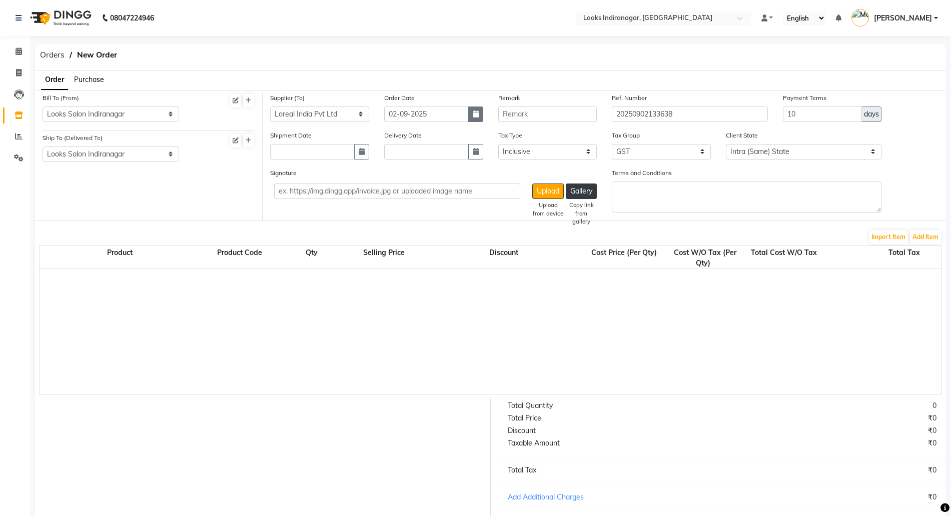
select select "9"
select select "2025"
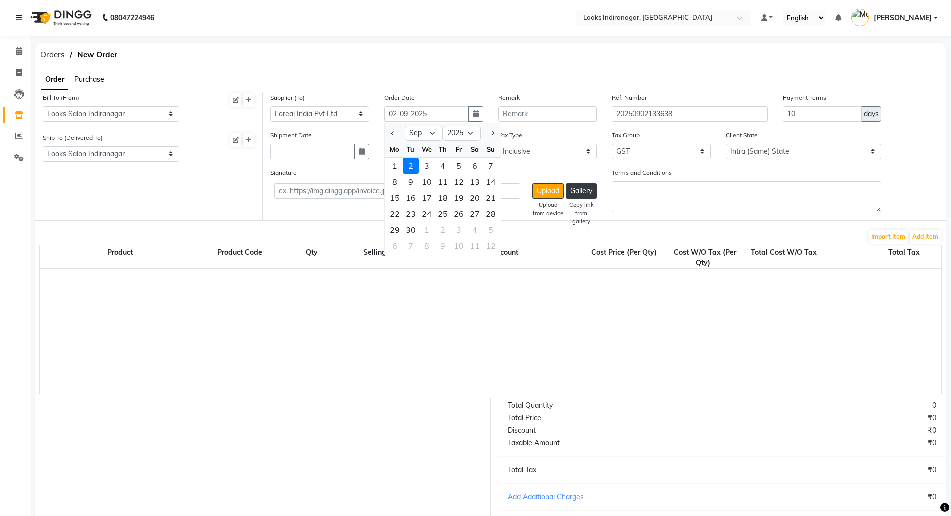
click at [411, 165] on div "2" at bounding box center [411, 166] width 16 height 16
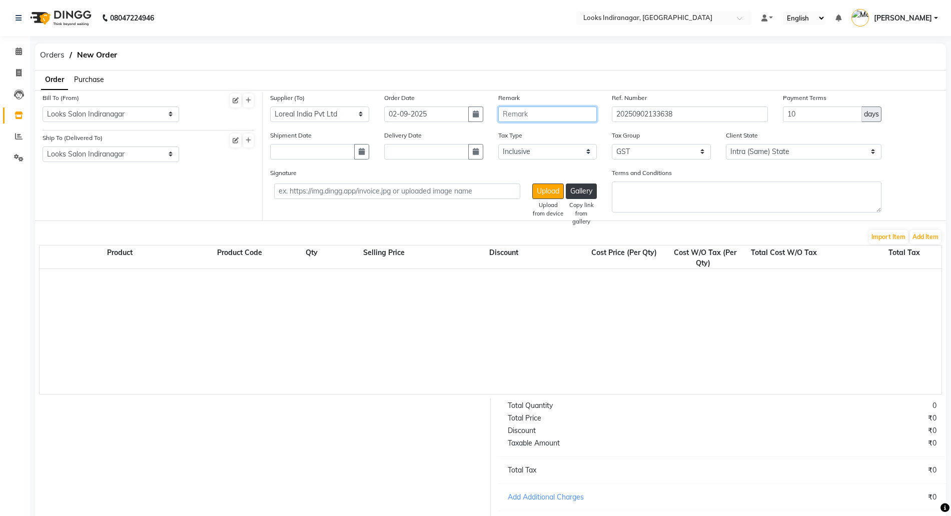
click at [517, 111] on input "text" at bounding box center [547, 115] width 99 height 16
type input "p;"
drag, startPoint x: 528, startPoint y: 115, endPoint x: 430, endPoint y: 114, distance: 98.0
click at [430, 114] on div "Supplier (To) Select Loreal India Pvt Ltd Order Date [DATE] Remark p; Ref. Numb…" at bounding box center [604, 112] width 683 height 38
click at [931, 236] on button "Add Item" at bounding box center [925, 237] width 31 height 14
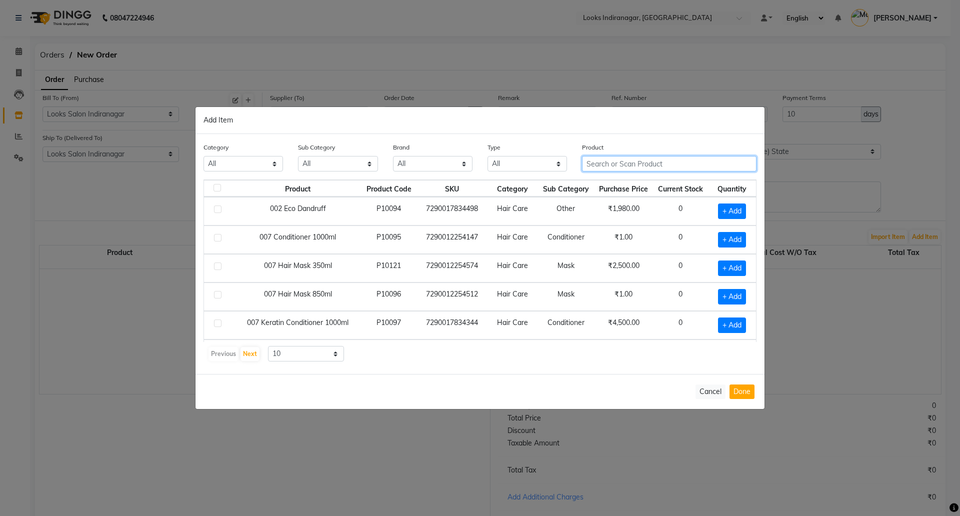
click at [621, 164] on input "text" at bounding box center [669, 164] width 175 height 16
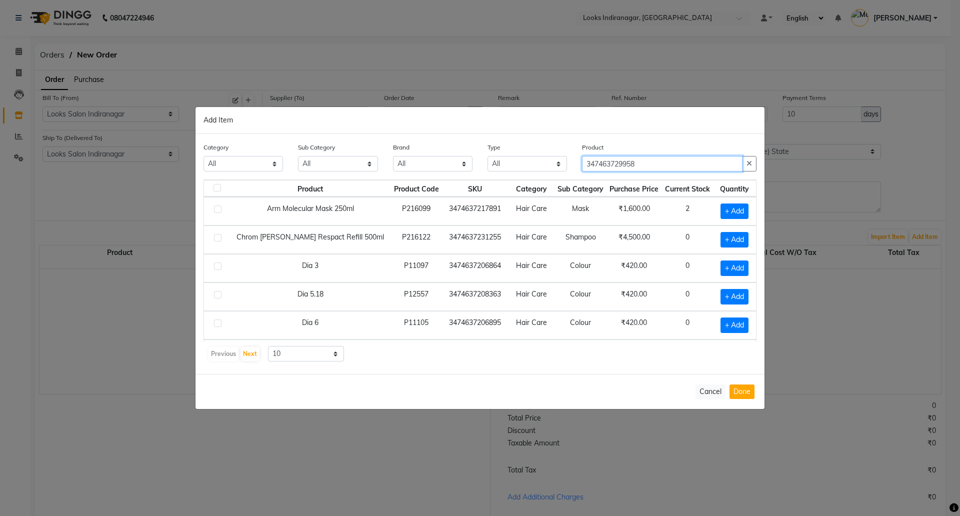
type input "347463729958"
drag, startPoint x: 667, startPoint y: 155, endPoint x: 360, endPoint y: 147, distance: 307.1
click at [378, 152] on div "Category All Skin Personal Care Hair Threading Loreal Bio Top Cons. Bio Top Ret…" at bounding box center [480, 161] width 568 height 38
click at [649, 161] on input "347463729958" at bounding box center [662, 164] width 161 height 16
drag, startPoint x: 652, startPoint y: 164, endPoint x: 549, endPoint y: 170, distance: 103.2
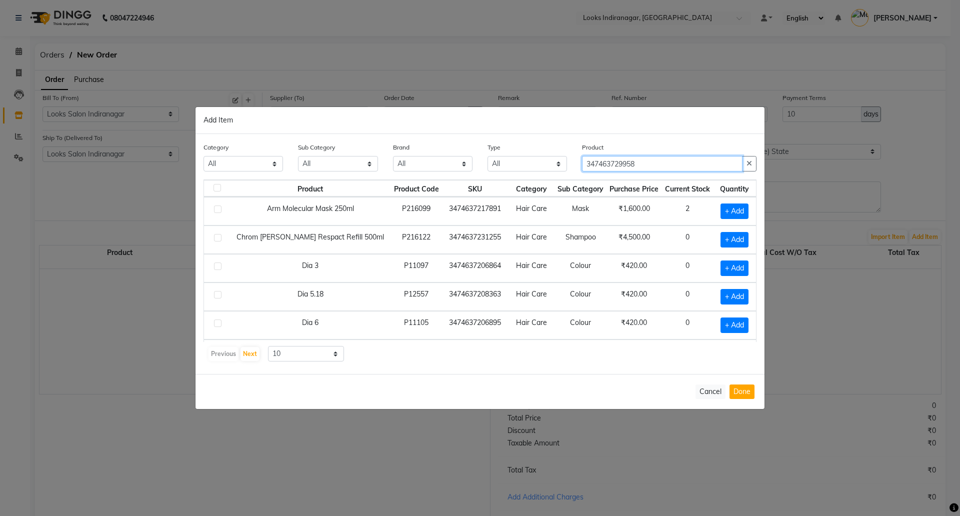
click at [550, 171] on div "Category All Skin Personal Care Hair Threading Loreal Bio Top Cons. Bio Top Ret…" at bounding box center [480, 161] width 568 height 38
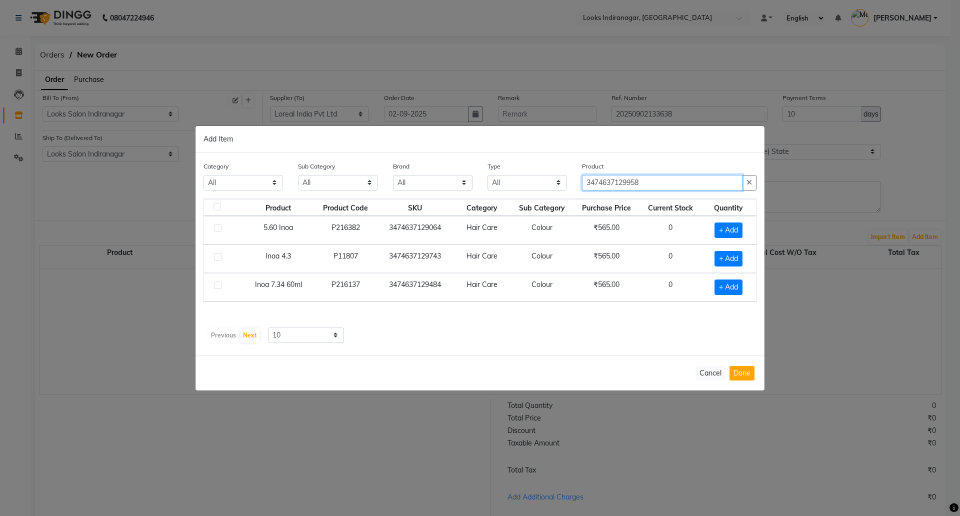
type input "3474637129958"
click at [304, 337] on select "10 50 100" at bounding box center [306, 336] width 76 height 16
select select "50"
click at [268, 328] on select "10 50 100" at bounding box center [306, 336] width 76 height 16
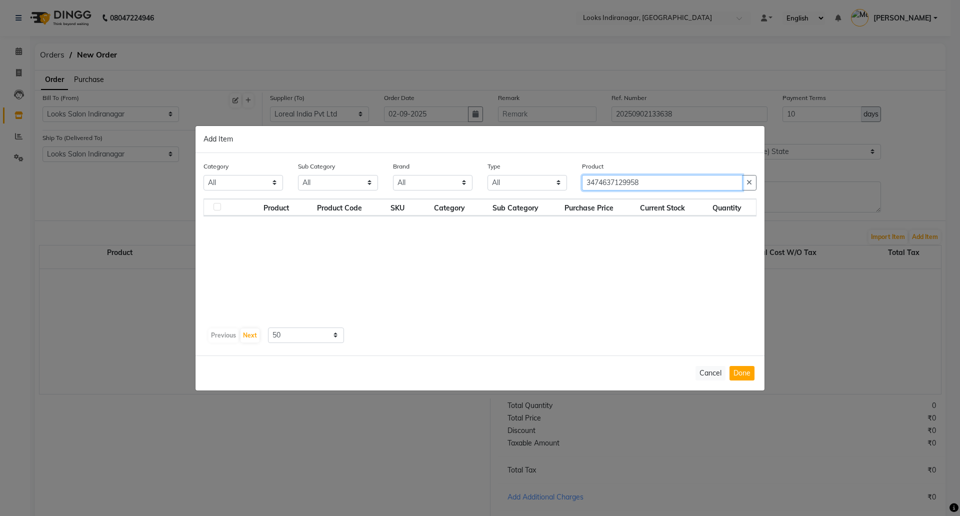
click at [664, 185] on input "3474637129958" at bounding box center [662, 183] width 161 height 16
drag, startPoint x: 672, startPoint y: 183, endPoint x: 589, endPoint y: 191, distance: 83.9
click at [589, 191] on div "Product 3474637129958" at bounding box center [670, 180] width 190 height 38
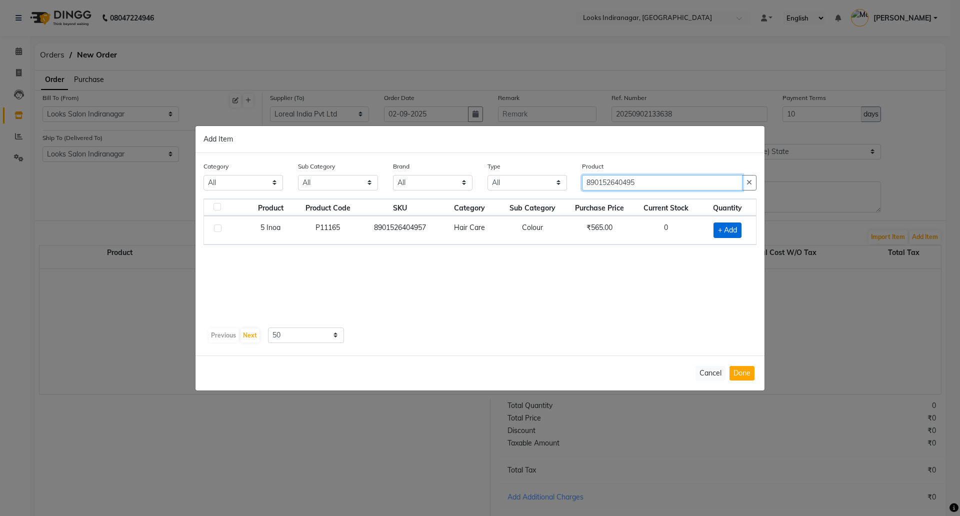
type input "890152640495"
click at [723, 228] on span "+ Add" at bounding box center [728, 231] width 28 height 16
checkbox input "true"
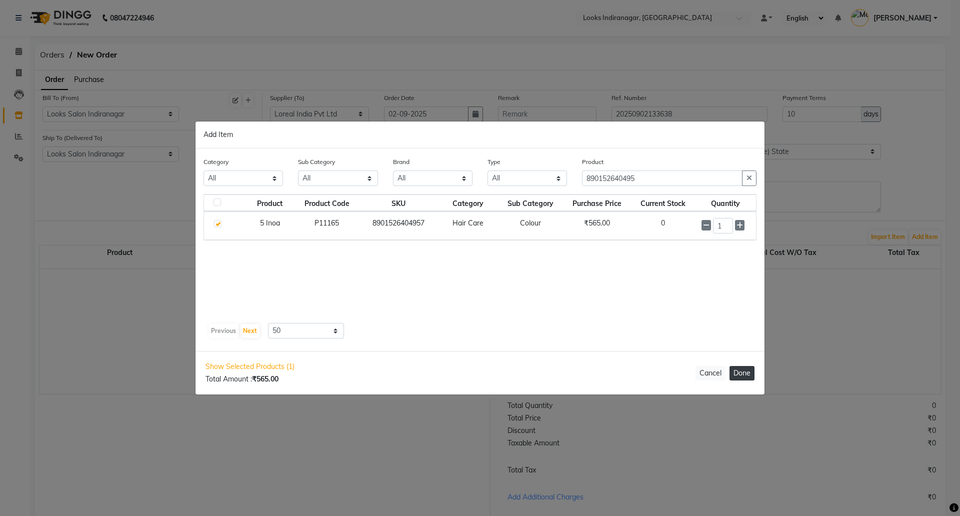
click at [745, 372] on button "Done" at bounding box center [742, 373] width 25 height 15
select select "4314"
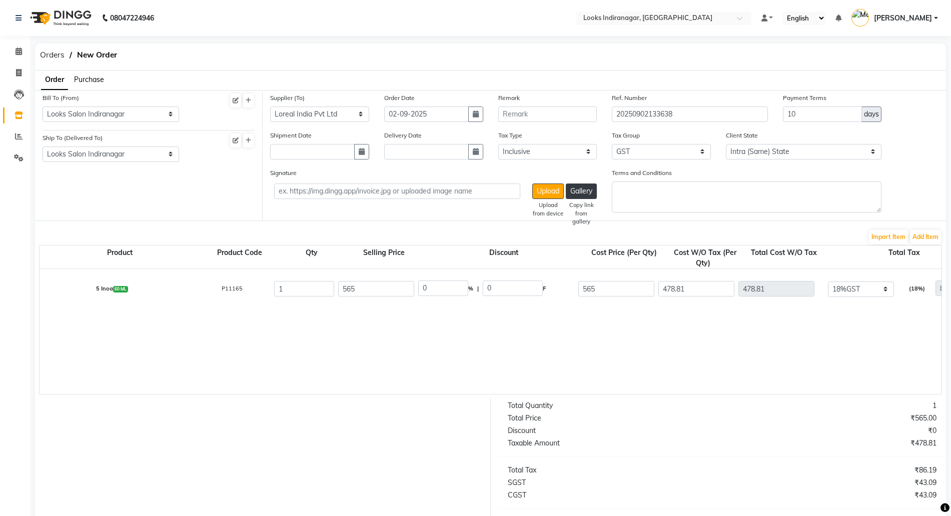
click at [91, 80] on span "Purchase" at bounding box center [89, 79] width 30 height 9
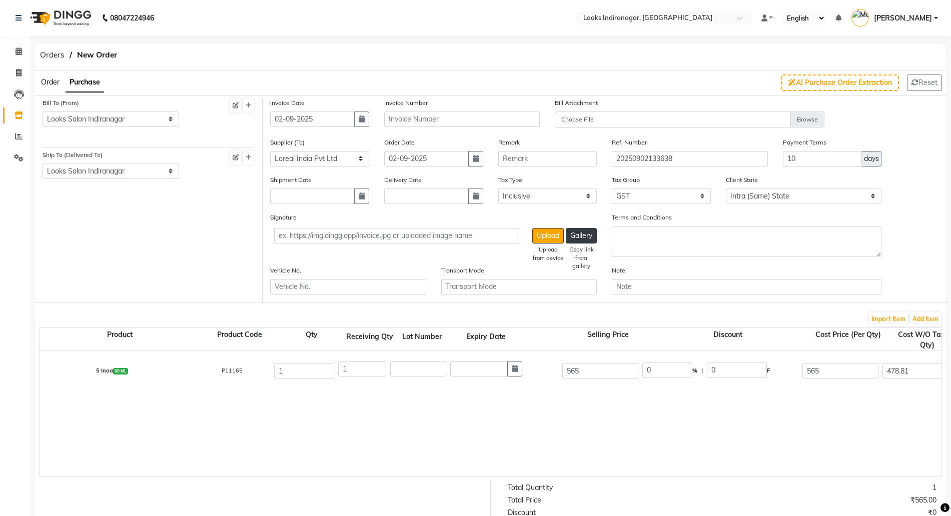
click at [48, 81] on span "Order" at bounding box center [50, 82] width 19 height 9
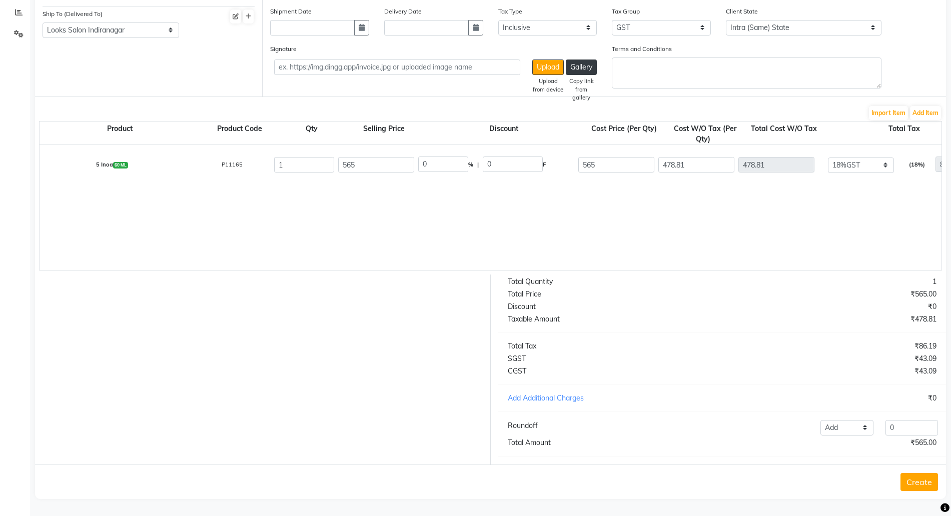
scroll to position [134, 0]
click at [914, 484] on button "Create" at bounding box center [919, 482] width 38 height 18
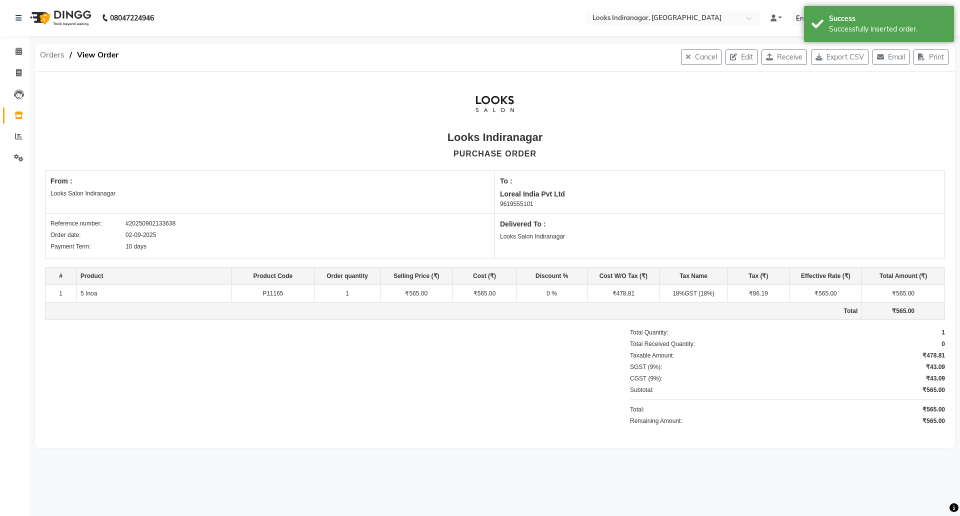
click at [53, 52] on span "Orders" at bounding box center [52, 55] width 35 height 18
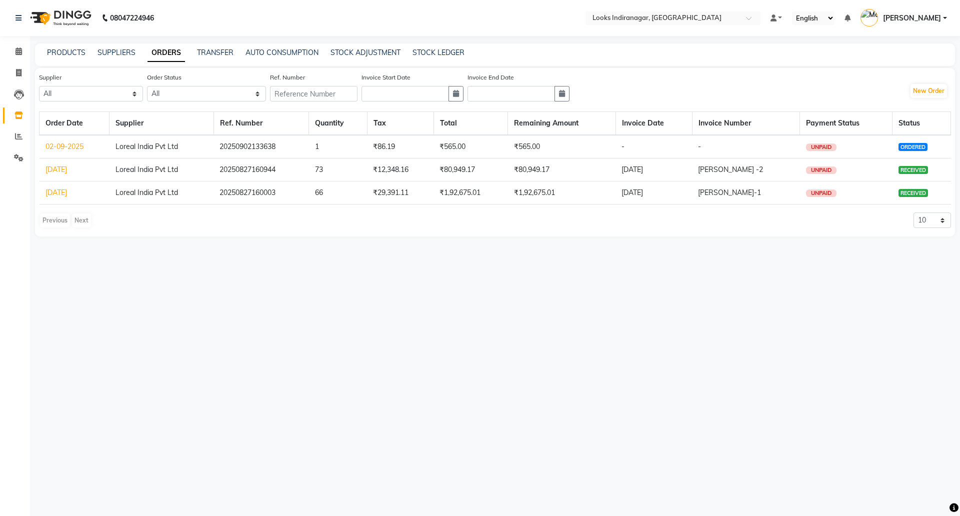
click at [61, 146] on link "02-09-2025" at bounding box center [65, 146] width 38 height 9
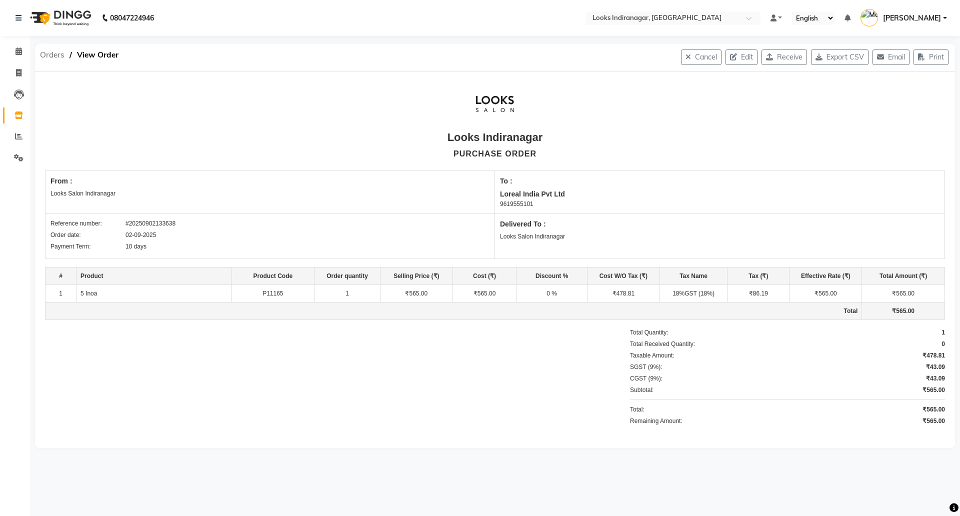
click at [51, 57] on span "Orders" at bounding box center [52, 55] width 35 height 18
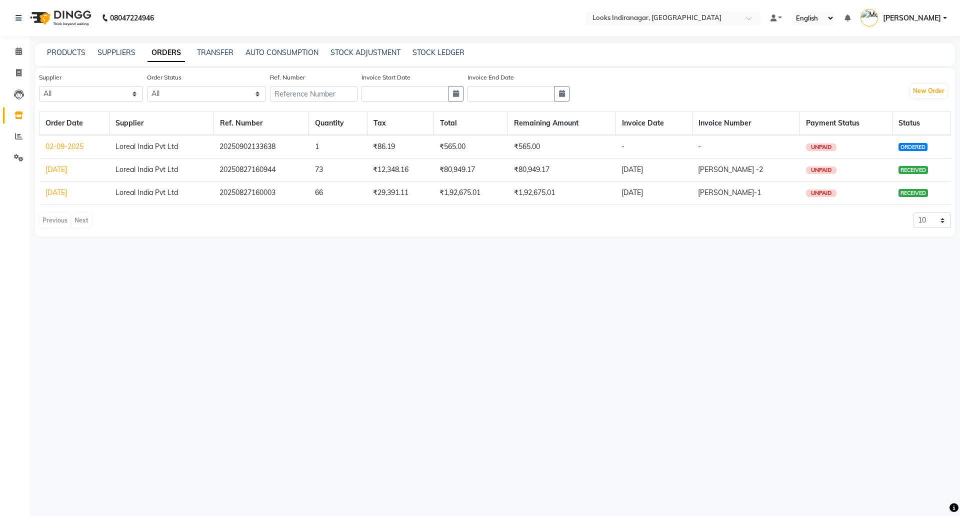
click at [68, 148] on link "02-09-2025" at bounding box center [65, 146] width 38 height 9
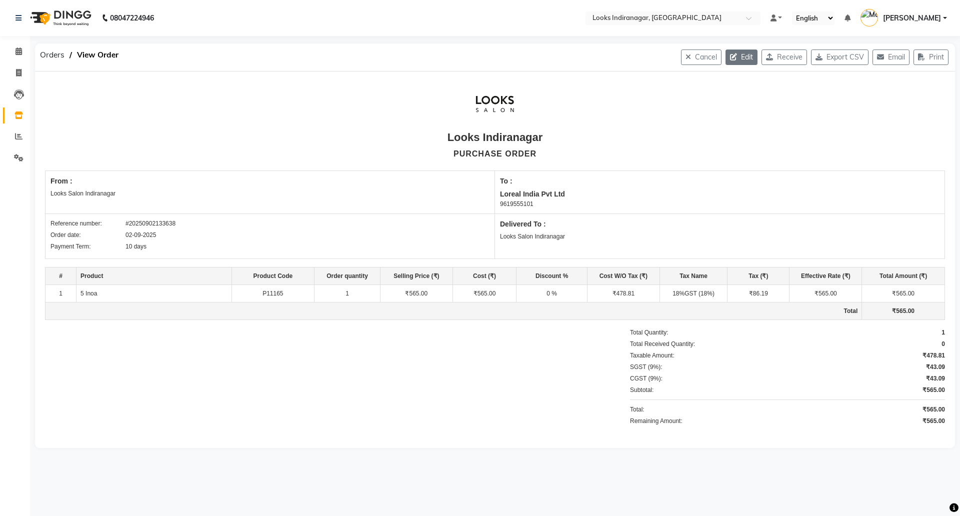
click at [730, 59] on icon "button" at bounding box center [735, 57] width 11 height 7
select select "1682"
select select "1683"
select select "5712"
select select "true"
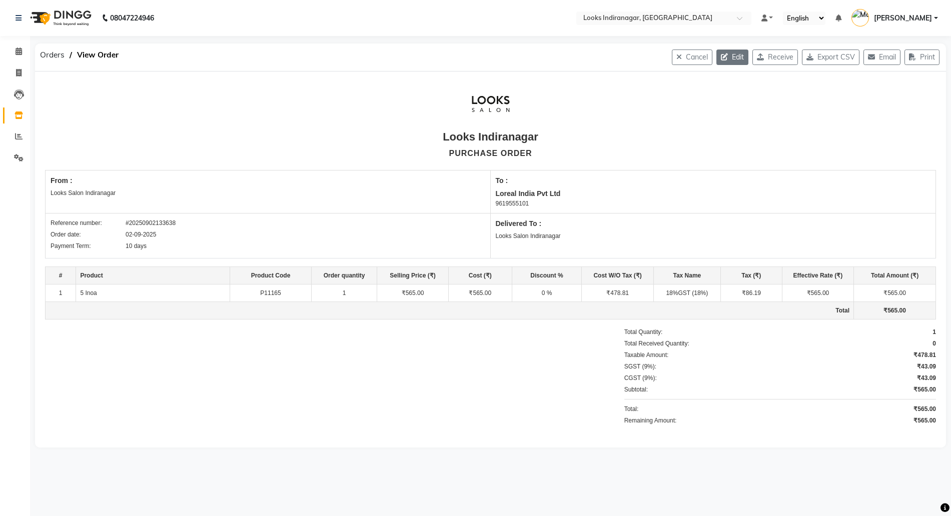
select select "4314"
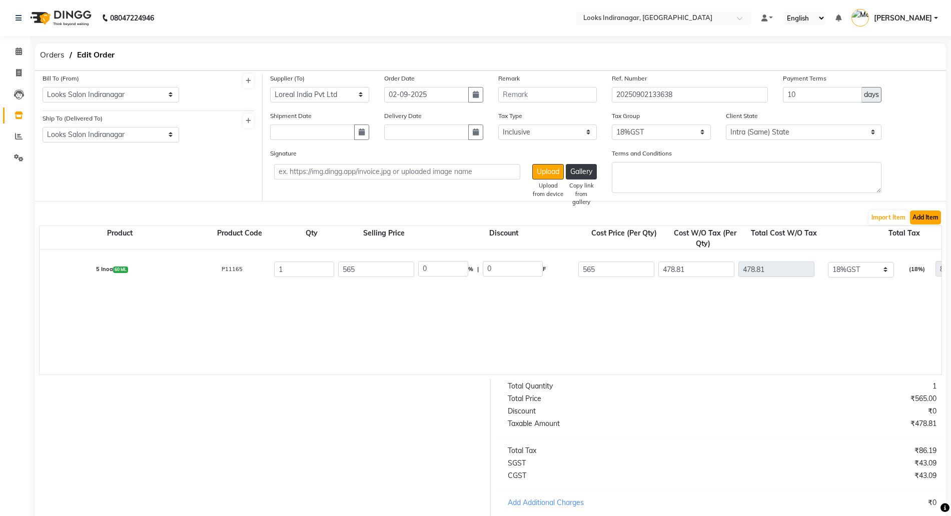
click at [928, 219] on button "Add Item" at bounding box center [925, 218] width 31 height 14
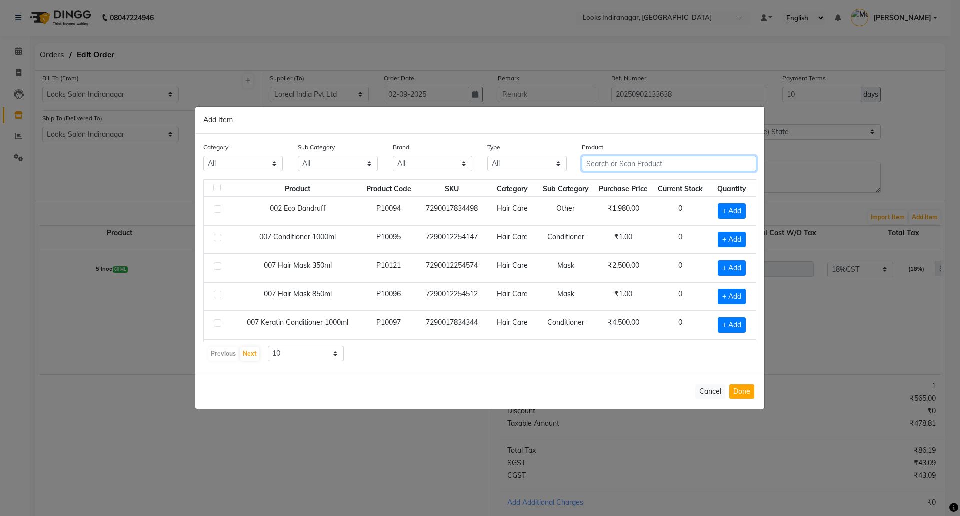
click at [632, 167] on input "text" at bounding box center [669, 164] width 175 height 16
type input "34746371299"
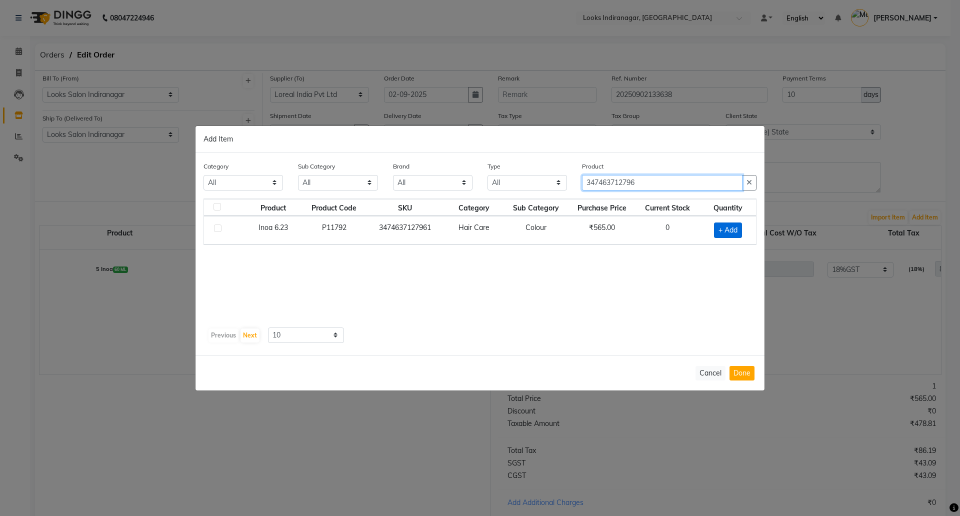
type input "347463712796"
click at [724, 232] on span "+ Add" at bounding box center [728, 231] width 28 height 16
checkbox input "true"
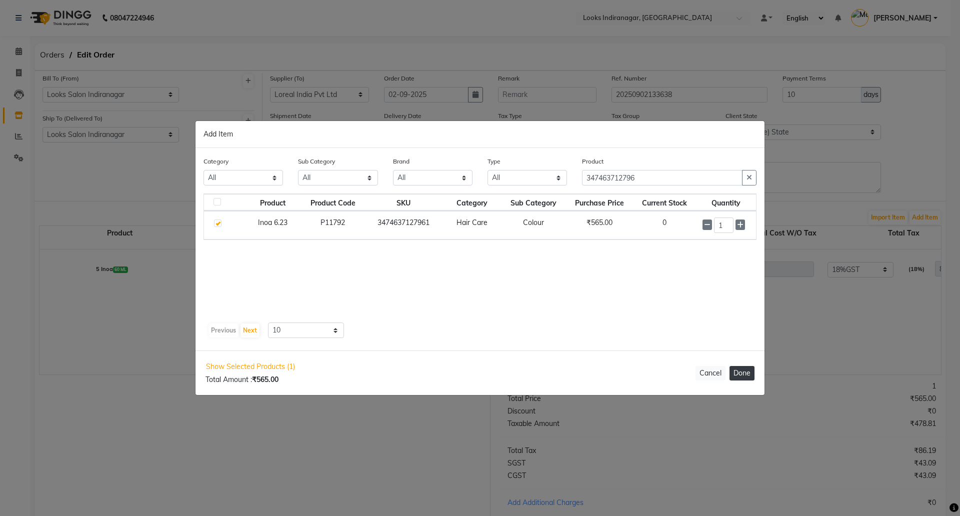
click at [744, 377] on button "Done" at bounding box center [742, 373] width 25 height 15
select select "4314"
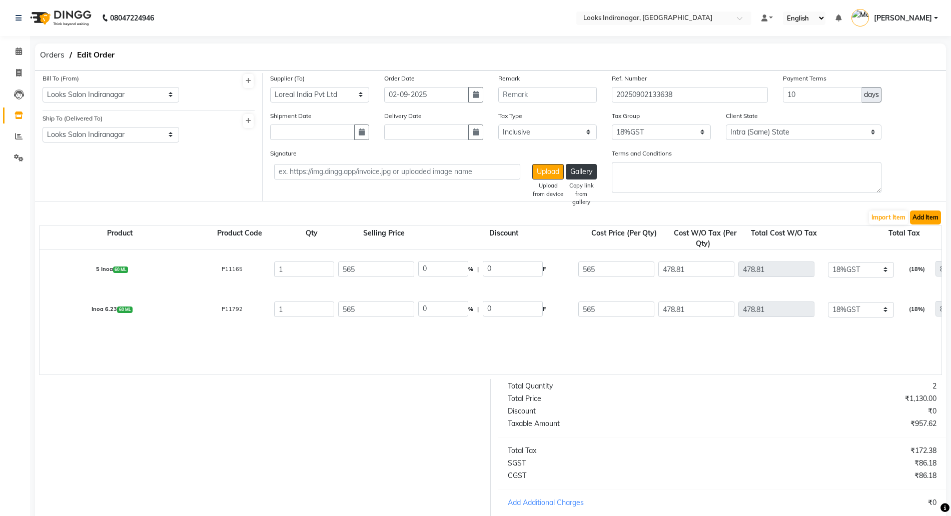
click at [926, 223] on button "Add Item" at bounding box center [925, 218] width 31 height 14
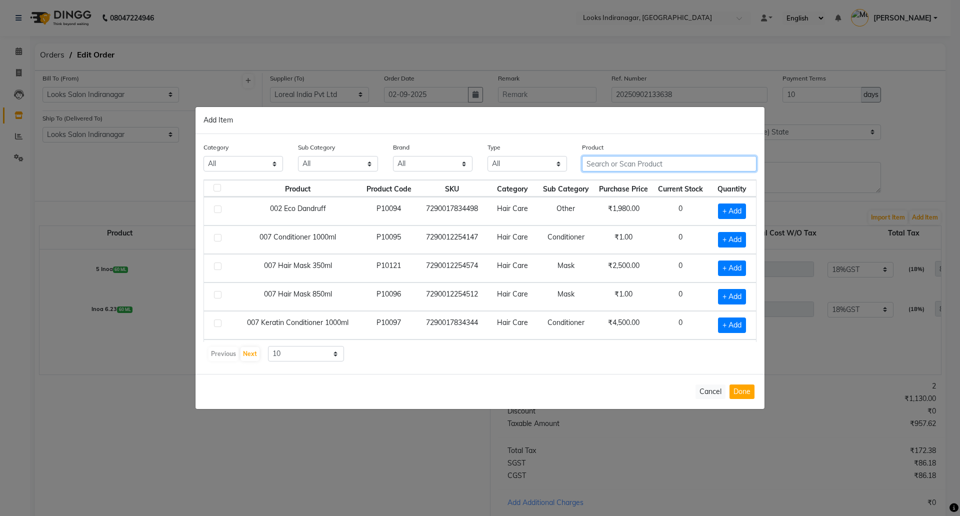
click at [648, 165] on input "text" at bounding box center [669, 164] width 175 height 16
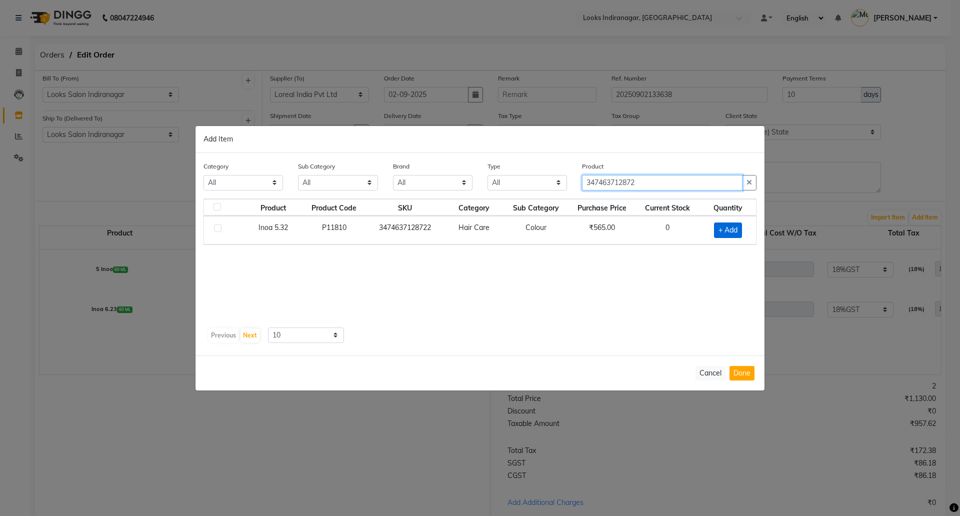
type input "347463712872"
click at [726, 225] on span "+ Add" at bounding box center [728, 231] width 28 height 16
checkbox input "true"
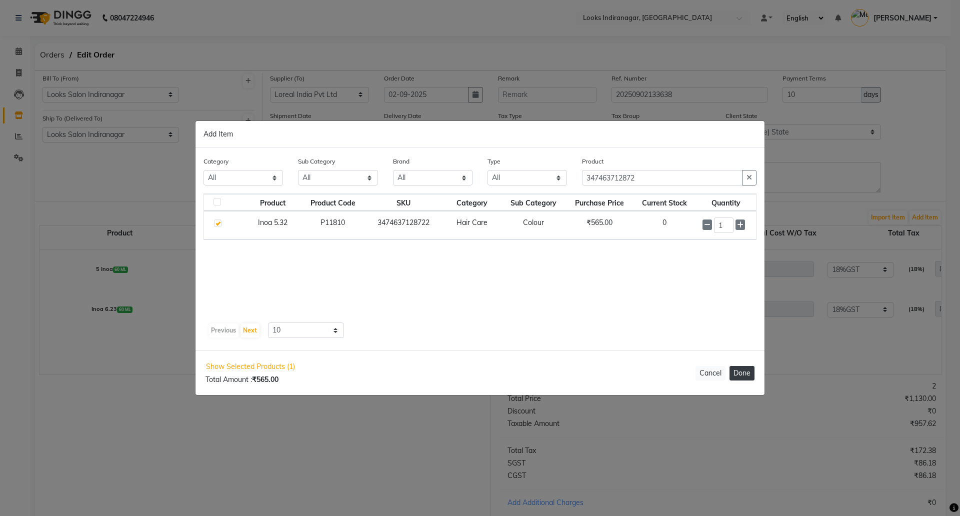
click at [739, 370] on button "Done" at bounding box center [742, 373] width 25 height 15
select select "4314"
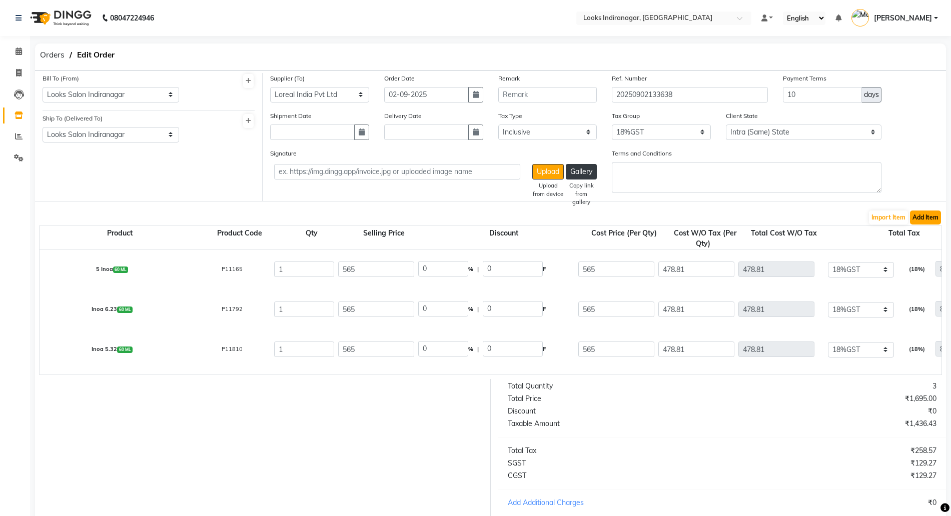
click at [927, 216] on button "Add Item" at bounding box center [925, 218] width 31 height 14
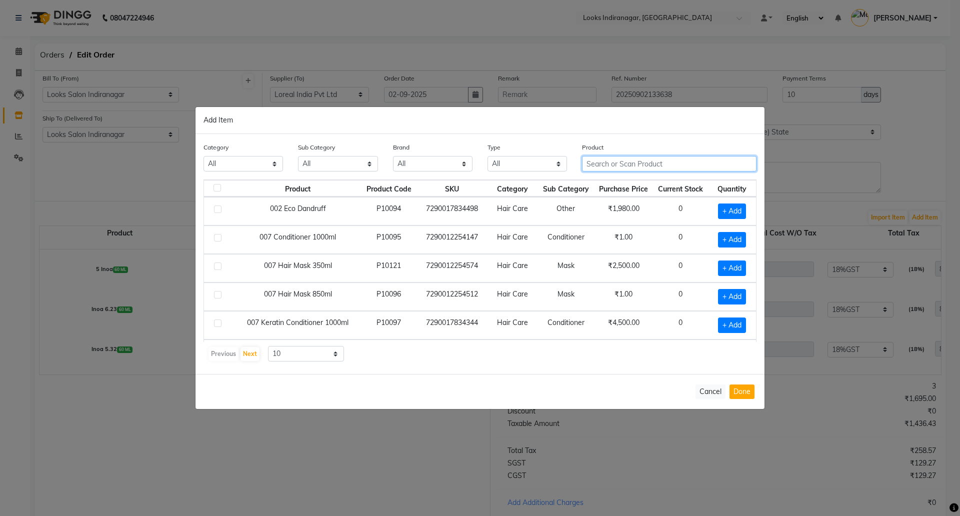
click at [671, 164] on input "text" at bounding box center [669, 164] width 175 height 16
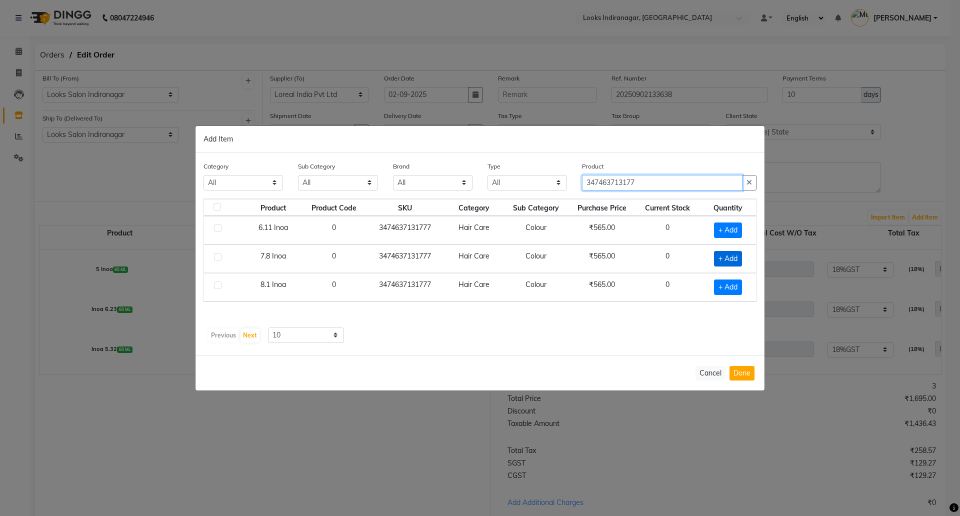
type input "347463713177"
click at [725, 254] on span "+ Add" at bounding box center [728, 259] width 28 height 16
checkbox input "true"
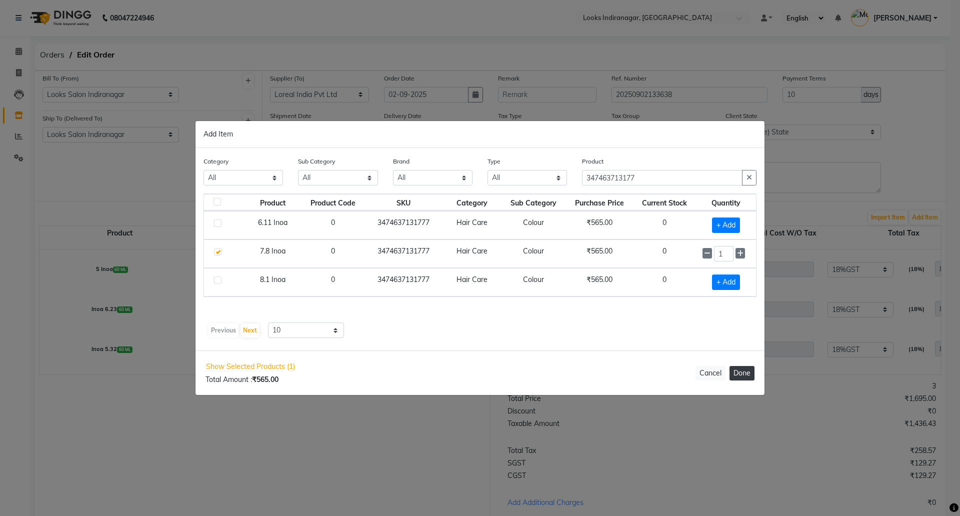
click at [746, 376] on button "Done" at bounding box center [742, 373] width 25 height 15
select select "4314"
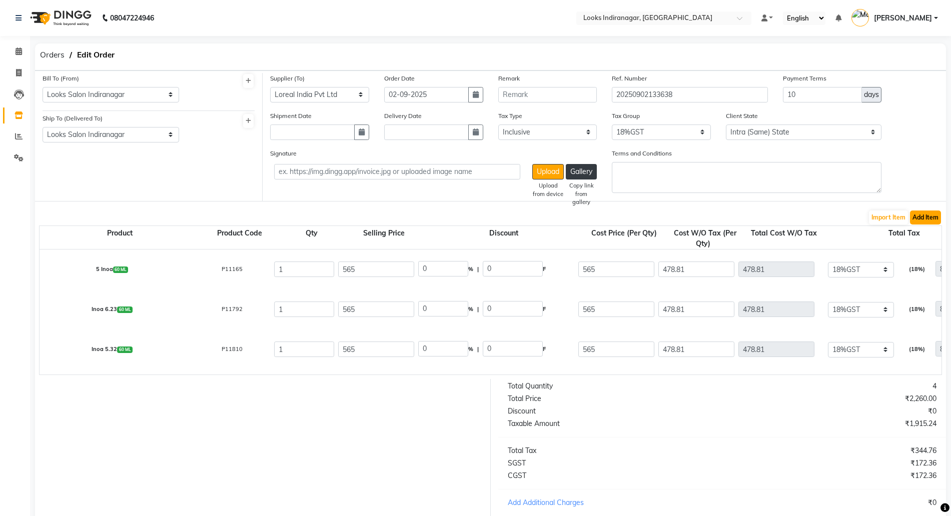
click at [928, 216] on button "Add Item" at bounding box center [925, 218] width 31 height 14
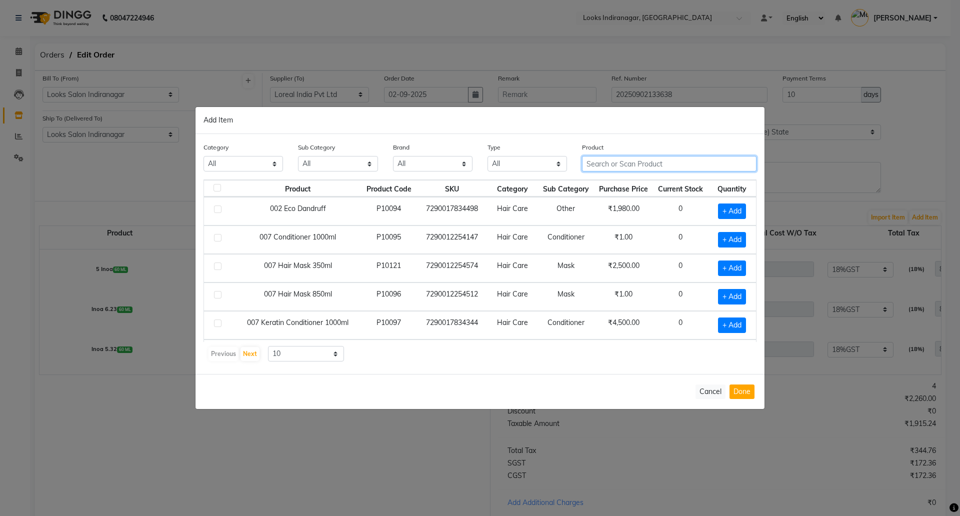
click at [624, 161] on input "text" at bounding box center [669, 164] width 175 height 16
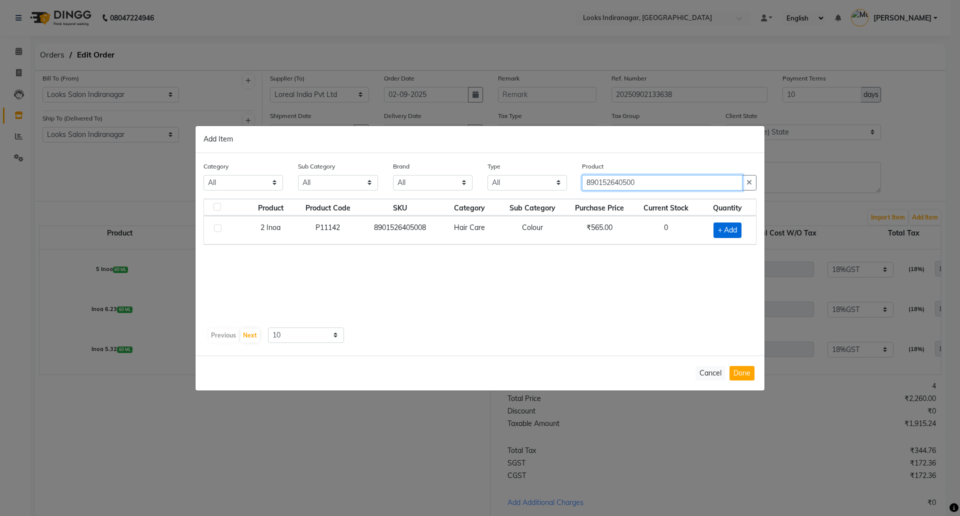
type input "890152640500"
click at [734, 227] on span "+ Add" at bounding box center [728, 231] width 28 height 16
checkbox input "true"
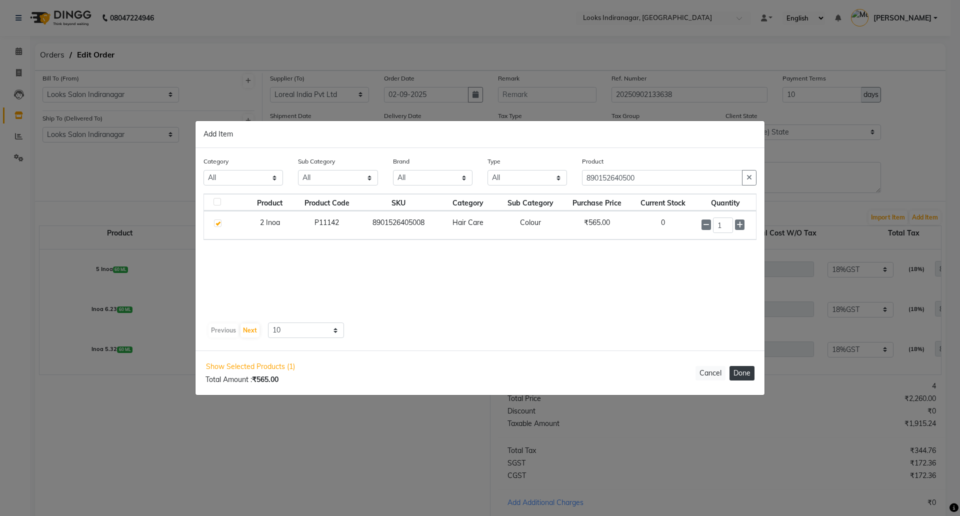
click at [742, 373] on button "Done" at bounding box center [742, 373] width 25 height 15
select select "4314"
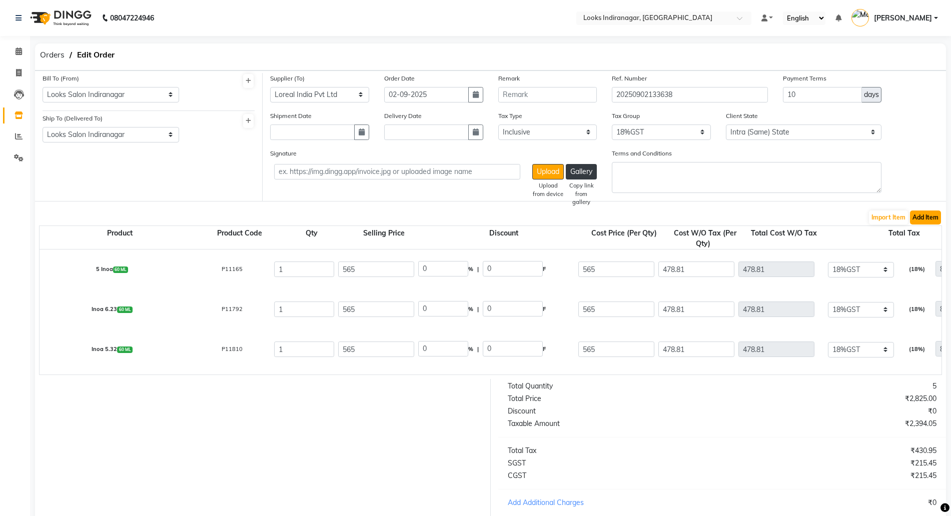
click at [931, 216] on button "Add Item" at bounding box center [925, 218] width 31 height 14
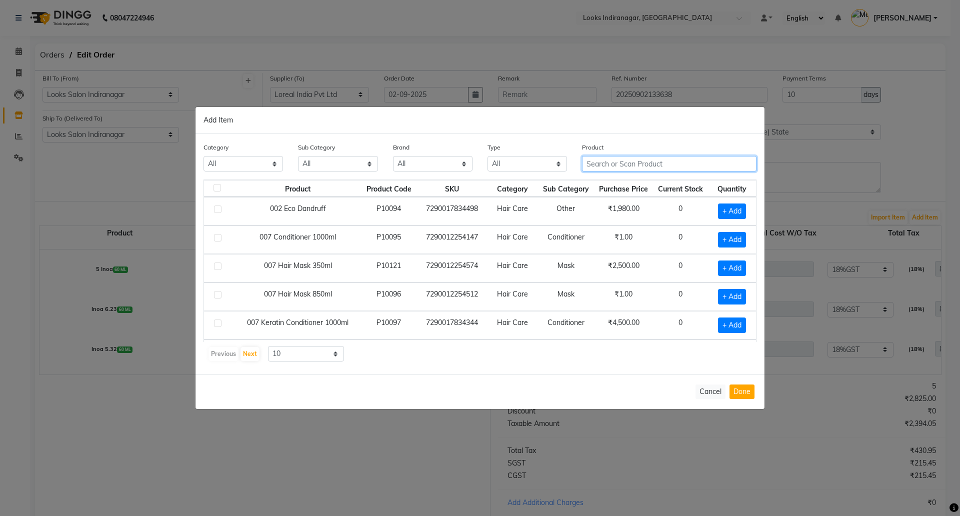
drag, startPoint x: 647, startPoint y: 171, endPoint x: 631, endPoint y: 164, distance: 17.9
click at [638, 168] on input "text" at bounding box center [669, 164] width 175 height 16
click at [630, 164] on input "text" at bounding box center [669, 164] width 175 height 16
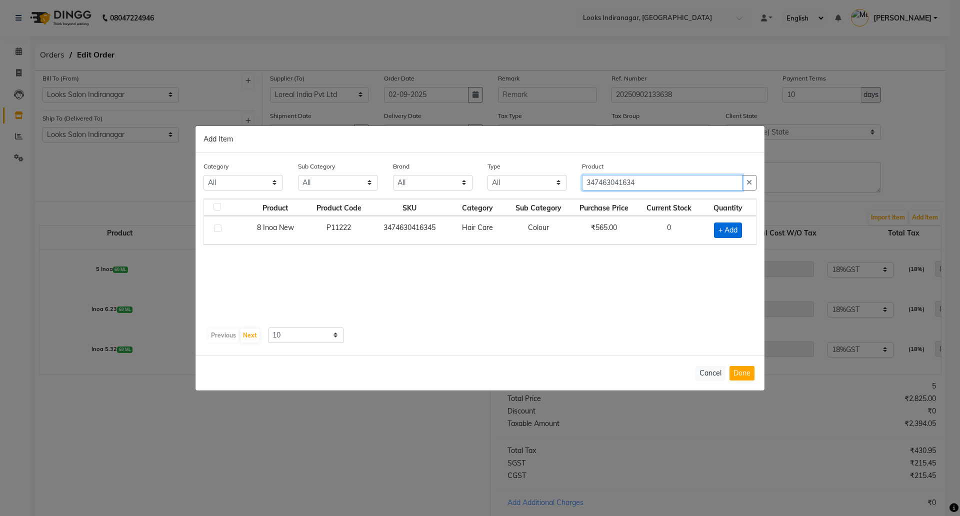
type input "347463041634"
click at [727, 228] on span "+ Add" at bounding box center [728, 231] width 28 height 16
checkbox input "true"
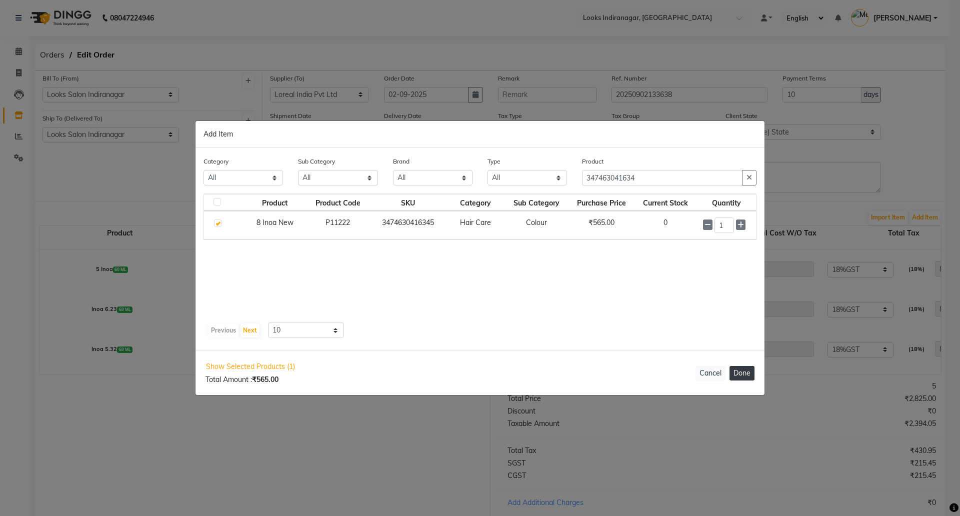
click at [744, 373] on button "Done" at bounding box center [742, 373] width 25 height 15
select select "4314"
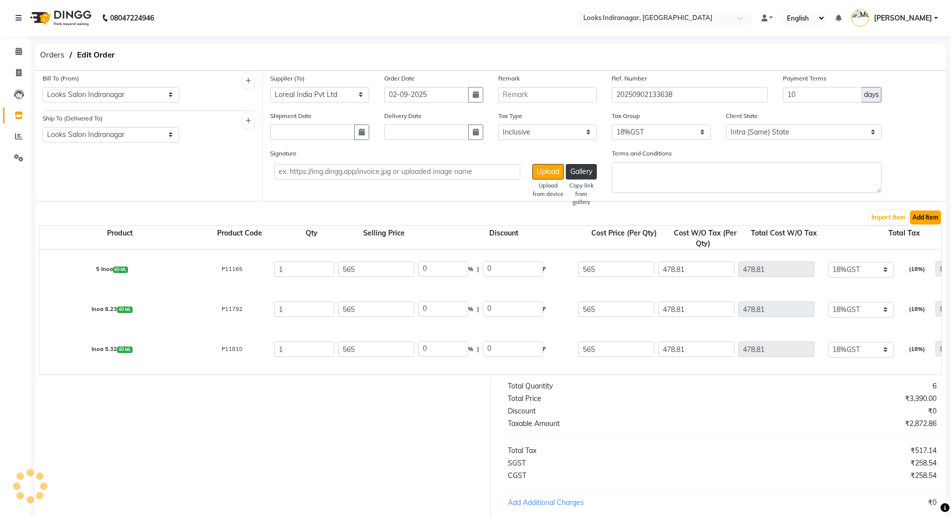
click at [939, 217] on button "Add Item" at bounding box center [925, 218] width 31 height 14
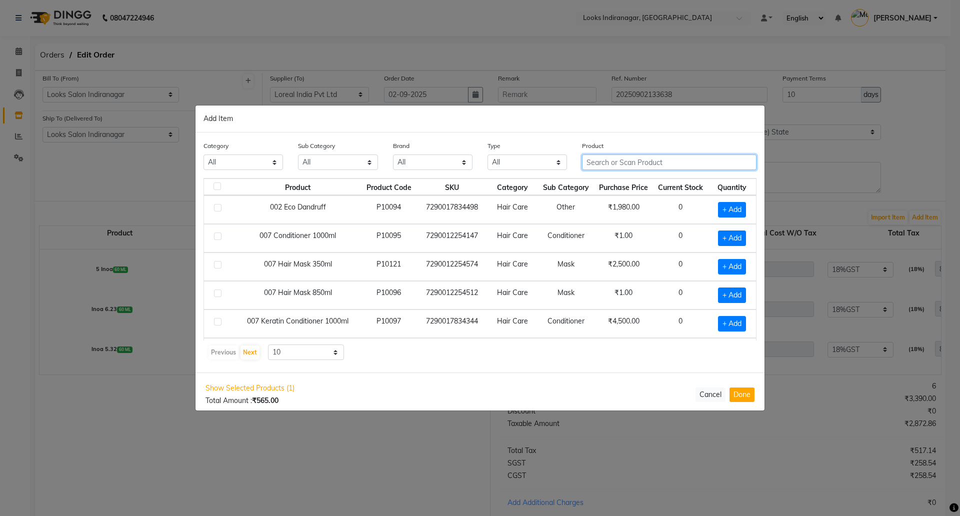
drag, startPoint x: 914, startPoint y: 205, endPoint x: 665, endPoint y: 160, distance: 253.0
click at [669, 156] on input "text" at bounding box center [669, 163] width 175 height 16
click at [664, 160] on input "text" at bounding box center [669, 163] width 175 height 16
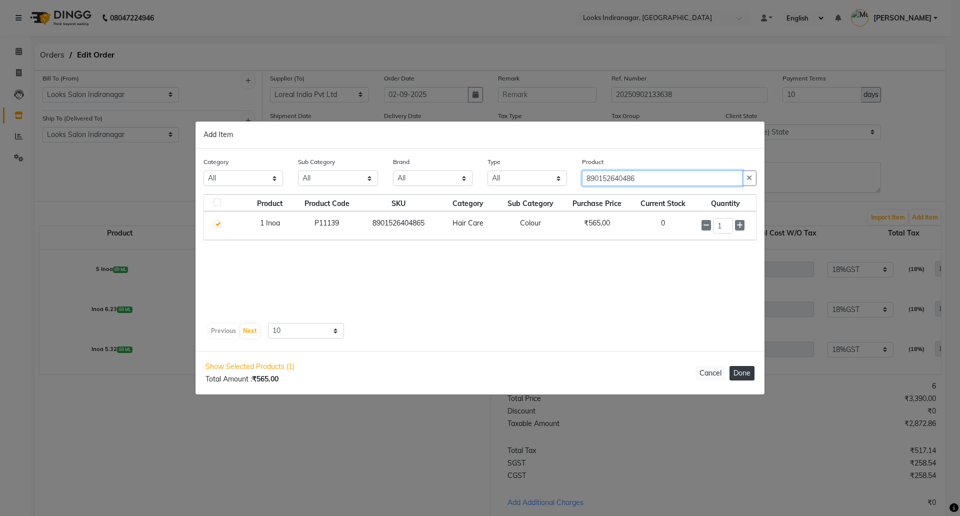
type input "890152640486"
click at [740, 374] on button "Done" at bounding box center [742, 373] width 25 height 15
select select "4314"
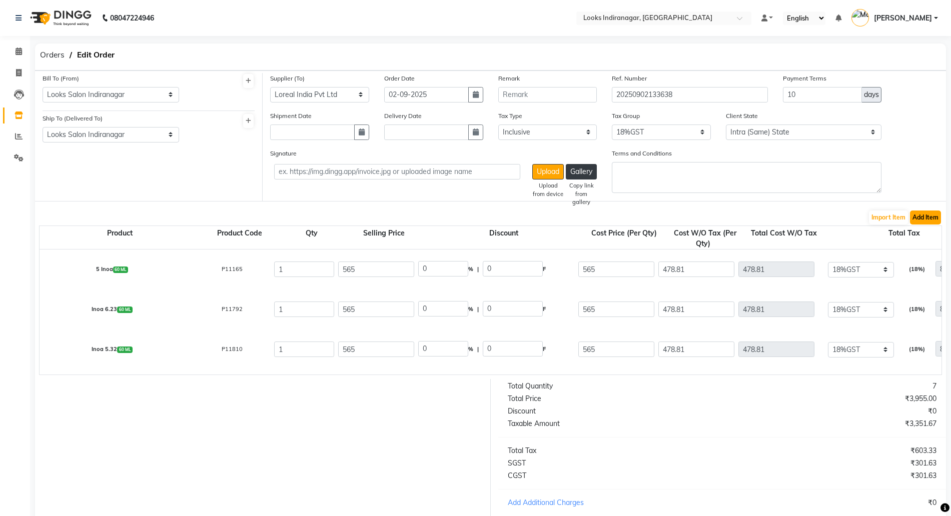
click at [924, 214] on button "Add Item" at bounding box center [925, 218] width 31 height 14
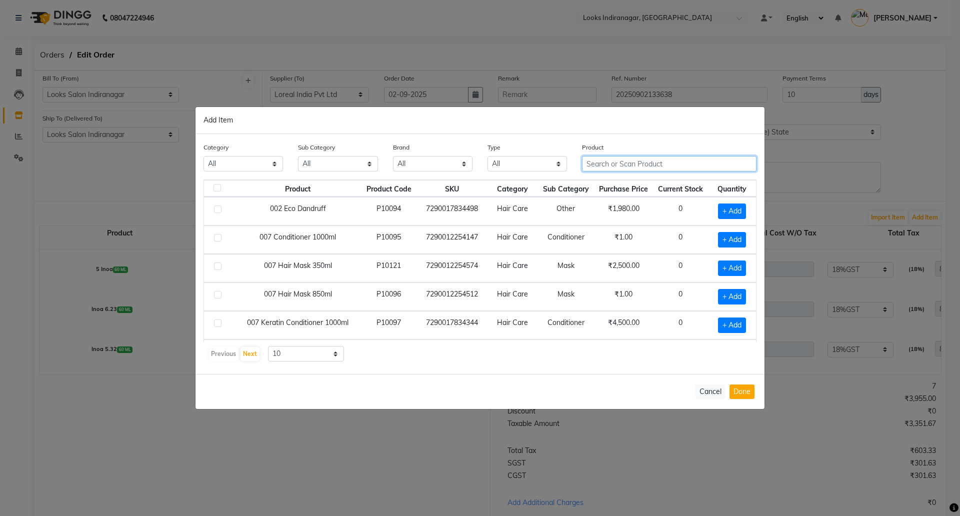
click at [676, 166] on input "text" at bounding box center [669, 164] width 175 height 16
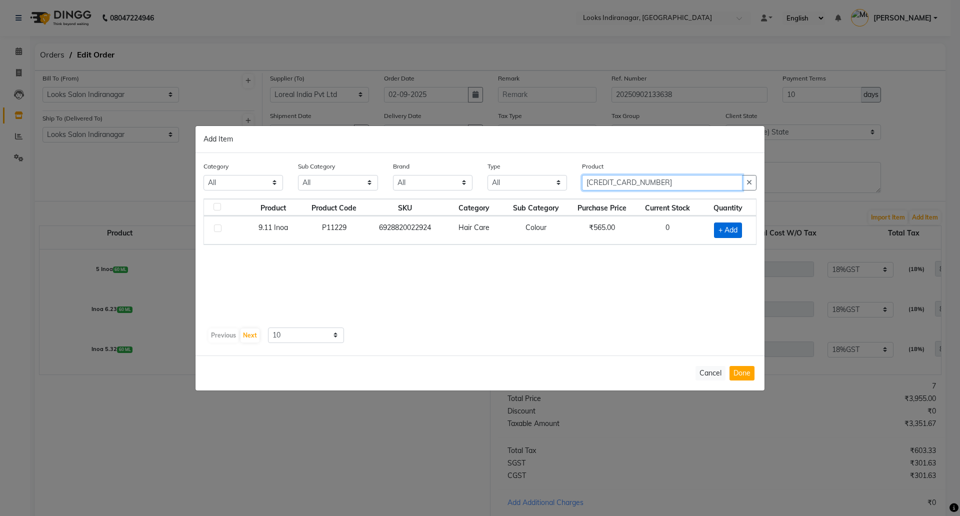
type input "692882002292"
click at [730, 235] on span "+ Add" at bounding box center [728, 231] width 28 height 16
checkbox input "true"
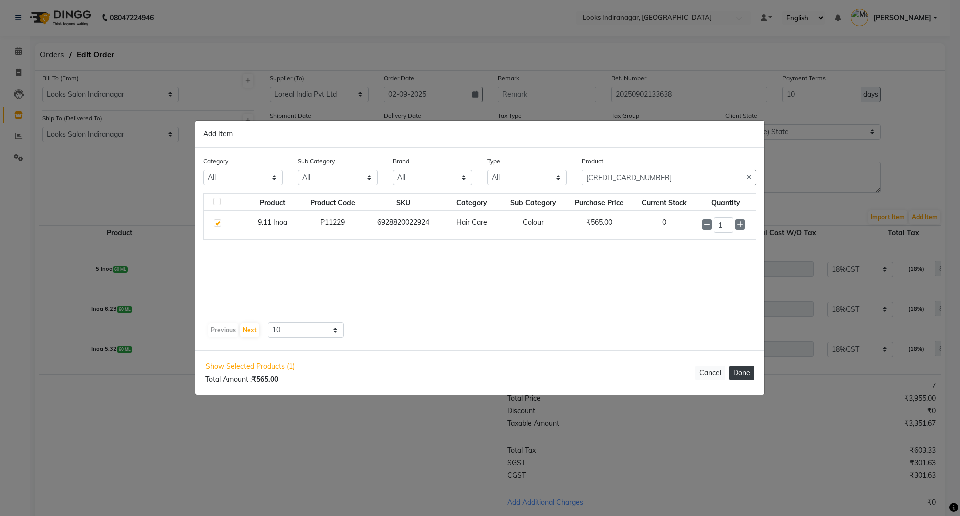
click at [746, 376] on button "Done" at bounding box center [742, 373] width 25 height 15
select select "4314"
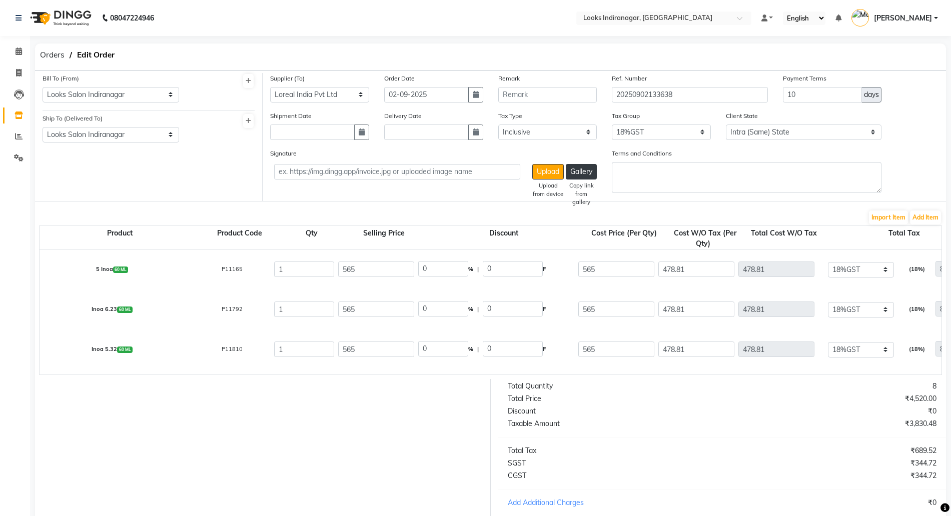
click at [935, 208] on form "Bill To (From) Select Address Looks Salon Indiranagar Ship To (Delivered To) Se…" at bounding box center [490, 337] width 911 height 533
click at [932, 217] on button "Add Item" at bounding box center [925, 218] width 31 height 14
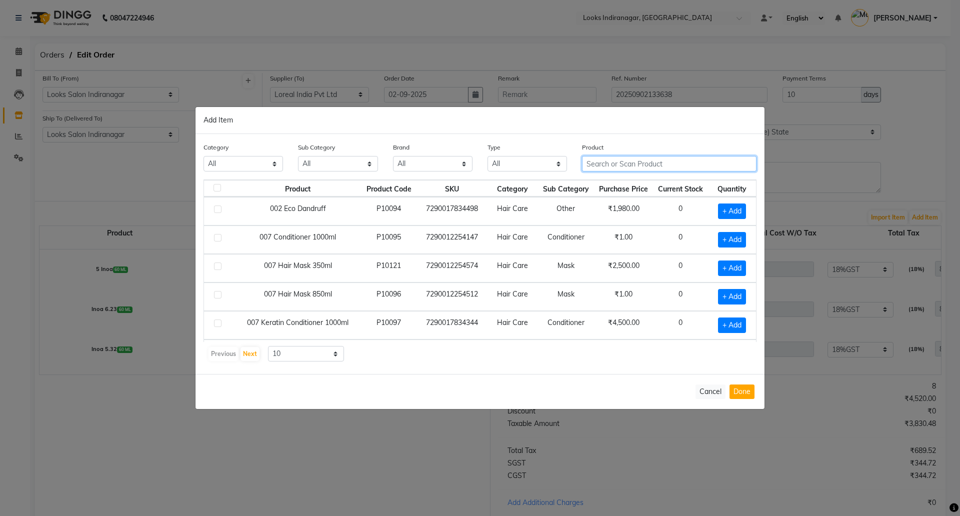
click at [631, 163] on input "text" at bounding box center [669, 164] width 175 height 16
type input "34746371291"
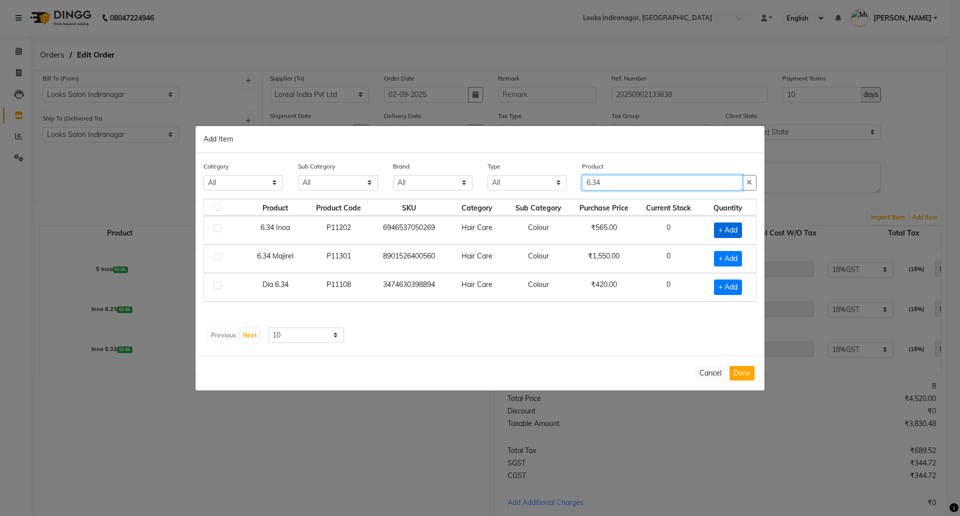
type input "6.34"
click at [730, 228] on span "+ Add" at bounding box center [728, 231] width 28 height 16
checkbox input "true"
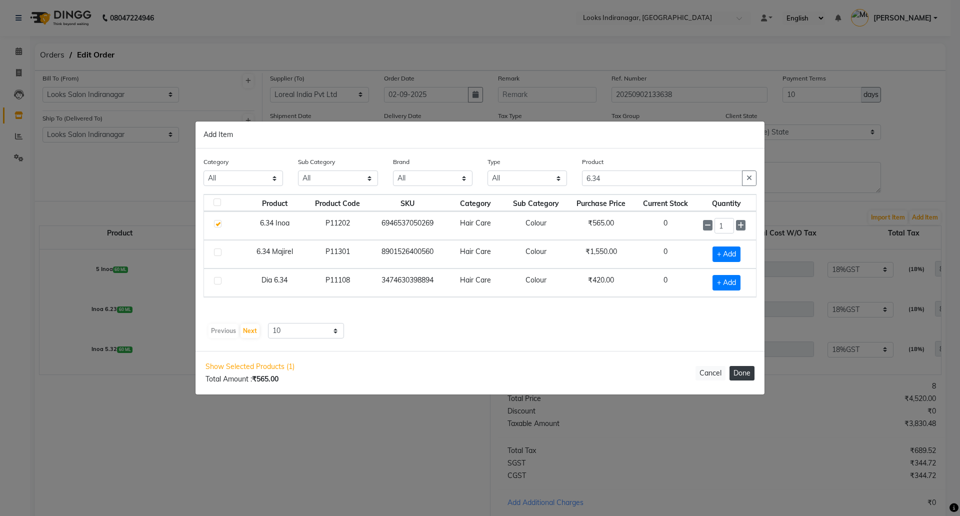
click at [743, 377] on button "Done" at bounding box center [742, 373] width 25 height 15
select select "4314"
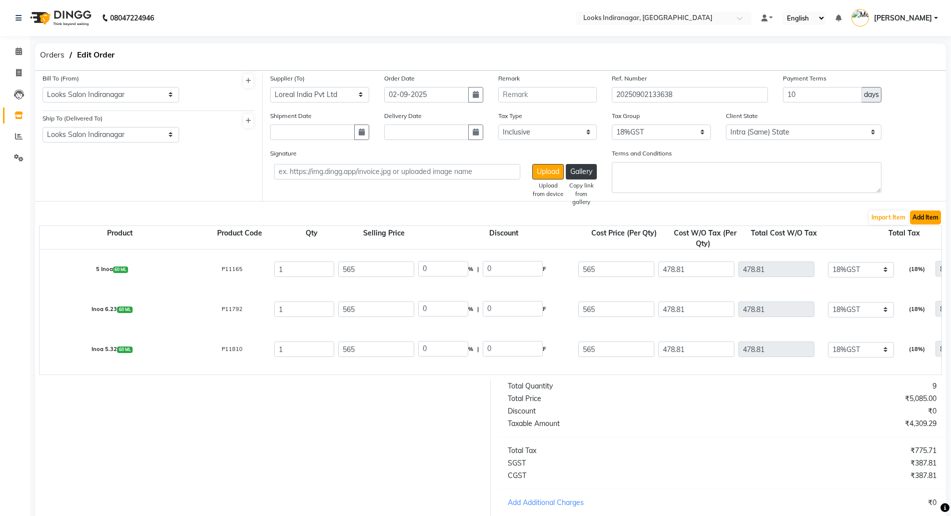
click at [924, 213] on button "Add Item" at bounding box center [925, 218] width 31 height 14
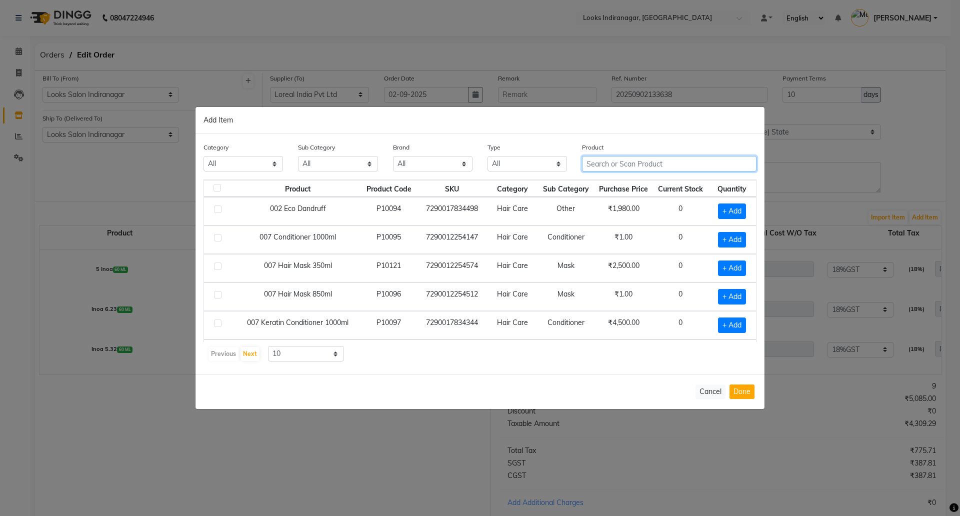
click at [616, 169] on input "text" at bounding box center [669, 164] width 175 height 16
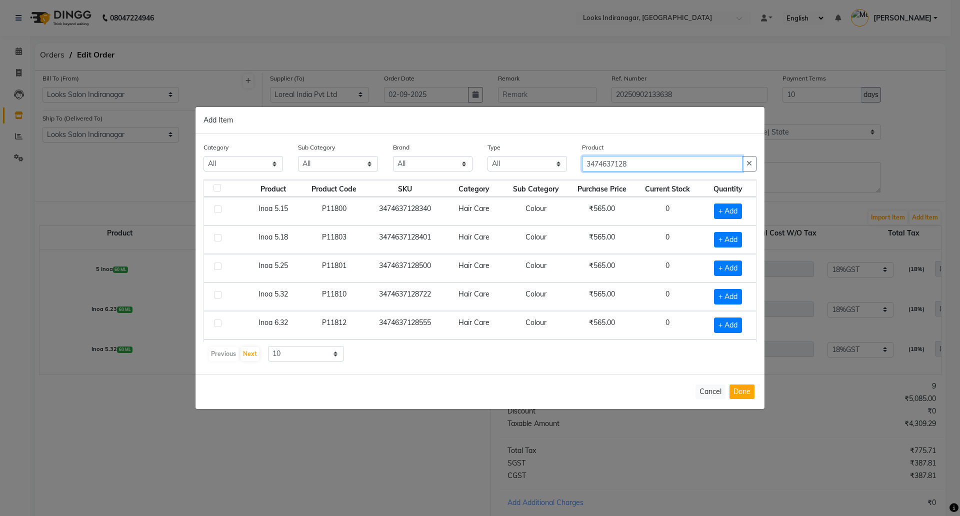
drag, startPoint x: 644, startPoint y: 162, endPoint x: 468, endPoint y: 131, distance: 178.1
click at [493, 140] on div "Category All Skin Personal Care Hair Threading Loreal Bio Top Cons. Bio Top Ret…" at bounding box center [480, 254] width 569 height 240
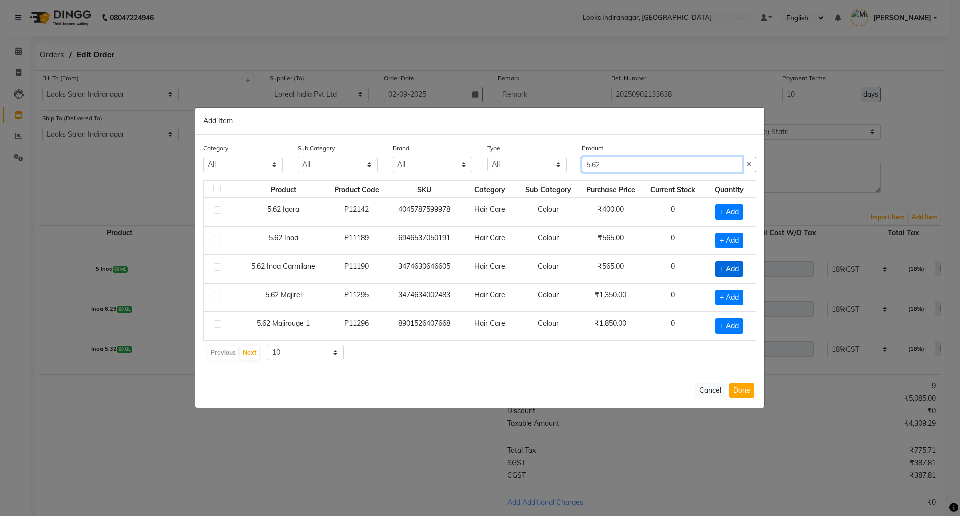
type input "5.62"
click at [727, 268] on span "+ Add" at bounding box center [730, 270] width 28 height 16
checkbox input "true"
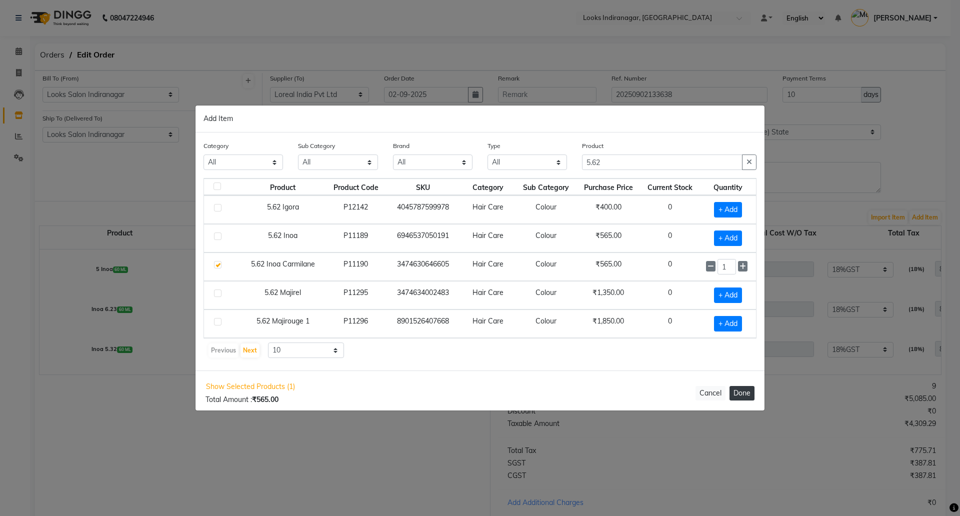
click at [750, 391] on button "Done" at bounding box center [742, 393] width 25 height 15
select select "4314"
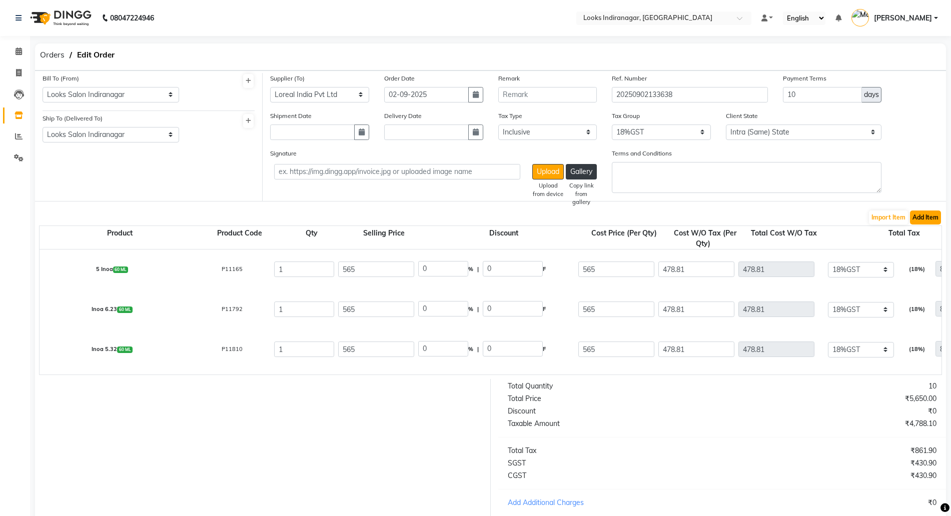
click at [924, 217] on button "Add Item" at bounding box center [925, 218] width 31 height 14
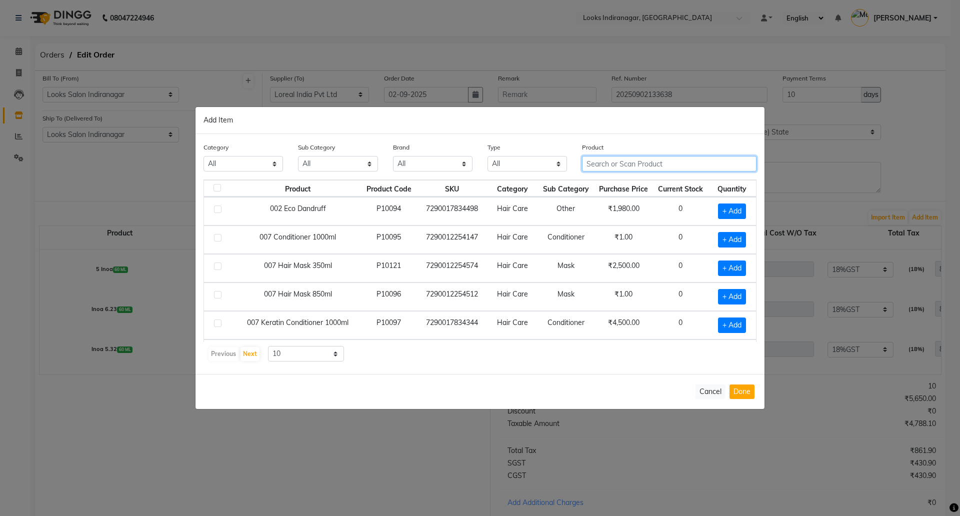
click at [616, 164] on input "text" at bounding box center [669, 164] width 175 height 16
type input "3474637129"
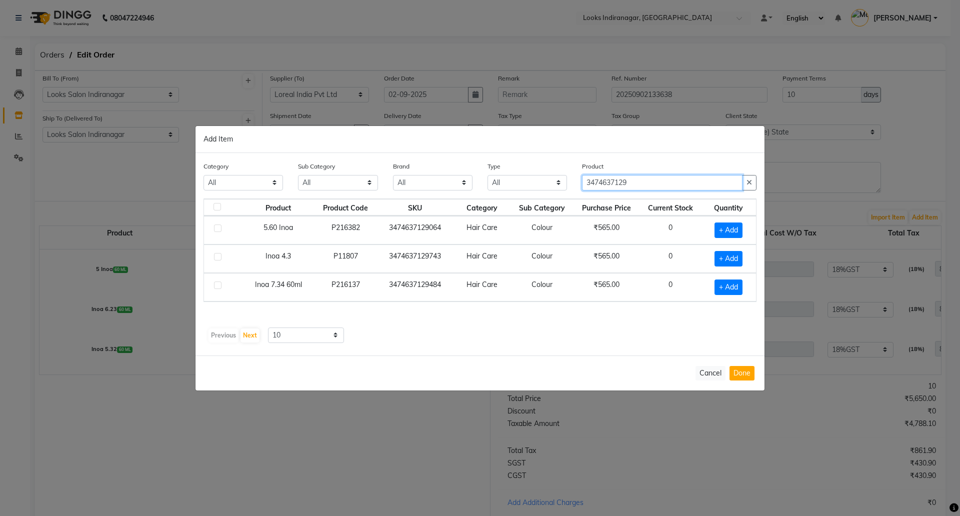
click at [607, 181] on input "3474637129" at bounding box center [662, 183] width 161 height 16
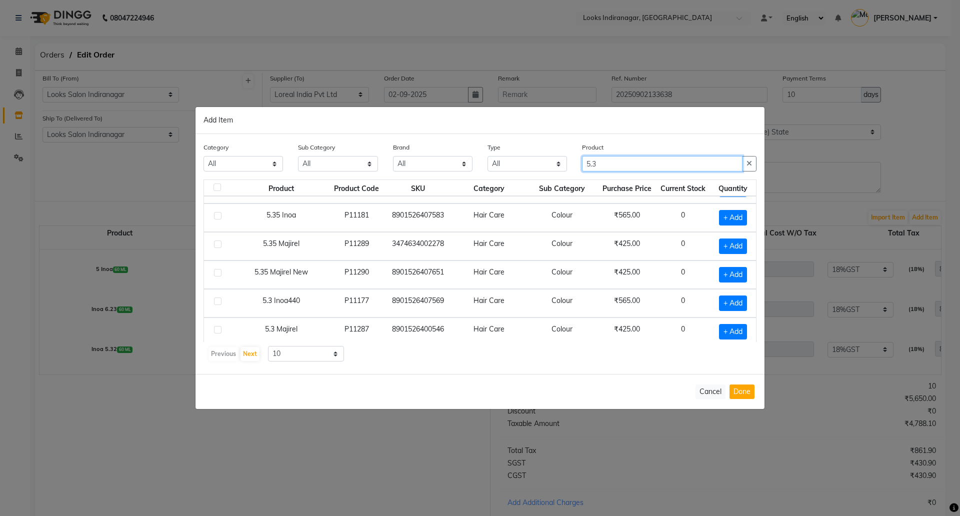
scroll to position [125, 0]
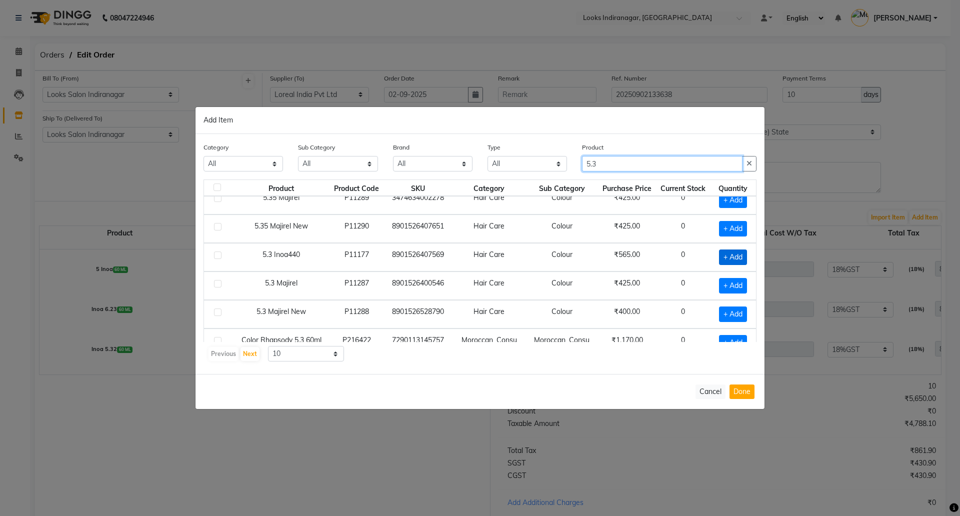
type input "5.3"
click at [726, 252] on span "+ Add" at bounding box center [733, 258] width 28 height 16
checkbox input "true"
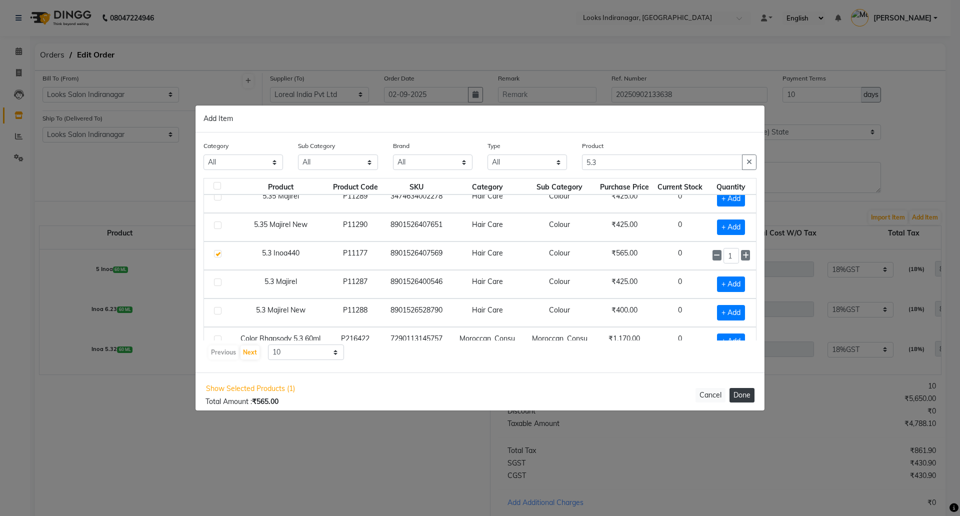
click at [743, 399] on button "Done" at bounding box center [742, 395] width 25 height 15
select select "4314"
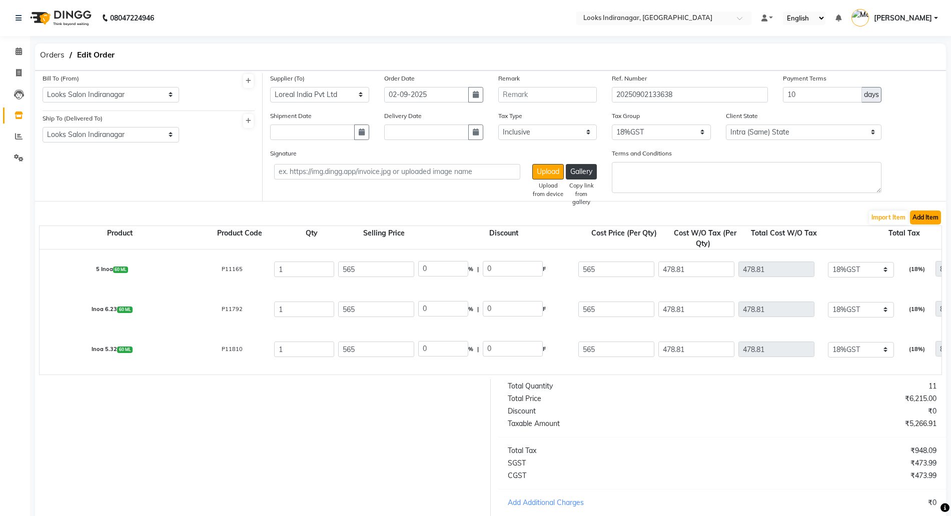
click at [924, 218] on button "Add Item" at bounding box center [925, 218] width 31 height 14
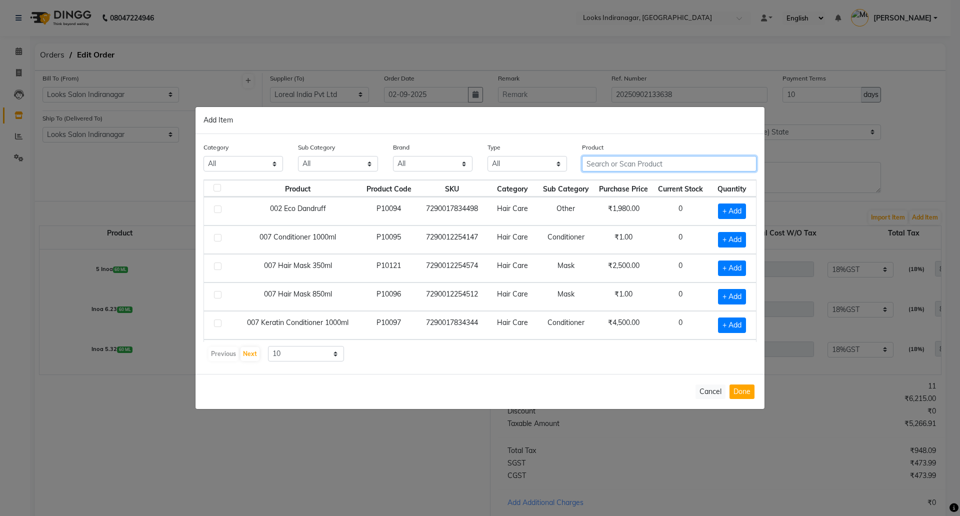
click at [624, 161] on input "text" at bounding box center [669, 164] width 175 height 16
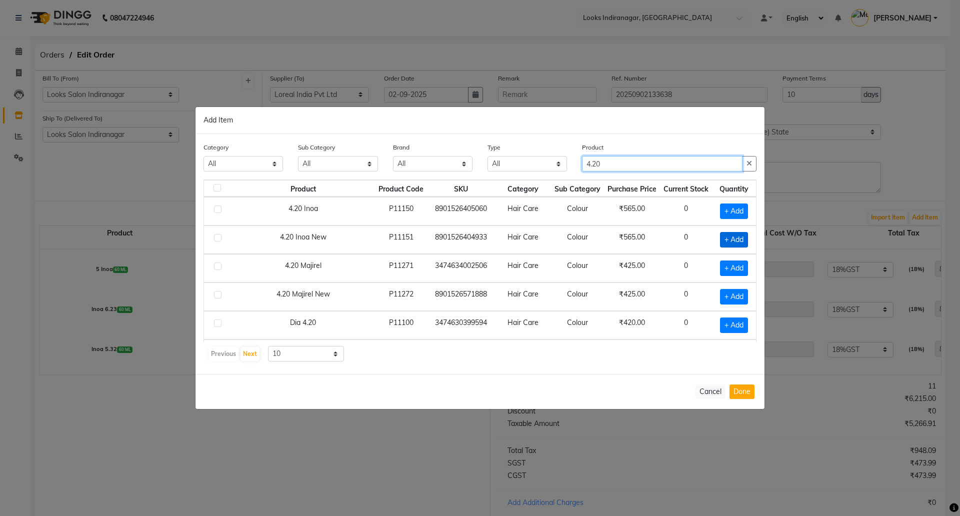
type input "4.20"
click at [720, 234] on span "+ Add" at bounding box center [734, 240] width 28 height 16
checkbox input "true"
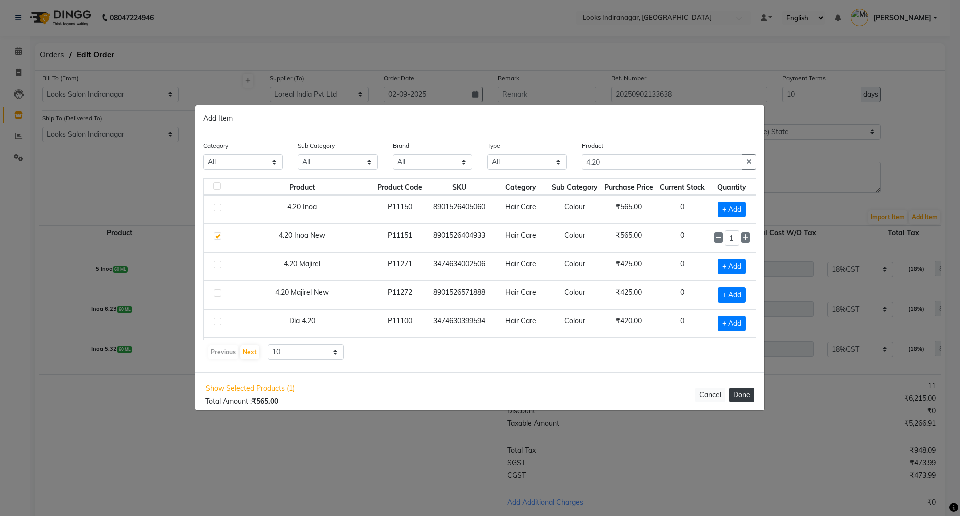
click at [741, 396] on button "Done" at bounding box center [742, 395] width 25 height 15
select select "4314"
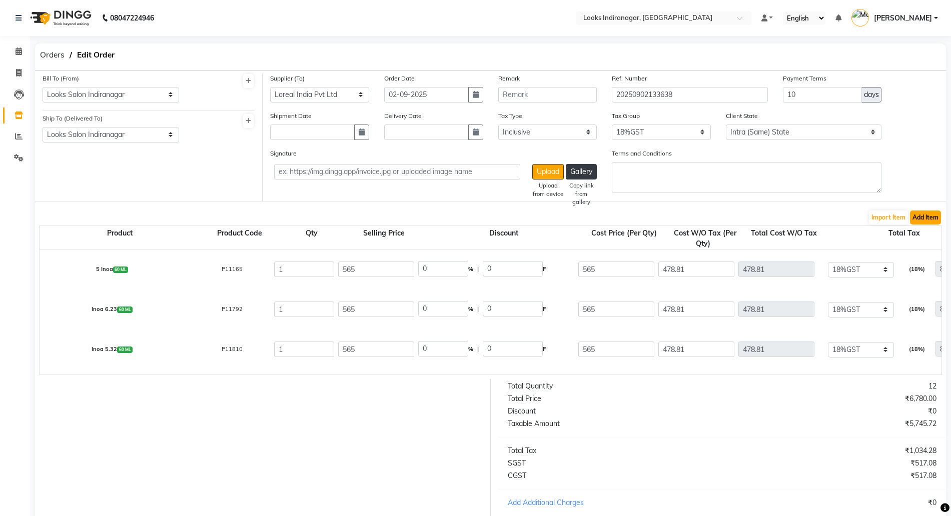
click at [931, 211] on button "Add Item" at bounding box center [925, 218] width 31 height 14
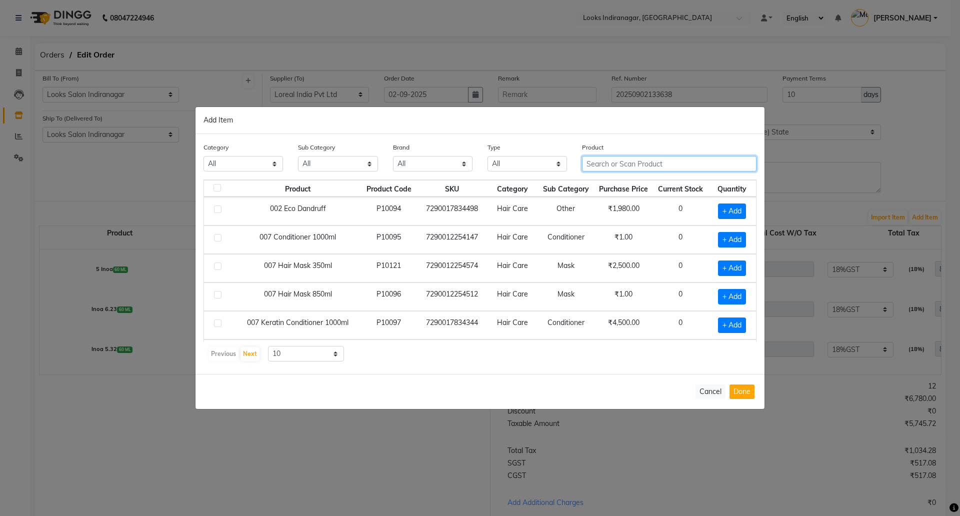
click at [621, 160] on input "text" at bounding box center [669, 164] width 175 height 16
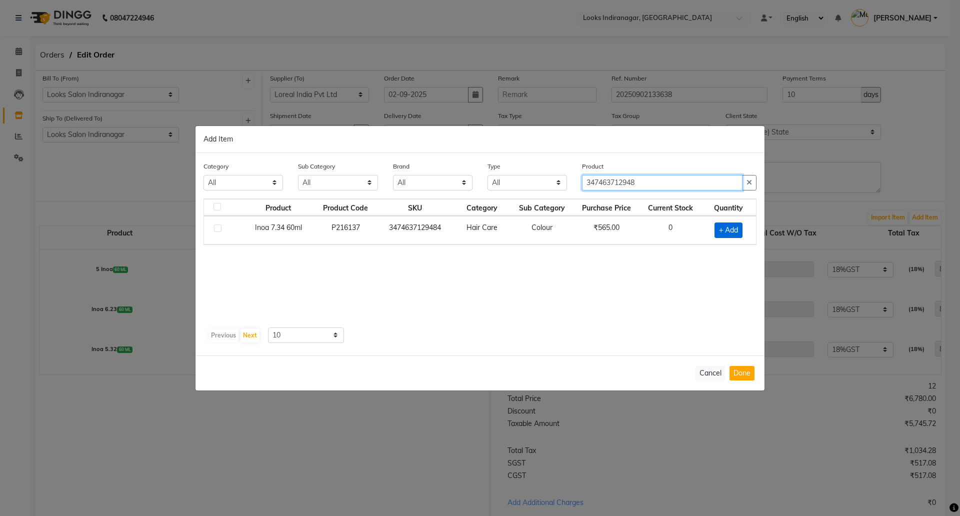
type input "347463712948"
click at [732, 225] on span "+ Add" at bounding box center [729, 231] width 28 height 16
checkbox input "true"
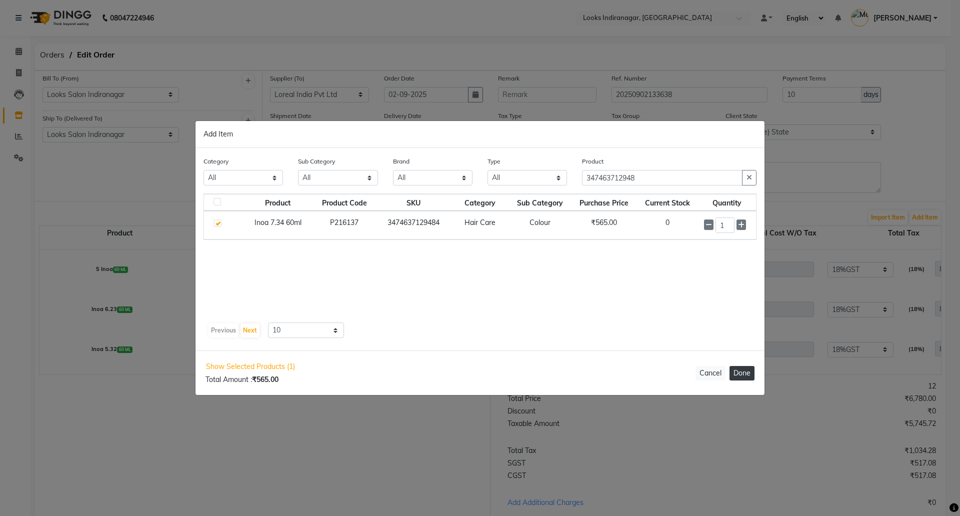
click at [747, 375] on button "Done" at bounding box center [742, 373] width 25 height 15
select select "4314"
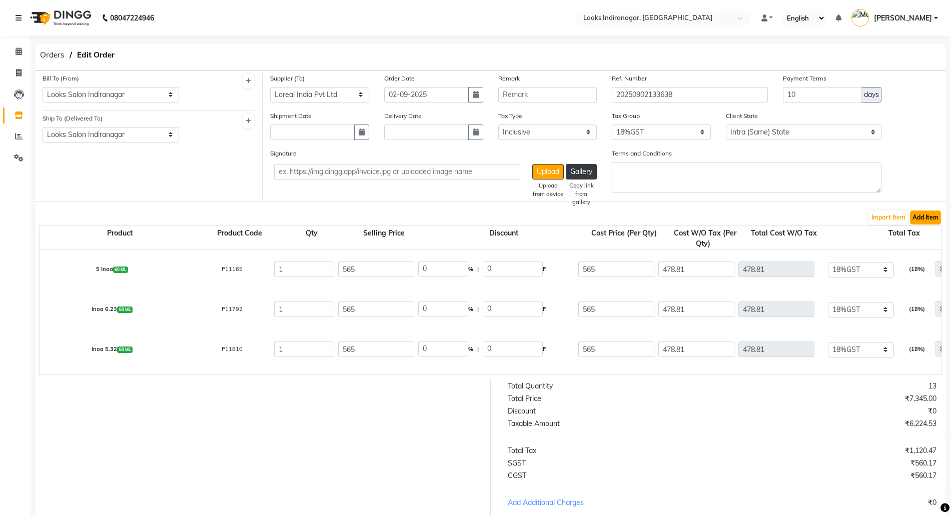
click at [926, 213] on button "Add Item" at bounding box center [925, 218] width 31 height 14
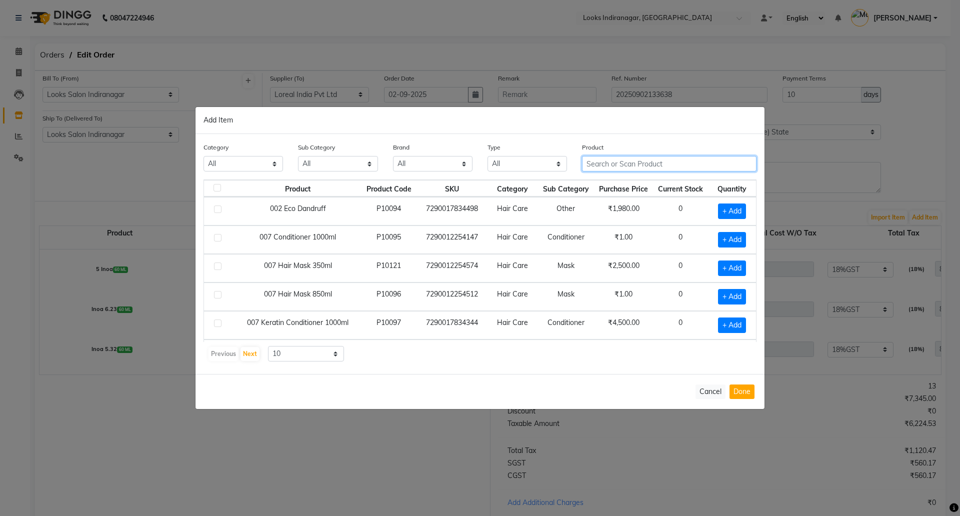
click at [603, 160] on input "text" at bounding box center [669, 164] width 175 height 16
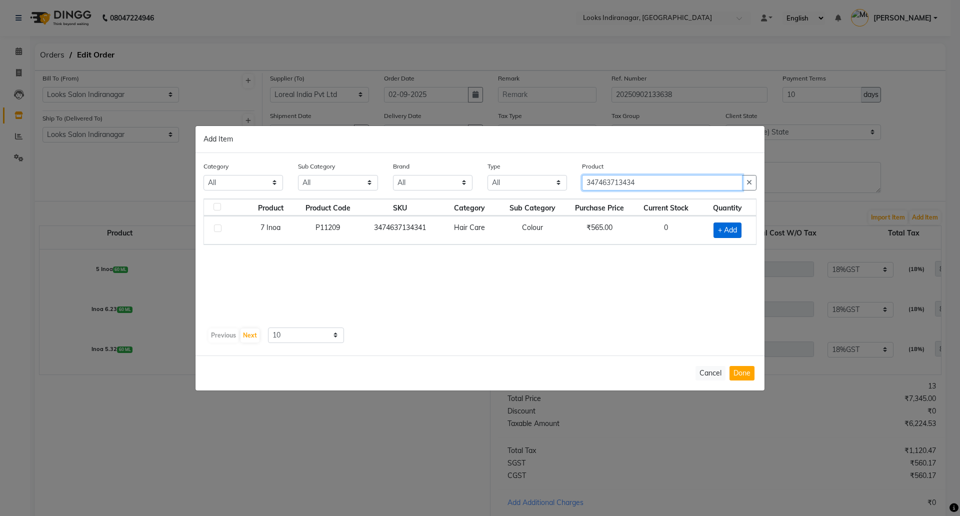
type input "347463713434"
click at [725, 227] on span "+ Add" at bounding box center [728, 231] width 28 height 16
checkbox input "true"
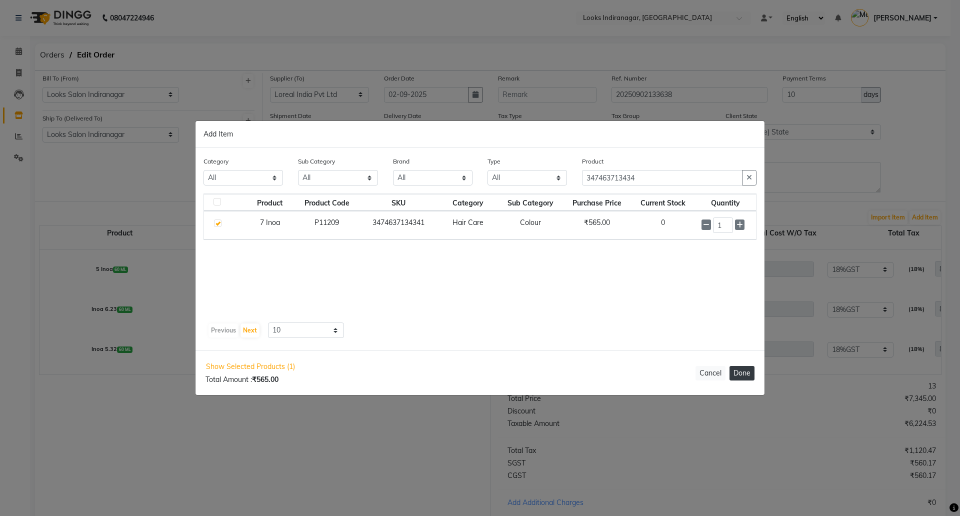
click at [745, 375] on button "Done" at bounding box center [742, 373] width 25 height 15
select select "4314"
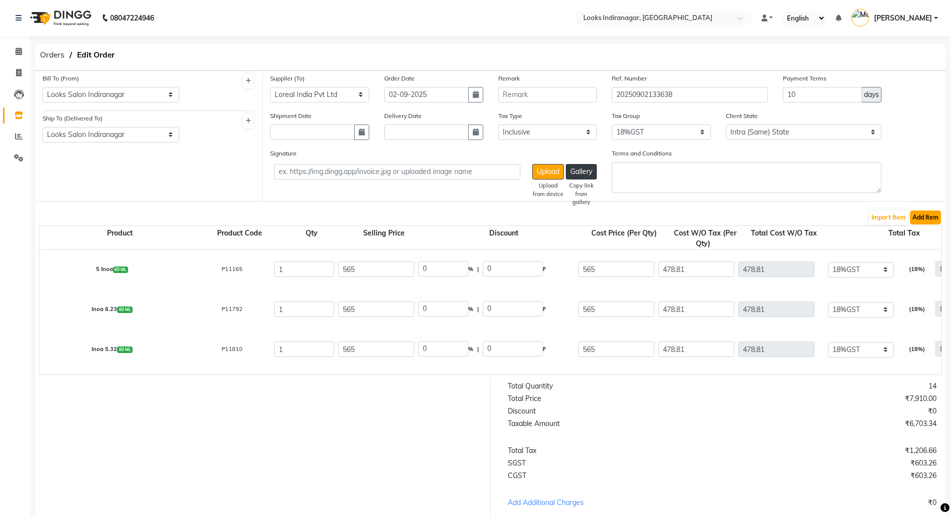
click at [934, 218] on button "Add Item" at bounding box center [925, 218] width 31 height 14
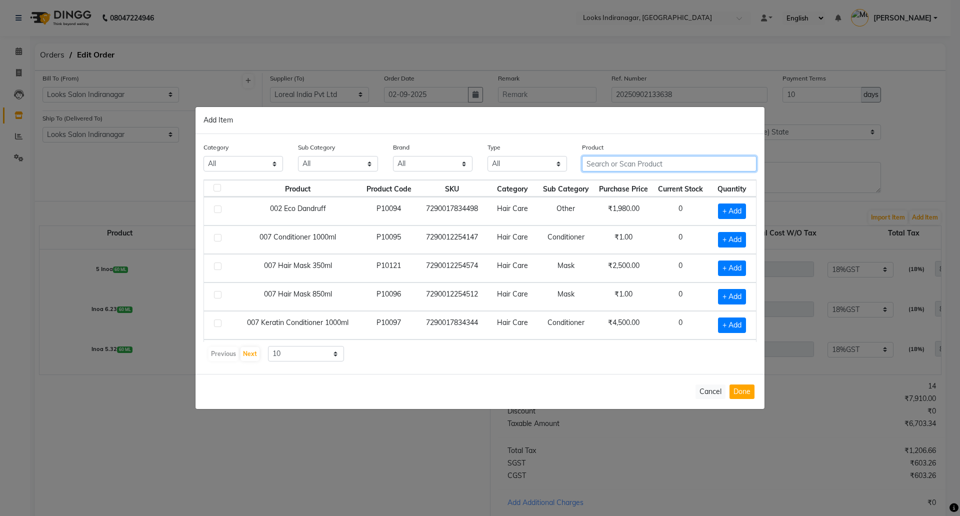
click at [606, 167] on input "text" at bounding box center [669, 164] width 175 height 16
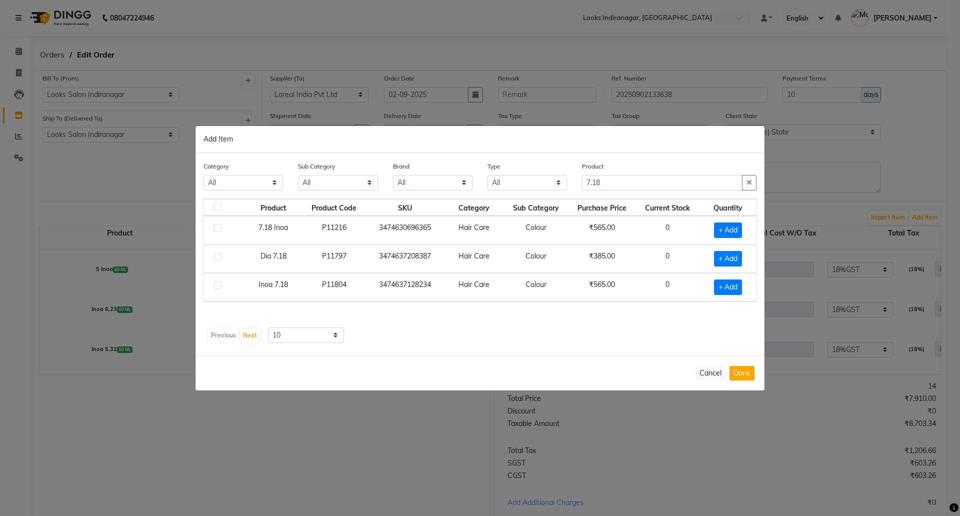
click at [622, 173] on div "Product 7.18" at bounding box center [669, 176] width 175 height 30
drag, startPoint x: 570, startPoint y: 187, endPoint x: 501, endPoint y: 179, distance: 70.0
click at [517, 187] on div "Category All Skin Personal Care Hair Threading Loreal Bio Top Cons. Bio Top Ret…" at bounding box center [480, 180] width 568 height 38
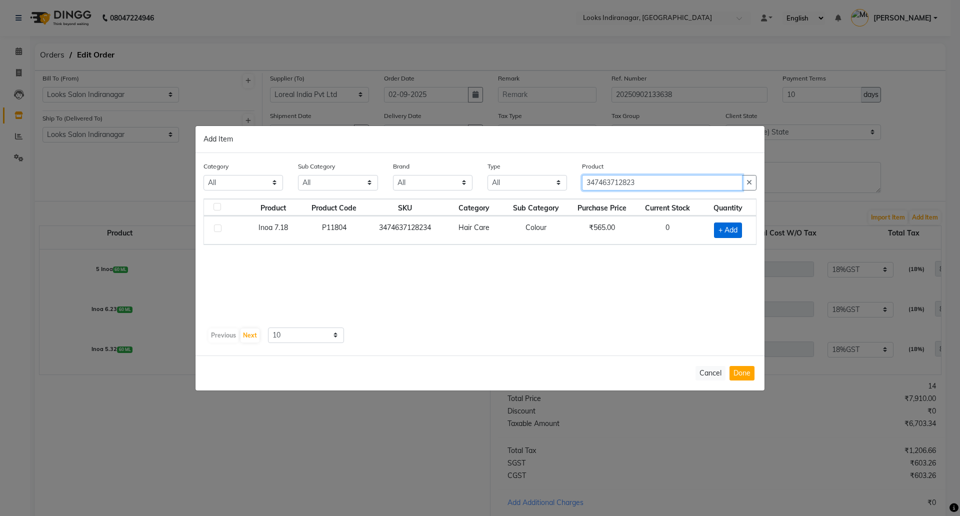
type input "347463712823"
click at [733, 233] on span "+ Add" at bounding box center [728, 231] width 28 height 16
checkbox input "true"
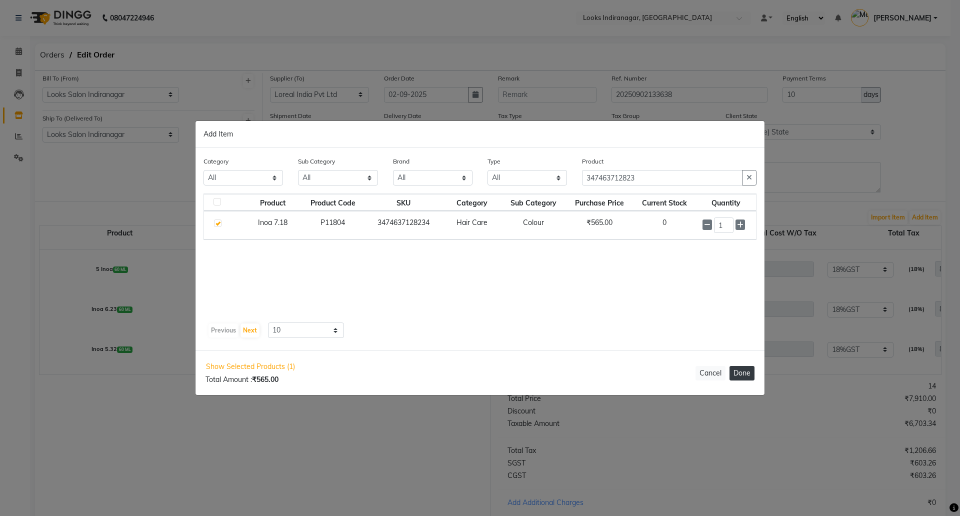
click at [738, 374] on button "Done" at bounding box center [742, 373] width 25 height 15
select select "4314"
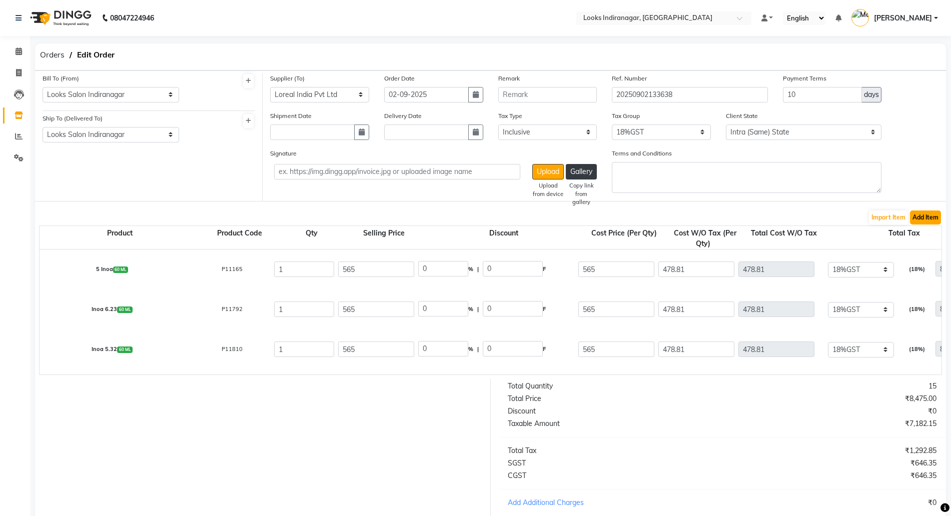
click at [931, 217] on button "Add Item" at bounding box center [925, 218] width 31 height 14
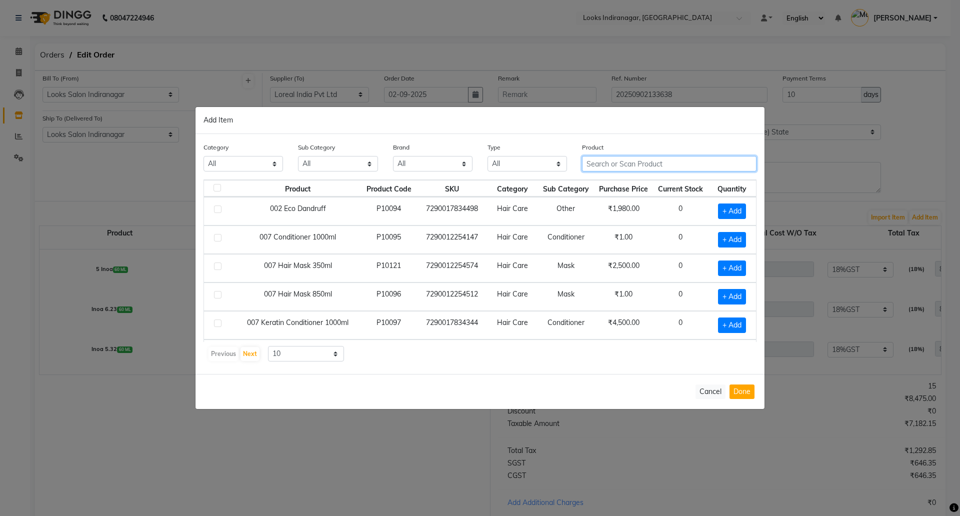
click at [621, 162] on input "text" at bounding box center [669, 164] width 175 height 16
type input "3474637173"
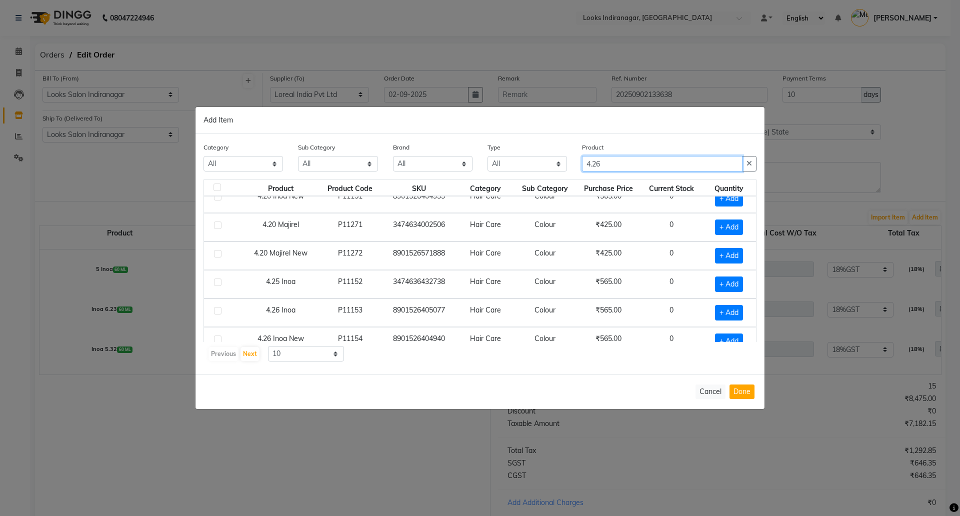
scroll to position [63, 0]
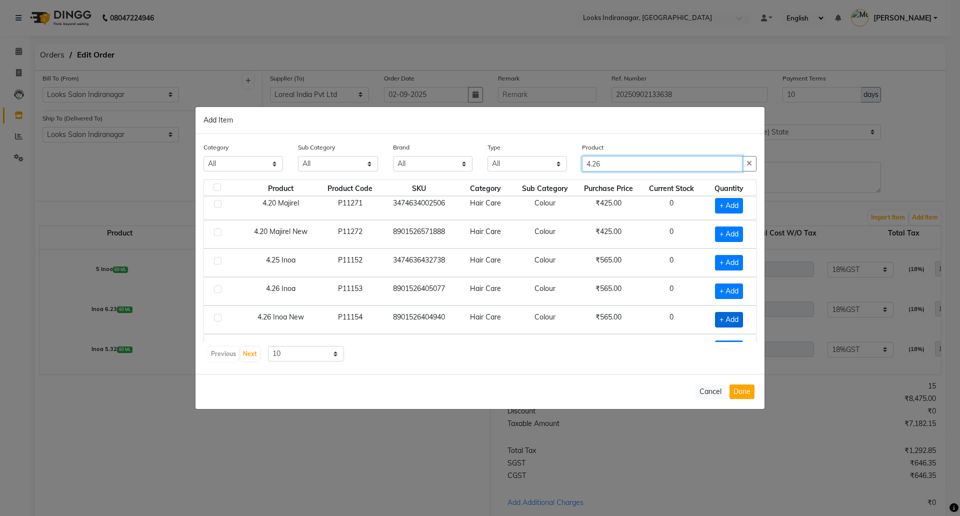
type input "4.26"
click at [725, 327] on span "+ Add" at bounding box center [729, 320] width 28 height 16
checkbox input "true"
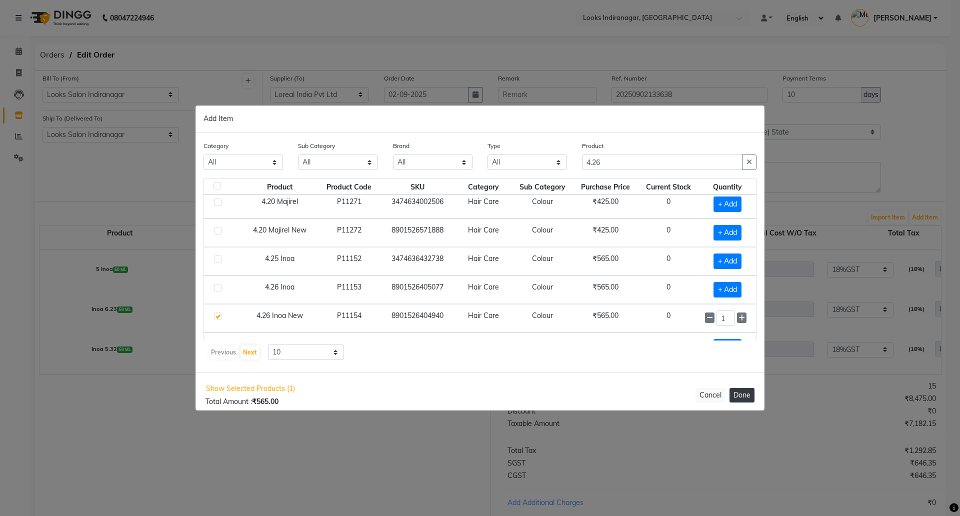
click at [737, 390] on button "Done" at bounding box center [742, 395] width 25 height 15
select select "4314"
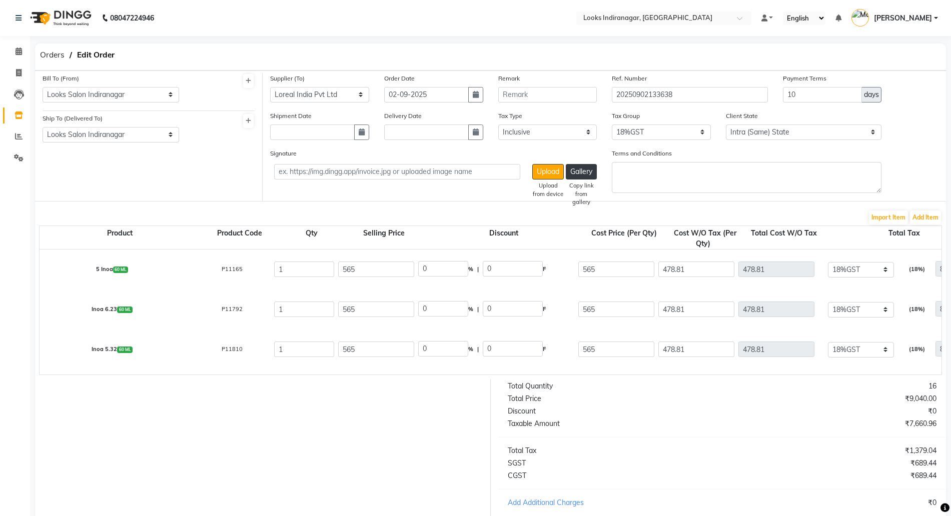
click at [932, 207] on form "Bill To (From) Select Address Looks Salon Indiranagar Ship To (Delivered To) Se…" at bounding box center [490, 337] width 911 height 533
click at [926, 216] on button "Add Item" at bounding box center [925, 218] width 31 height 14
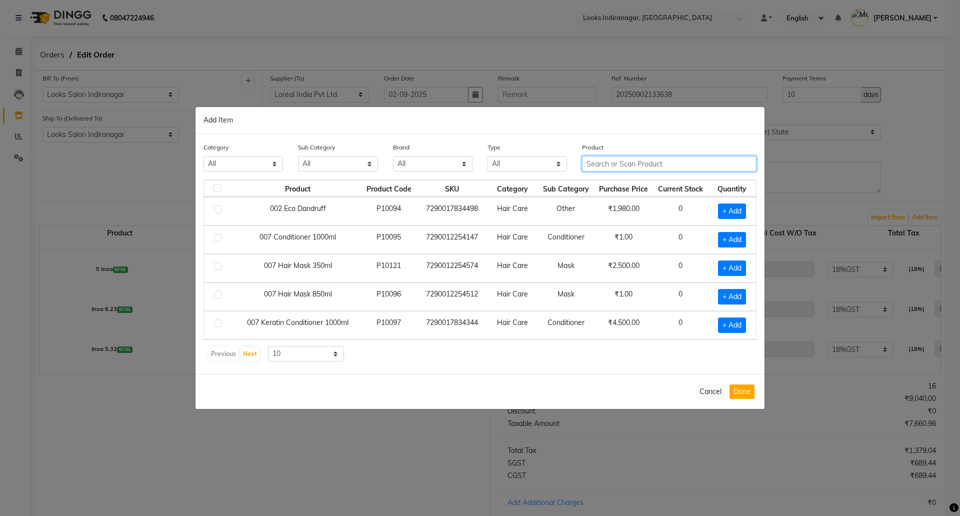
click at [618, 163] on input "text" at bounding box center [669, 164] width 175 height 16
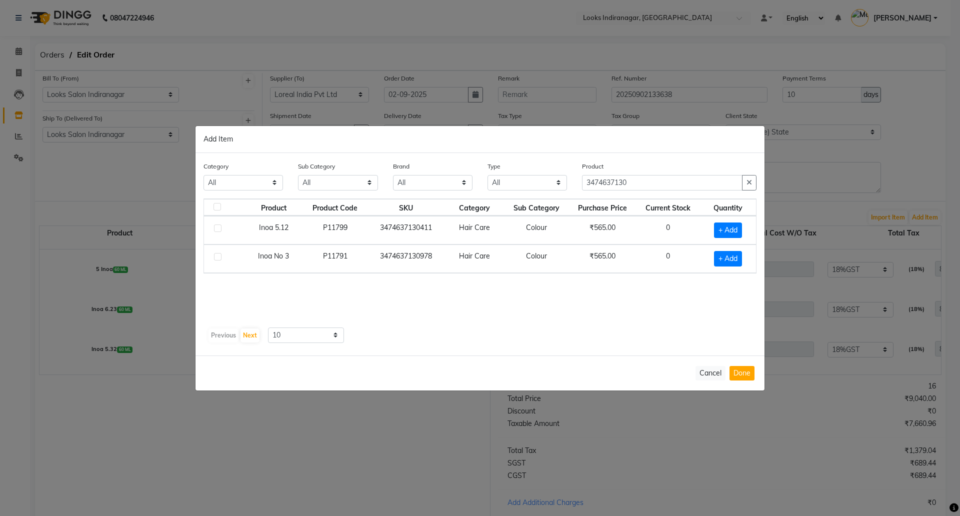
drag, startPoint x: 635, startPoint y: 174, endPoint x: 602, endPoint y: 177, distance: 32.6
click at [602, 177] on div "Product 3474637130" at bounding box center [669, 176] width 175 height 30
drag, startPoint x: 645, startPoint y: 180, endPoint x: 537, endPoint y: 178, distance: 108.0
click at [538, 178] on div "Category All Skin Personal Care Hair Threading Loreal Bio Top Cons. Bio Top Ret…" at bounding box center [480, 180] width 568 height 38
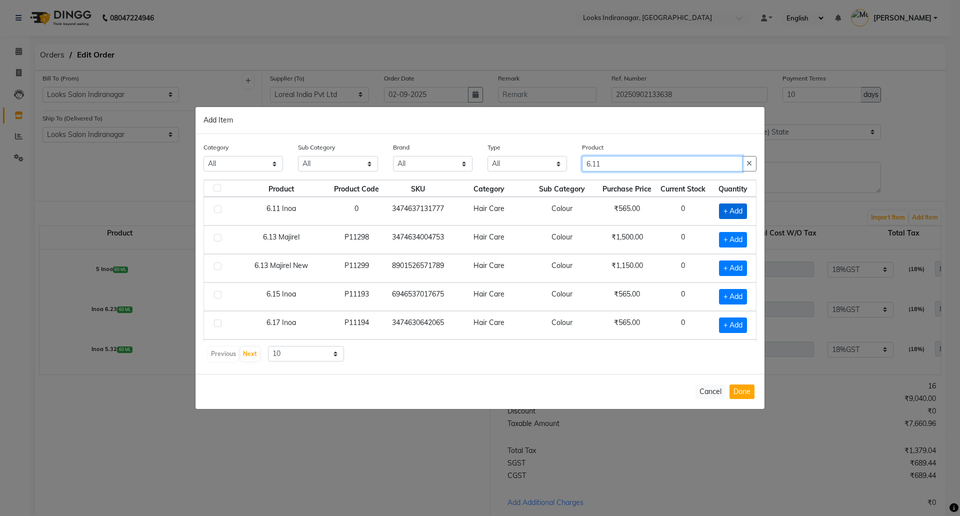
type input "6.11"
click at [721, 211] on span "+ Add" at bounding box center [733, 212] width 28 height 16
checkbox input "true"
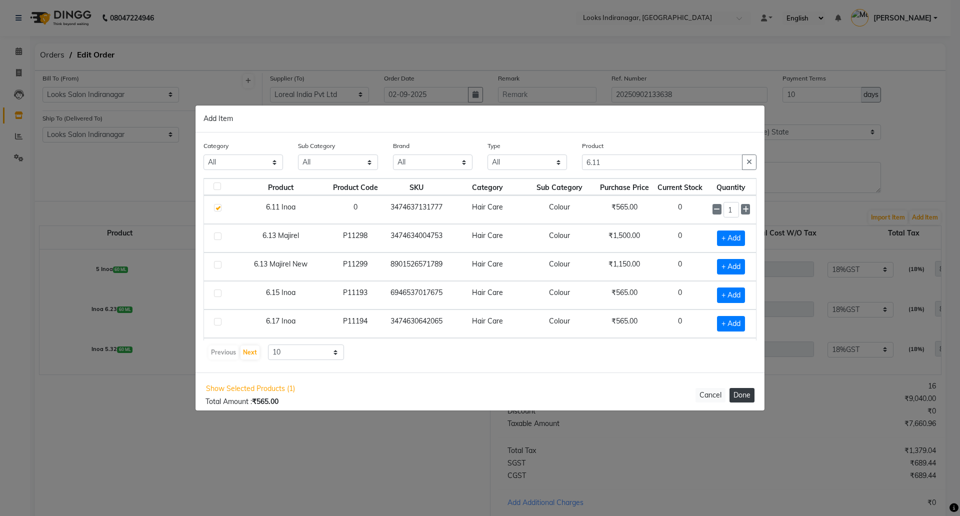
click at [743, 396] on button "Done" at bounding box center [742, 395] width 25 height 15
select select "4314"
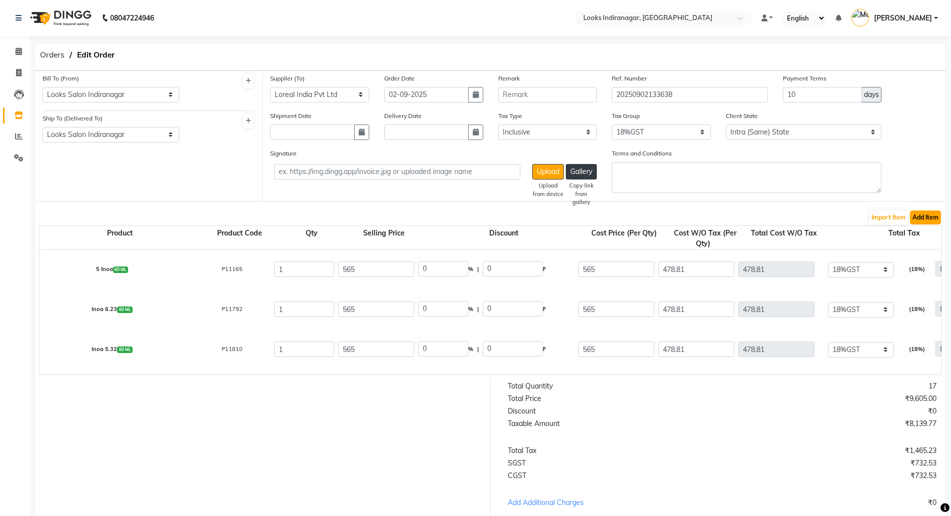
click at [932, 220] on button "Add Item" at bounding box center [925, 218] width 31 height 14
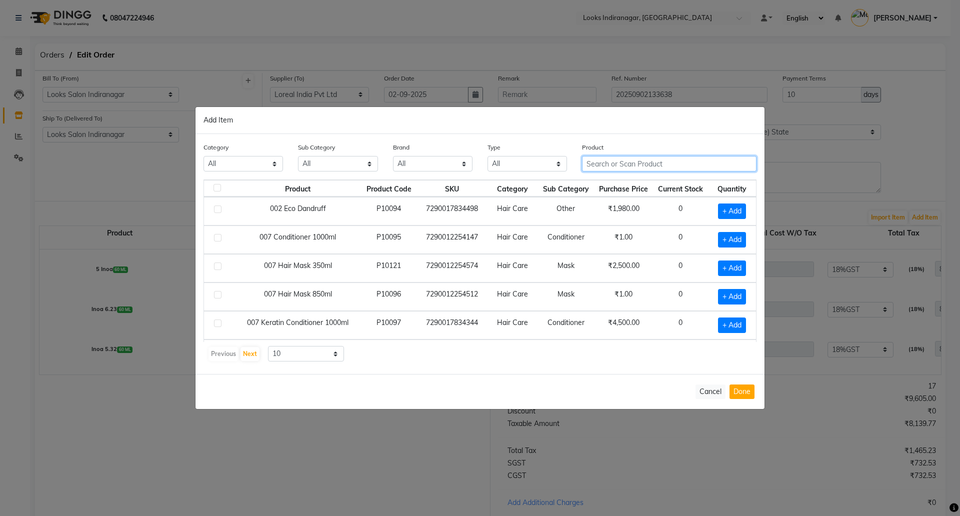
click at [641, 168] on input "text" at bounding box center [669, 164] width 175 height 16
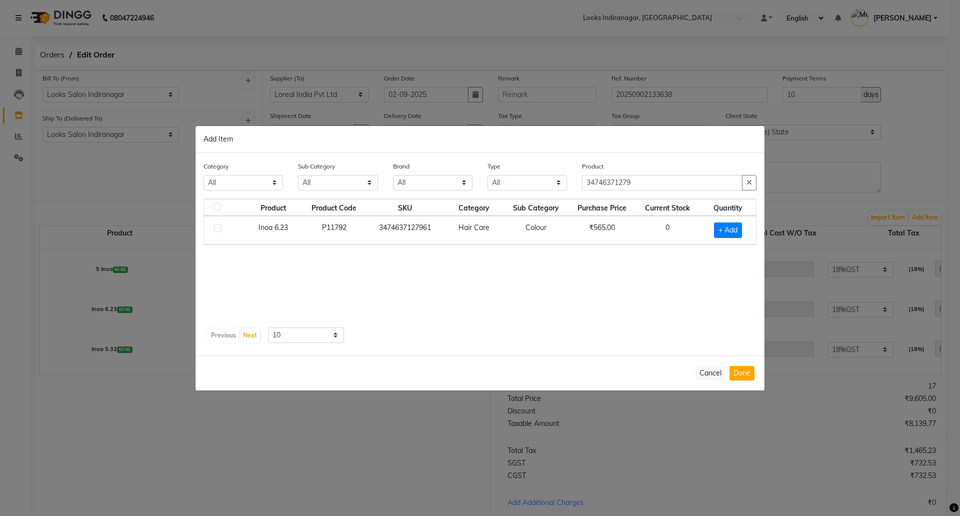
click at [793, 254] on ngb-modal-window "Add Item Category All Skin Personal Care Hair Threading Loreal Bio Top Cons. Bi…" at bounding box center [480, 258] width 960 height 516
drag, startPoint x: 663, startPoint y: 173, endPoint x: 462, endPoint y: 141, distance: 204.0
click at [510, 159] on div "Category All Skin Personal Care Hair Threading Loreal Bio Top Cons. Bio Top Ret…" at bounding box center [480, 254] width 569 height 203
click at [356, 171] on div "Category All Skin Personal Care Hair Threading Loreal Bio Top Cons. Bio Top Ret…" at bounding box center [480, 180] width 568 height 38
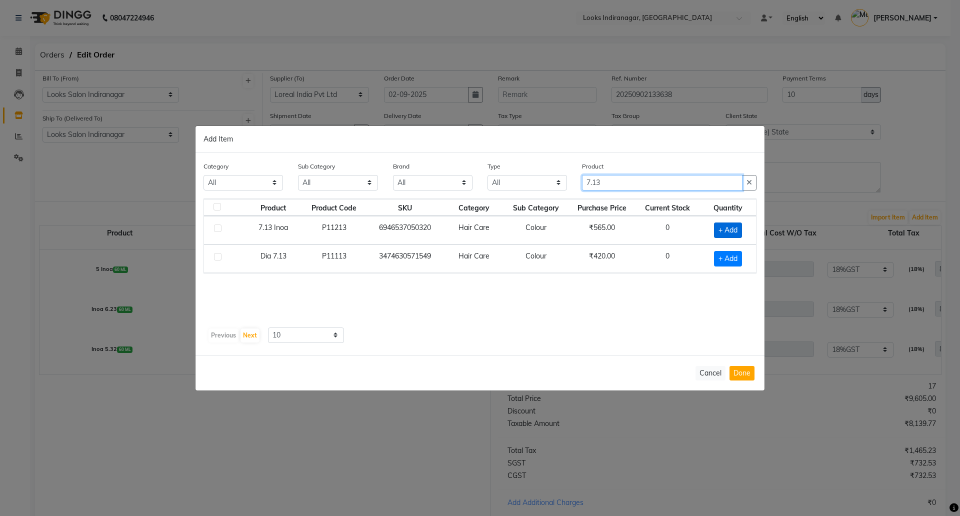
type input "7.13"
click at [719, 236] on span "+ Add" at bounding box center [728, 231] width 28 height 16
checkbox input "true"
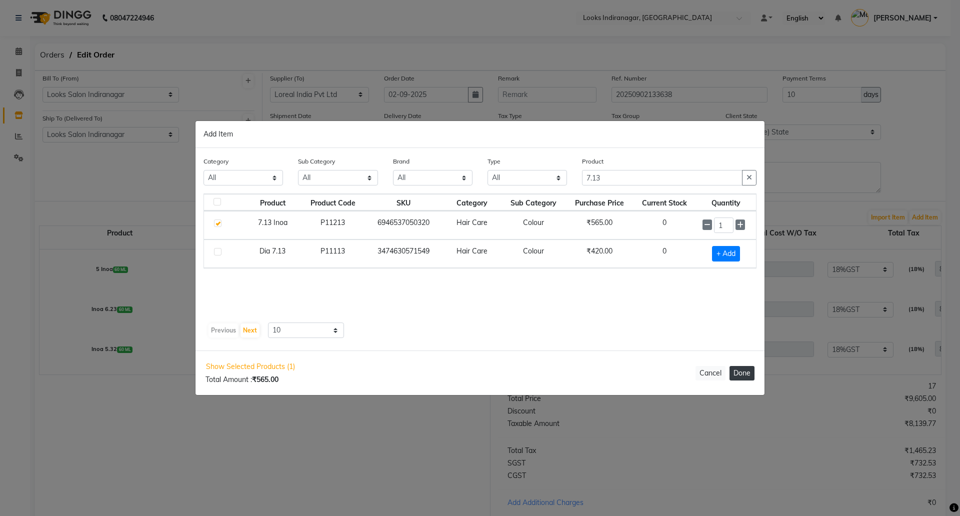
click at [747, 369] on button "Done" at bounding box center [742, 373] width 25 height 15
select select "4314"
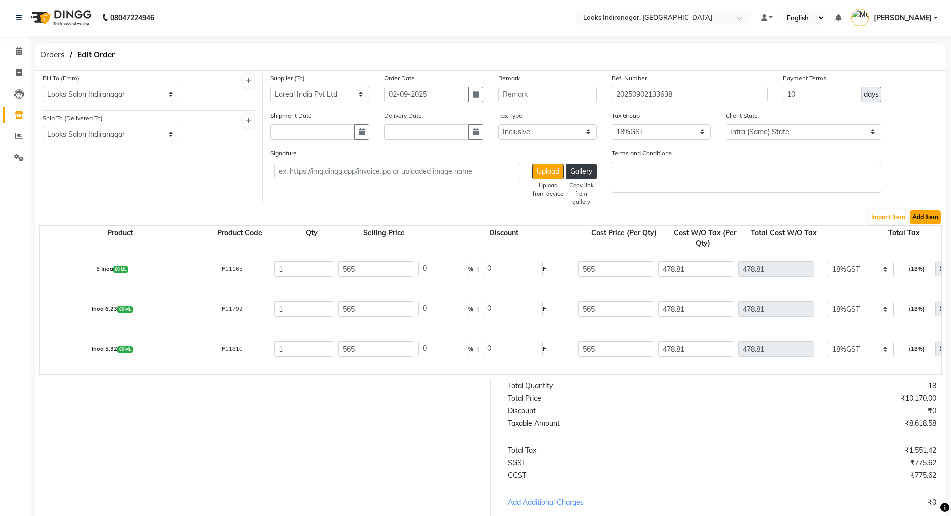
click at [928, 216] on button "Add Item" at bounding box center [925, 218] width 31 height 14
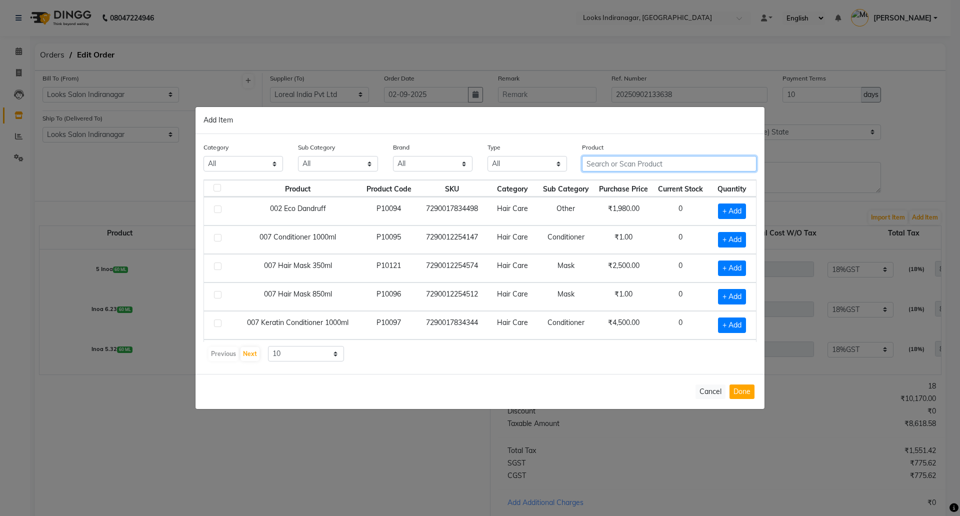
drag, startPoint x: 633, startPoint y: 166, endPoint x: 621, endPoint y: 161, distance: 13.7
click at [632, 165] on input "text" at bounding box center [669, 164] width 175 height 16
type input "3474637129"
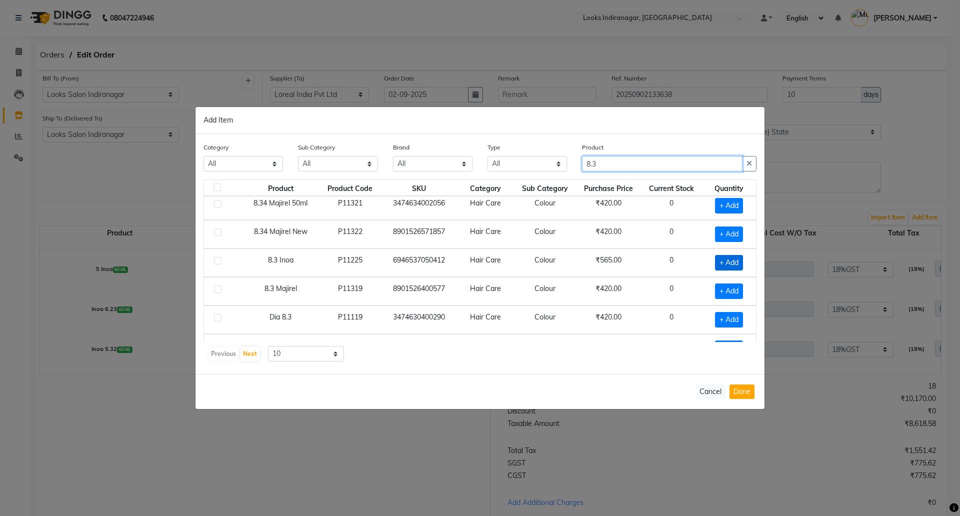
type input "8.3"
click at [732, 266] on span "+ Add" at bounding box center [729, 263] width 28 height 16
checkbox input "true"
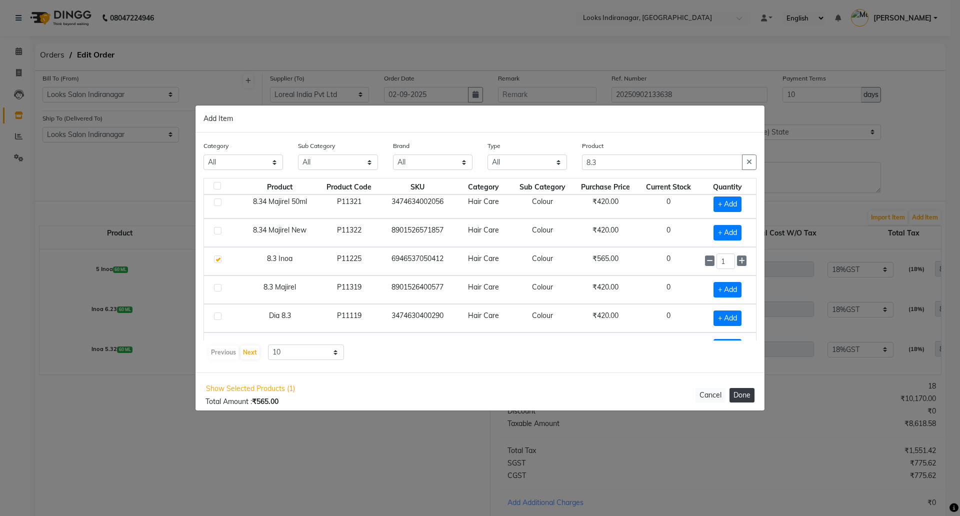
click at [745, 391] on button "Done" at bounding box center [742, 395] width 25 height 15
select select "4314"
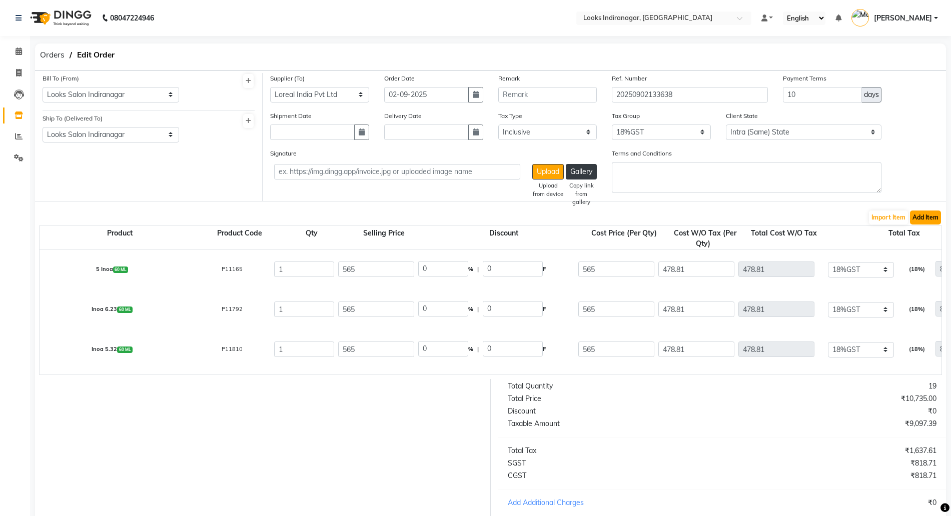
click at [924, 215] on button "Add Item" at bounding box center [925, 218] width 31 height 14
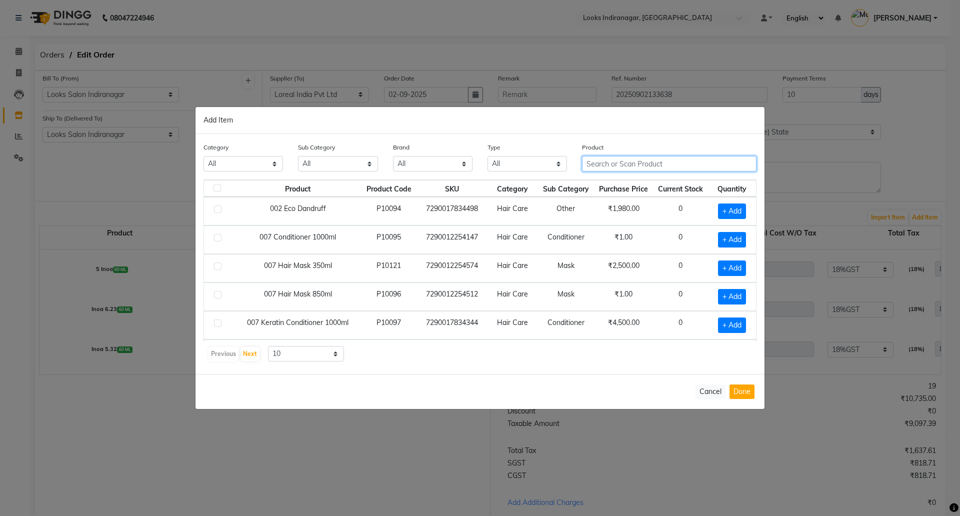
click at [657, 158] on input "text" at bounding box center [669, 164] width 175 height 16
type input "3474637133"
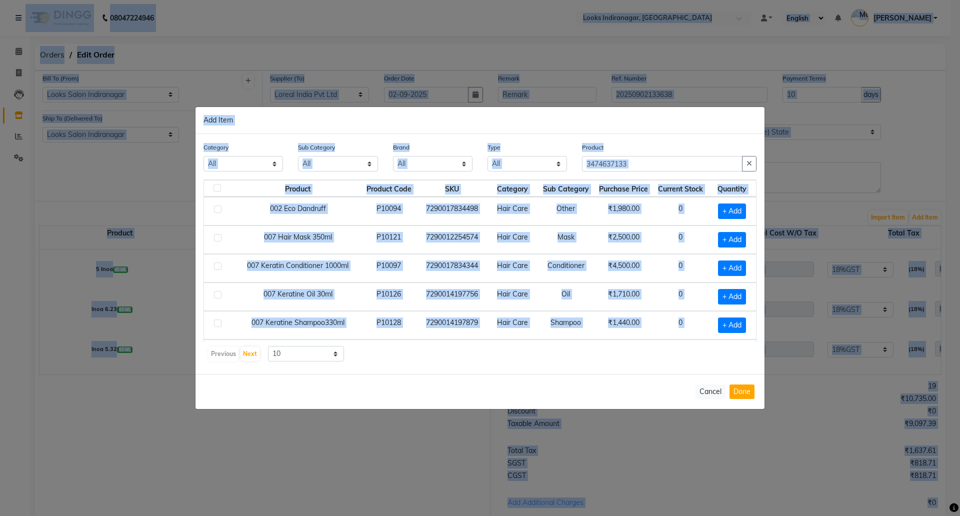
click at [500, 96] on ngb-modal-window "Add Item Category All Skin Personal Care Hair Threading Loreal Bio Top Cons. Bi…" at bounding box center [480, 258] width 960 height 516
click at [576, 265] on td "Conditioner" at bounding box center [566, 268] width 57 height 29
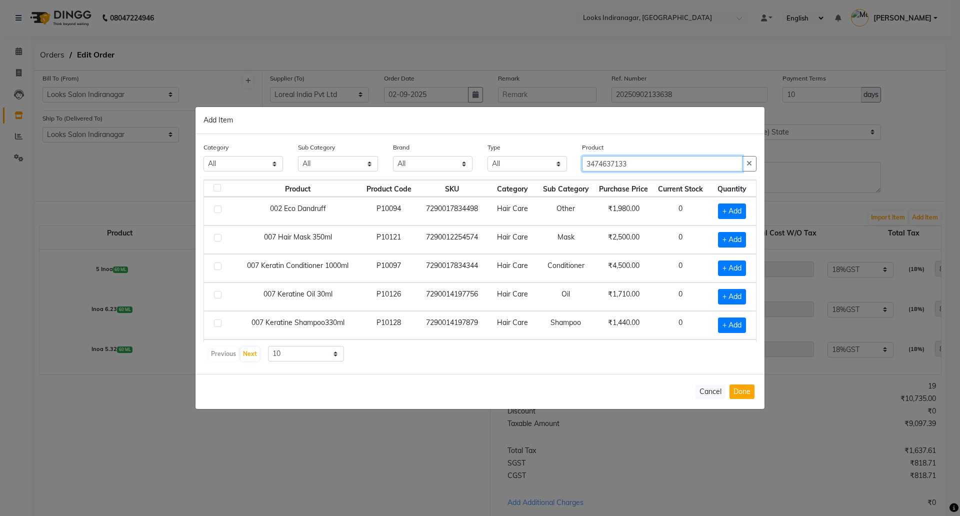
drag, startPoint x: 619, startPoint y: 160, endPoint x: 507, endPoint y: 154, distance: 112.2
click at [538, 157] on div "Category All Skin Personal Care Hair Threading Loreal Bio Top Cons. Bio Top Ret…" at bounding box center [480, 161] width 568 height 38
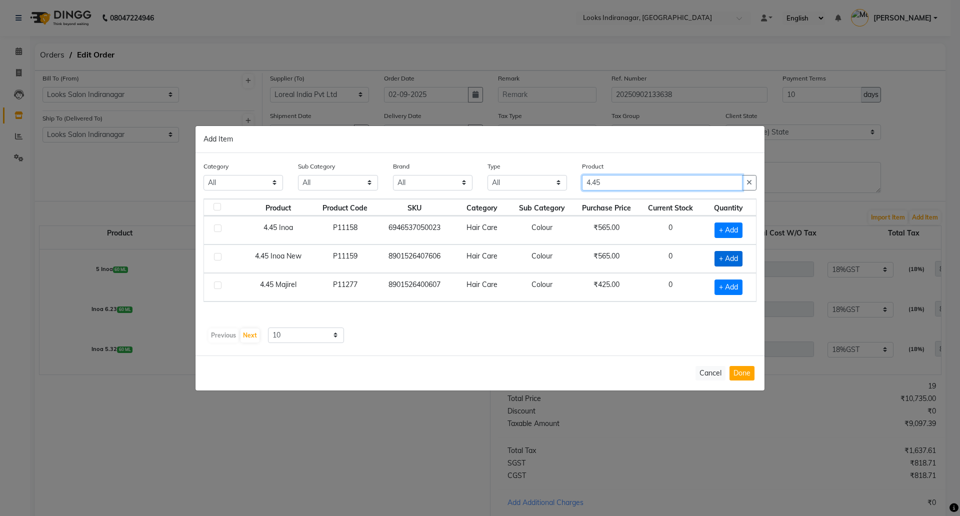
type input "4.45"
click at [735, 254] on span "+ Add" at bounding box center [729, 259] width 28 height 16
checkbox input "true"
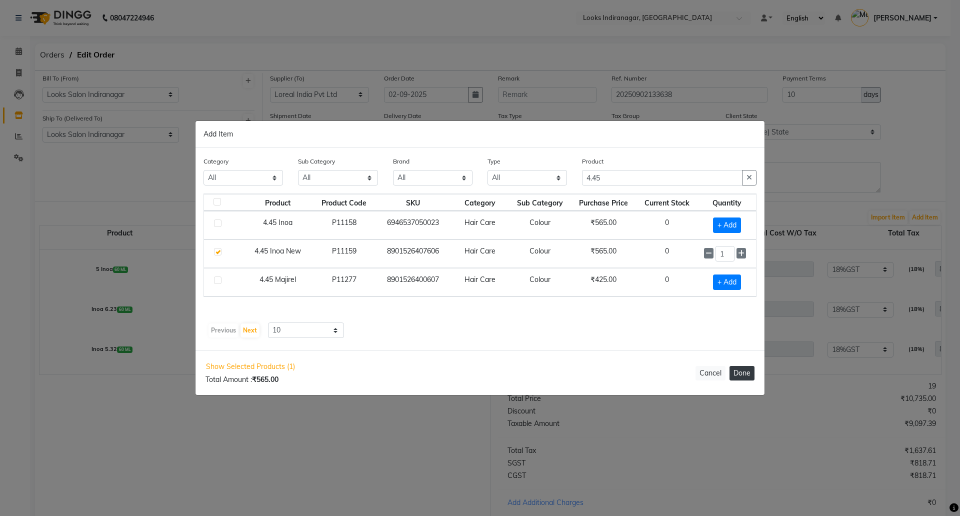
click at [739, 374] on button "Done" at bounding box center [742, 373] width 25 height 15
select select "4314"
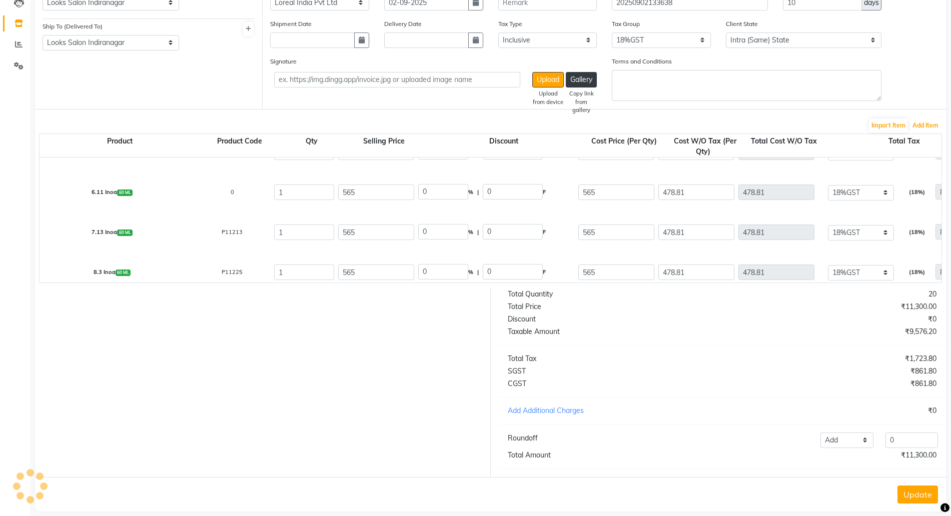
scroll to position [114, 0]
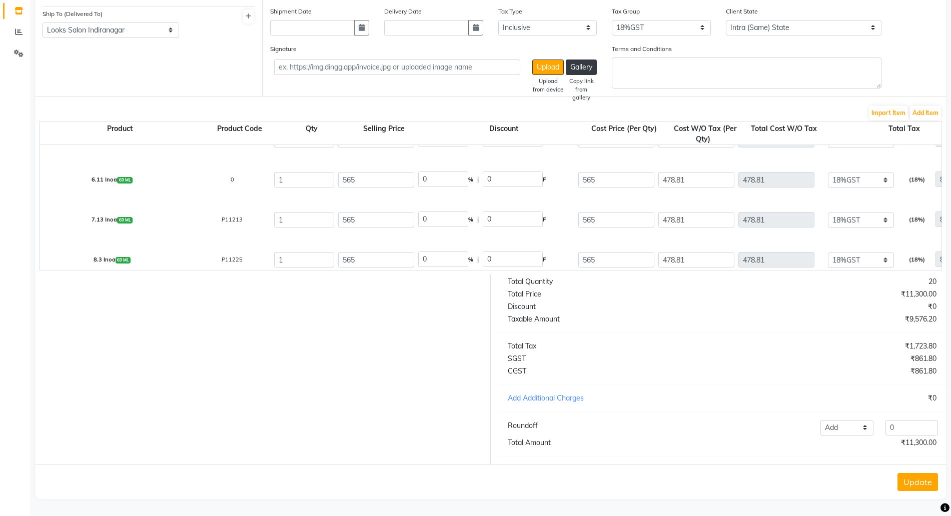
click at [921, 479] on button "Update" at bounding box center [917, 482] width 41 height 18
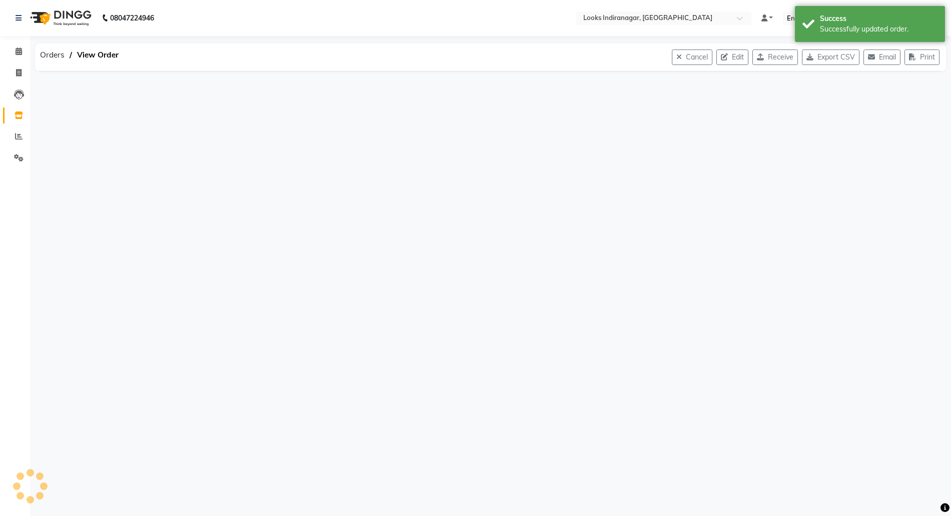
scroll to position [0, 0]
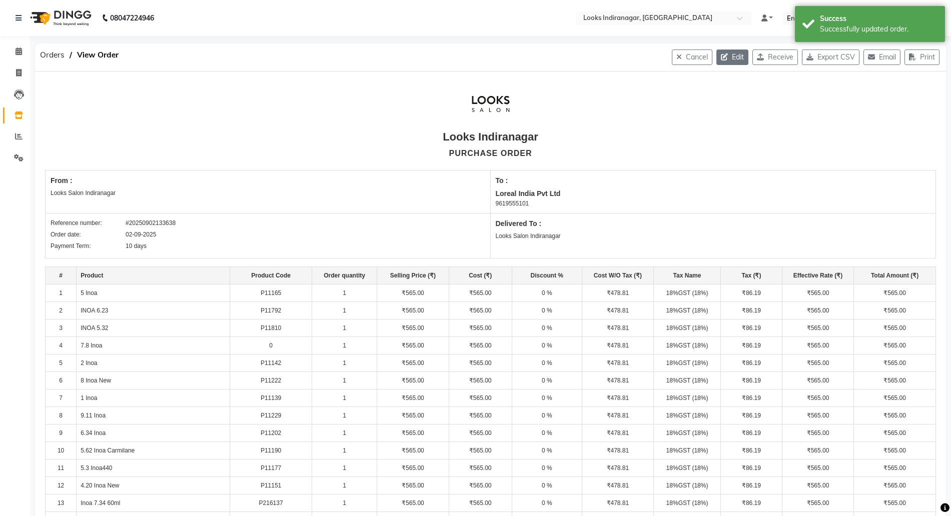
click at [726, 58] on button "Edit" at bounding box center [732, 58] width 32 height 16
select select "1682"
select select "1683"
select select "5712"
select select "true"
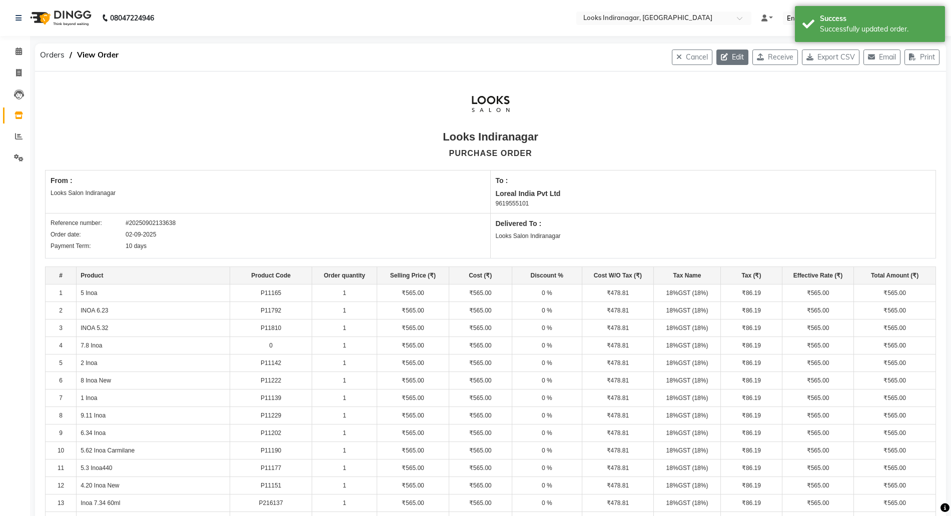
select select "4314"
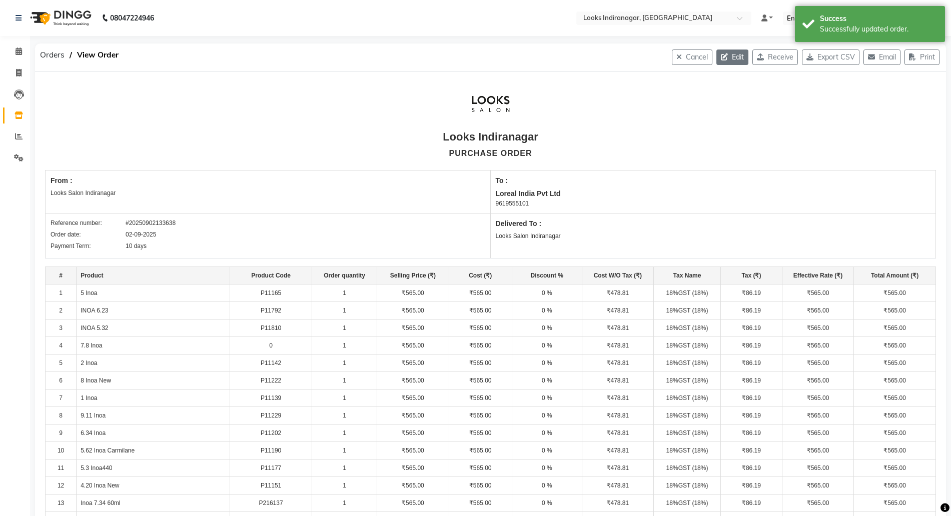
select select "4314"
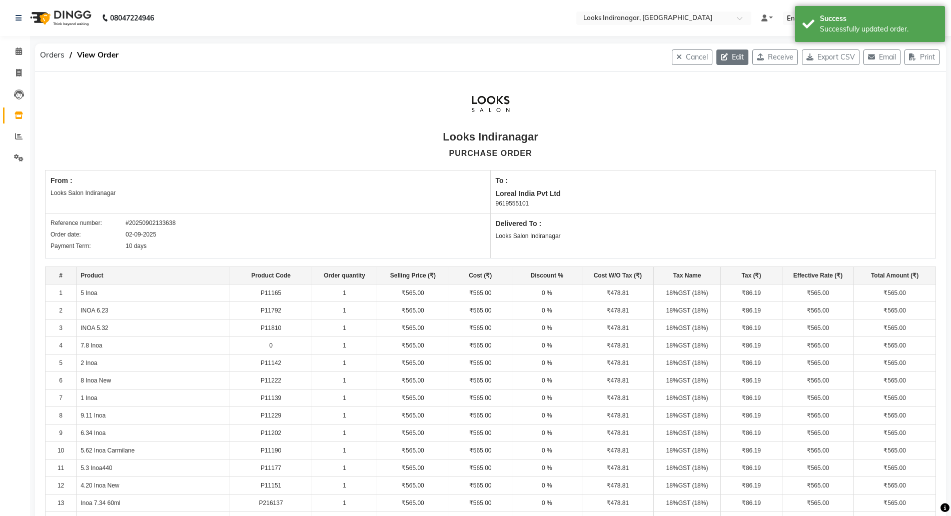
select select "4314"
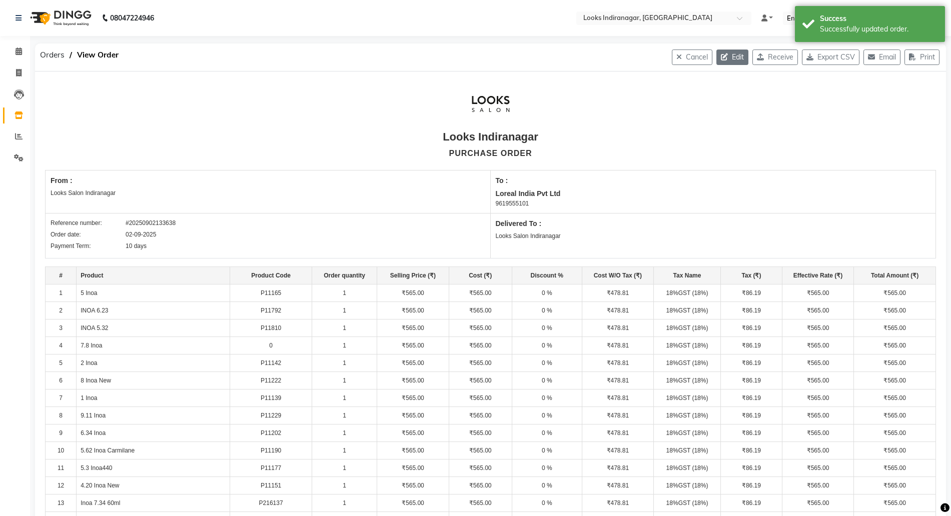
select select "4314"
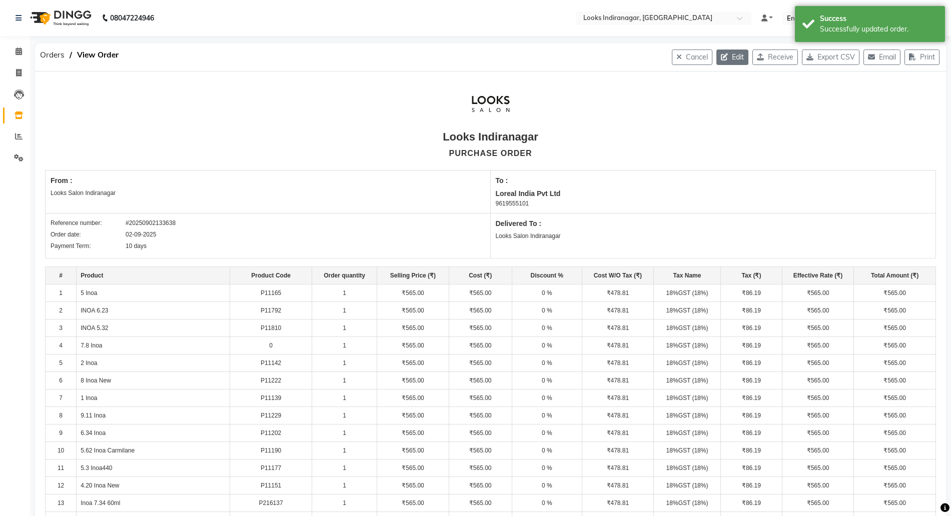
select select "4314"
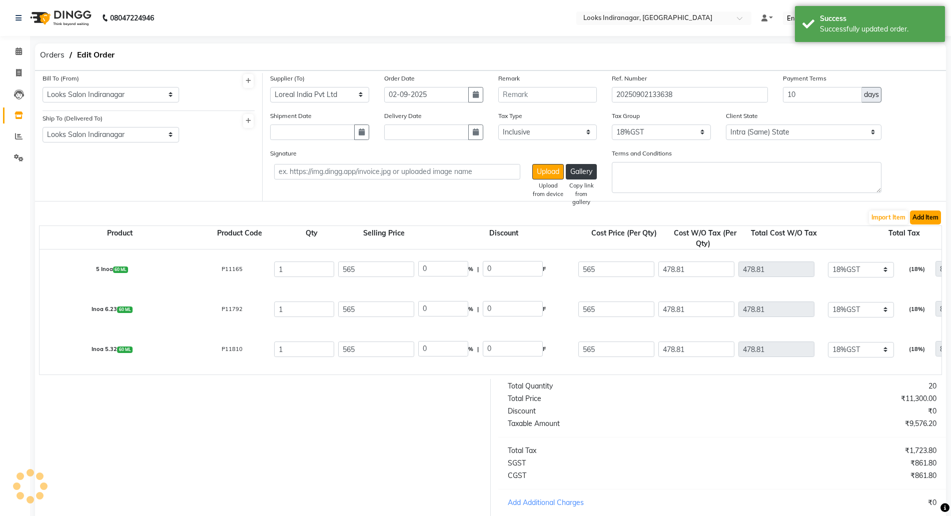
click at [915, 217] on button "Add Item" at bounding box center [925, 218] width 31 height 14
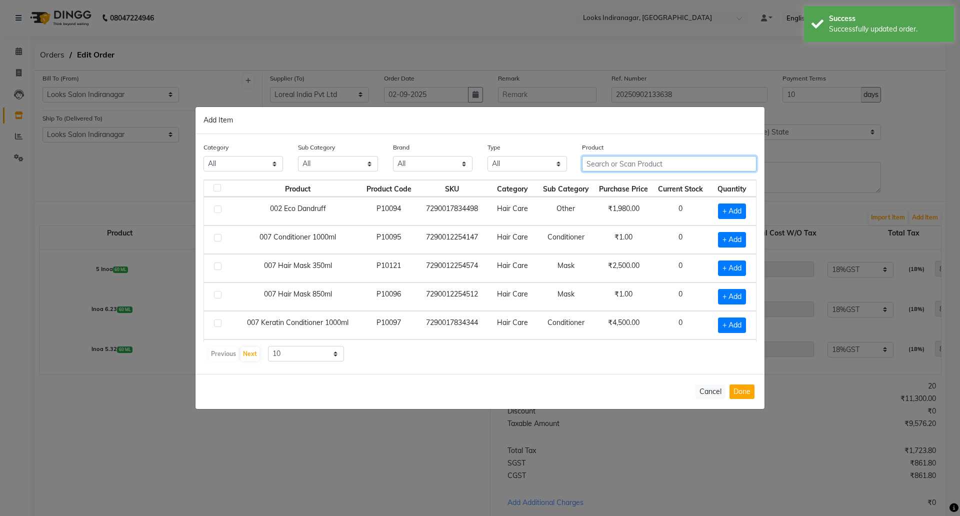
click at [627, 161] on input "text" at bounding box center [669, 164] width 175 height 16
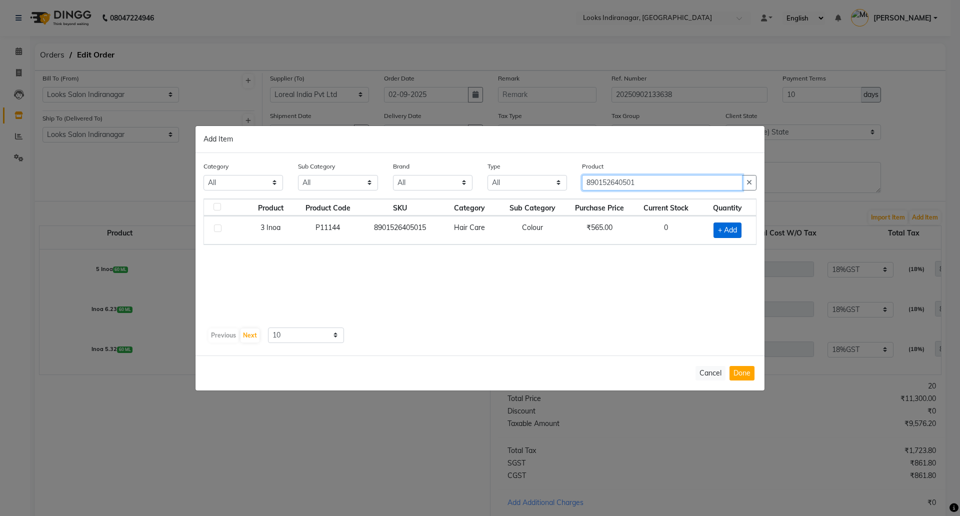
type input "890152640501"
click at [727, 232] on span "+ Add" at bounding box center [728, 231] width 28 height 16
checkbox input "true"
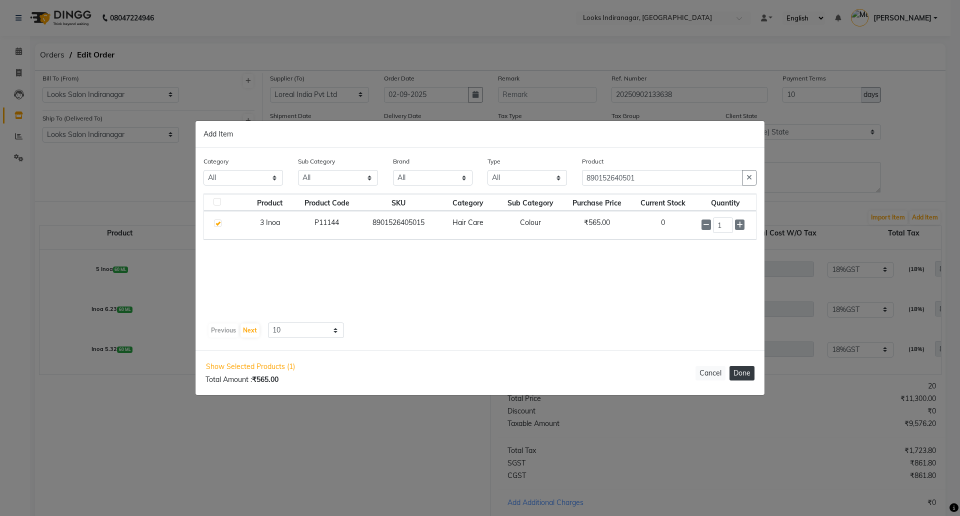
click at [741, 374] on button "Done" at bounding box center [742, 373] width 25 height 15
select select "4314"
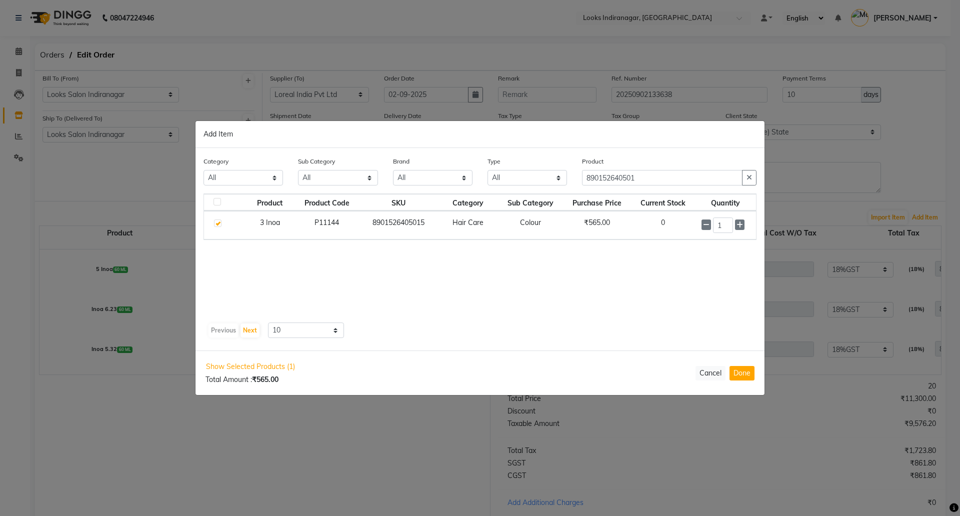
select select "4314"
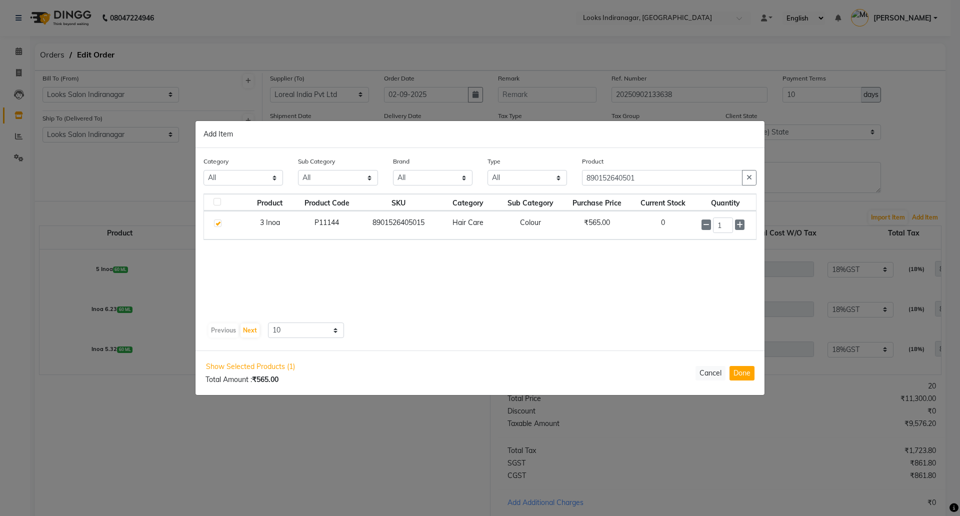
select select "4314"
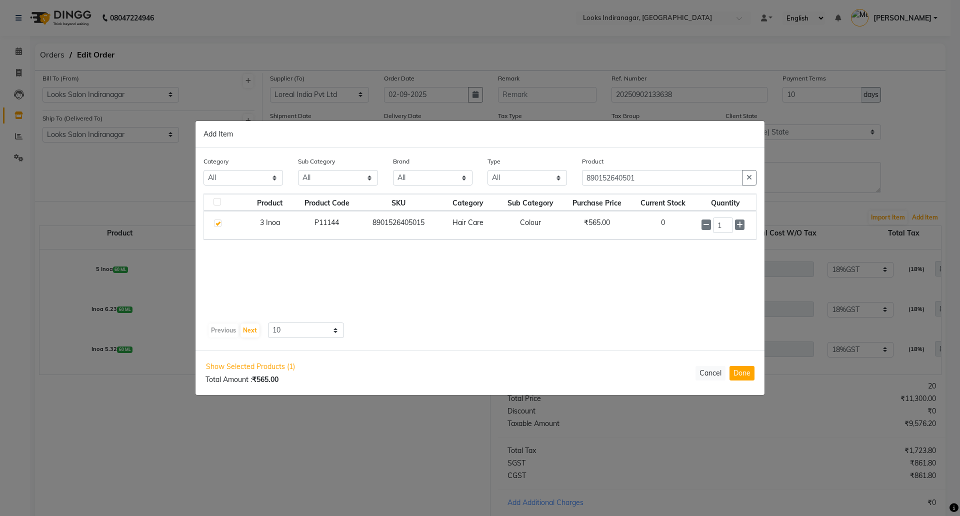
select select "4314"
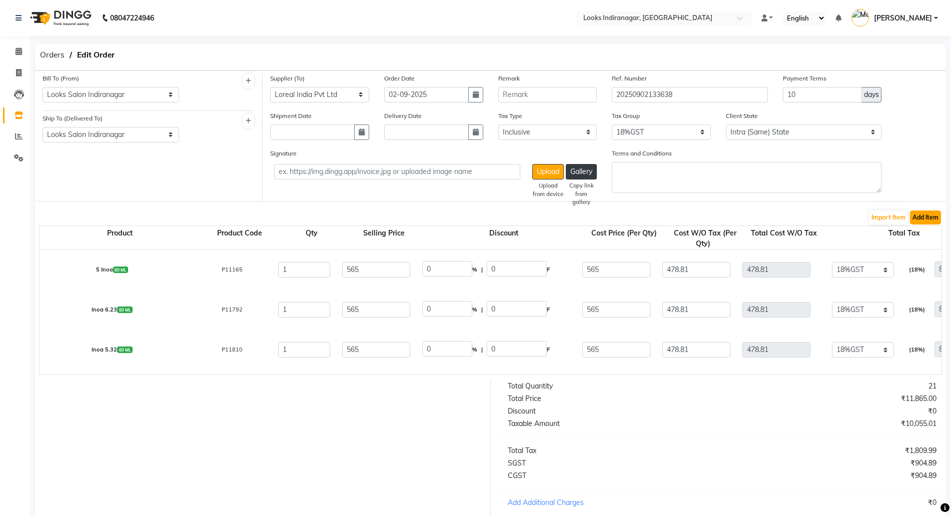
click at [933, 217] on button "Add Item" at bounding box center [925, 218] width 31 height 14
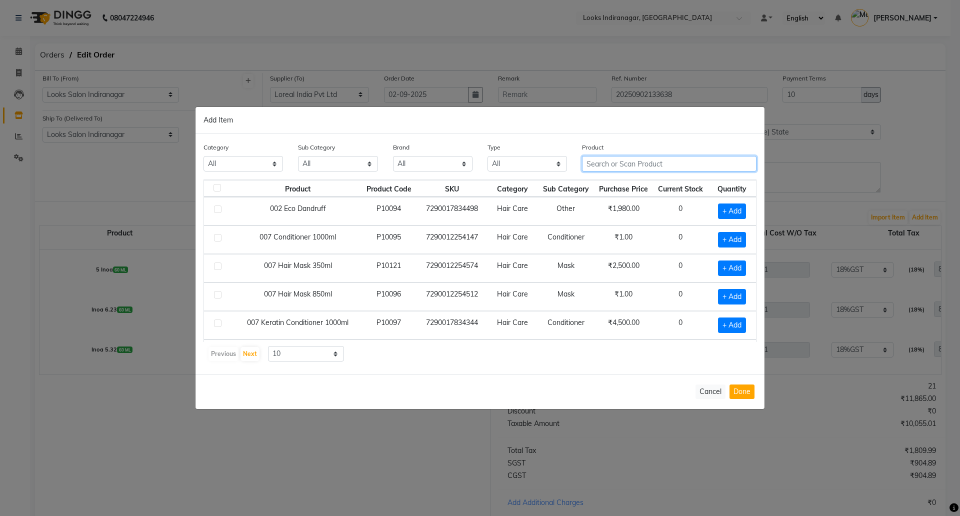
click at [660, 167] on input "text" at bounding box center [669, 164] width 175 height 16
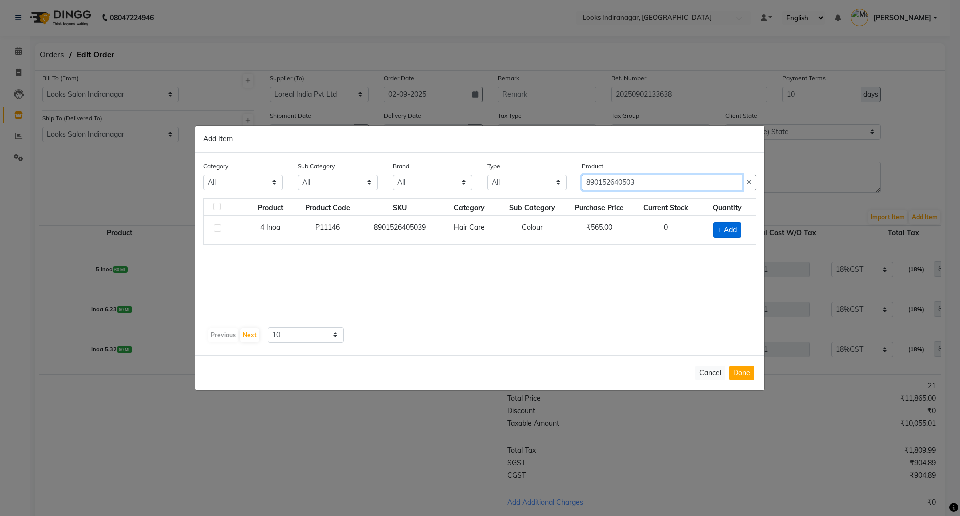
type input "890152640503"
click at [733, 227] on span "+ Add" at bounding box center [728, 231] width 28 height 16
checkbox input "true"
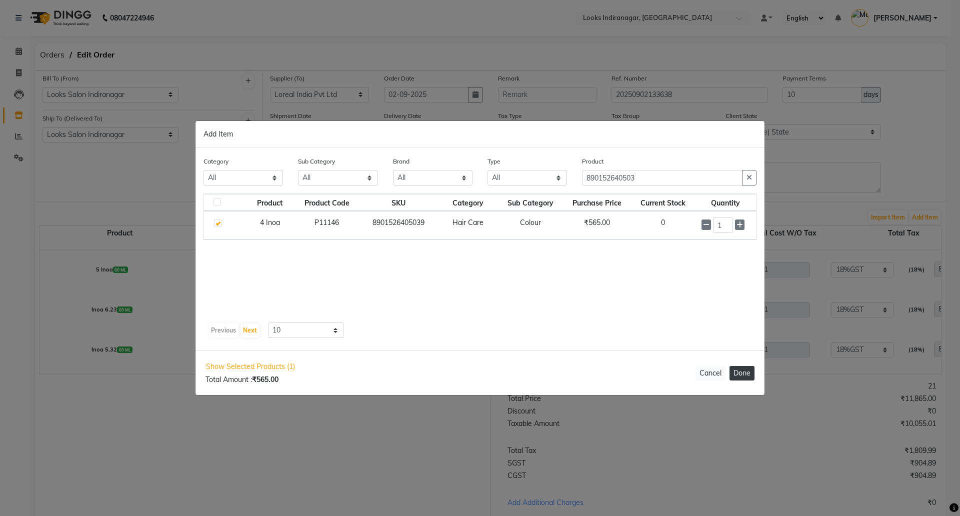
click at [743, 377] on button "Done" at bounding box center [742, 373] width 25 height 15
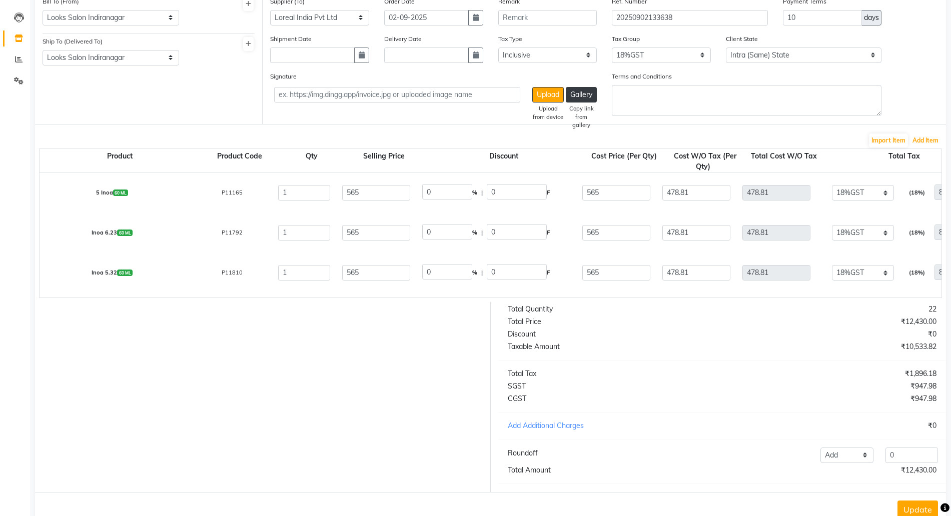
scroll to position [114, 0]
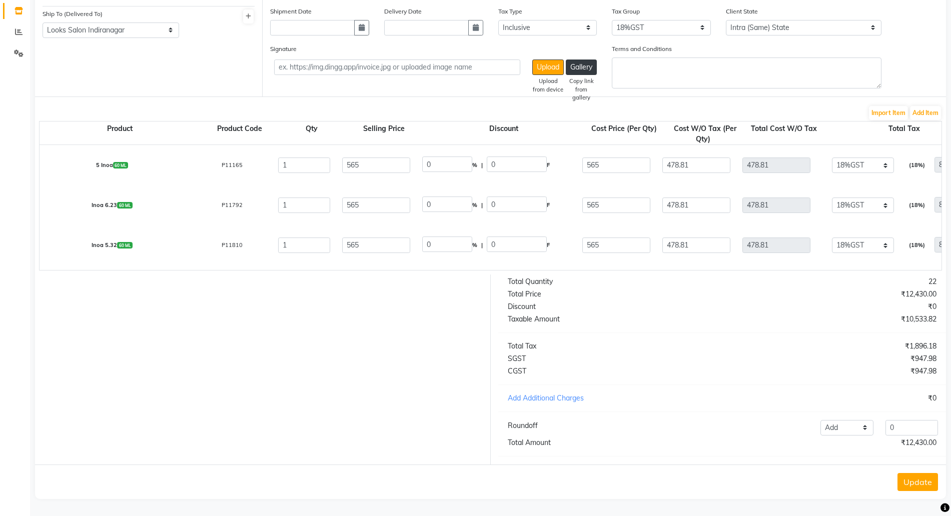
click at [914, 483] on button "Update" at bounding box center [917, 482] width 41 height 18
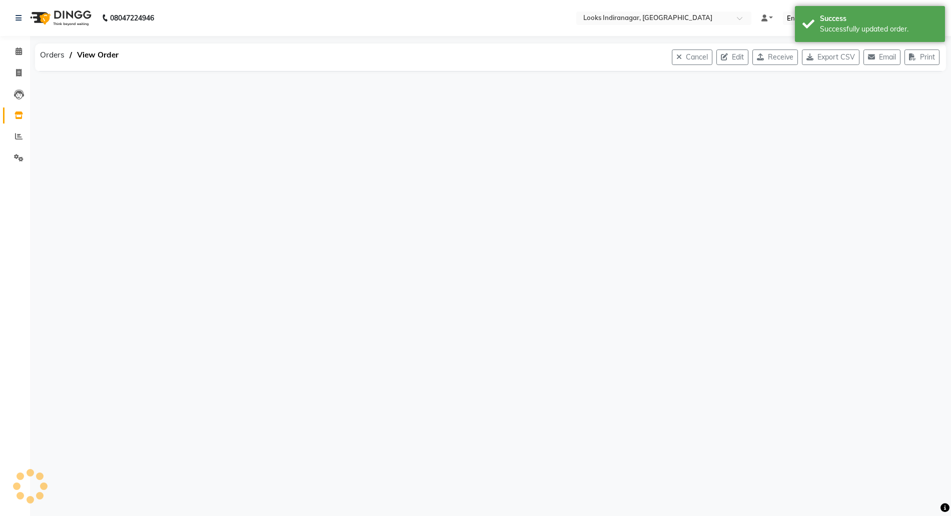
scroll to position [0, 0]
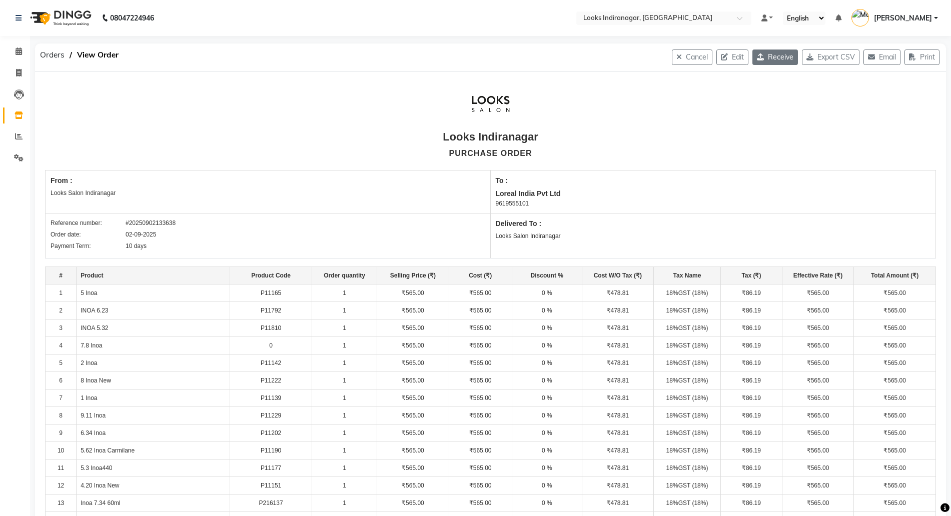
click at [771, 64] on button "Receive" at bounding box center [775, 58] width 46 height 16
select select "1682"
select select "1683"
select select "5712"
select select "true"
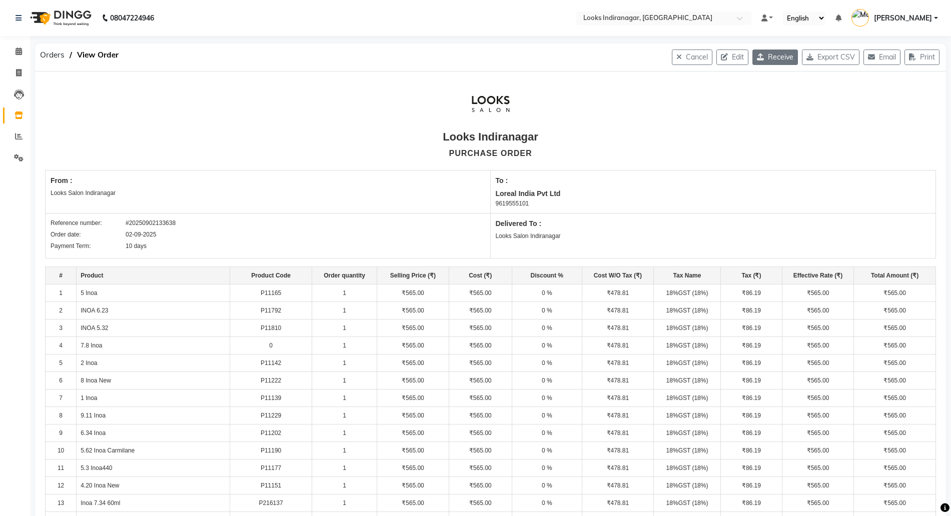
select select "4314"
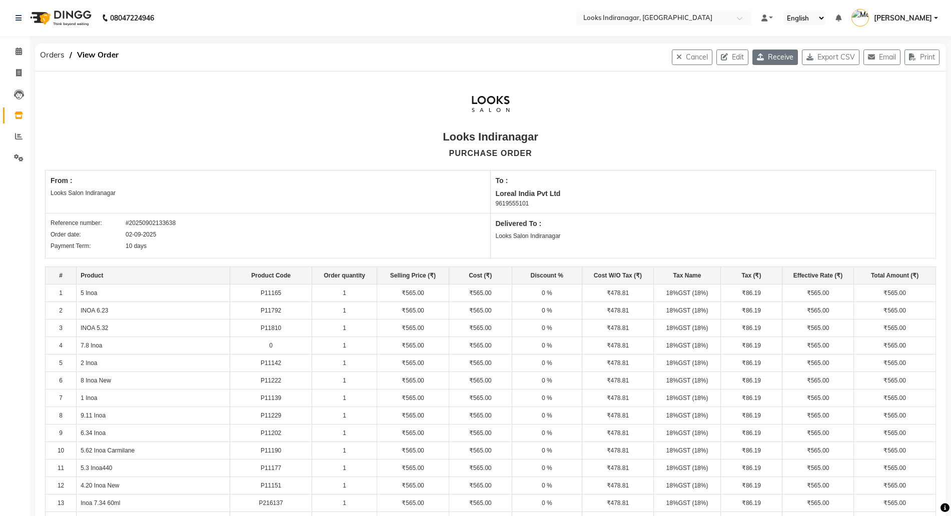
select select "4314"
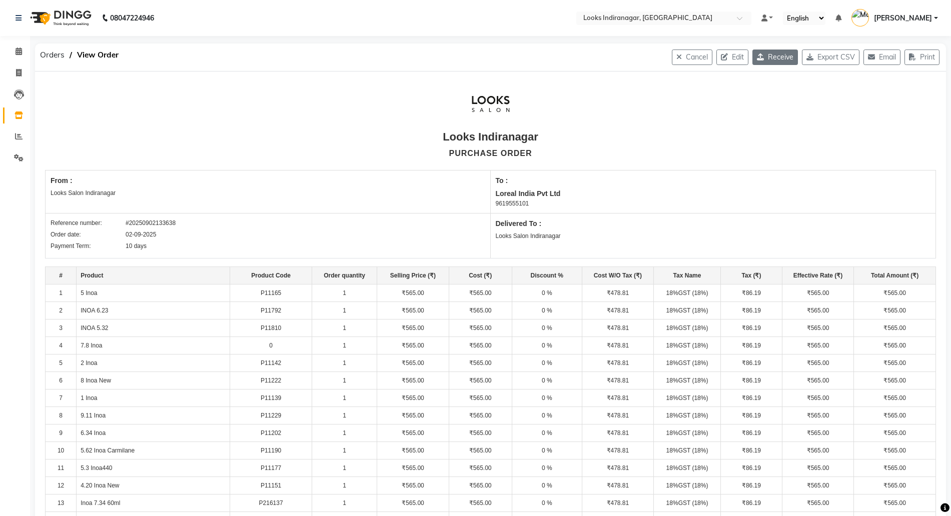
select select "4314"
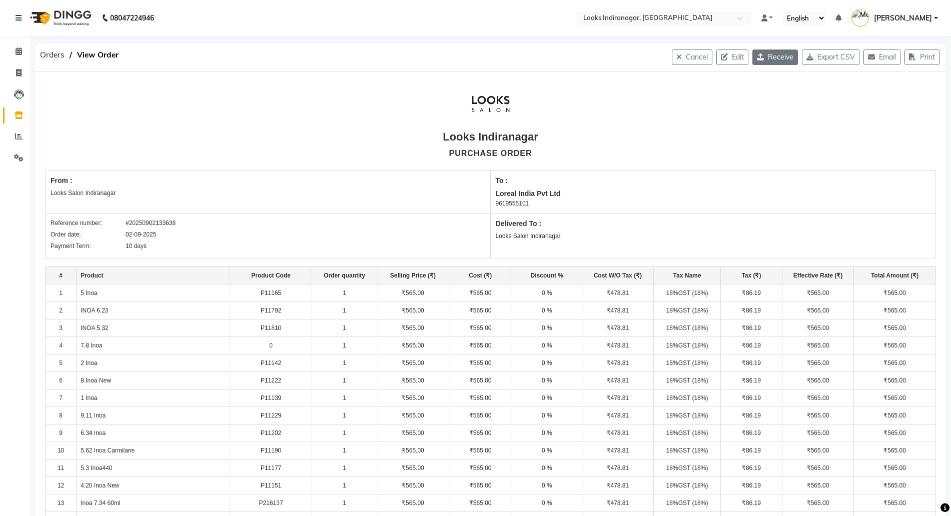
select select "4314"
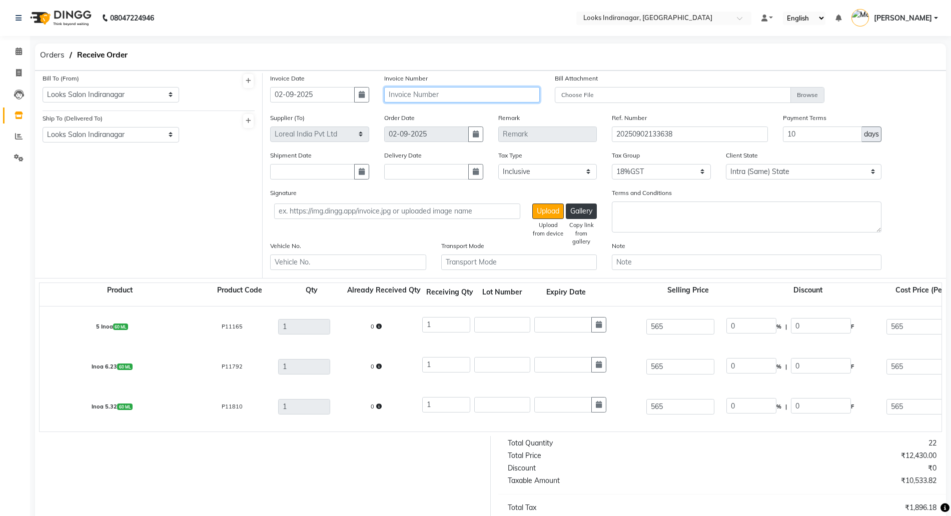
click at [427, 93] on input "text" at bounding box center [462, 95] width 156 height 16
click at [40, 56] on span "Orders" at bounding box center [52, 55] width 35 height 18
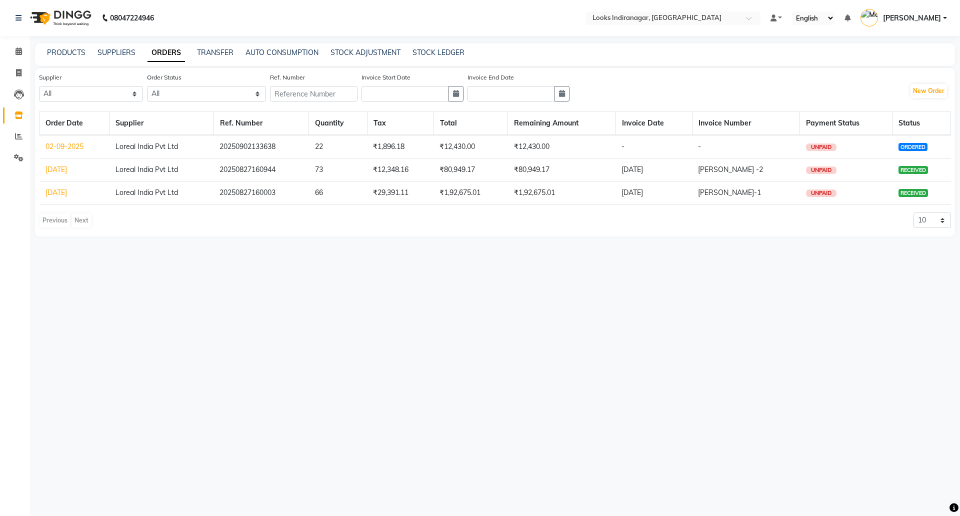
click at [69, 151] on td "02-09-2025" at bounding box center [75, 147] width 70 height 24
click at [67, 146] on link "02-09-2025" at bounding box center [65, 146] width 38 height 9
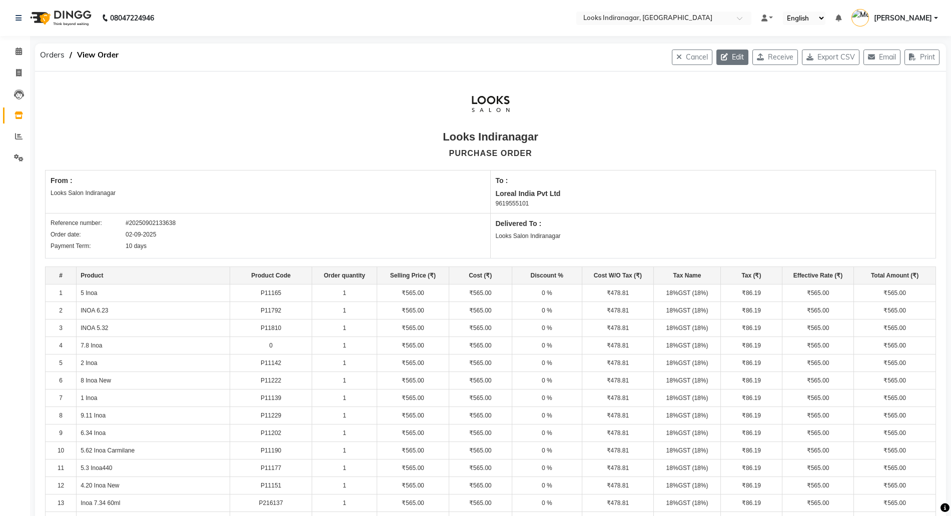
click at [726, 58] on button "Edit" at bounding box center [732, 58] width 32 height 16
select select "1682"
select select "1683"
select select "5712"
select select "true"
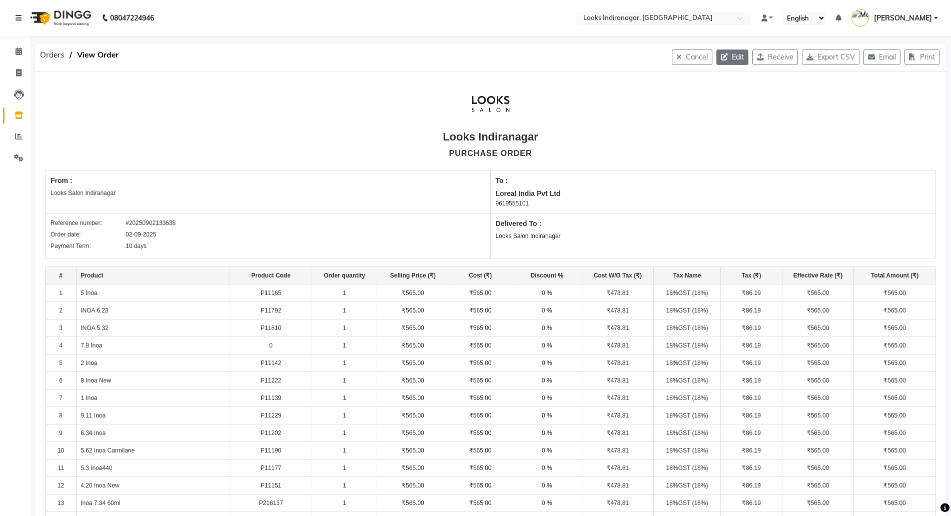
select select "4314"
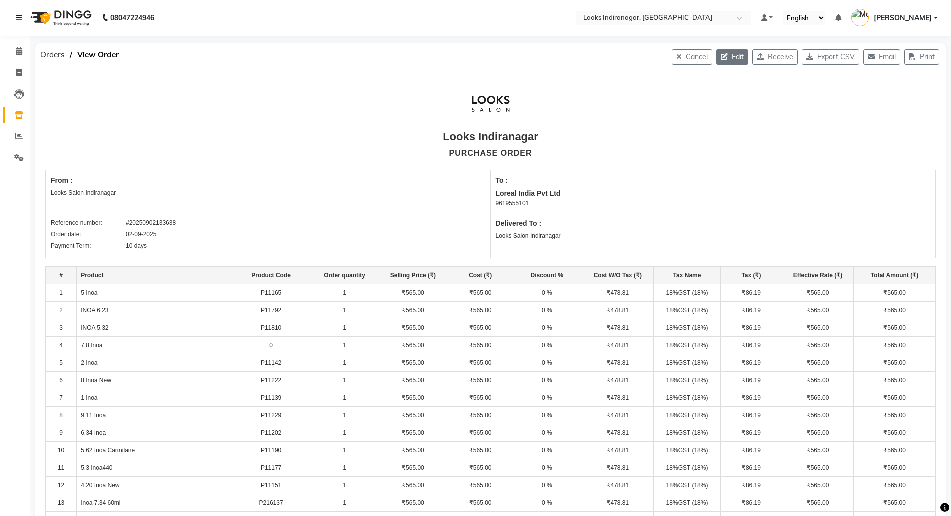
select select "4314"
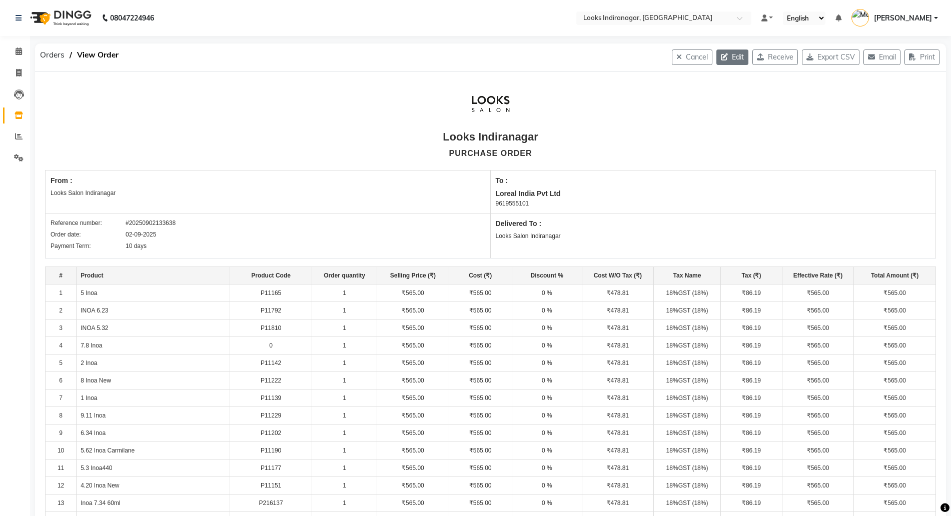
select select "4314"
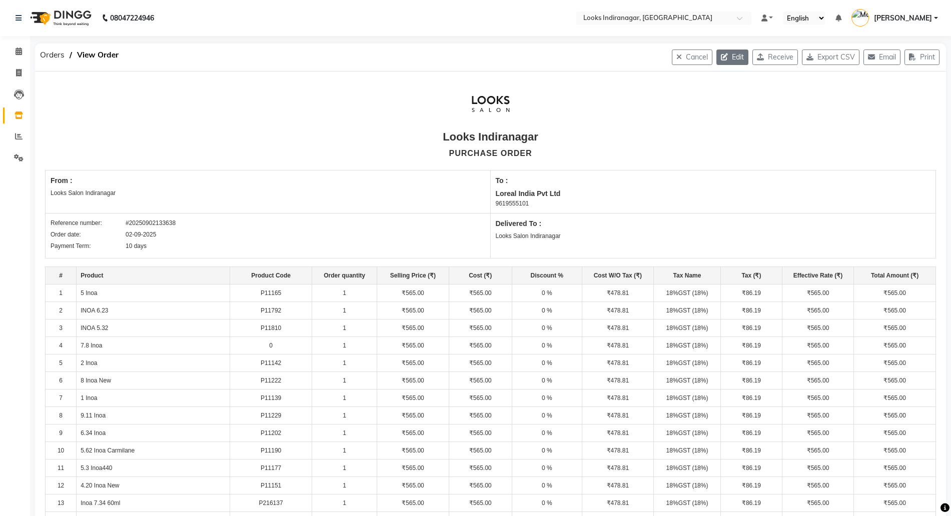
select select "4314"
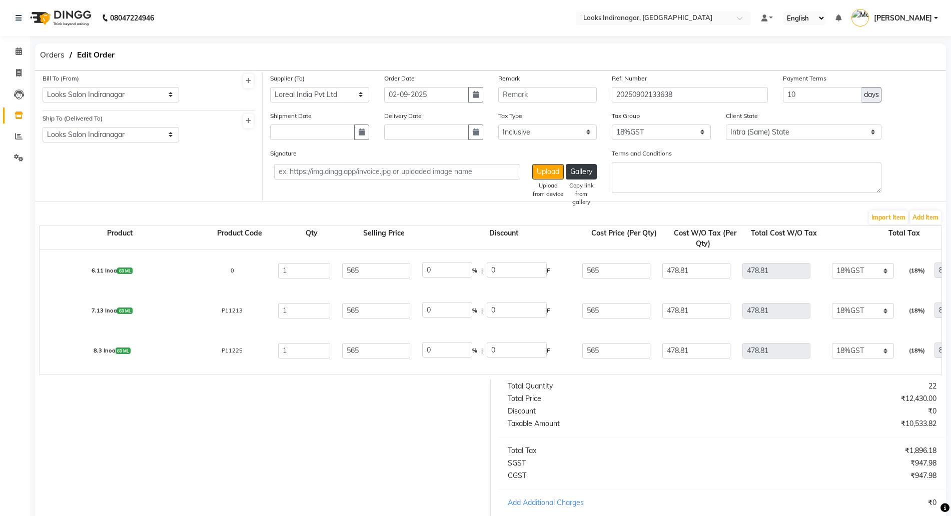
select select "4314"
click at [228, 202] on form "Bill To (From) Select Address Looks Salon Indiranagar Ship To (Delivered To) Se…" at bounding box center [490, 337] width 911 height 533
drag, startPoint x: 310, startPoint y: 312, endPoint x: 211, endPoint y: 310, distance: 99.5
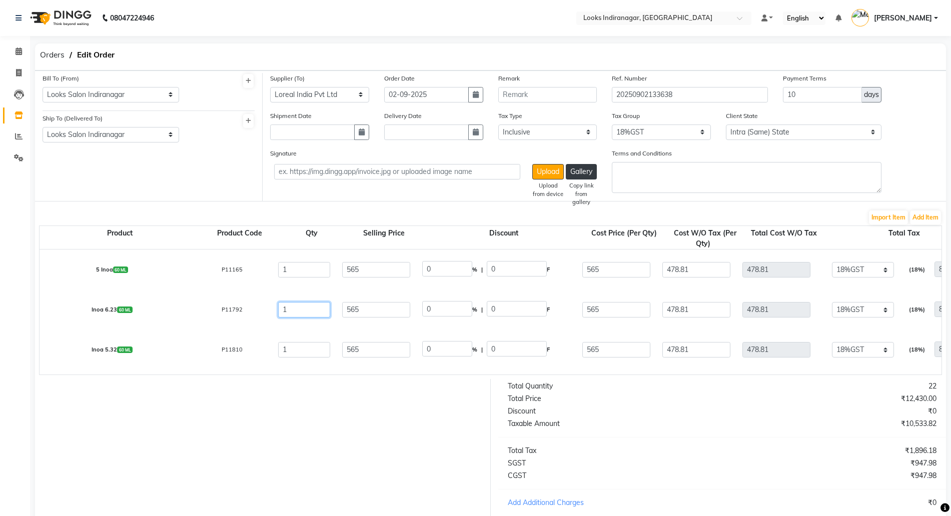
type input "4"
type input "1915.24"
type input "2001.43"
type input "344.74"
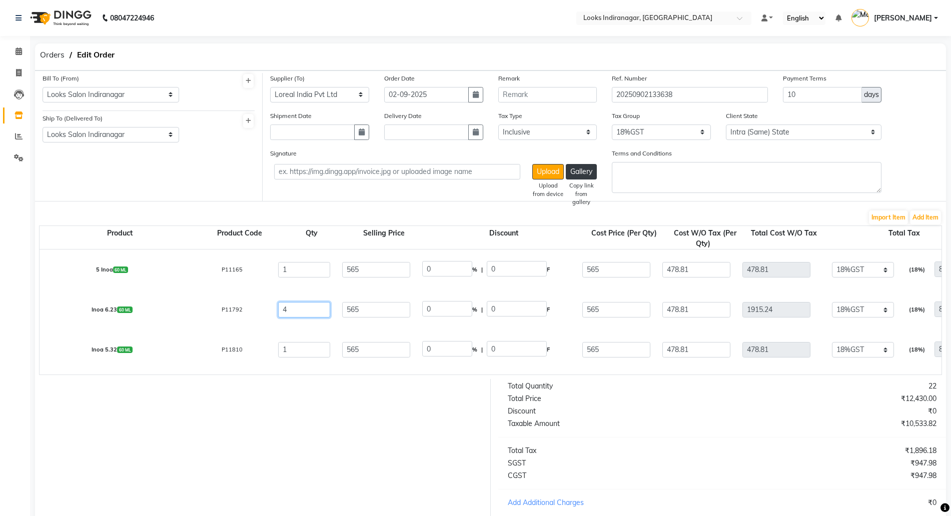
type input "2259.98"
type input "4"
drag, startPoint x: 306, startPoint y: 349, endPoint x: 253, endPoint y: 352, distance: 52.6
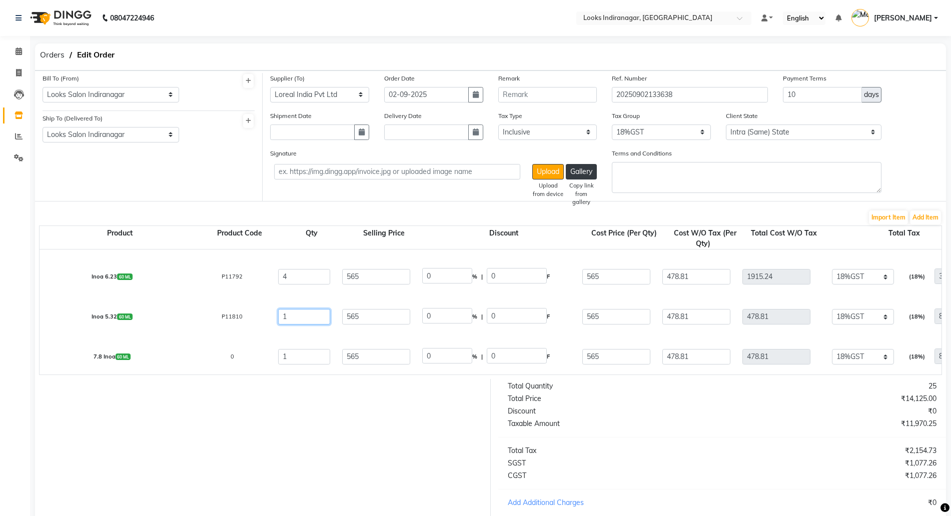
scroll to position [63, 0]
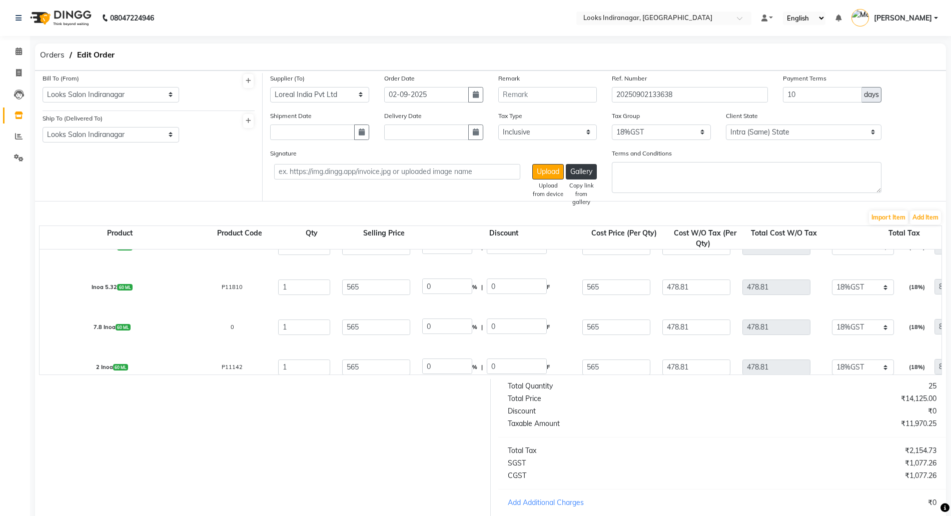
drag, startPoint x: 301, startPoint y: 286, endPoint x: 230, endPoint y: 279, distance: 71.3
drag, startPoint x: 313, startPoint y: 327, endPoint x: 239, endPoint y: 326, distance: 74.0
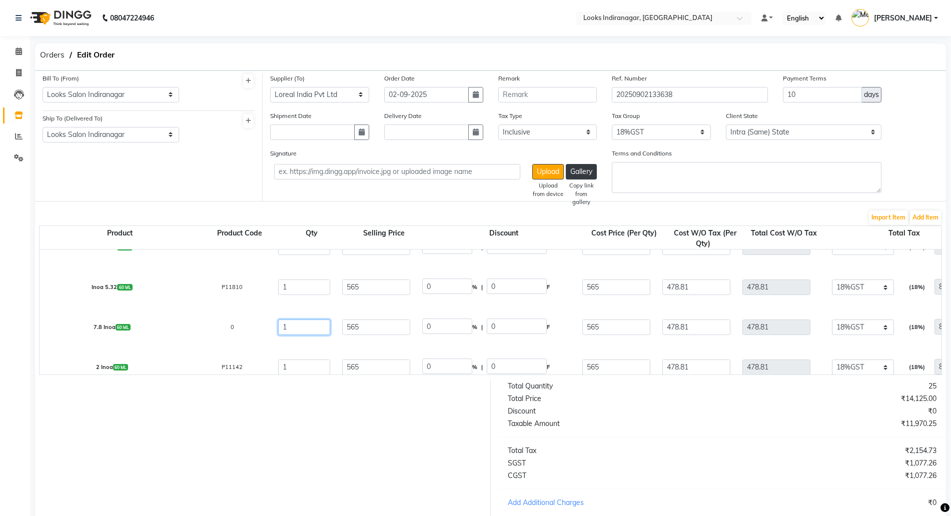
scroll to position [125, 0]
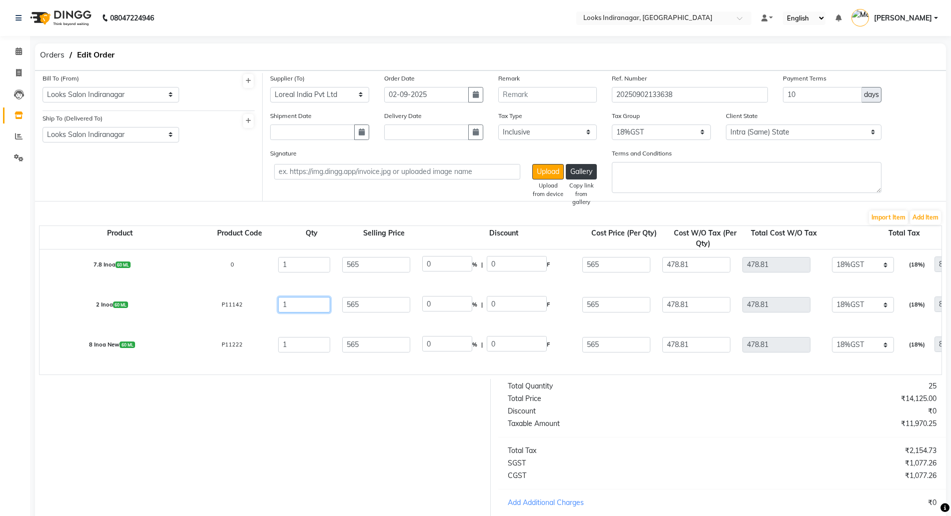
drag, startPoint x: 313, startPoint y: 306, endPoint x: 217, endPoint y: 305, distance: 96.0
type input "3"
type input "1436.43"
type input "1522.62"
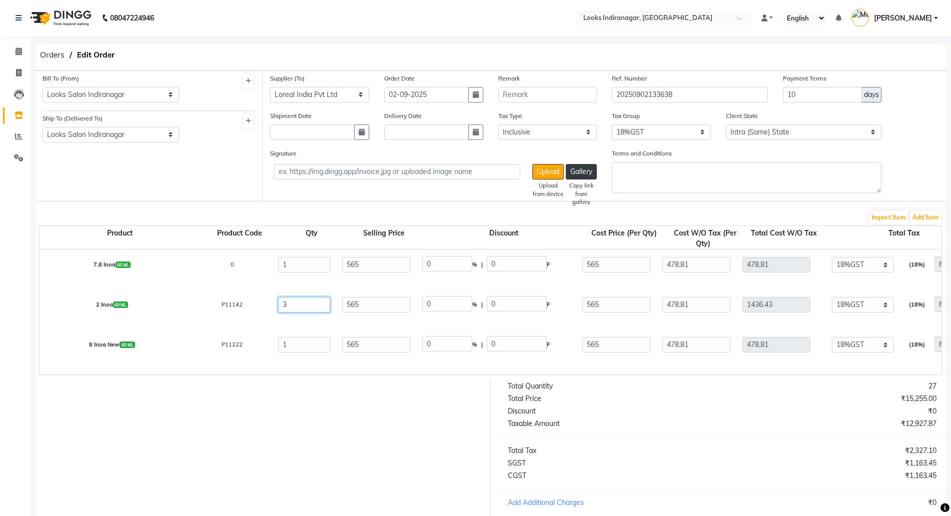
type input "258.56"
type input "1694.99"
type input "3"
drag, startPoint x: 305, startPoint y: 346, endPoint x: 226, endPoint y: 345, distance: 78.5
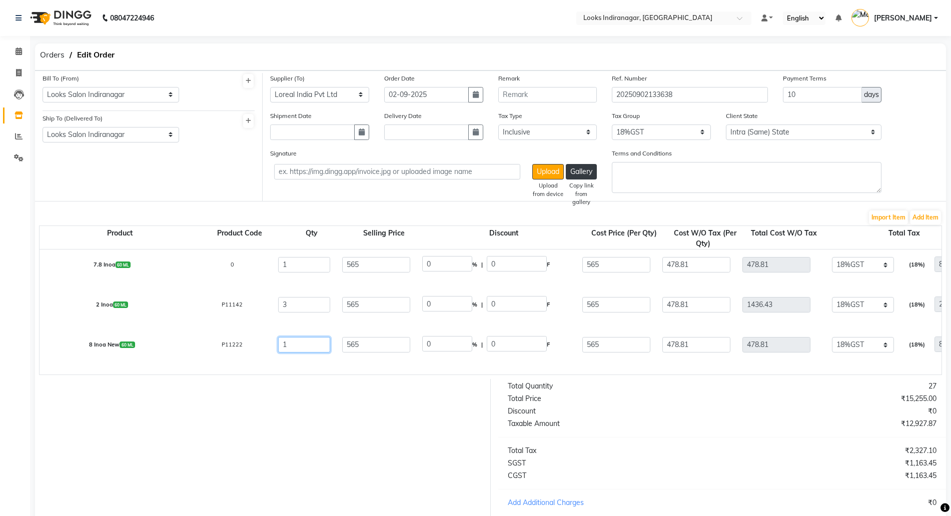
type input "2"
type input "957.62"
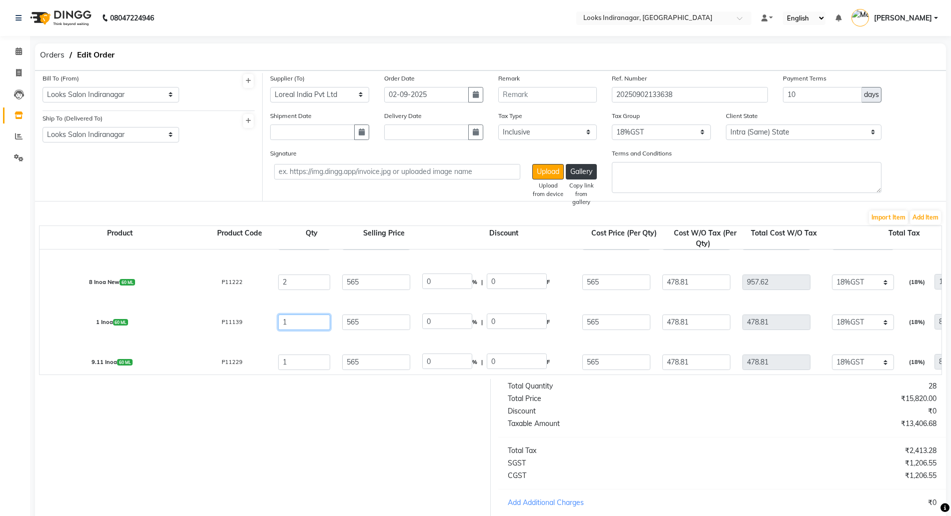
drag, startPoint x: 299, startPoint y: 324, endPoint x: 256, endPoint y: 321, distance: 43.1
drag, startPoint x: 316, startPoint y: 363, endPoint x: 218, endPoint y: 353, distance: 98.5
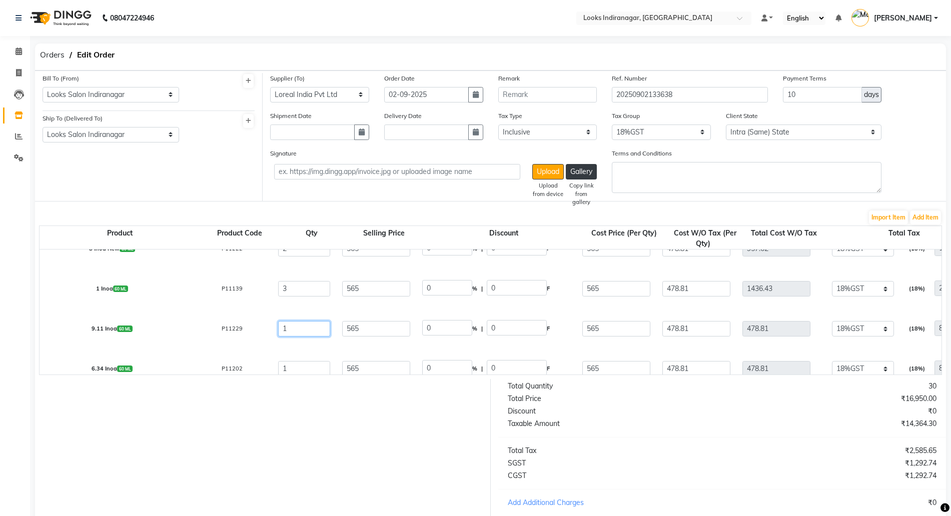
scroll to position [250, 0]
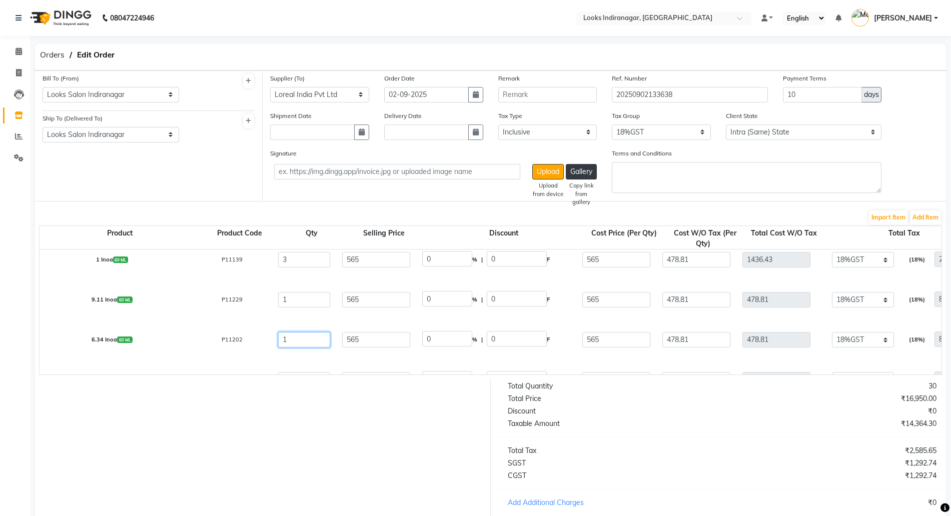
drag, startPoint x: 268, startPoint y: 336, endPoint x: 258, endPoint y: 334, distance: 9.6
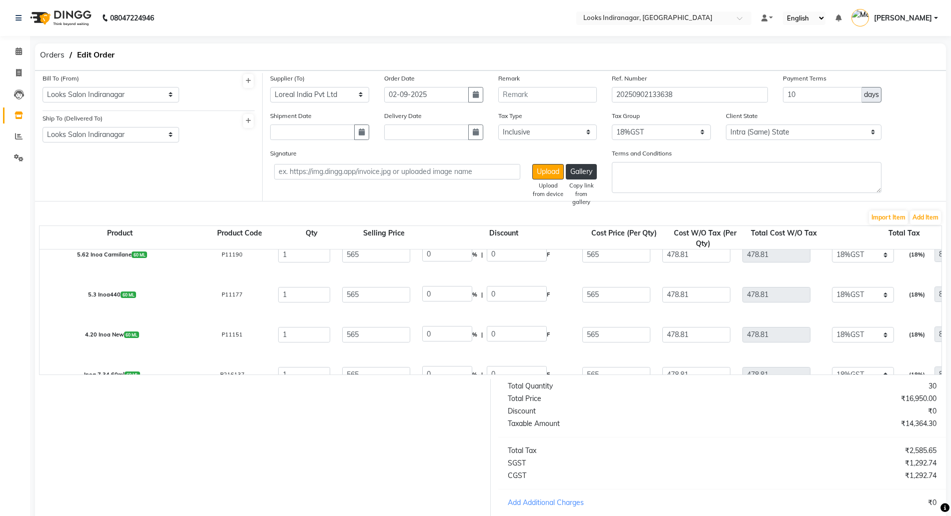
scroll to position [313, 0]
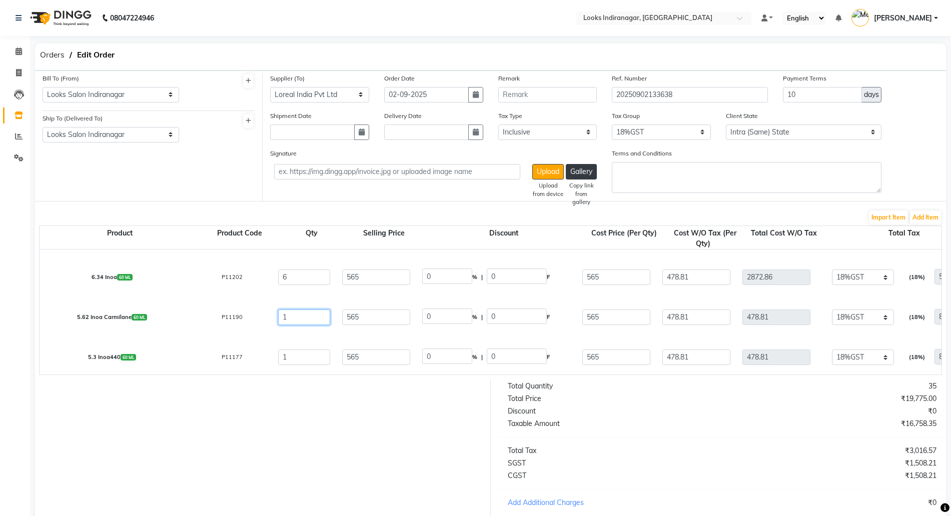
drag, startPoint x: 308, startPoint y: 313, endPoint x: 266, endPoint y: 318, distance: 42.2
drag, startPoint x: 308, startPoint y: 361, endPoint x: 208, endPoint y: 341, distance: 101.5
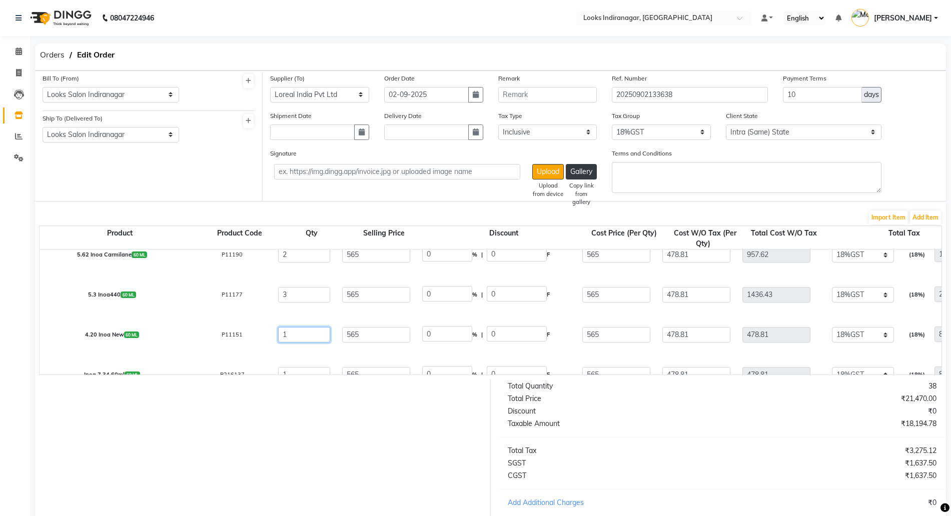
drag, startPoint x: 317, startPoint y: 339, endPoint x: 266, endPoint y: 330, distance: 52.2
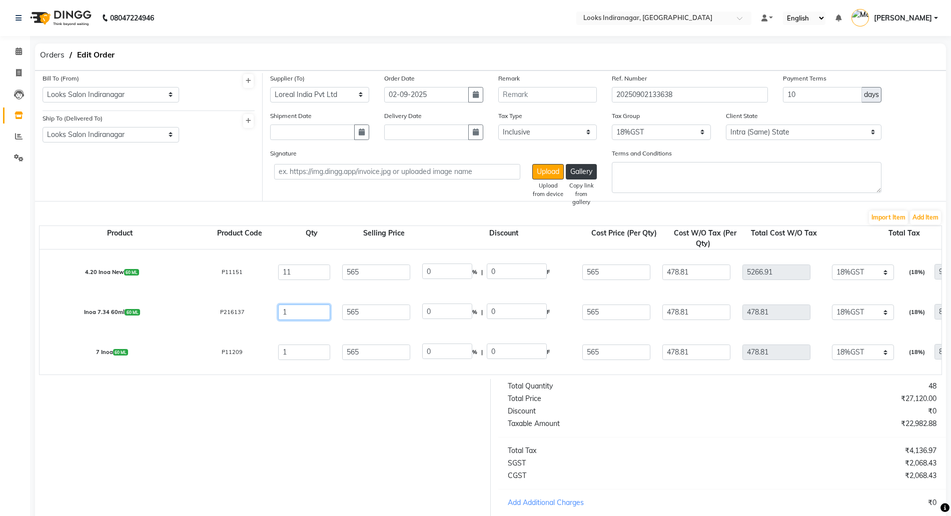
drag, startPoint x: 318, startPoint y: 319, endPoint x: 227, endPoint y: 315, distance: 90.6
drag, startPoint x: 321, startPoint y: 353, endPoint x: 263, endPoint y: 349, distance: 58.6
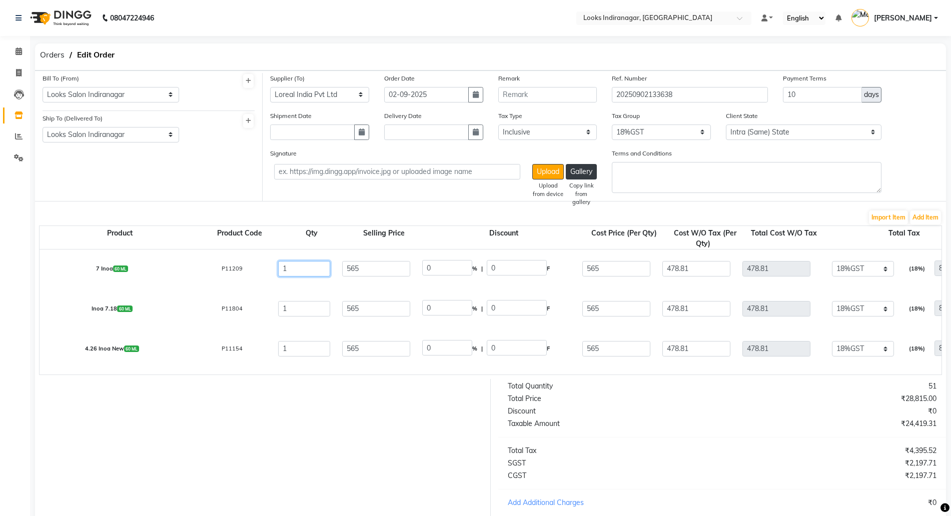
scroll to position [500, 0]
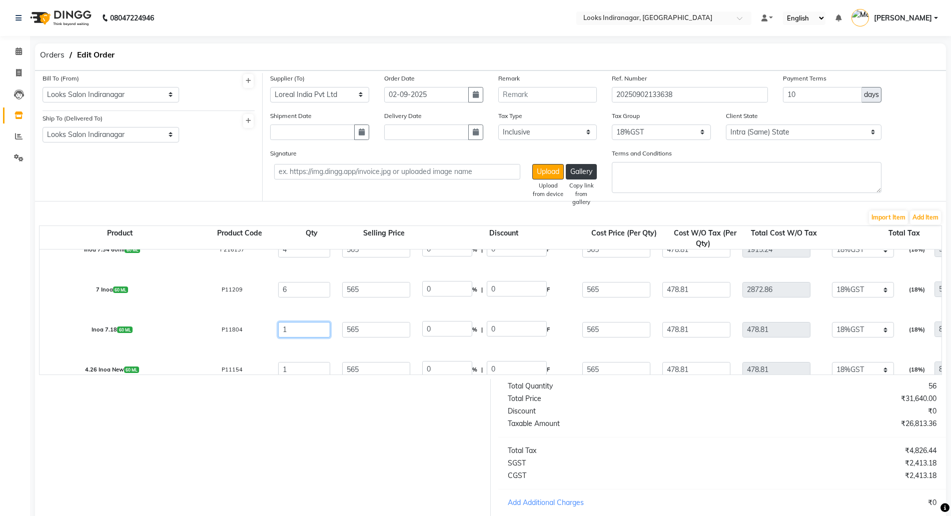
drag, startPoint x: 310, startPoint y: 330, endPoint x: 199, endPoint y: 310, distance: 113.3
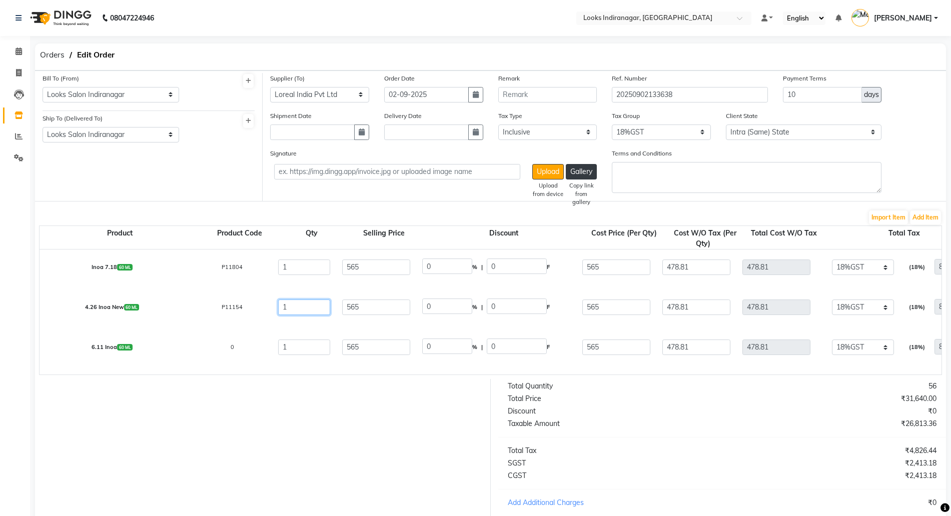
drag, startPoint x: 314, startPoint y: 314, endPoint x: 225, endPoint y: 312, distance: 89.5
drag, startPoint x: 310, startPoint y: 350, endPoint x: 264, endPoint y: 347, distance: 46.1
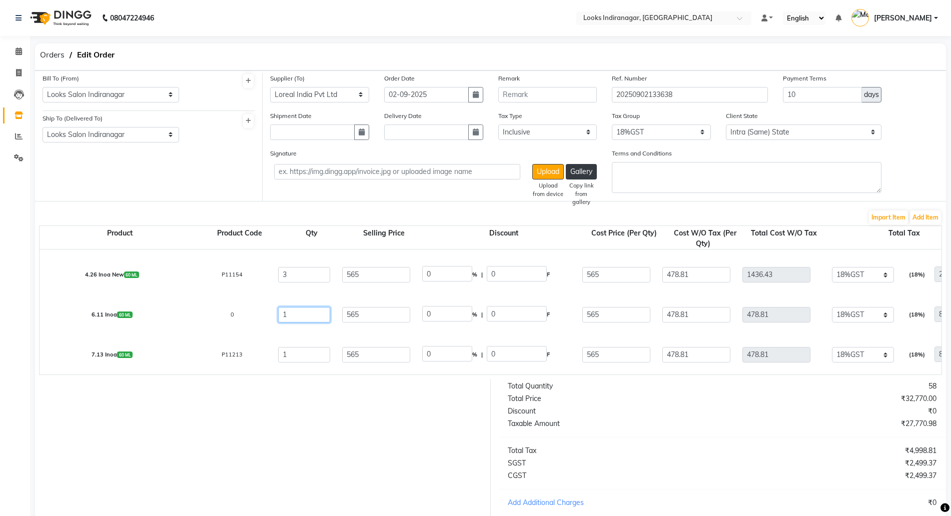
scroll to position [625, 0]
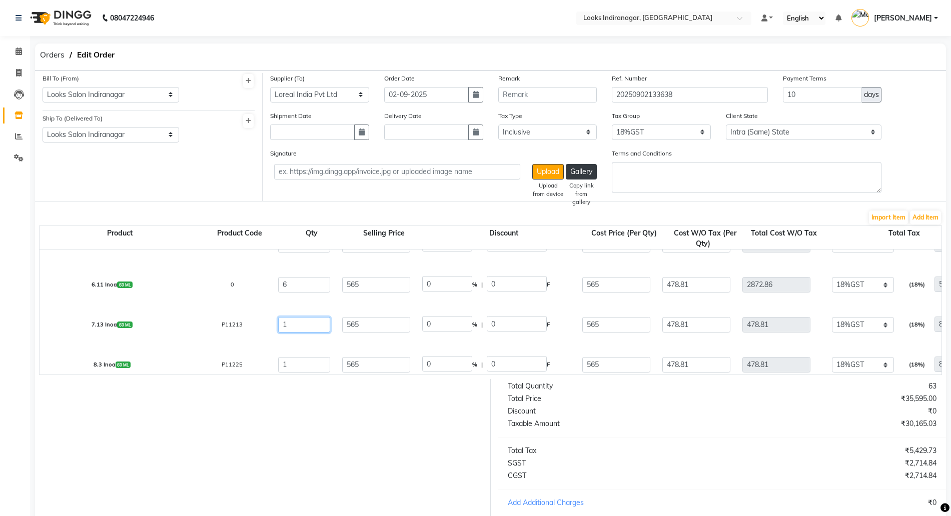
drag, startPoint x: 306, startPoint y: 327, endPoint x: 199, endPoint y: 318, distance: 107.4
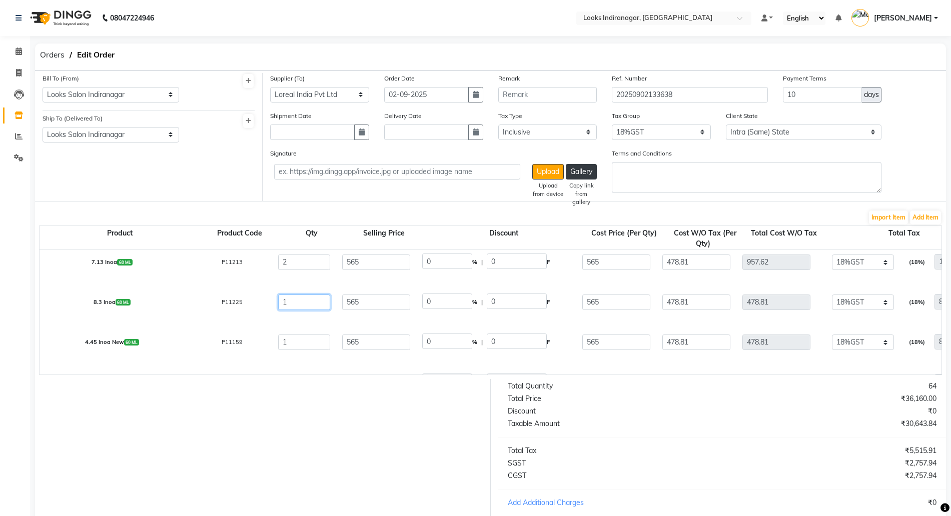
drag, startPoint x: 317, startPoint y: 306, endPoint x: 211, endPoint y: 302, distance: 106.6
drag, startPoint x: 310, startPoint y: 343, endPoint x: 233, endPoint y: 337, distance: 77.7
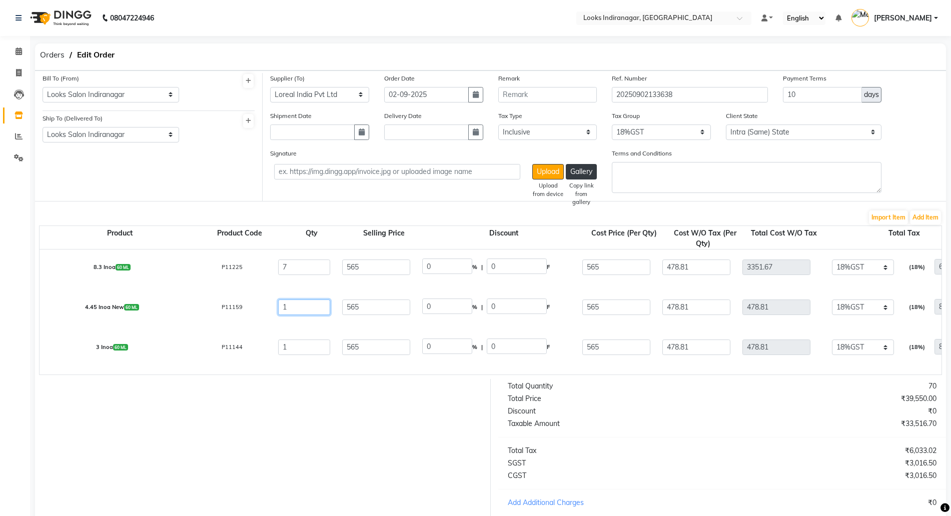
scroll to position [750, 0]
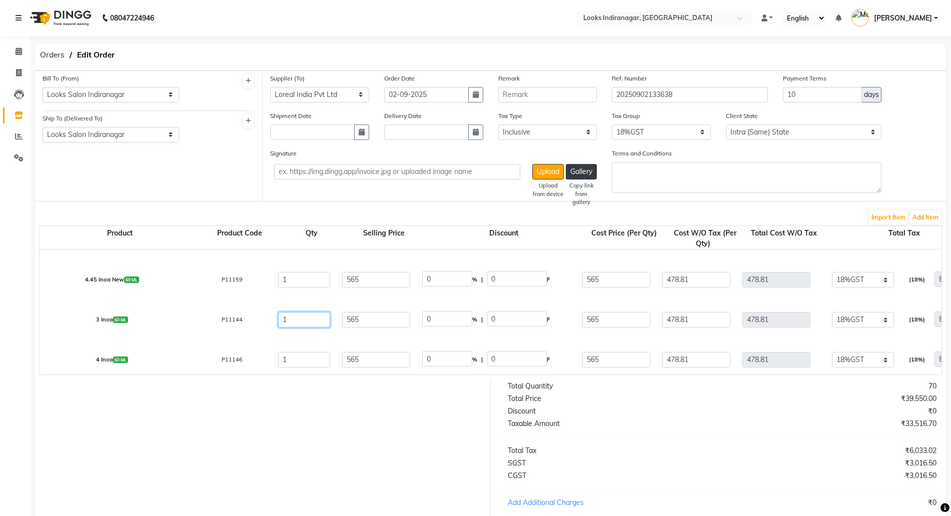
drag, startPoint x: 311, startPoint y: 321, endPoint x: 258, endPoint y: 318, distance: 52.6
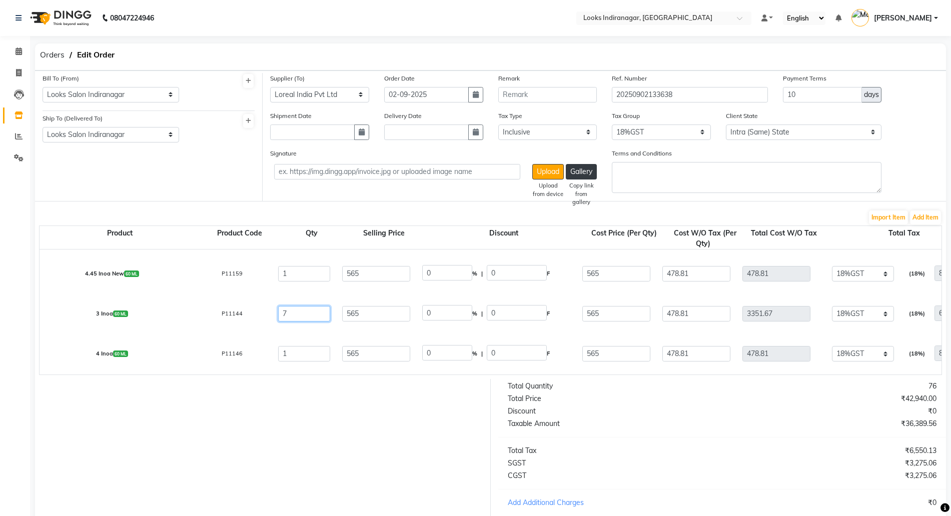
scroll to position [759, 0]
drag, startPoint x: 301, startPoint y: 343, endPoint x: 268, endPoint y: 341, distance: 33.0
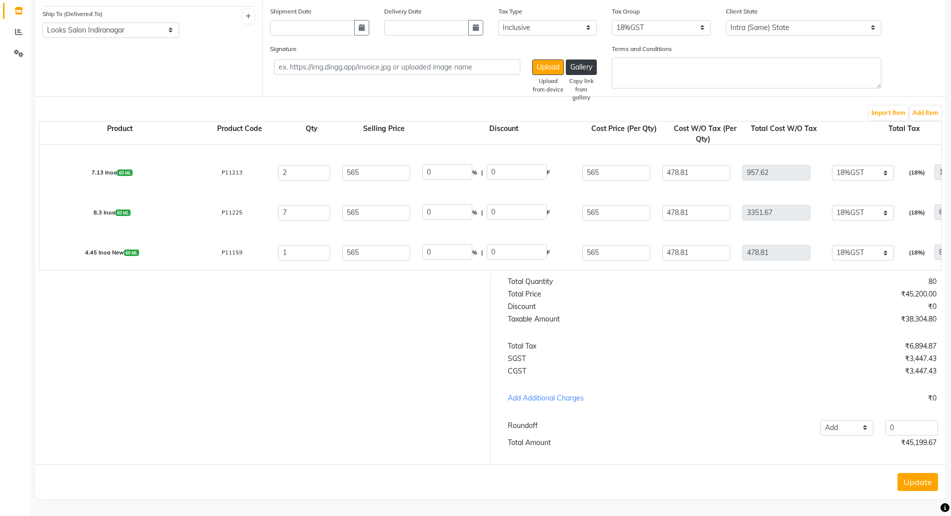
scroll to position [634, 0]
click at [653, 324] on div "Taxable Amount" at bounding box center [611, 319] width 222 height 11
click at [761, 337] on div "Total Quantity 80 Total Price ₹45,200.00 Discount ₹0 Taxable Amount ₹38,304.80 …" at bounding box center [722, 370] width 463 height 190
click at [601, 203] on input "565" at bounding box center [616, 211] width 68 height 16
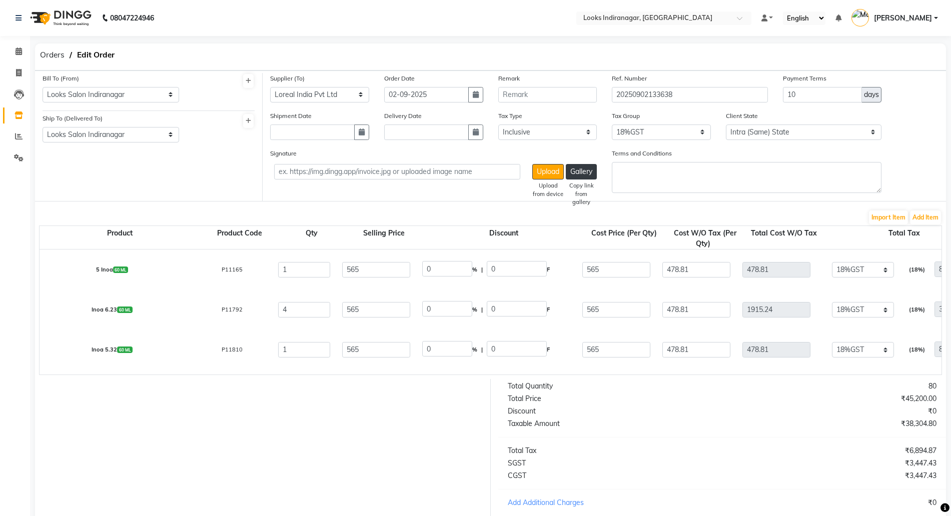
scroll to position [63, 0]
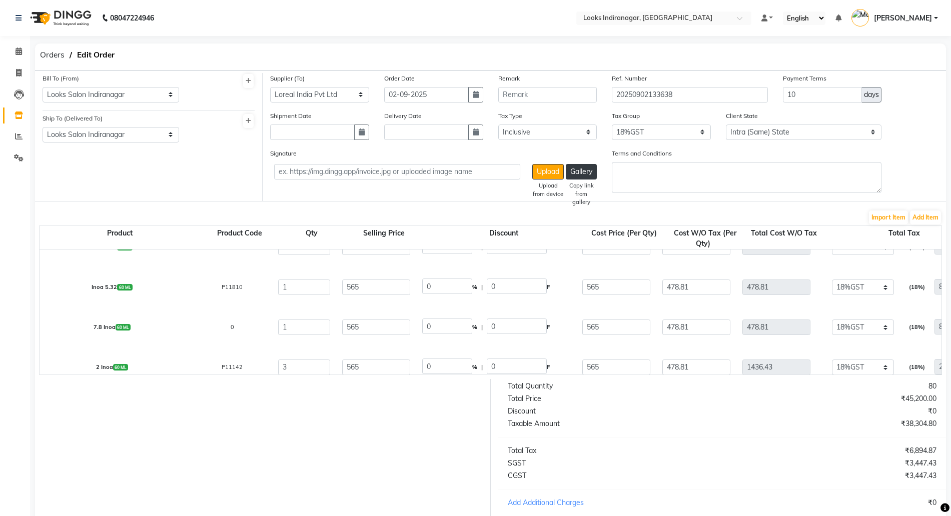
click at [643, 415] on div "Discount" at bounding box center [611, 411] width 222 height 11
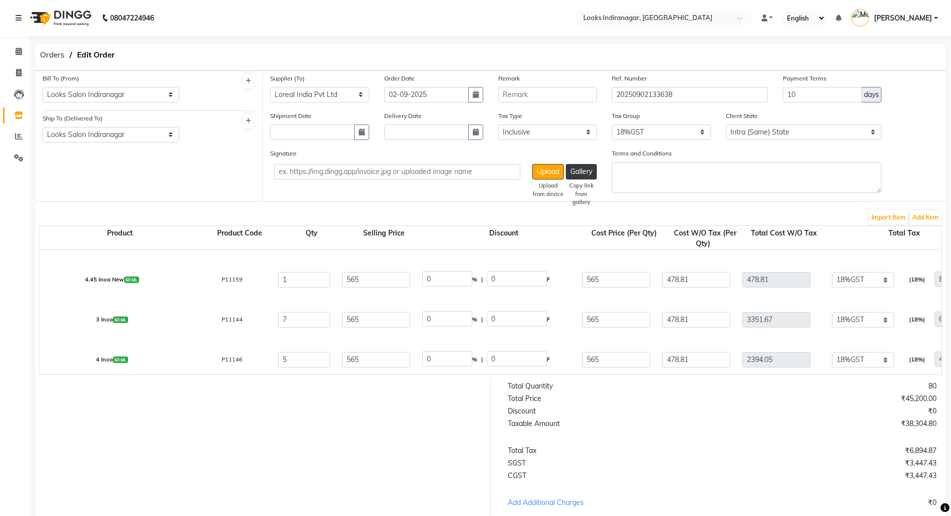
scroll to position [759, 0]
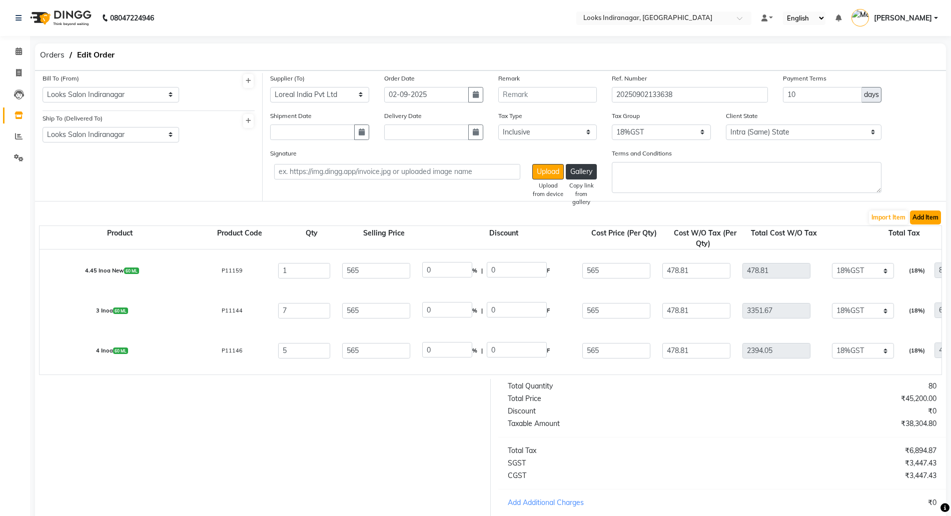
click at [918, 211] on button "Add Item" at bounding box center [925, 218] width 31 height 14
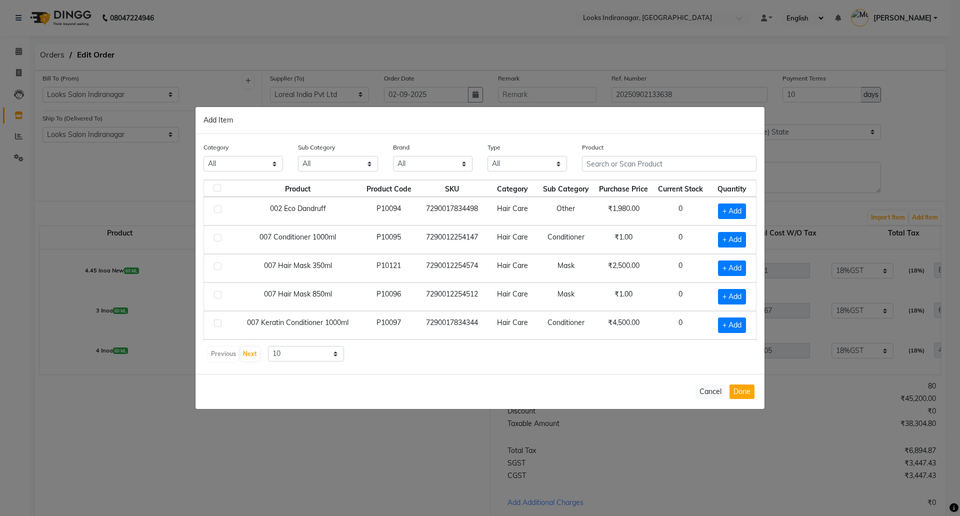
click at [653, 176] on div "Product" at bounding box center [670, 161] width 190 height 38
click at [648, 167] on input "text" at bounding box center [669, 164] width 175 height 16
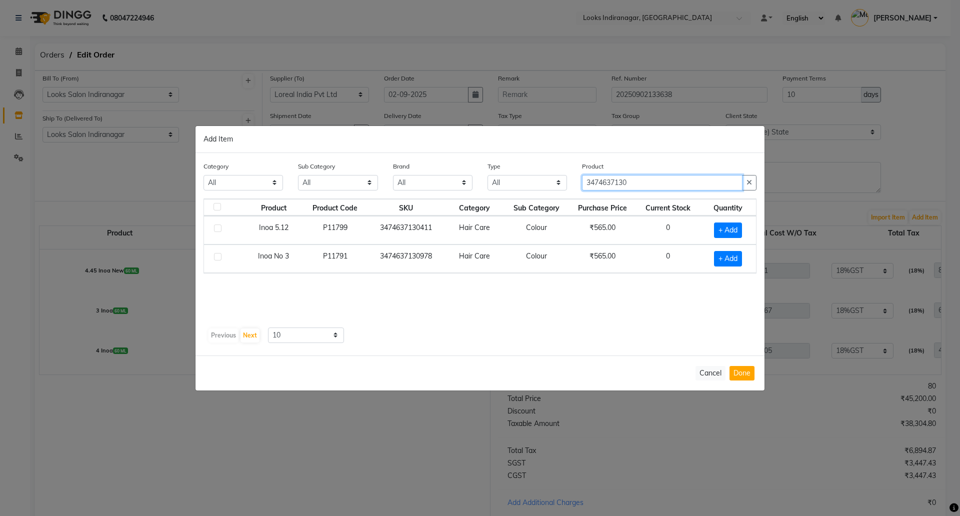
drag, startPoint x: 639, startPoint y: 179, endPoint x: 561, endPoint y: 176, distance: 78.1
click at [569, 177] on div "Category All Skin Personal Care Hair Threading Loreal Bio Top Cons. Bio Top Ret…" at bounding box center [480, 180] width 568 height 38
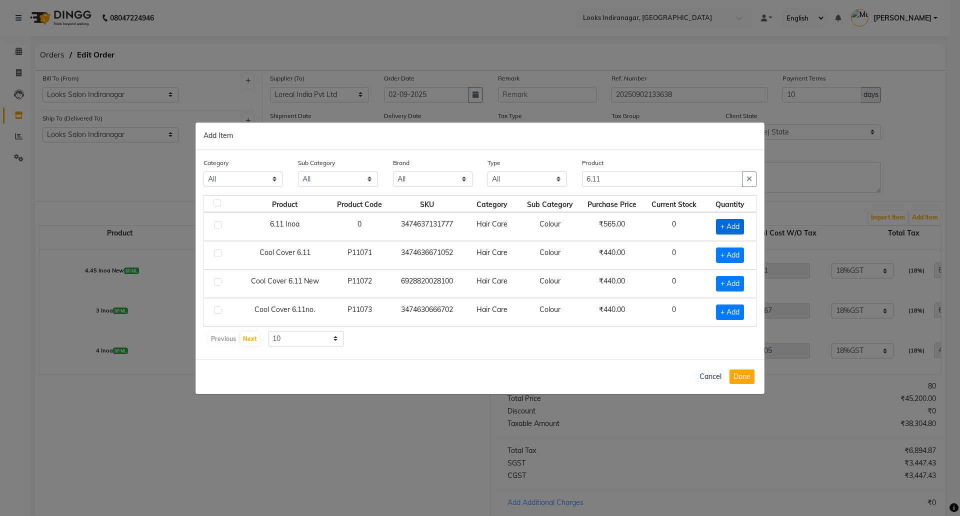
click at [728, 228] on span "+ Add" at bounding box center [730, 227] width 28 height 16
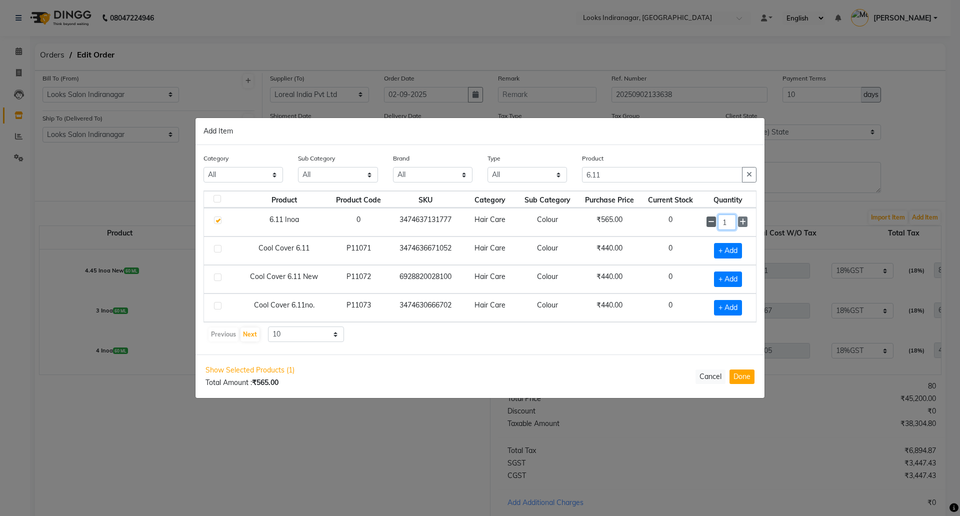
drag, startPoint x: 734, startPoint y: 221, endPoint x: 710, endPoint y: 219, distance: 24.6
click at [711, 220] on div "1" at bounding box center [729, 223] width 44 height 16
click at [741, 377] on button "Done" at bounding box center [742, 377] width 25 height 15
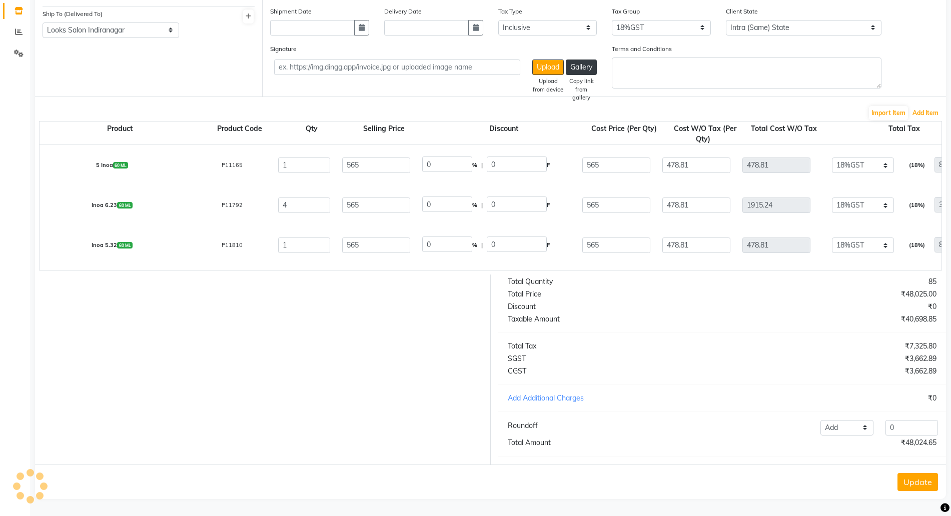
scroll to position [63, 0]
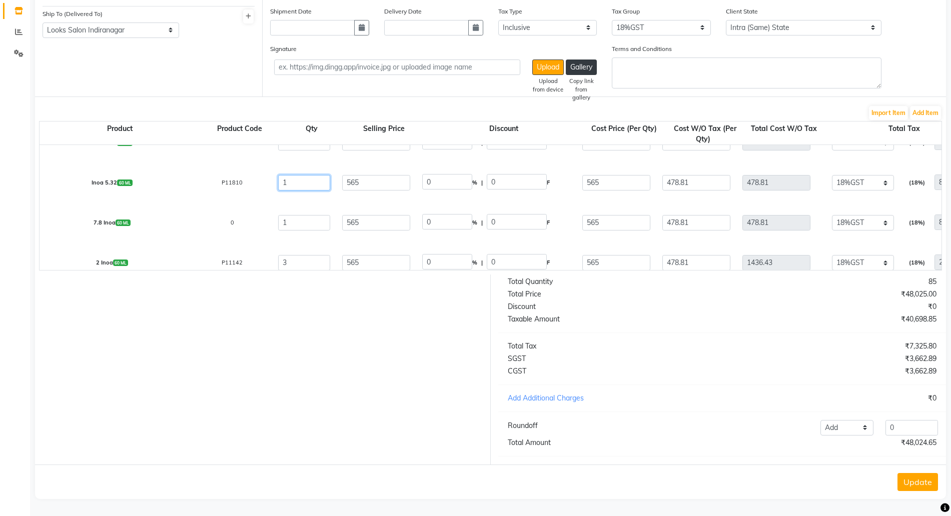
drag, startPoint x: 271, startPoint y: 175, endPoint x: 250, endPoint y: 176, distance: 21.0
click at [372, 335] on div at bounding box center [259, 370] width 463 height 190
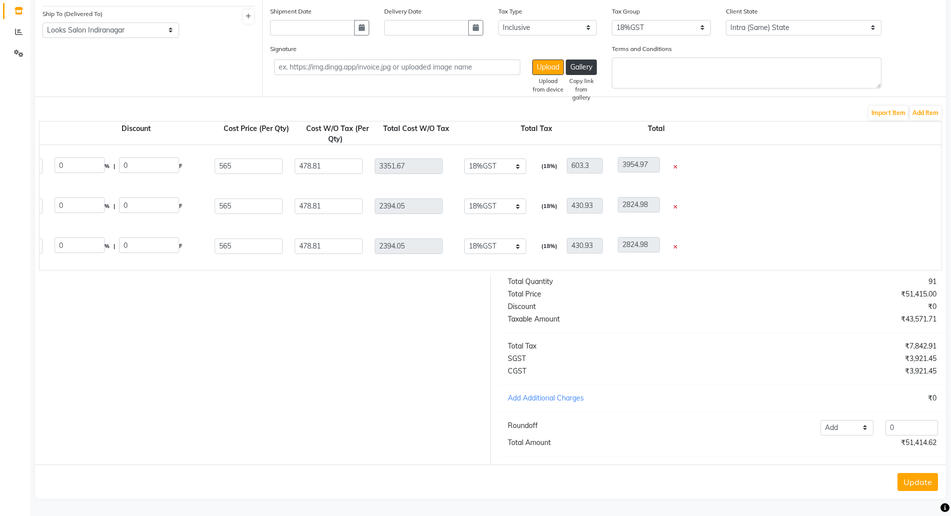
scroll to position [0, 543]
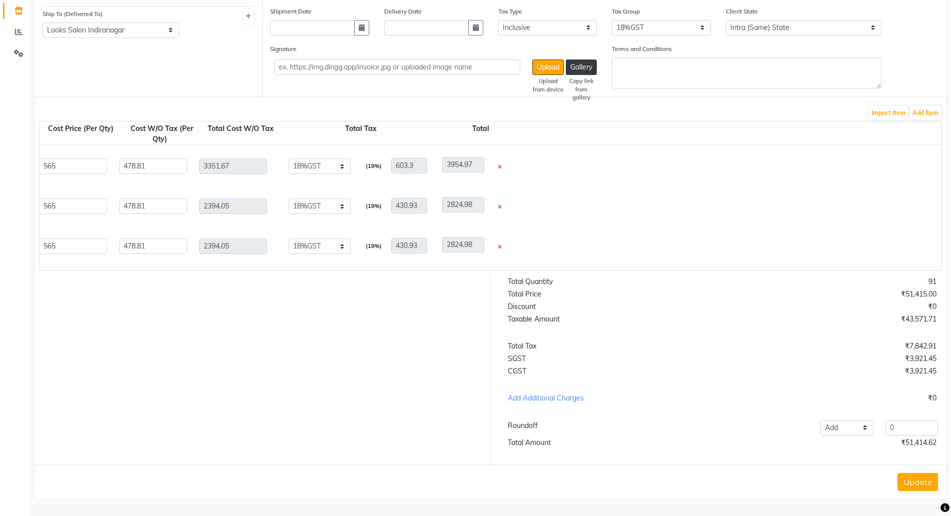
click at [499, 244] on icon at bounding box center [500, 247] width 4 height 6
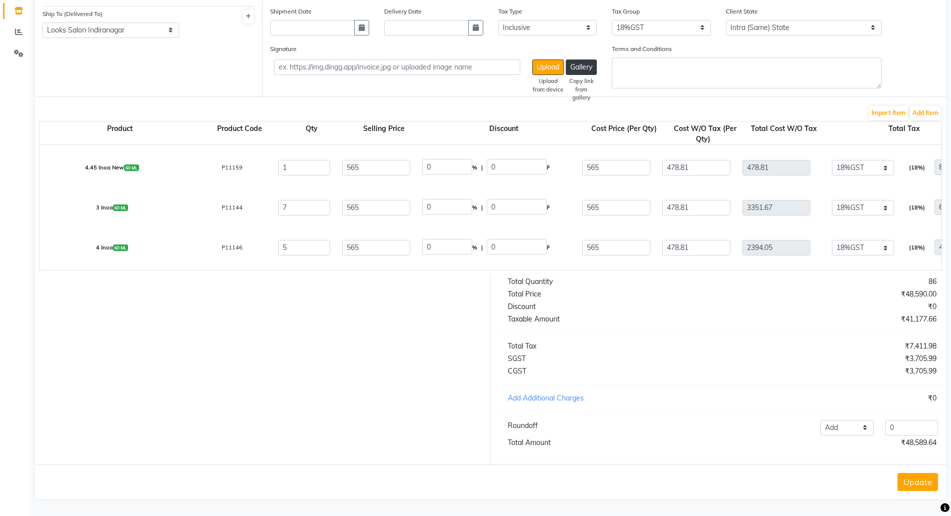
scroll to position [759, 0]
drag, startPoint x: 594, startPoint y: 393, endPoint x: 659, endPoint y: 366, distance: 70.7
click at [642, 369] on div "Total Quantity 86 Total Price ₹48,590.00 Discount ₹0 Taxable Amount ₹41,177.66 …" at bounding box center [722, 370] width 463 height 190
click at [781, 328] on div "Total Quantity 86 Total Price ₹48,590.00 Discount ₹0 Taxable Amount ₹41,177.66 …" at bounding box center [722, 370] width 463 height 190
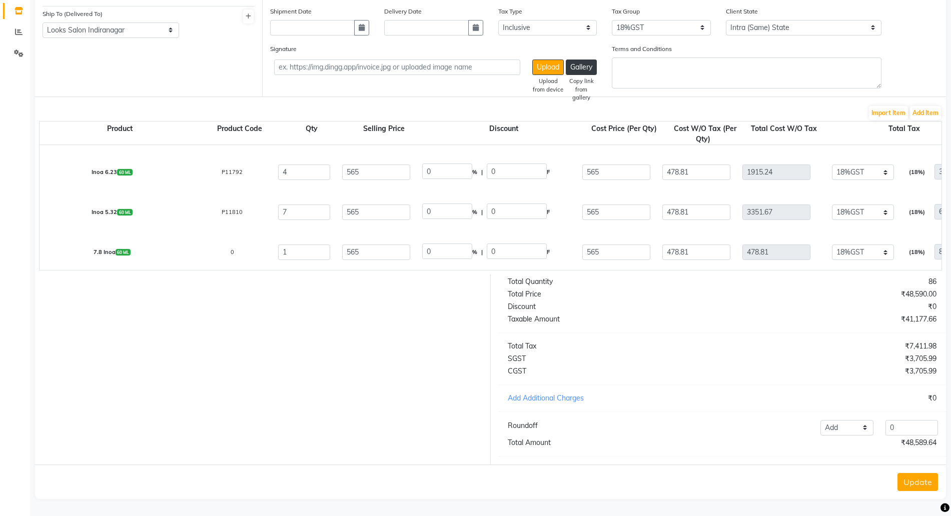
scroll to position [0, 0]
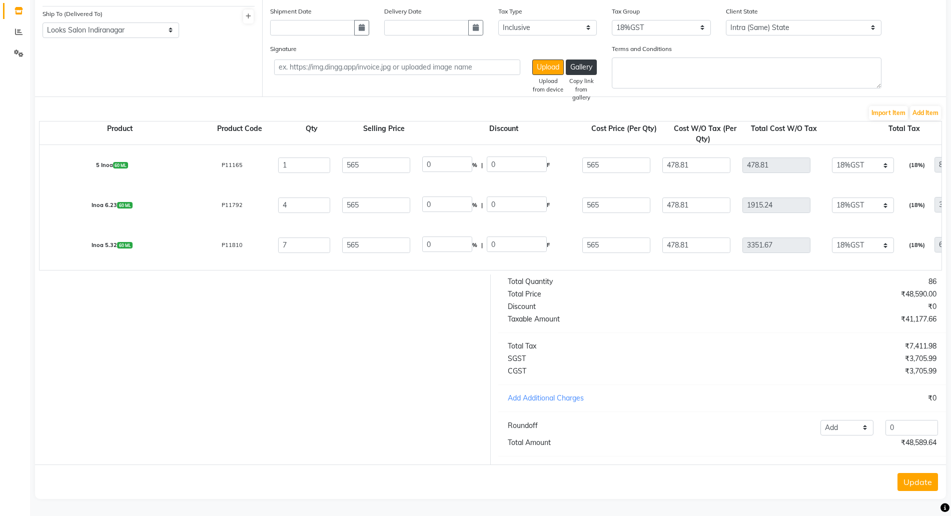
click at [922, 487] on button "Update" at bounding box center [917, 482] width 41 height 18
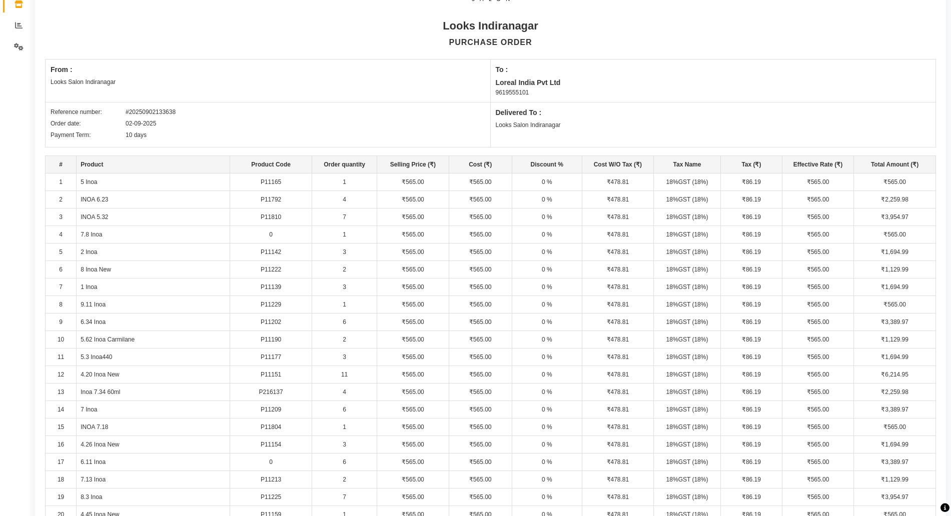
scroll to position [66, 0]
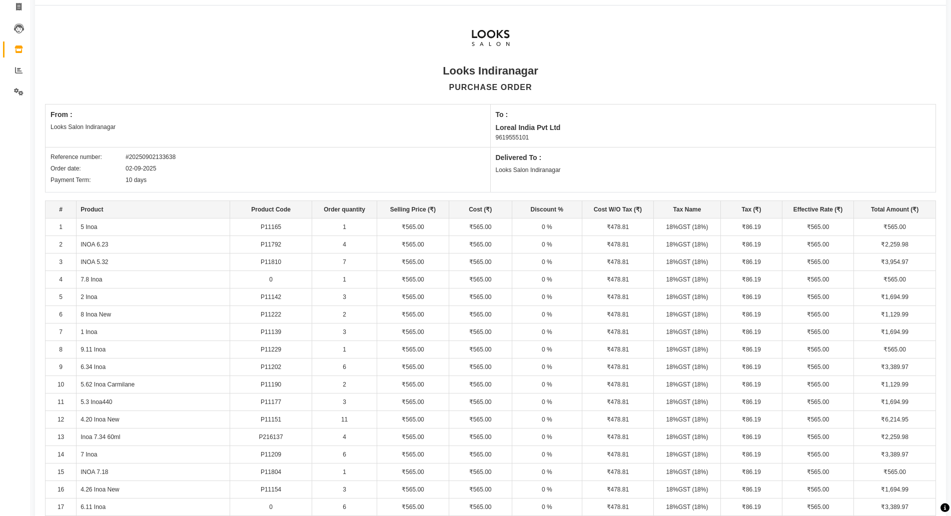
click at [83, 224] on td "5 Inoa" at bounding box center [154, 228] width 154 height 18
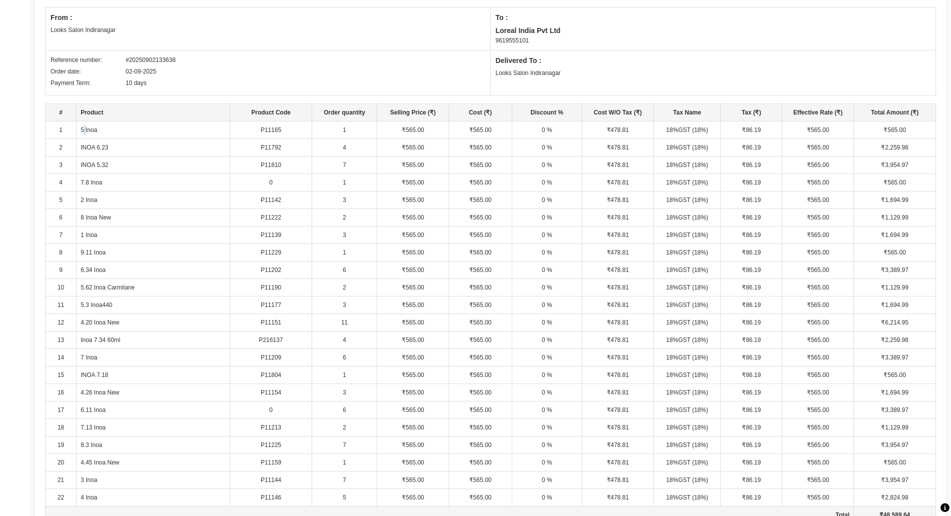
scroll to position [191, 0]
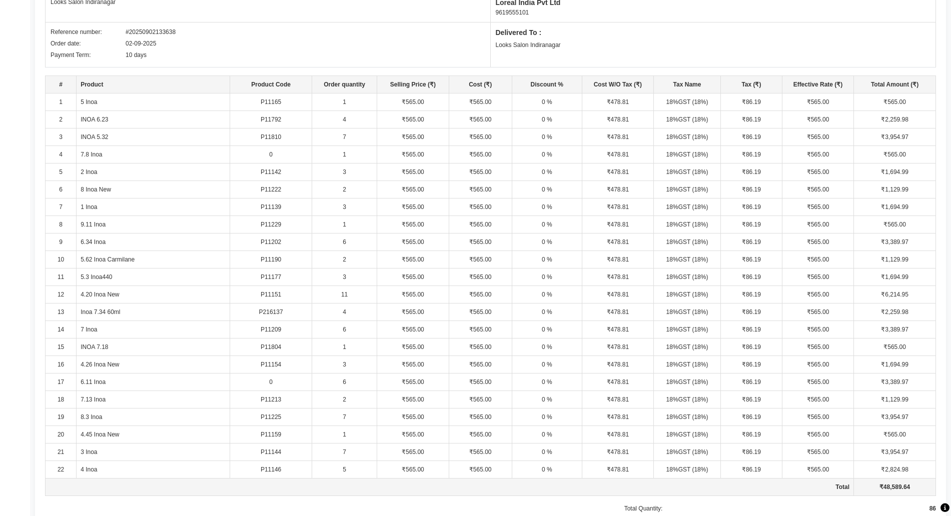
click at [110, 361] on td "4.26 Inoa New" at bounding box center [154, 365] width 154 height 18
click at [114, 365] on tr "16 4.26 Inoa New P11154 3 ₹565.00 ₹565.00 0 % ₹478.81 18%GST (18%) ₹86.19 ₹565.…" at bounding box center [491, 365] width 890 height 18
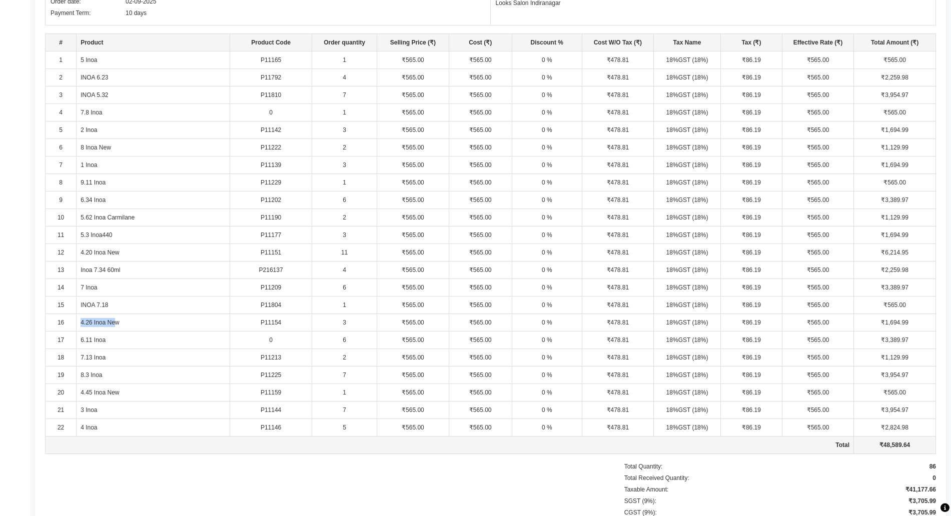
scroll to position [254, 0]
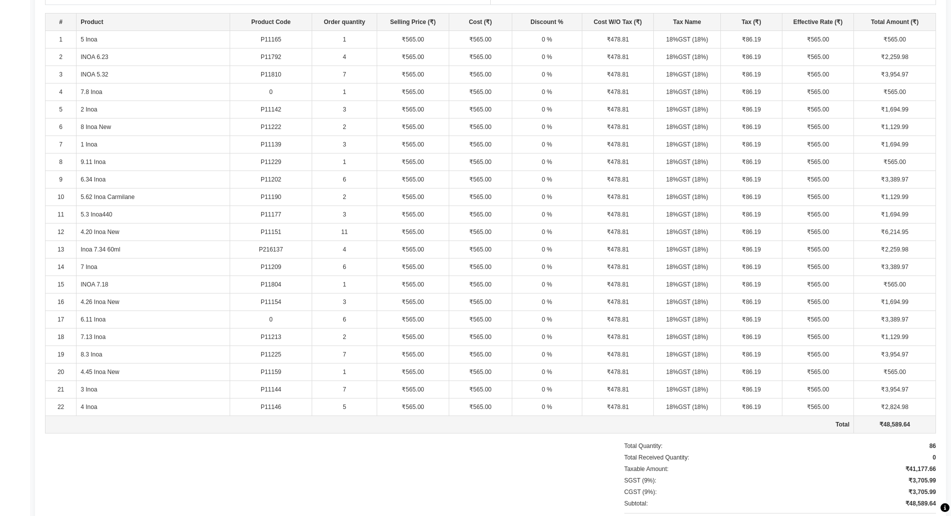
click at [342, 232] on td "11" at bounding box center [344, 233] width 65 height 18
click at [343, 266] on td "6" at bounding box center [344, 268] width 65 height 18
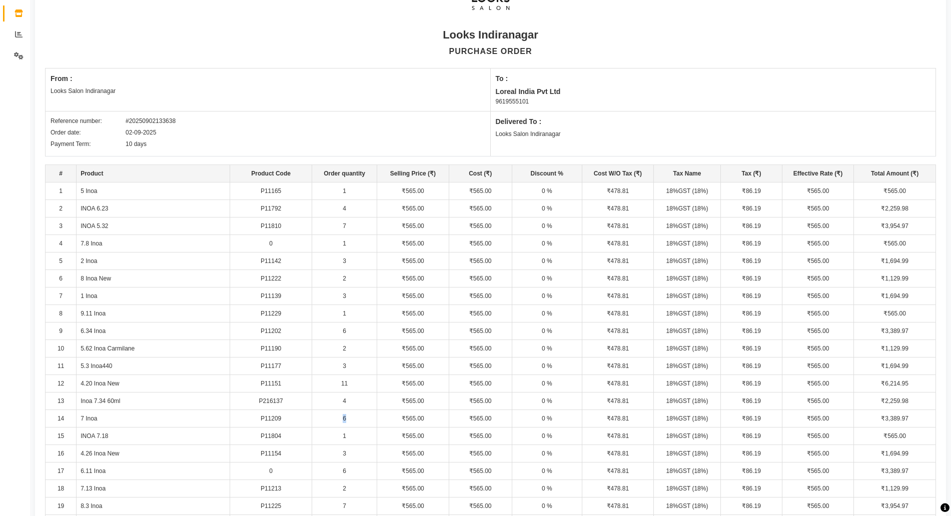
scroll to position [4, 0]
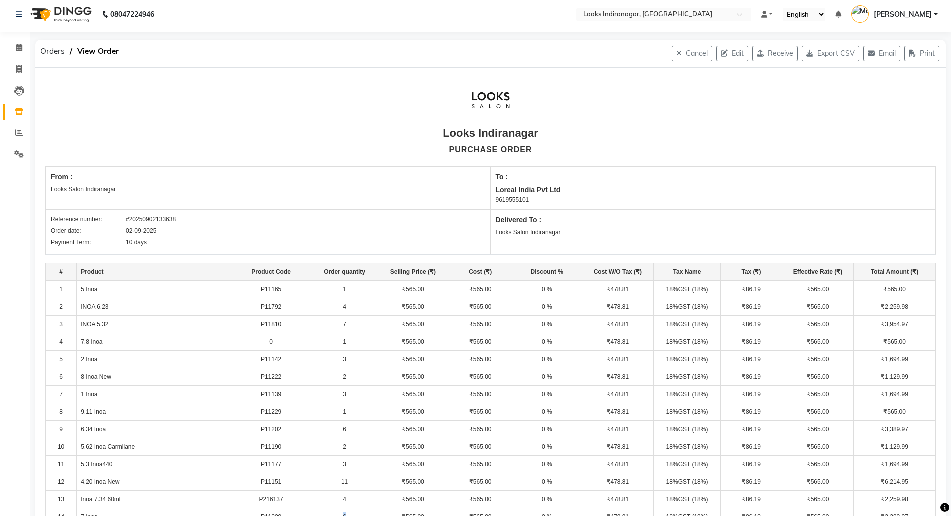
click at [721, 55] on icon "button" at bounding box center [726, 53] width 11 height 7
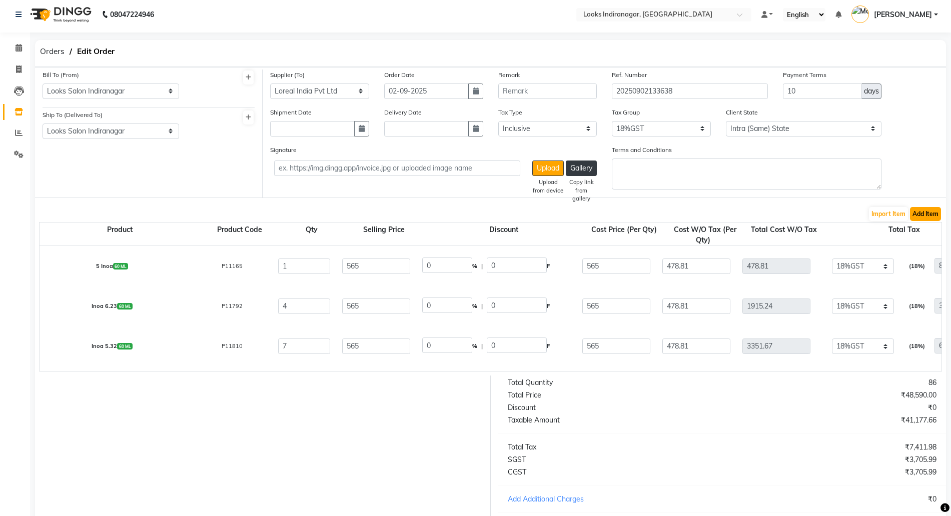
click at [932, 212] on button "Add Item" at bounding box center [925, 214] width 31 height 14
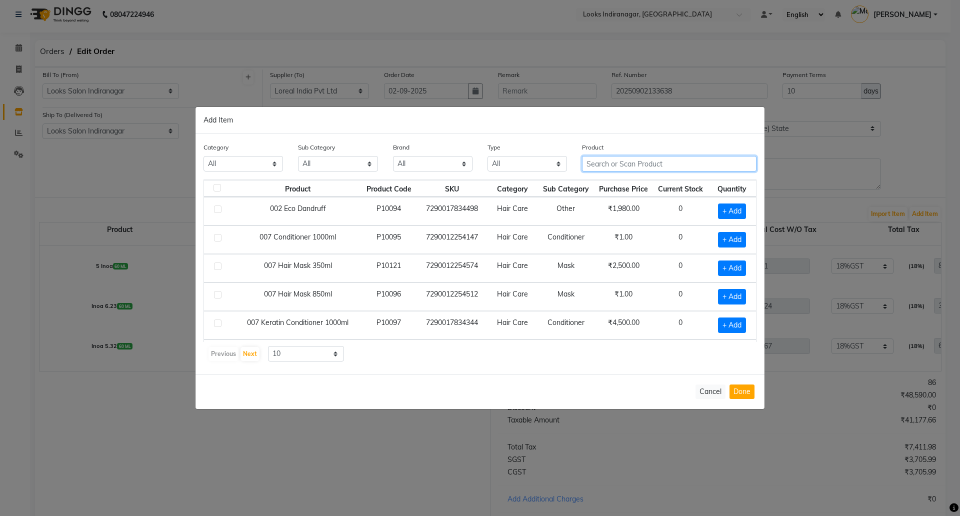
click at [617, 167] on input "text" at bounding box center [669, 164] width 175 height 16
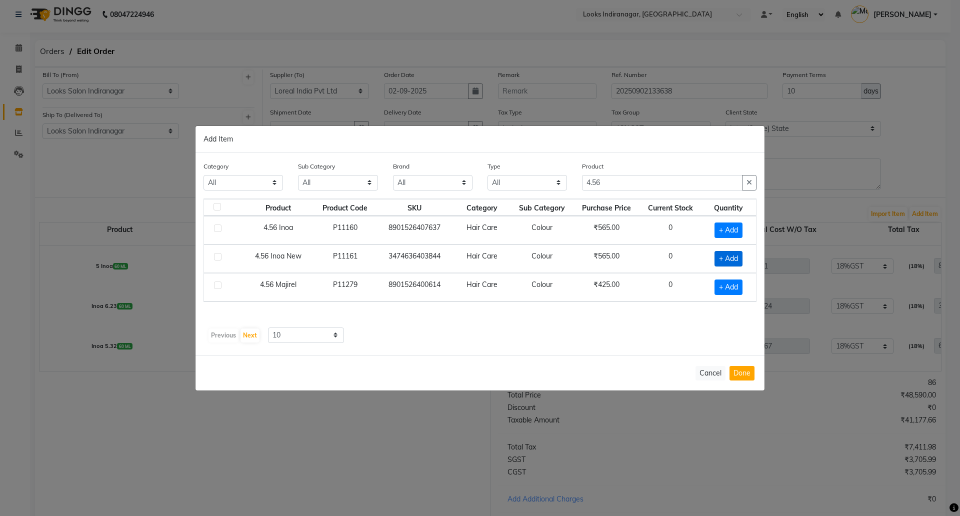
click at [733, 257] on span "+ Add" at bounding box center [729, 259] width 28 height 16
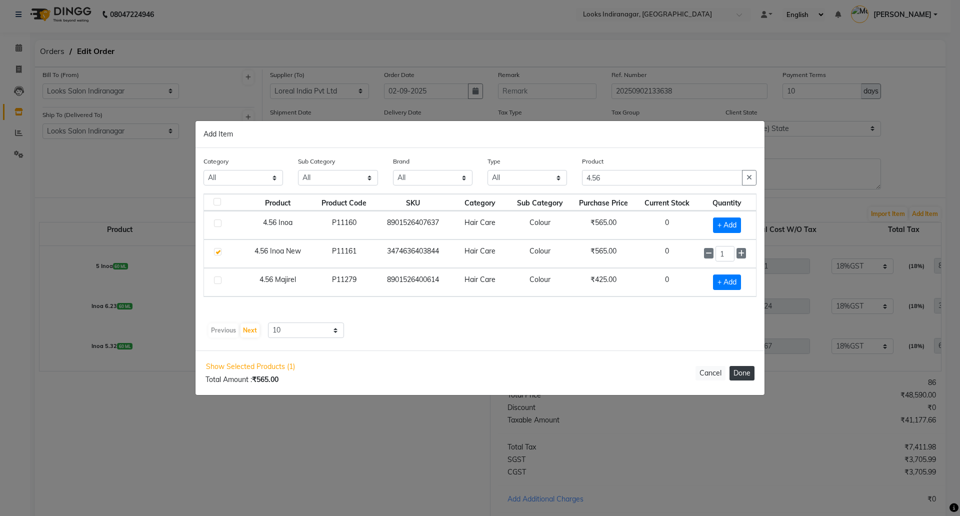
click at [738, 368] on button "Done" at bounding box center [742, 373] width 25 height 15
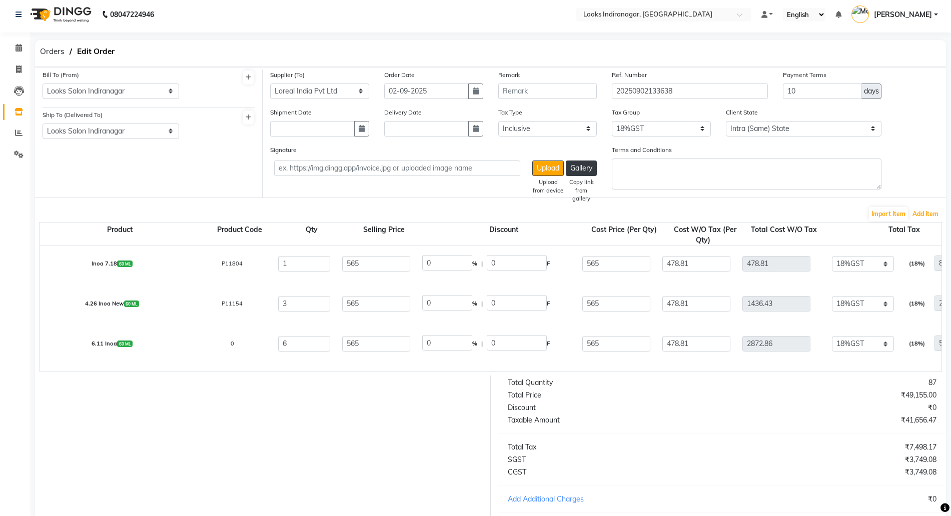
scroll to position [114, 0]
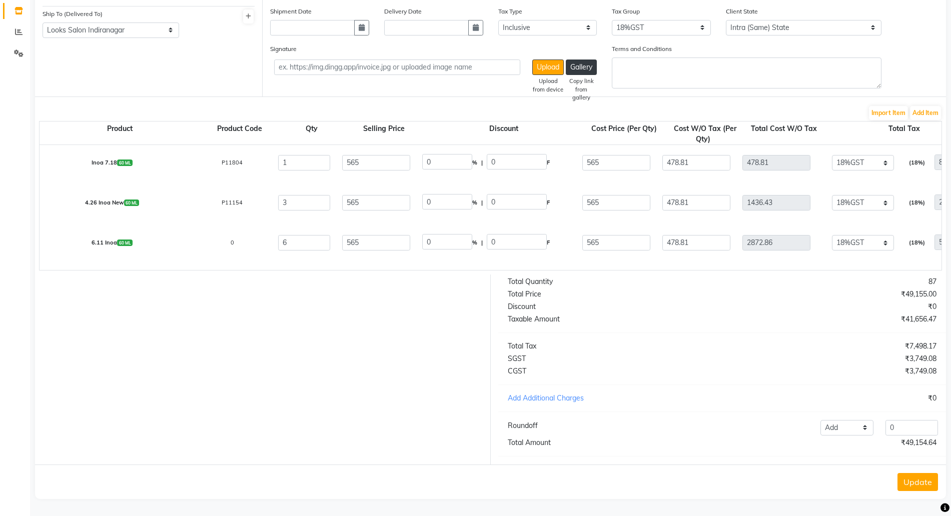
click at [915, 492] on div "Update" at bounding box center [490, 482] width 911 height 35
click at [915, 486] on button "Update" at bounding box center [917, 482] width 41 height 18
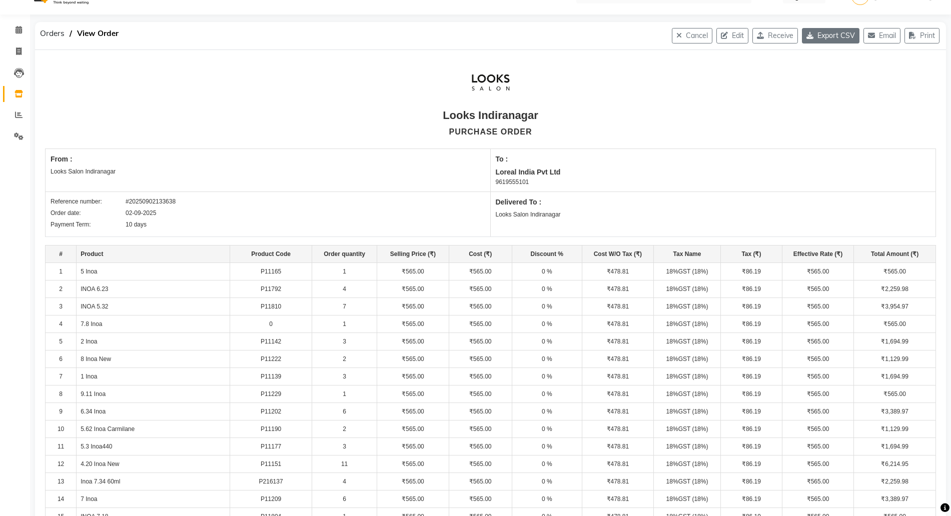
scroll to position [0, 0]
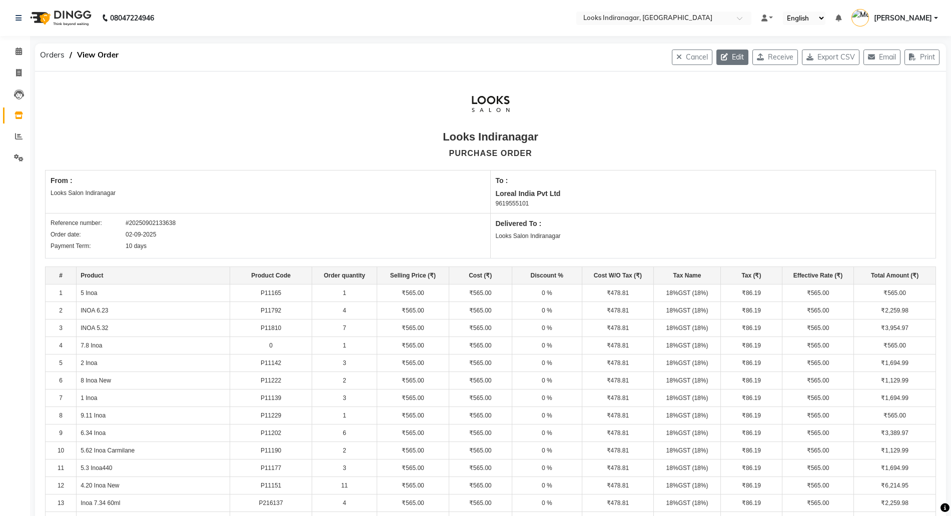
click at [724, 56] on button "Edit" at bounding box center [732, 58] width 32 height 16
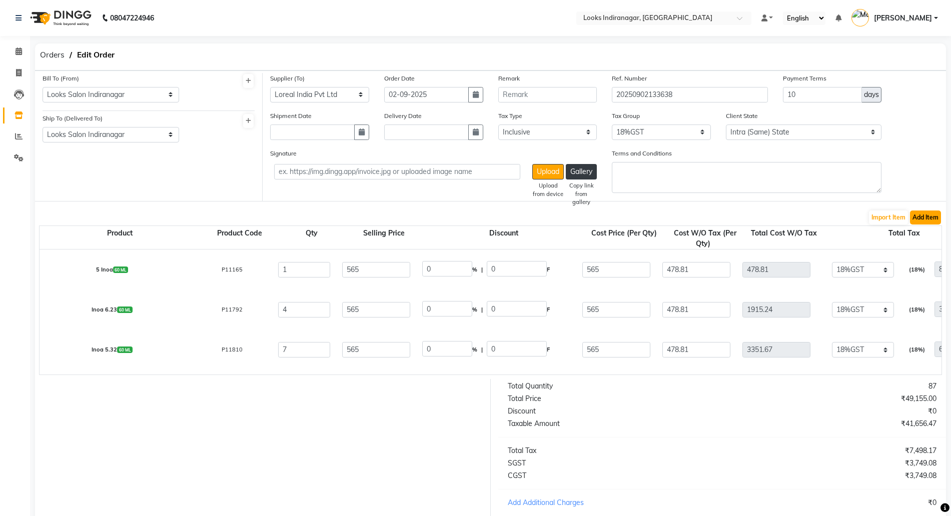
click at [923, 217] on button "Add Item" at bounding box center [925, 218] width 31 height 14
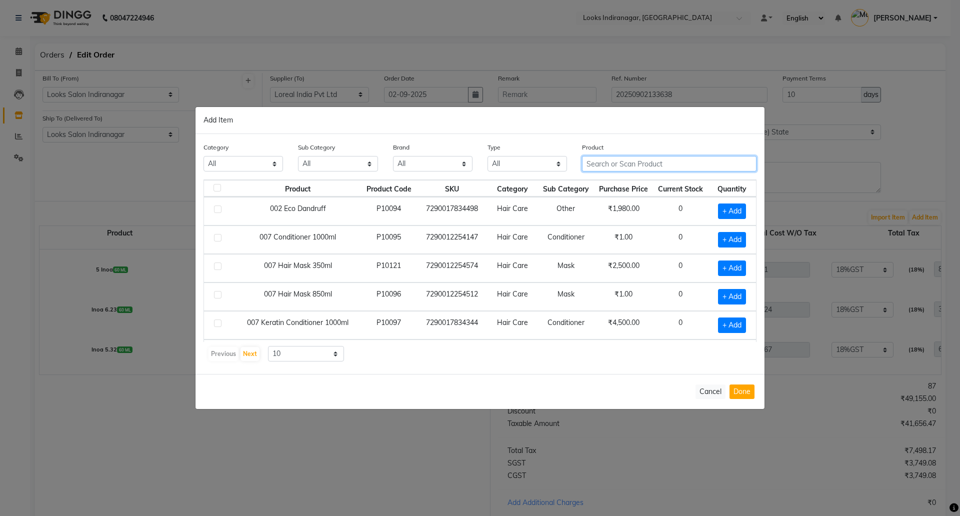
click at [609, 162] on input "text" at bounding box center [669, 164] width 175 height 16
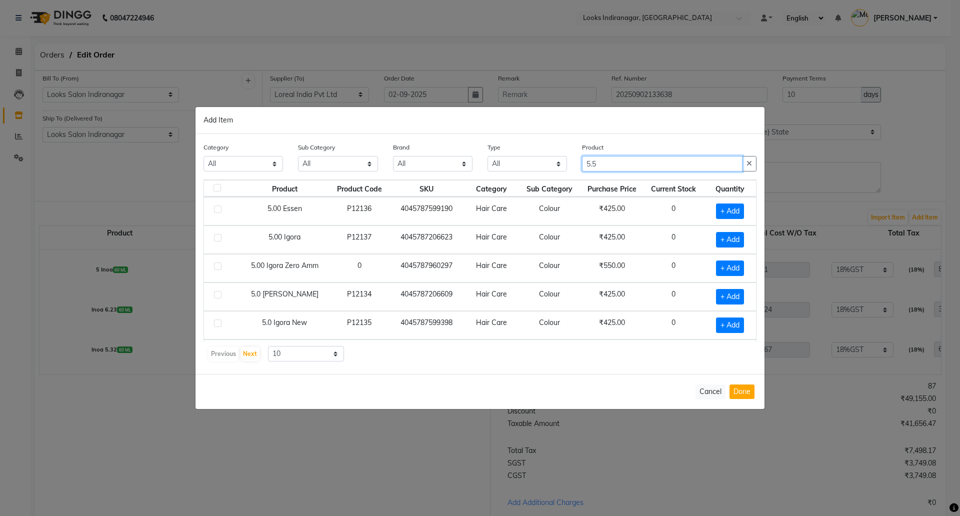
drag, startPoint x: 610, startPoint y: 161, endPoint x: 571, endPoint y: 161, distance: 38.5
click at [571, 161] on div "Category All Skin Personal Care Hair Threading Loreal Bio Top Cons. Bio Top Ret…" at bounding box center [480, 161] width 568 height 38
click at [715, 392] on button "Cancel" at bounding box center [711, 392] width 30 height 15
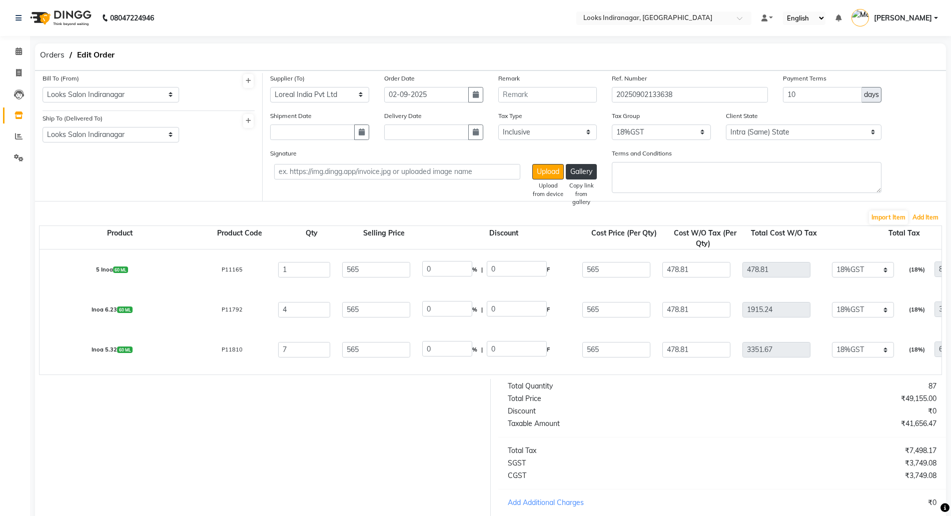
scroll to position [114, 0]
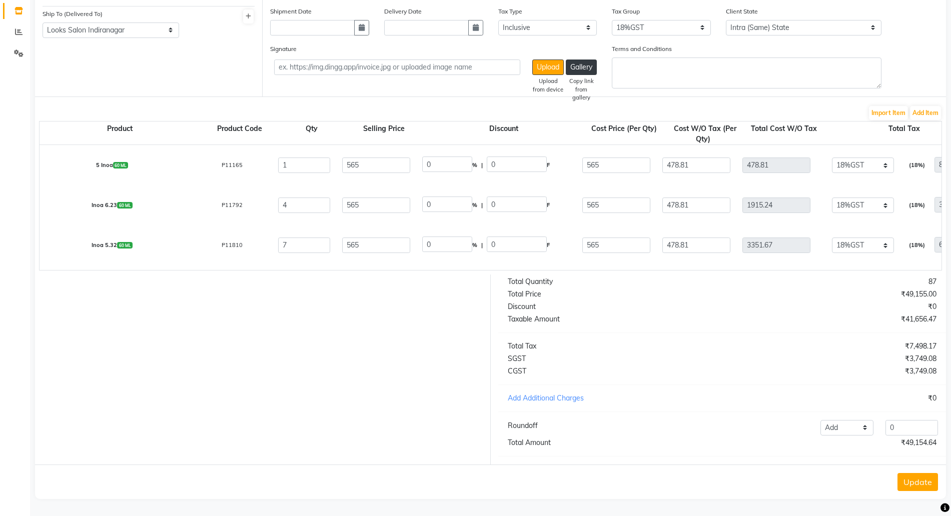
click at [919, 477] on button "Update" at bounding box center [917, 482] width 41 height 18
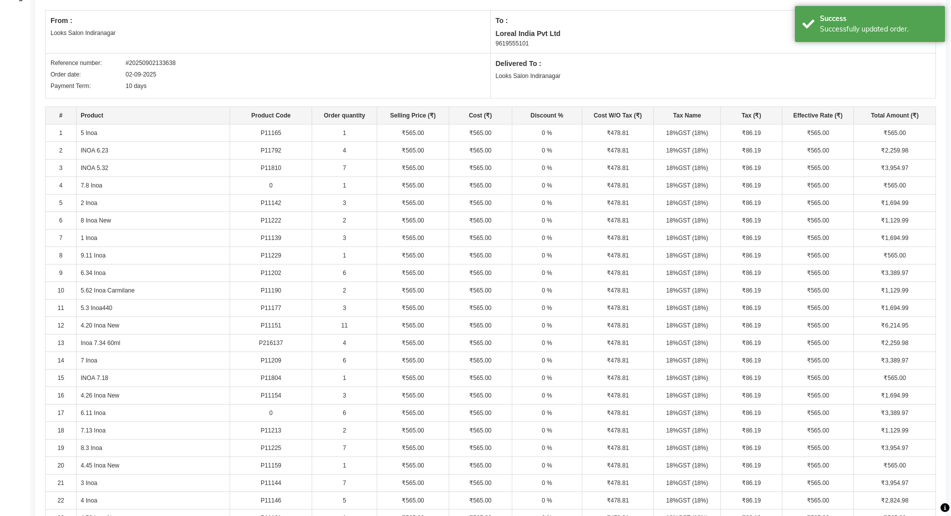
scroll to position [188, 0]
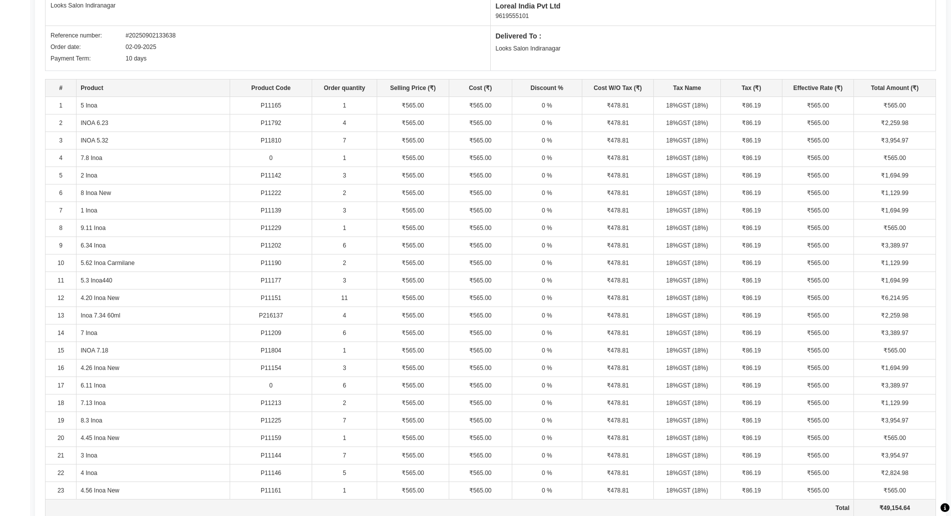
click at [343, 244] on td "6" at bounding box center [344, 246] width 65 height 18
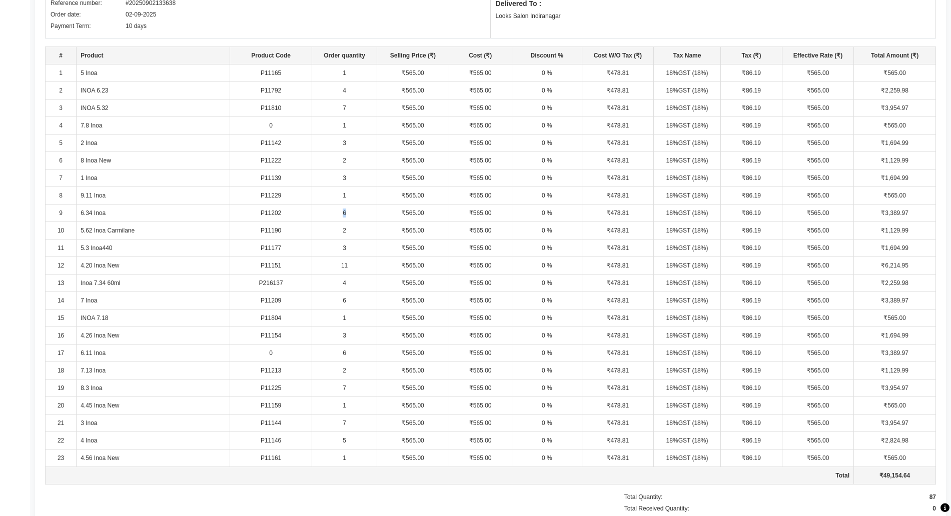
scroll to position [250, 0]
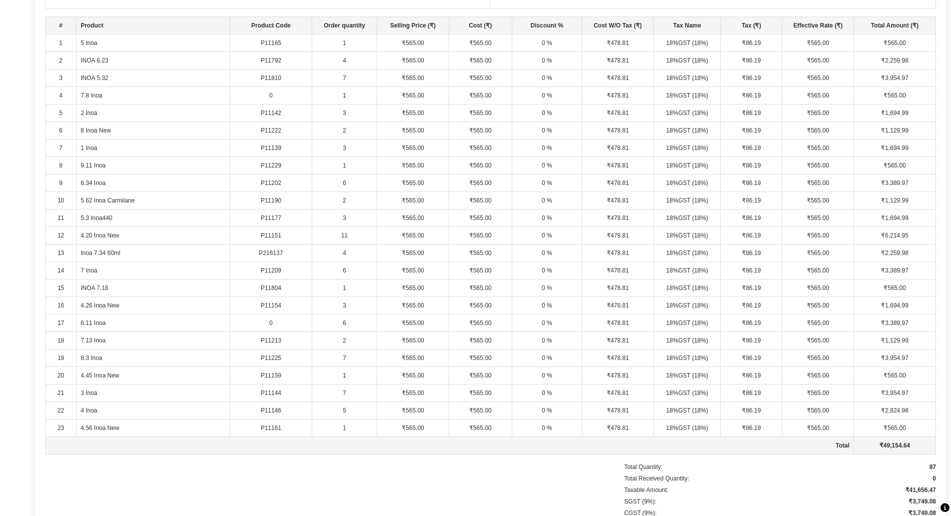
click at [97, 320] on td "6.11 Inoa" at bounding box center [154, 324] width 154 height 18
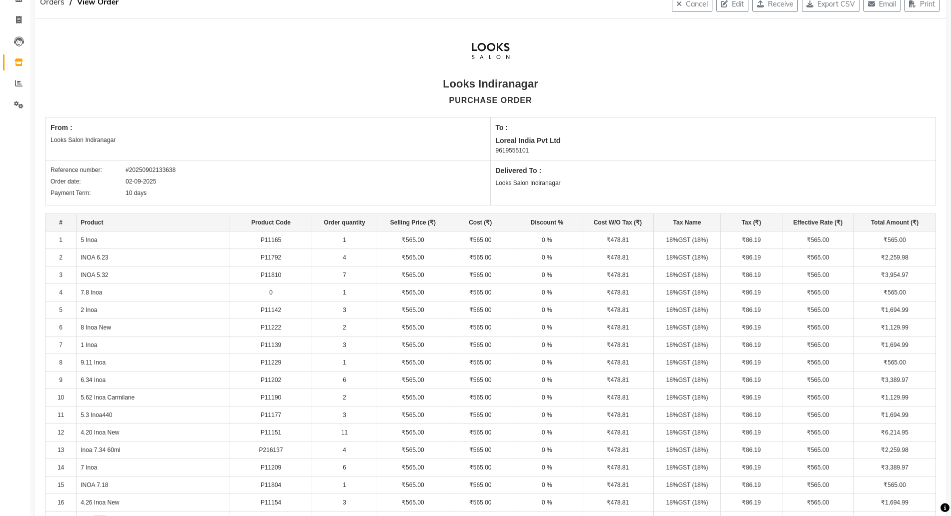
scroll to position [0, 0]
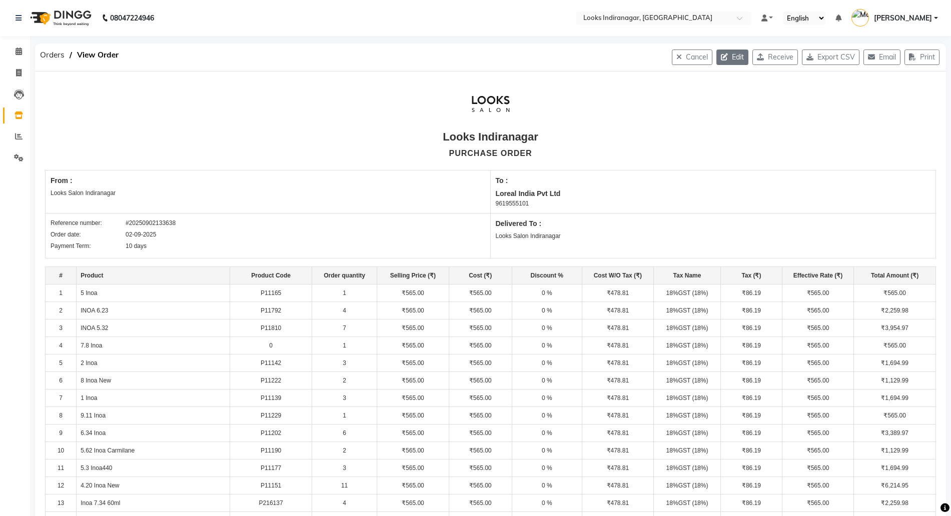
click at [727, 52] on button "Edit" at bounding box center [732, 58] width 32 height 16
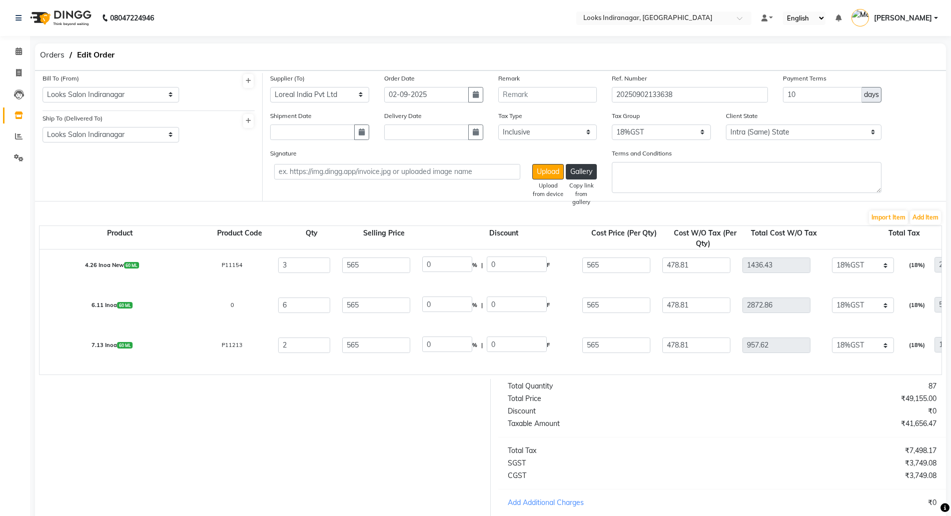
scroll to position [625, 0]
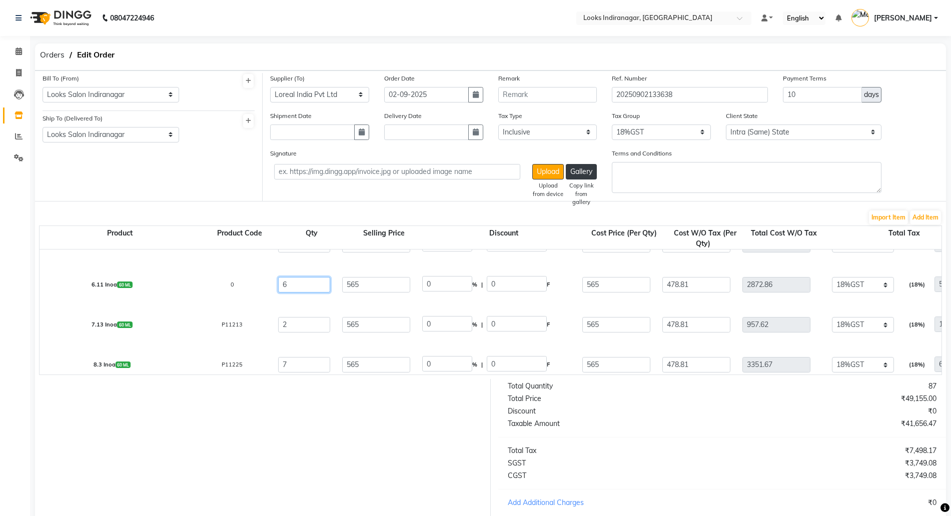
drag, startPoint x: 299, startPoint y: 288, endPoint x: 197, endPoint y: 274, distance: 102.5
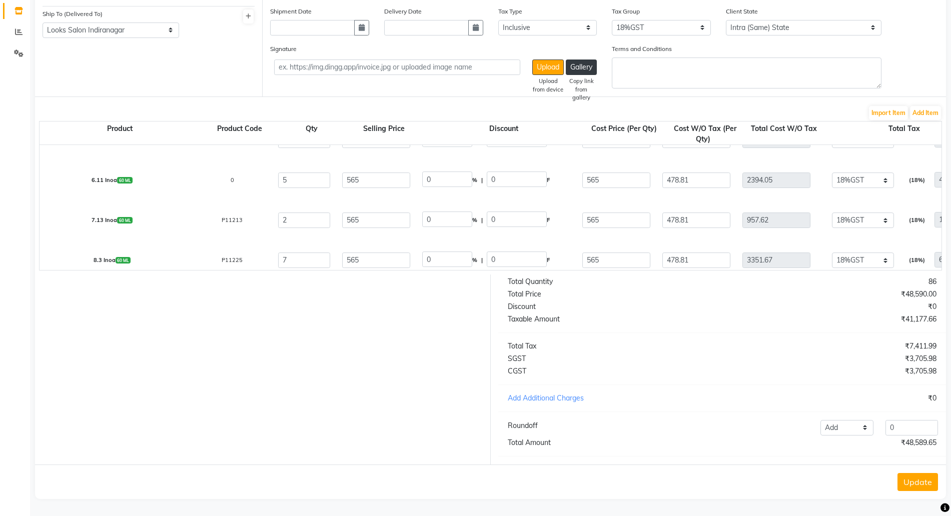
click at [913, 477] on button "Update" at bounding box center [917, 482] width 41 height 18
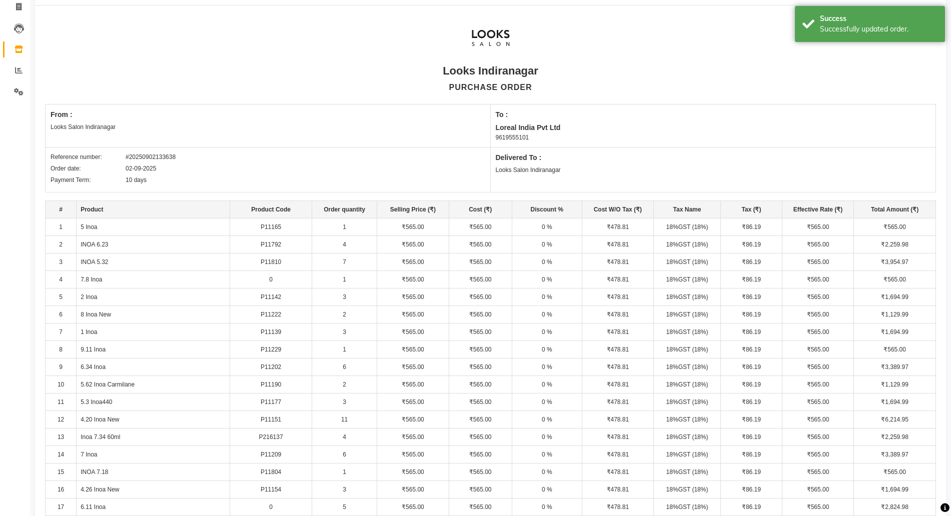
scroll to position [188, 0]
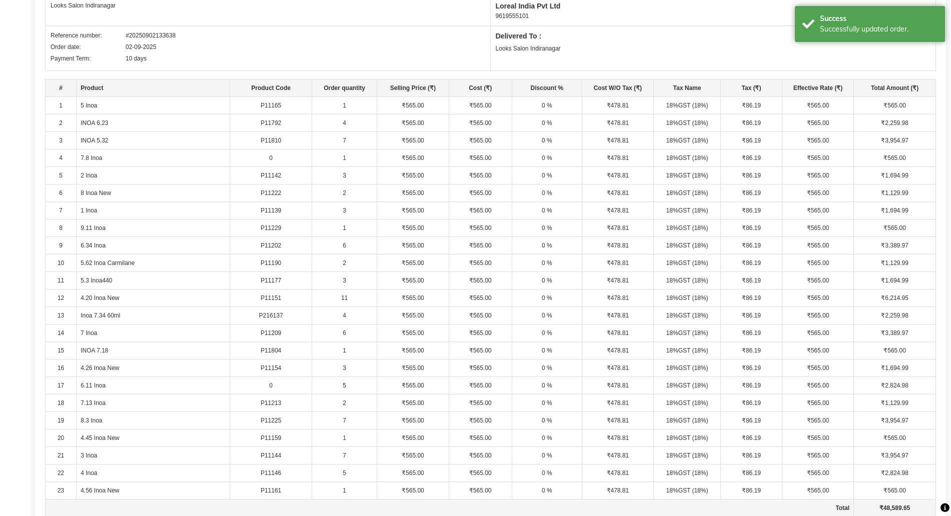
click at [98, 399] on td "7.13 Inoa" at bounding box center [154, 404] width 154 height 18
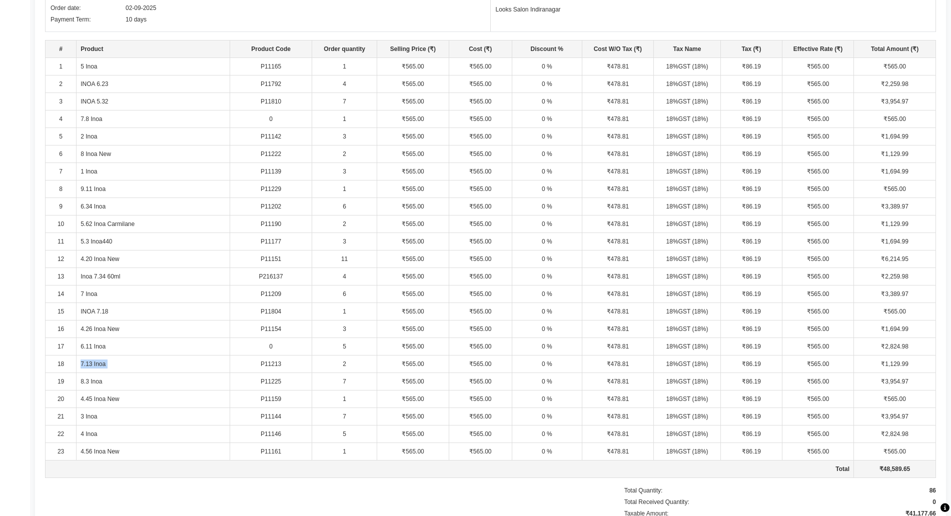
scroll to position [209, 0]
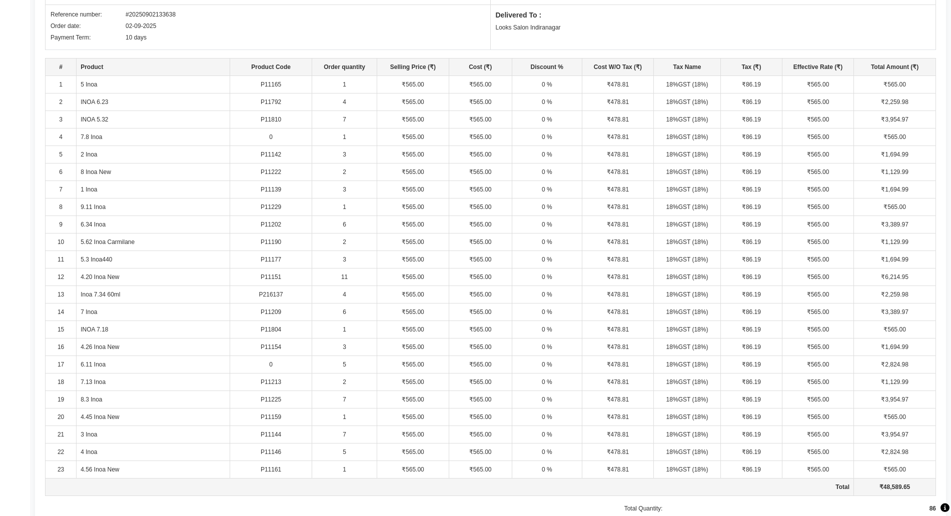
click at [110, 293] on td "Inoa 7.34 60ml" at bounding box center [154, 295] width 154 height 18
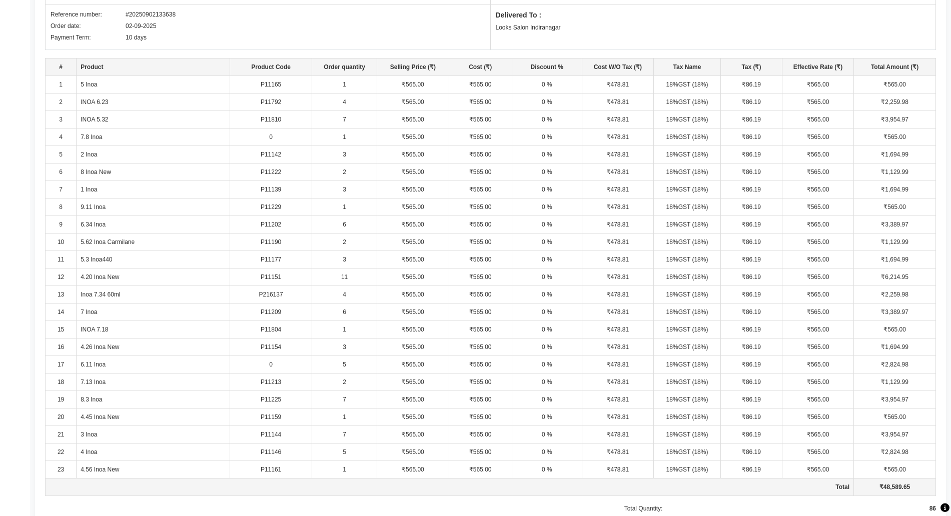
click at [95, 136] on td "7.8 Inoa" at bounding box center [154, 138] width 154 height 18
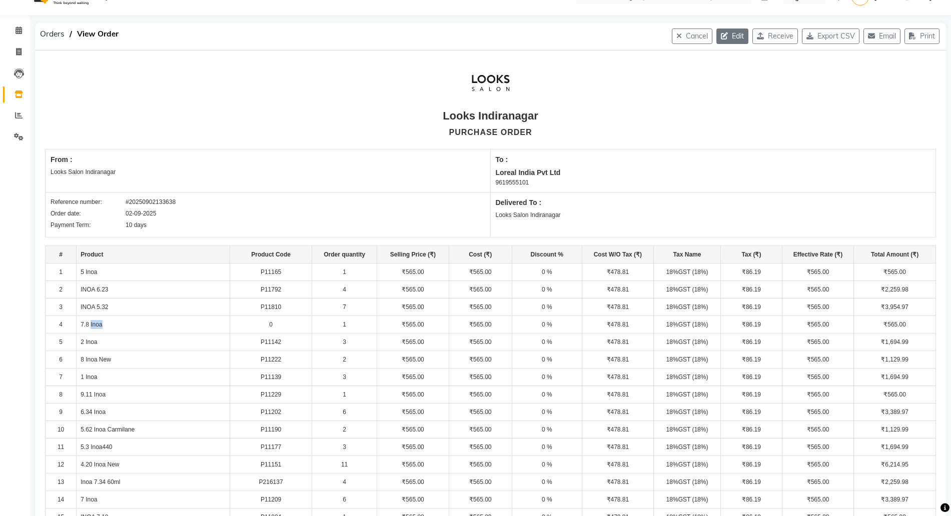
click at [727, 33] on button "Edit" at bounding box center [732, 37] width 32 height 16
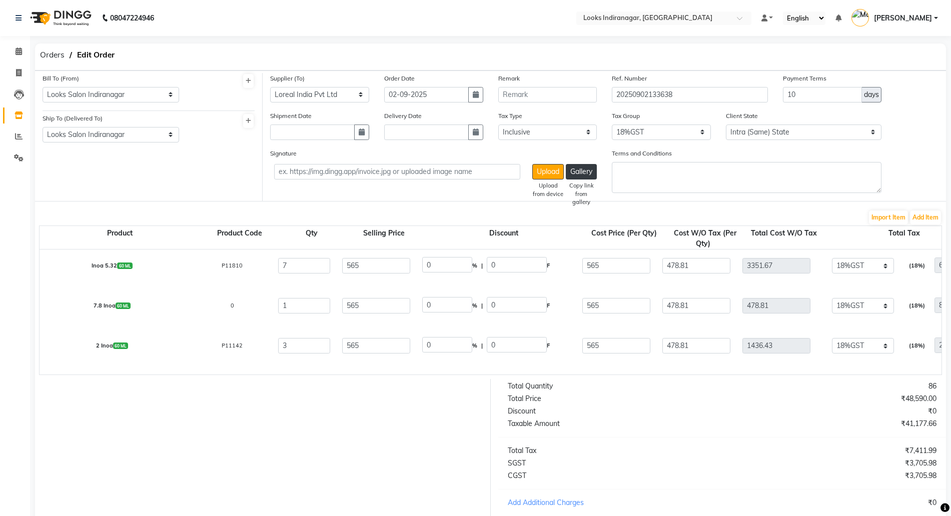
scroll to position [63, 0]
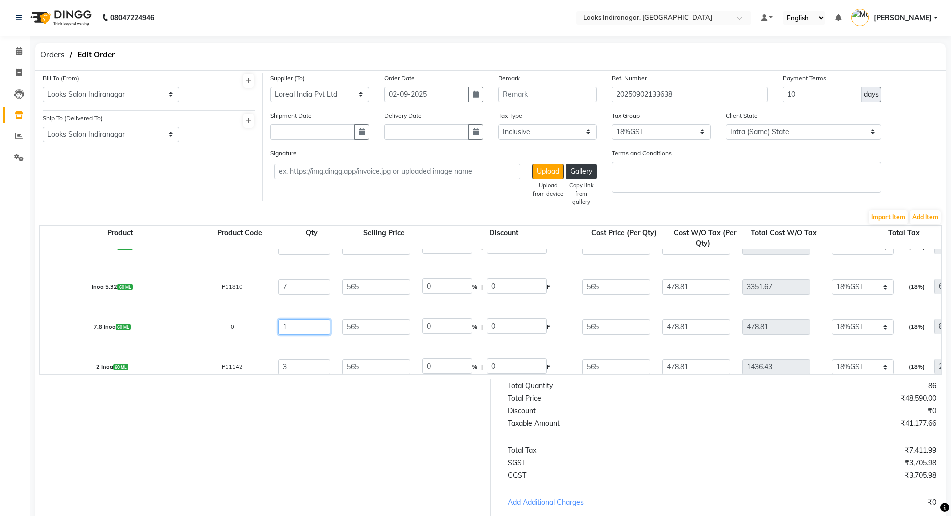
drag, startPoint x: 289, startPoint y: 325, endPoint x: 266, endPoint y: 324, distance: 23.0
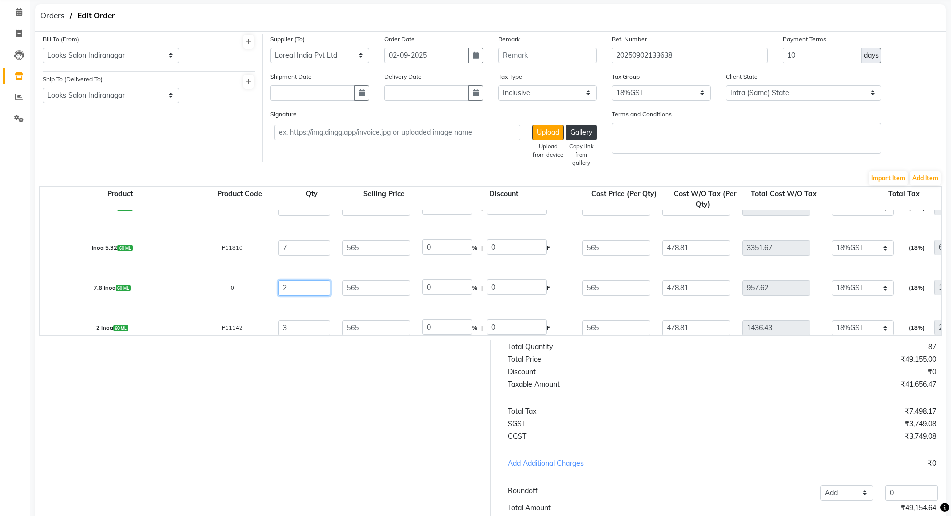
scroll to position [114, 0]
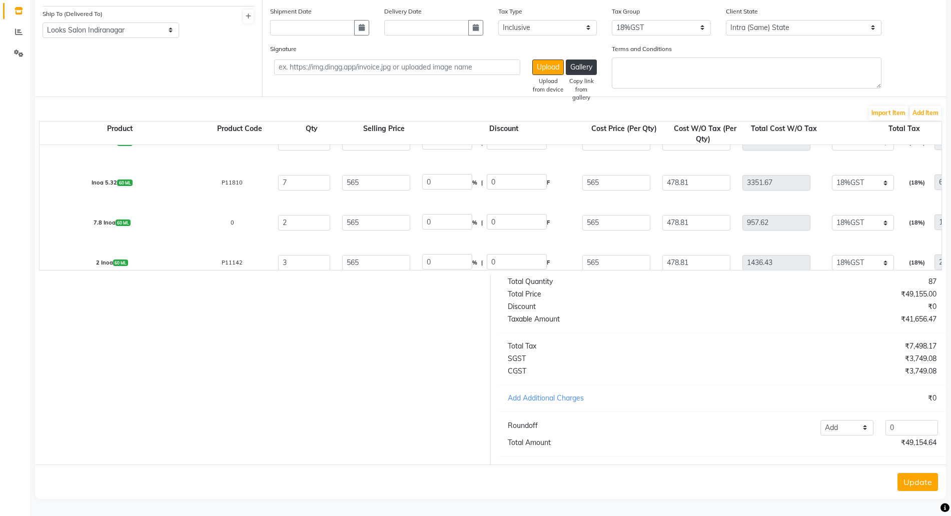
click at [918, 478] on button "Update" at bounding box center [917, 482] width 41 height 18
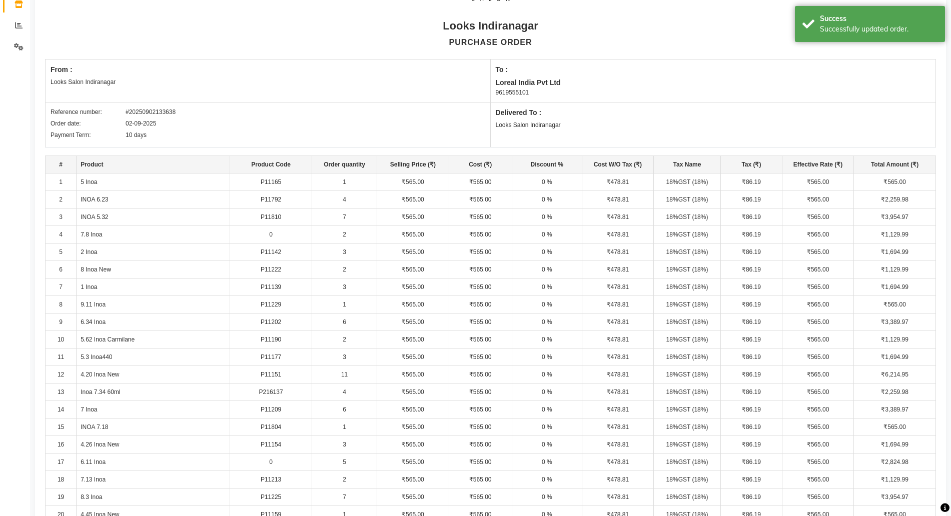
scroll to position [125, 0]
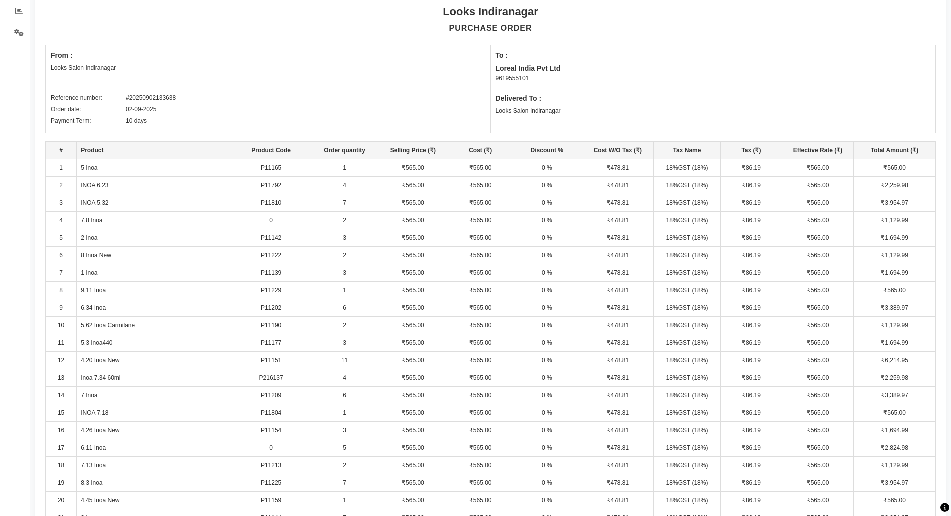
click at [345, 236] on td "3" at bounding box center [344, 239] width 65 height 18
click at [347, 275] on td "3" at bounding box center [344, 274] width 65 height 18
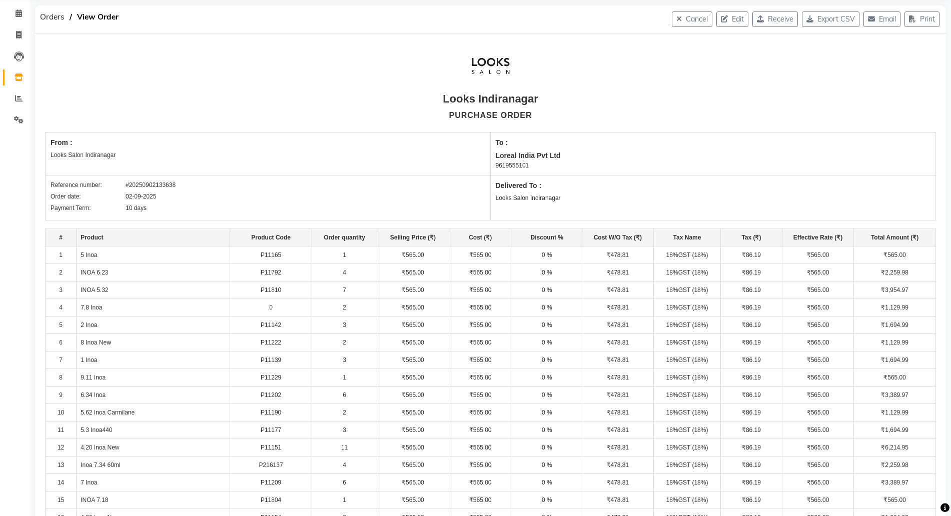
scroll to position [0, 0]
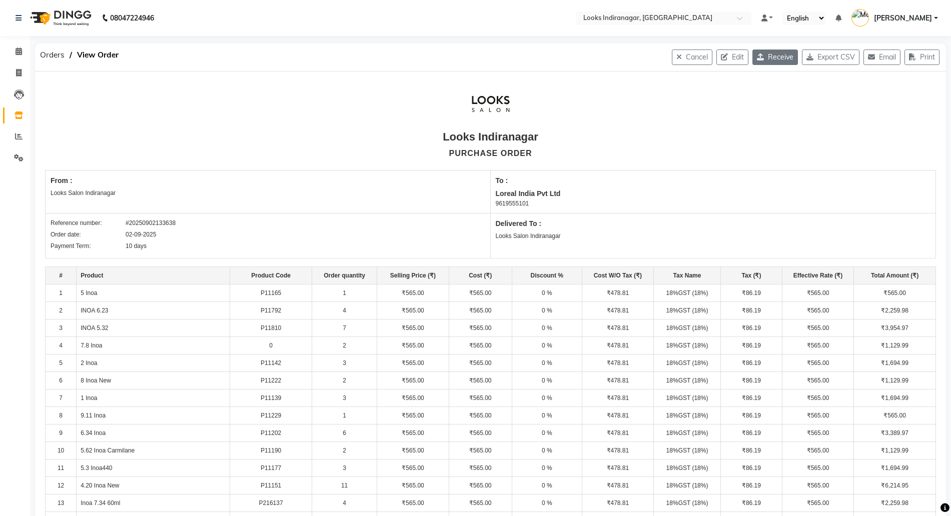
click at [783, 53] on button "Receive" at bounding box center [775, 58] width 46 height 16
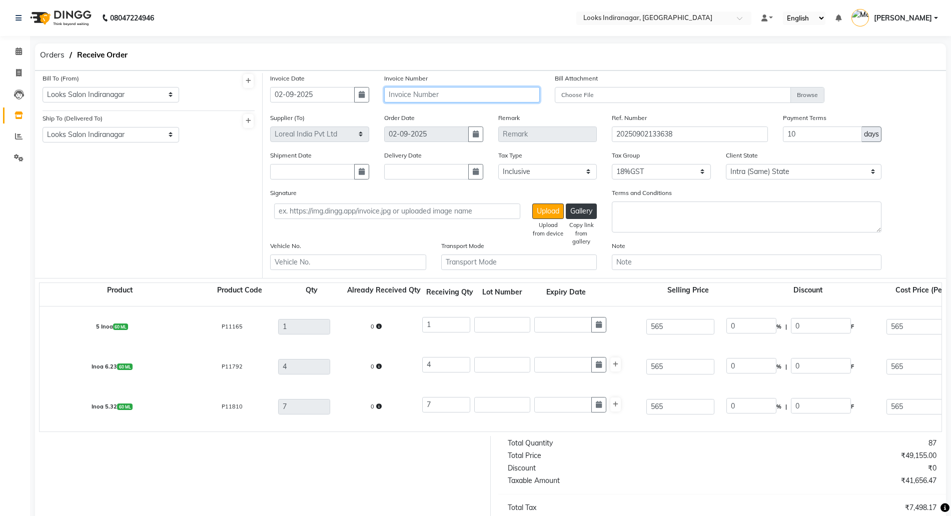
click at [396, 90] on input "text" at bounding box center [462, 95] width 156 height 16
drag, startPoint x: 676, startPoint y: 325, endPoint x: 602, endPoint y: 321, distance: 74.1
click at [621, 326] on div "5 Inoa 60 ML P11165 1 0 1 565 0 % | 0 F 565 478.81 478.81 None 12%GST 18%GST GS…" at bounding box center [941, 327] width 1818 height 40
click at [693, 321] on input "565" at bounding box center [680, 327] width 68 height 16
click at [688, 327] on input "565" at bounding box center [680, 327] width 68 height 16
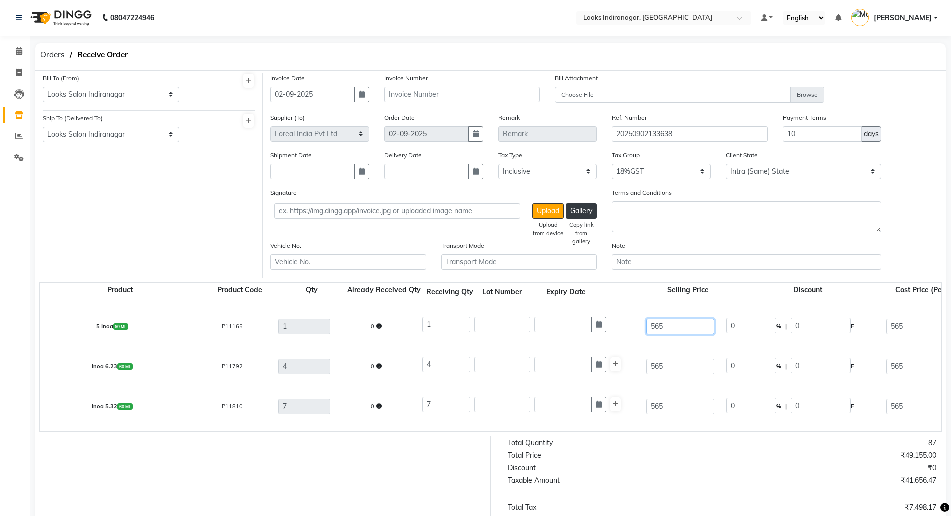
drag, startPoint x: 690, startPoint y: 336, endPoint x: 670, endPoint y: 334, distance: 20.2
click at [670, 334] on div "5 Inoa 60 ML P11165 1 0 1 565 0 % | 0 F 565 478.81 478.81 None 12%GST 18%GST GS…" at bounding box center [941, 327] width 1818 height 40
click at [656, 333] on input "565" at bounding box center [680, 327] width 68 height 16
drag, startPoint x: 662, startPoint y: 323, endPoint x: 635, endPoint y: 328, distance: 27.4
click at [635, 328] on div "5 Inoa 60 ML P11165 1 0 1 565 0 % | 0 F 565 478.81 478.81 None 12%GST 18%GST GS…" at bounding box center [941, 327] width 1818 height 40
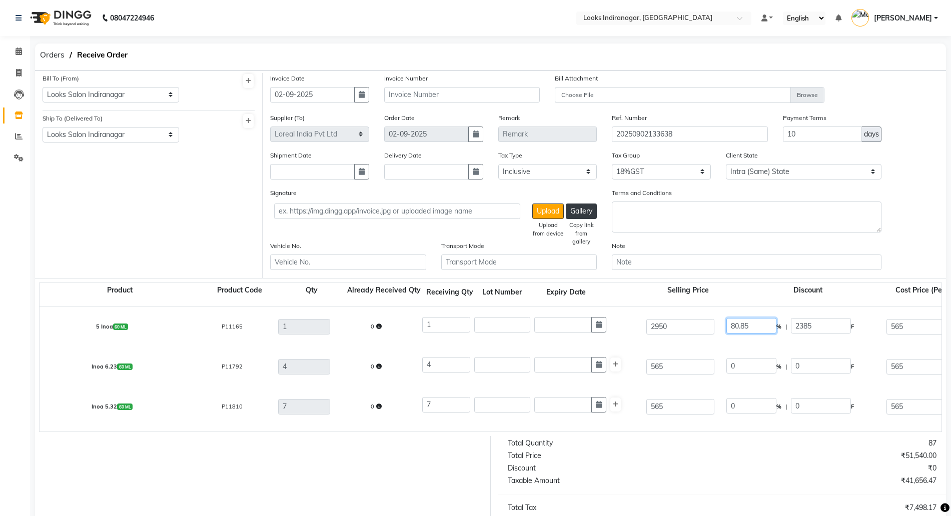
drag, startPoint x: 710, startPoint y: 328, endPoint x: 702, endPoint y: 327, distance: 8.1
click at [702, 327] on div "5 Inoa 60 ML P11165 1 0 1 2950 80.85 % | 2385 F 565 478.81 478.81 None 12%GST 1…" at bounding box center [941, 327] width 1818 height 40
click at [733, 287] on div "Discount" at bounding box center [808, 295] width 160 height 21
drag, startPoint x: 892, startPoint y: 330, endPoint x: 840, endPoint y: 335, distance: 51.8
click at [881, 330] on div "2065" at bounding box center [920, 327] width 80 height 16
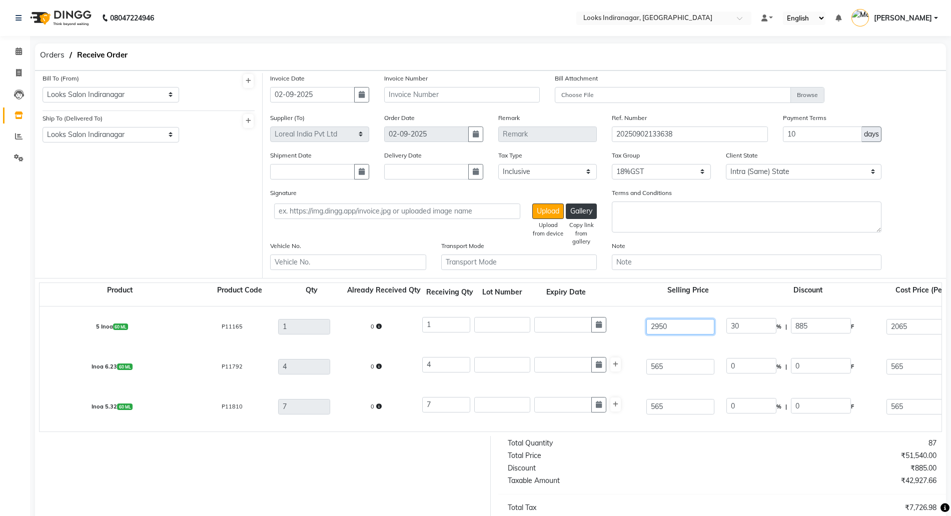
drag, startPoint x: 682, startPoint y: 326, endPoint x: 546, endPoint y: 311, distance: 136.8
click at [570, 320] on div "5 Inoa 60 ML P11165 1 0 1 2950 30 % | 885 F 2065 1750 1750 None 12%GST 18%GST G…" at bounding box center [941, 327] width 1818 height 40
click at [708, 449] on div "Total Quantity" at bounding box center [611, 443] width 222 height 11
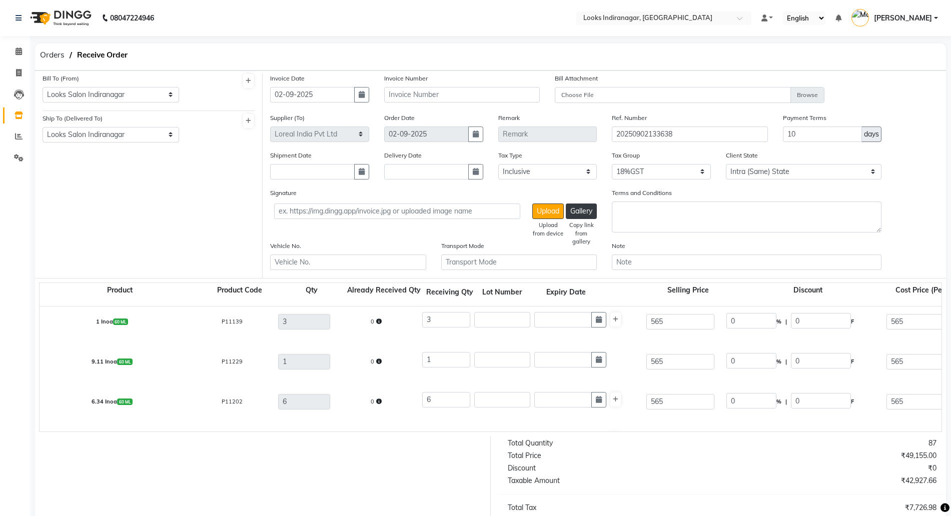
scroll to position [313, 0]
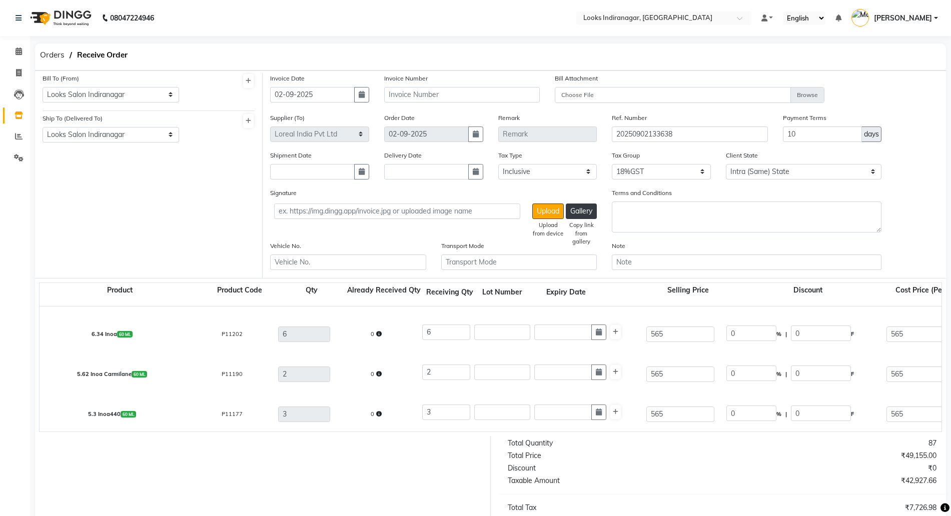
click at [935, 448] on div "87" at bounding box center [833, 443] width 222 height 11
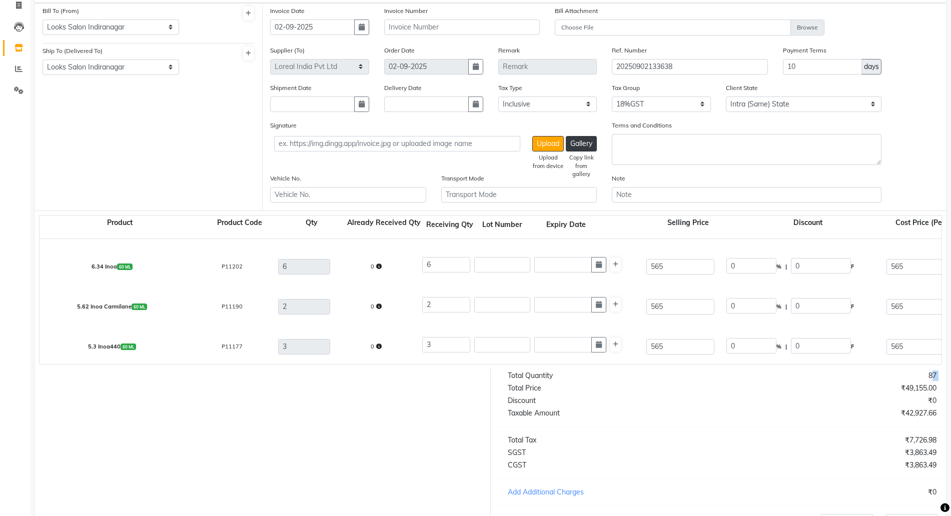
scroll to position [171, 0]
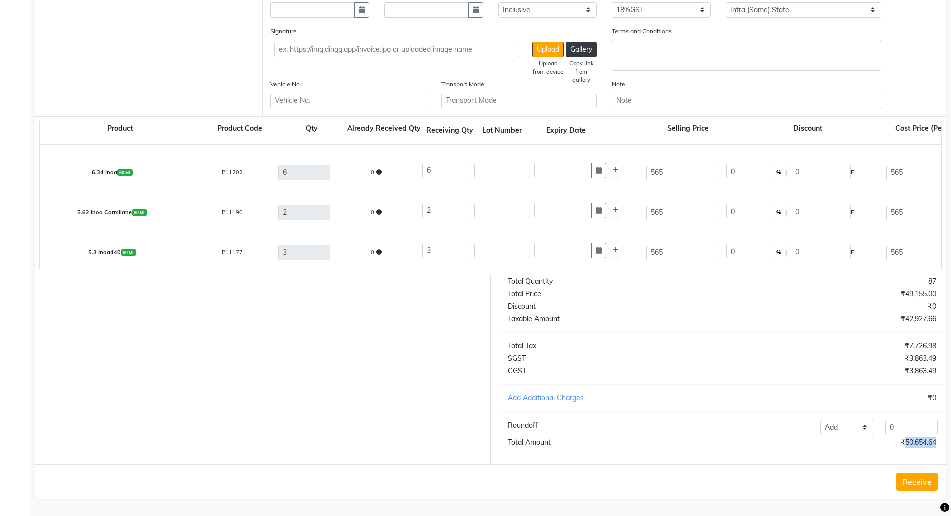
drag, startPoint x: 930, startPoint y: 442, endPoint x: 864, endPoint y: 433, distance: 67.1
click at [874, 441] on div "₹50,654.64" at bounding box center [833, 443] width 222 height 11
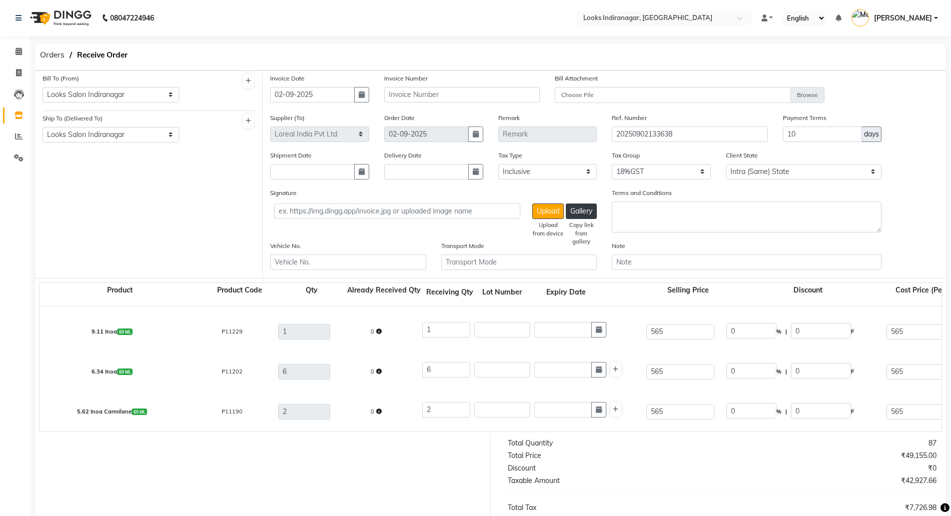
scroll to position [0, 0]
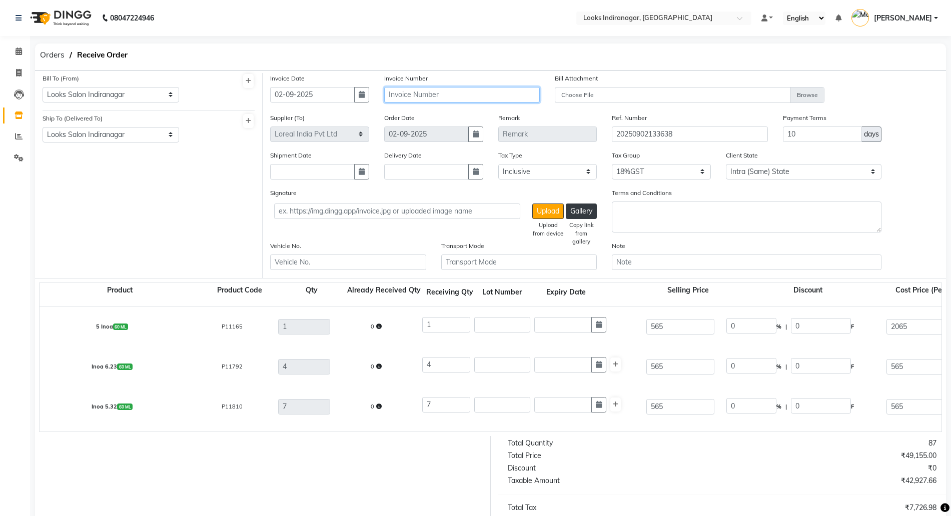
click at [428, 89] on input "text" at bounding box center [462, 95] width 156 height 16
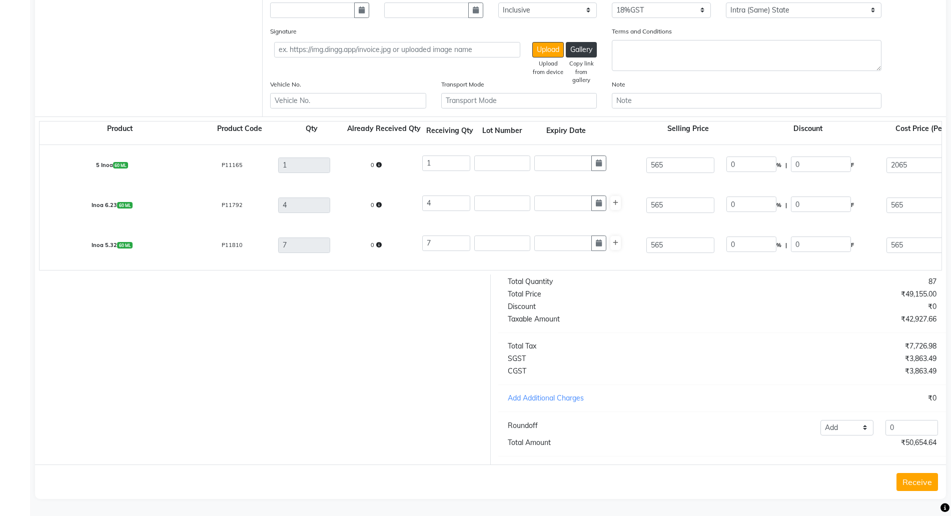
click at [916, 483] on button "Receive" at bounding box center [917, 482] width 42 height 18
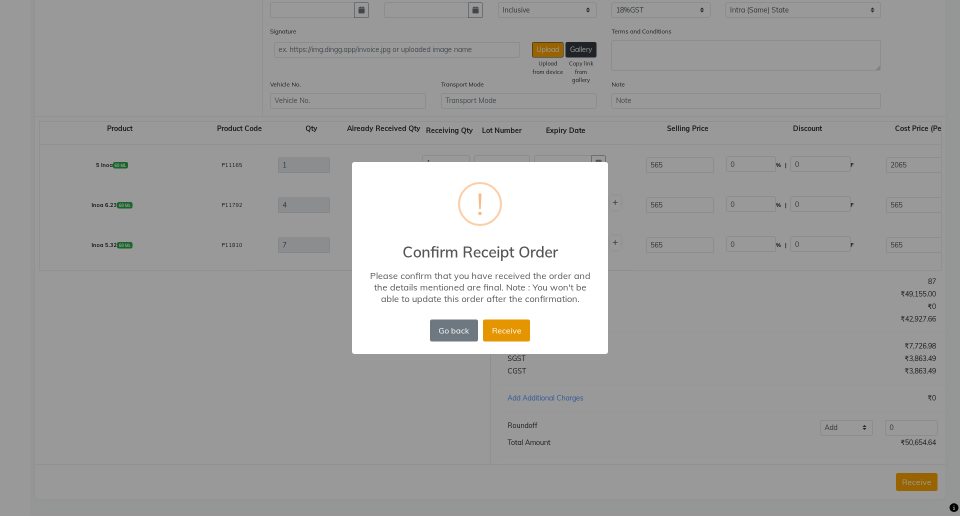
click at [504, 335] on button "Receive" at bounding box center [506, 331] width 47 height 22
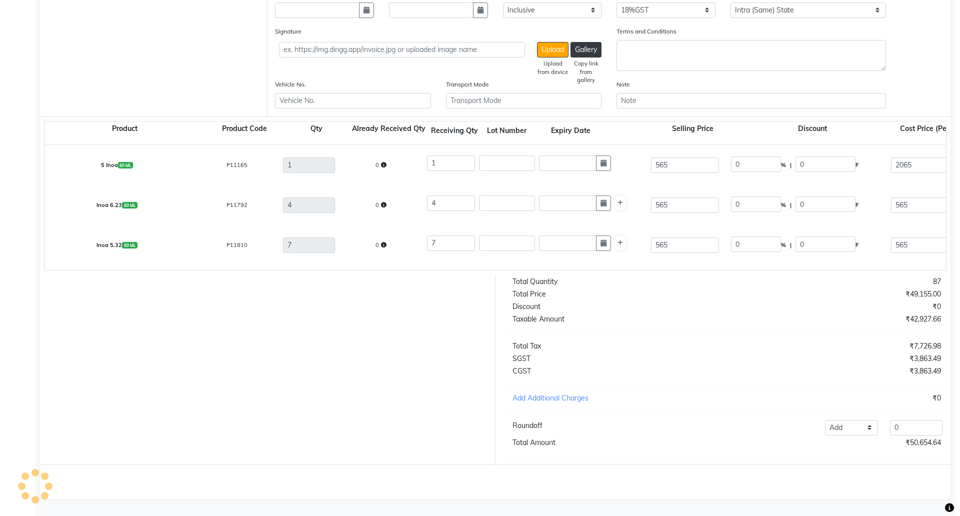
scroll to position [0, 0]
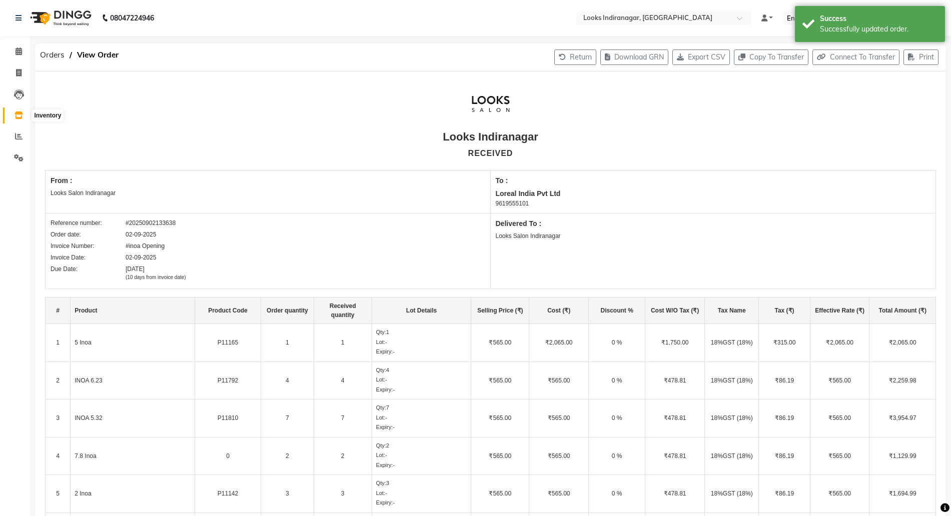
click at [16, 111] on span at bounding box center [19, 116] width 18 height 12
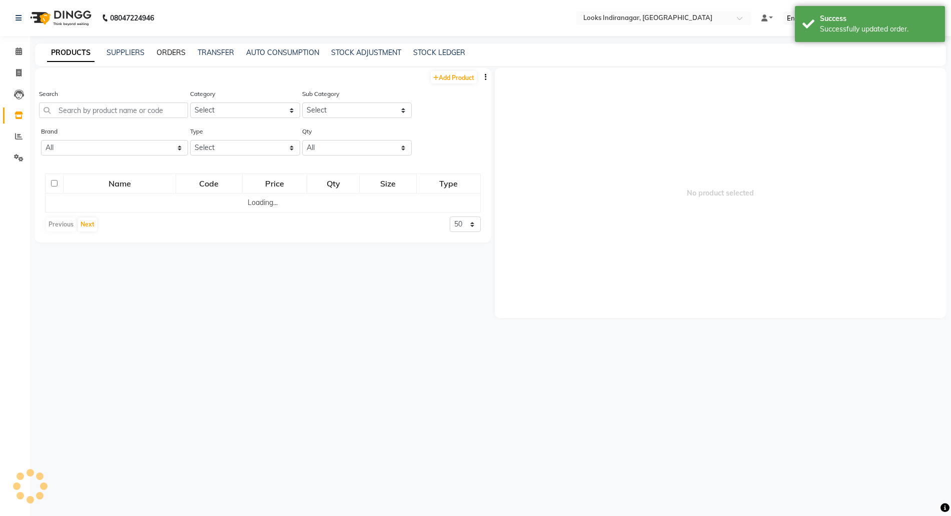
click at [165, 54] on link "ORDERS" at bounding box center [171, 52] width 29 height 9
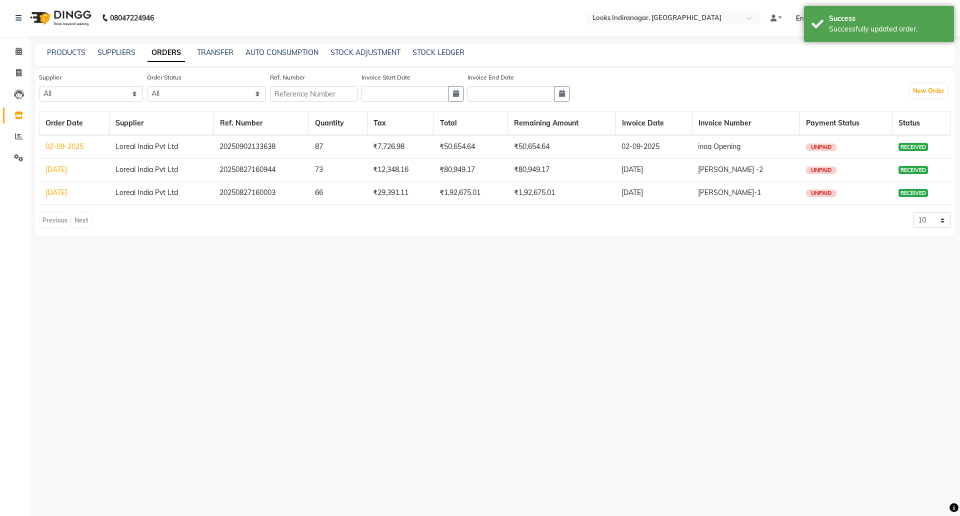
click at [328, 187] on td "66" at bounding box center [338, 193] width 58 height 23
click at [328, 178] on td "73" at bounding box center [338, 170] width 58 height 23
click at [324, 146] on td "87" at bounding box center [338, 147] width 58 height 24
click at [328, 175] on td "73" at bounding box center [338, 170] width 58 height 23
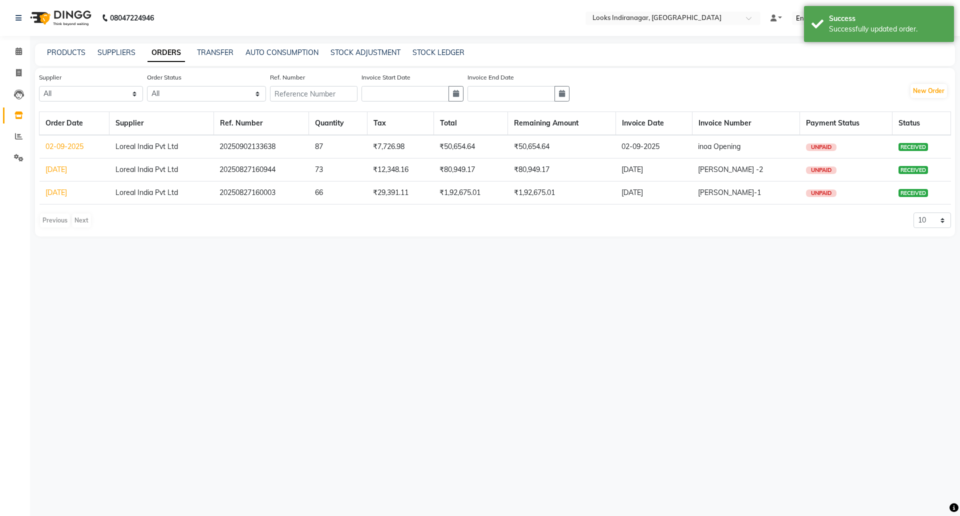
click at [320, 168] on td "73" at bounding box center [338, 170] width 58 height 23
click at [327, 168] on td "73" at bounding box center [338, 170] width 58 height 23
click at [330, 195] on td "66" at bounding box center [338, 193] width 58 height 23
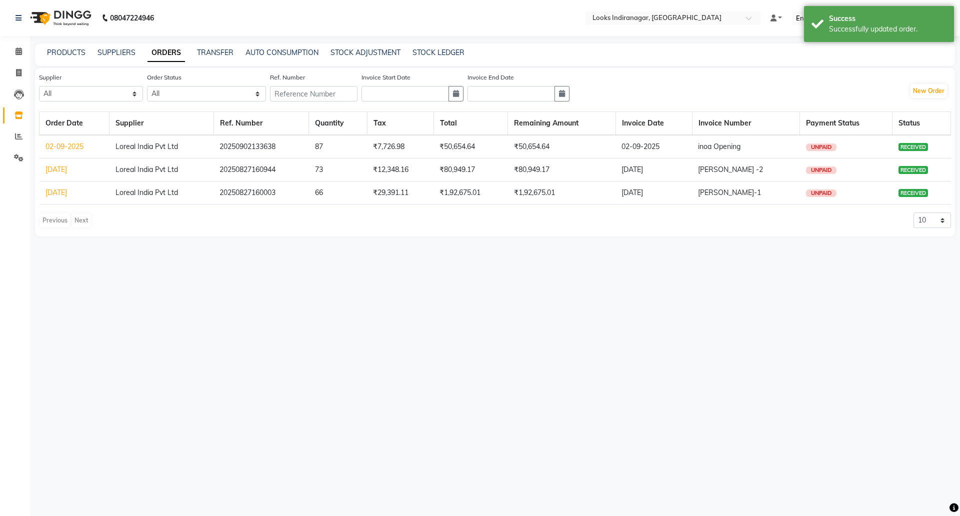
click at [330, 195] on td "66" at bounding box center [338, 193] width 58 height 23
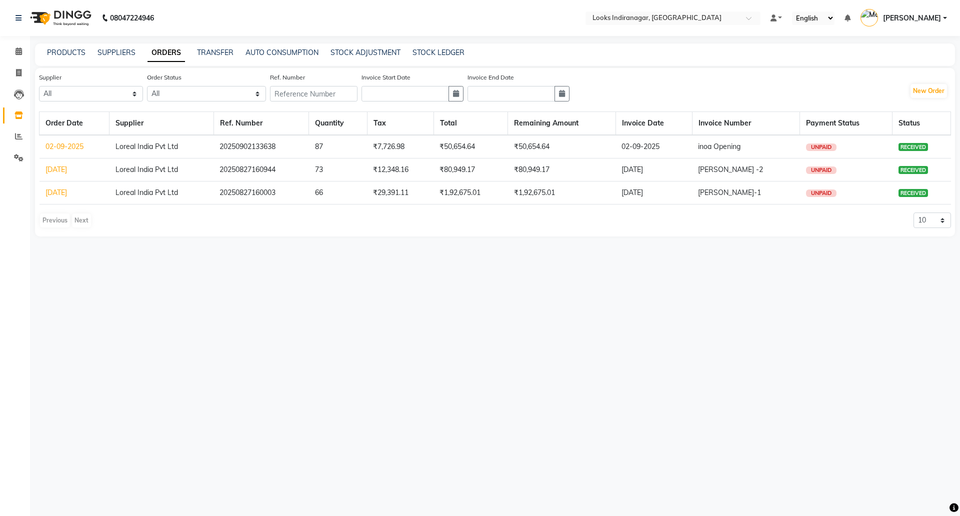
click at [327, 149] on td "87" at bounding box center [338, 147] width 58 height 24
click at [325, 166] on td "73" at bounding box center [338, 170] width 58 height 23
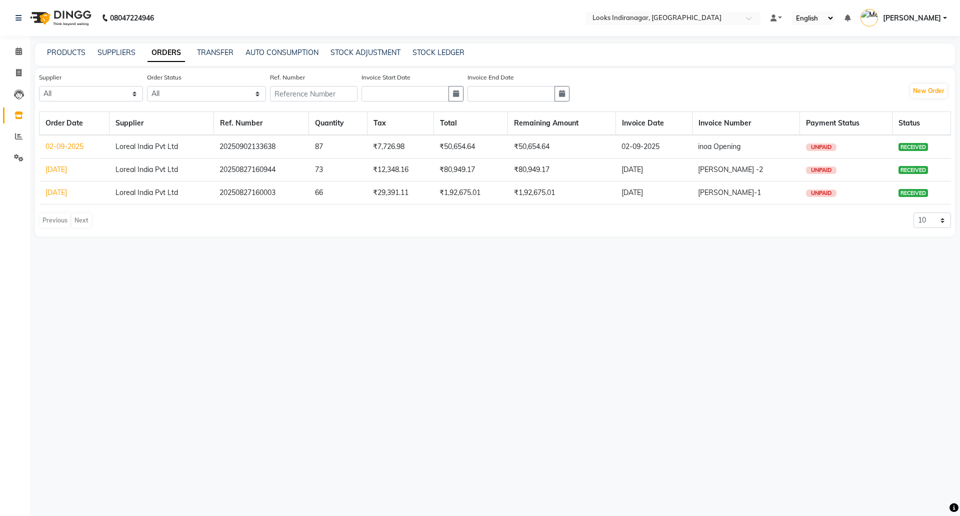
click at [329, 190] on td "66" at bounding box center [338, 193] width 58 height 23
click at [65, 52] on link "PRODUCTS" at bounding box center [66, 52] width 39 height 9
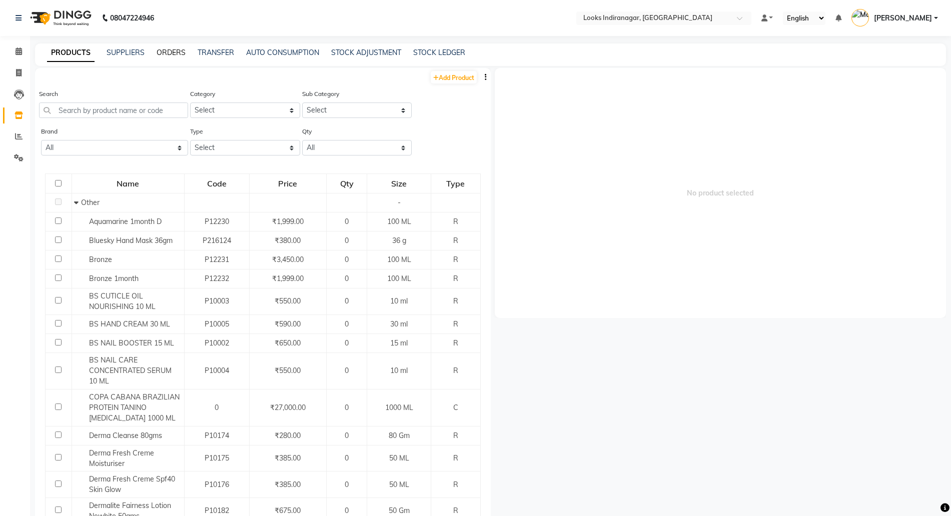
click at [161, 52] on link "ORDERS" at bounding box center [171, 52] width 29 height 9
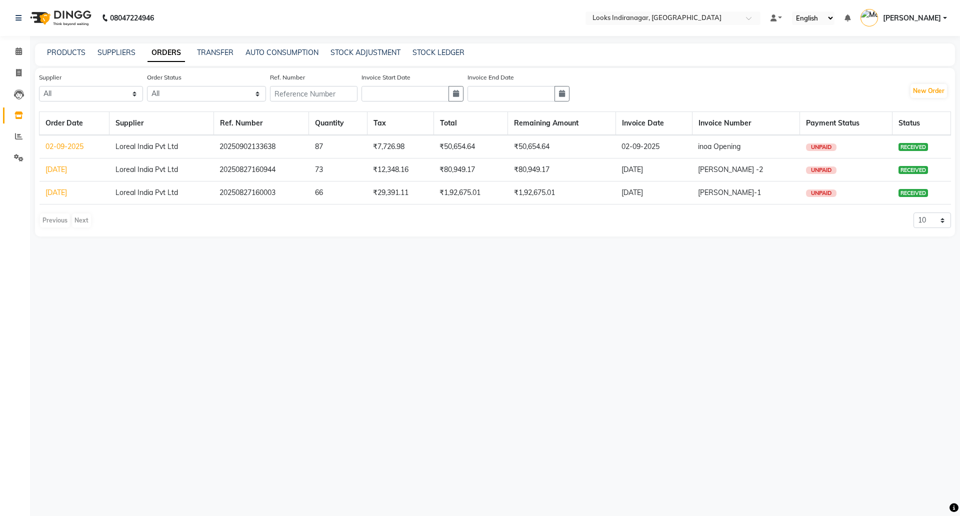
drag, startPoint x: 145, startPoint y: 148, endPoint x: 293, endPoint y: 150, distance: 148.5
click at [193, 150] on td "Loreal India Pvt Ltd" at bounding box center [162, 147] width 105 height 24
drag, startPoint x: 133, startPoint y: 145, endPoint x: 164, endPoint y: 142, distance: 31.1
click at [145, 142] on td "Loreal India Pvt Ltd" at bounding box center [162, 147] width 105 height 24
click at [927, 91] on button "New Order" at bounding box center [929, 91] width 37 height 14
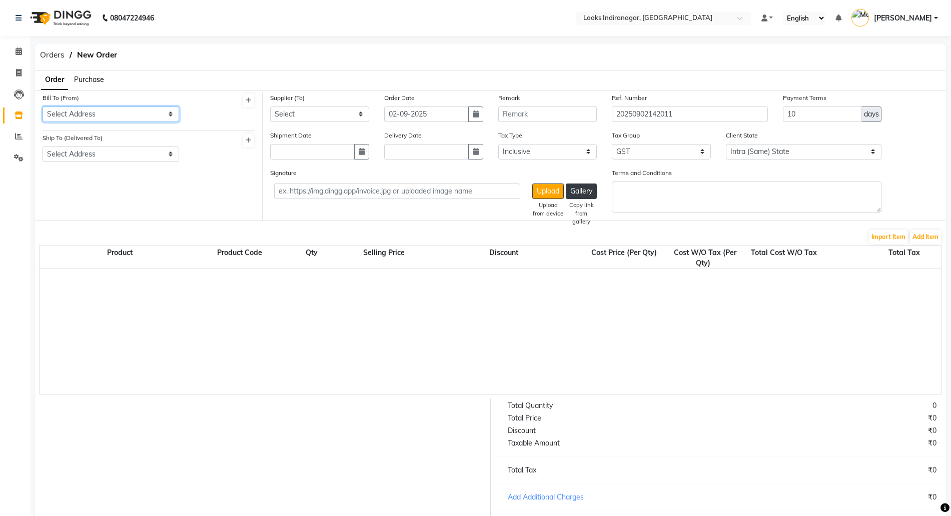
click at [118, 112] on select "Select Address Looks Salon Indiranagar" at bounding box center [111, 115] width 137 height 16
click at [43, 107] on select "Select Address Looks Salon Indiranagar" at bounding box center [111, 115] width 137 height 16
click at [75, 158] on select "Select Address Looks Salon Indiranagar" at bounding box center [111, 155] width 137 height 16
click at [43, 147] on select "Select Address Looks Salon Indiranagar" at bounding box center [111, 155] width 137 height 16
click at [308, 116] on select "Select Loreal India Pvt Ltd" at bounding box center [319, 115] width 99 height 16
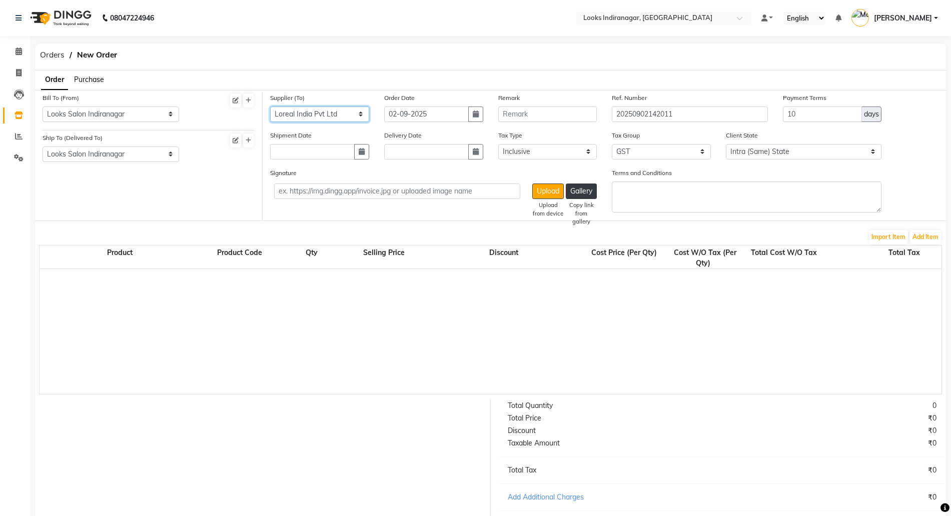
click at [270, 107] on select "Select Loreal India Pvt Ltd" at bounding box center [319, 115] width 99 height 16
click at [523, 116] on input "text" at bounding box center [547, 115] width 99 height 16
click at [916, 235] on button "Add Item" at bounding box center [925, 237] width 31 height 14
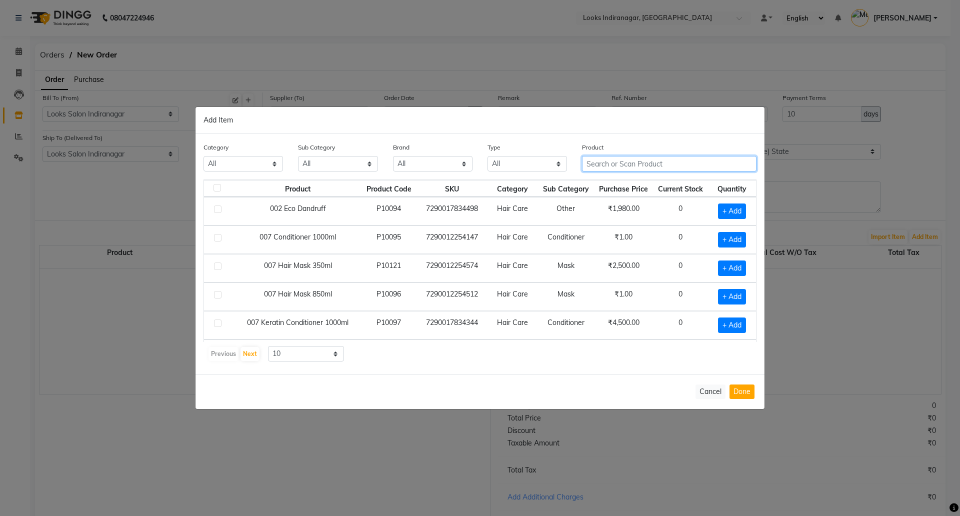
click at [604, 169] on input "text" at bounding box center [669, 164] width 175 height 16
click at [399, 26] on ngb-modal-window "Add Item Category All Skin Personal Care Hair Threading Loreal Bio Top Cons. Bi…" at bounding box center [480, 258] width 960 height 516
click at [197, 81] on ngb-modal-window "Add Item Category All Skin Personal Care Hair Threading Loreal Bio Top Cons. Bi…" at bounding box center [480, 258] width 960 height 516
click at [121, 183] on ngb-modal-window "Add Item Category All Skin Personal Care Hair Threading Loreal Bio Top Cons. Bi…" at bounding box center [480, 258] width 960 height 516
click at [701, 390] on button "Cancel" at bounding box center [711, 392] width 30 height 15
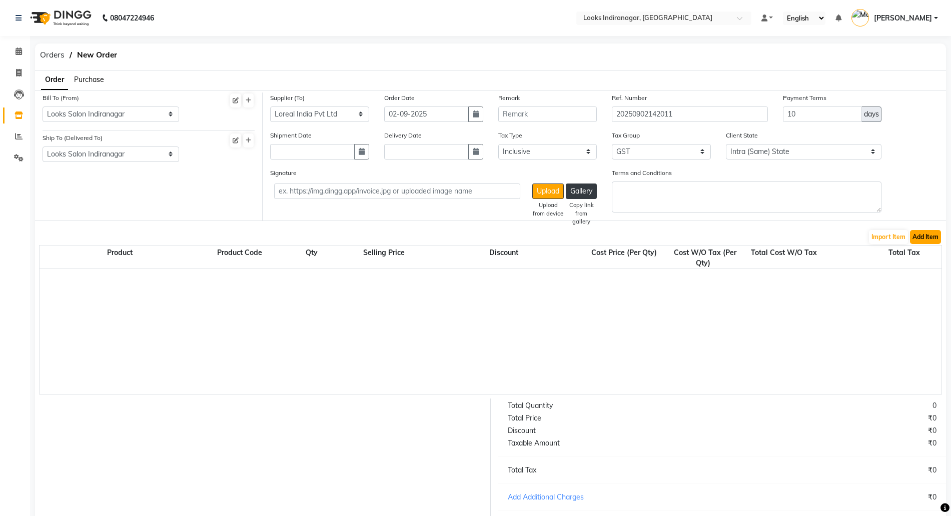
click at [934, 239] on button "Add Item" at bounding box center [925, 237] width 31 height 14
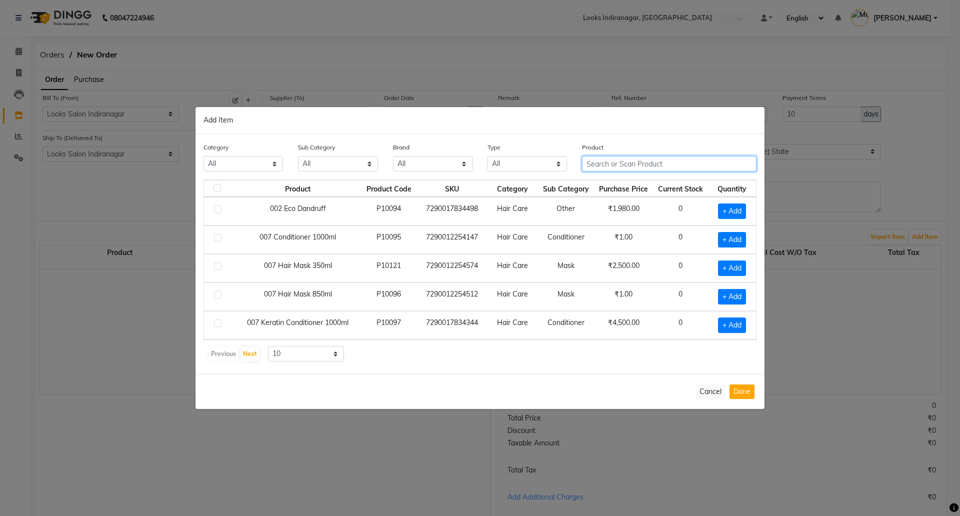
click at [615, 167] on input "text" at bounding box center [669, 164] width 175 height 16
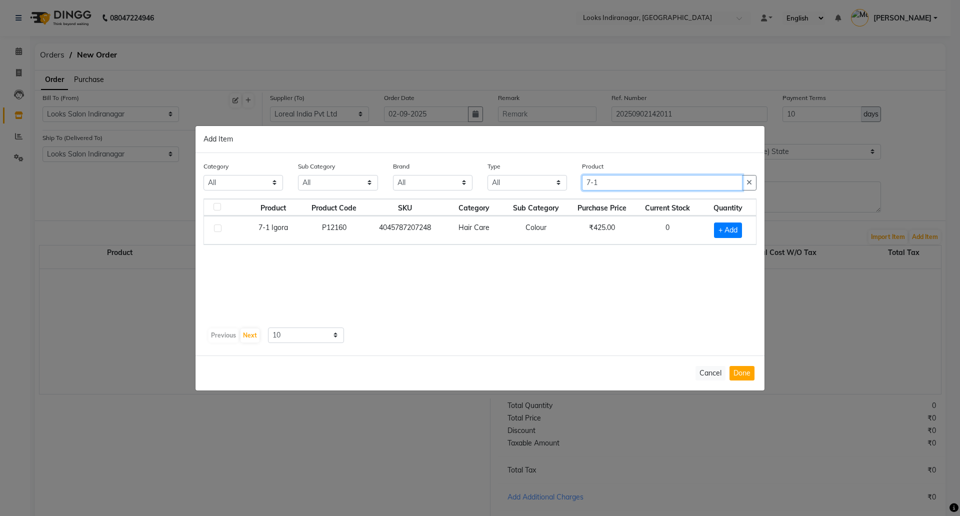
drag, startPoint x: 653, startPoint y: 186, endPoint x: 523, endPoint y: 177, distance: 130.3
click at [647, 186] on input "7-1" at bounding box center [662, 183] width 161 height 16
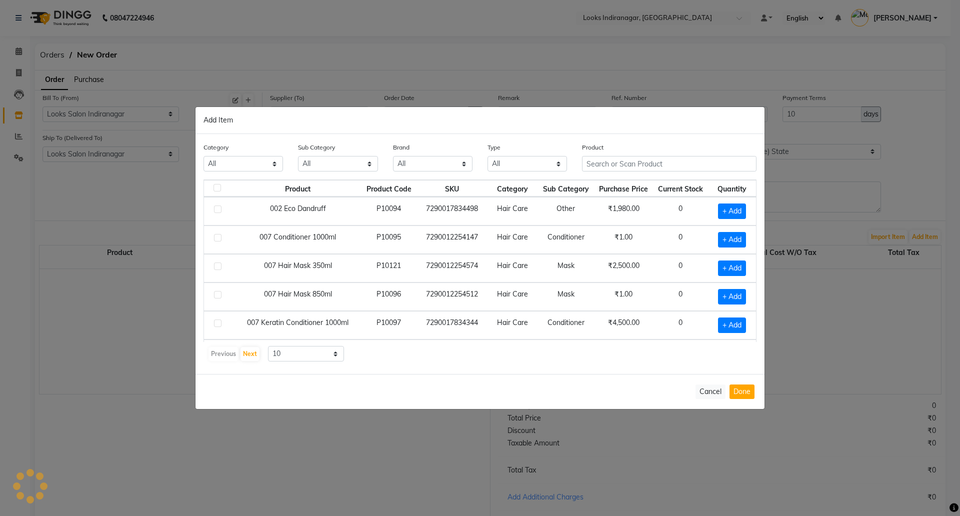
click at [324, 124] on div "Add Item" at bounding box center [480, 120] width 569 height 27
click at [633, 166] on input "text" at bounding box center [669, 164] width 175 height 16
click at [597, 161] on input "text" at bounding box center [669, 164] width 175 height 16
click at [592, 163] on input "text" at bounding box center [669, 164] width 175 height 16
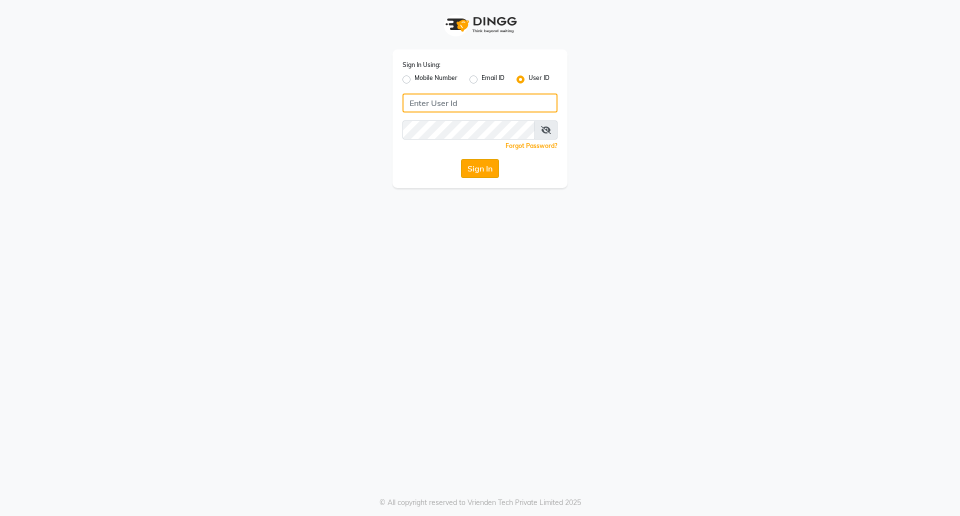
type input "e1780-02"
click at [480, 167] on button "Sign In" at bounding box center [480, 168] width 38 height 19
